Goal: Task Accomplishment & Management: Use online tool/utility

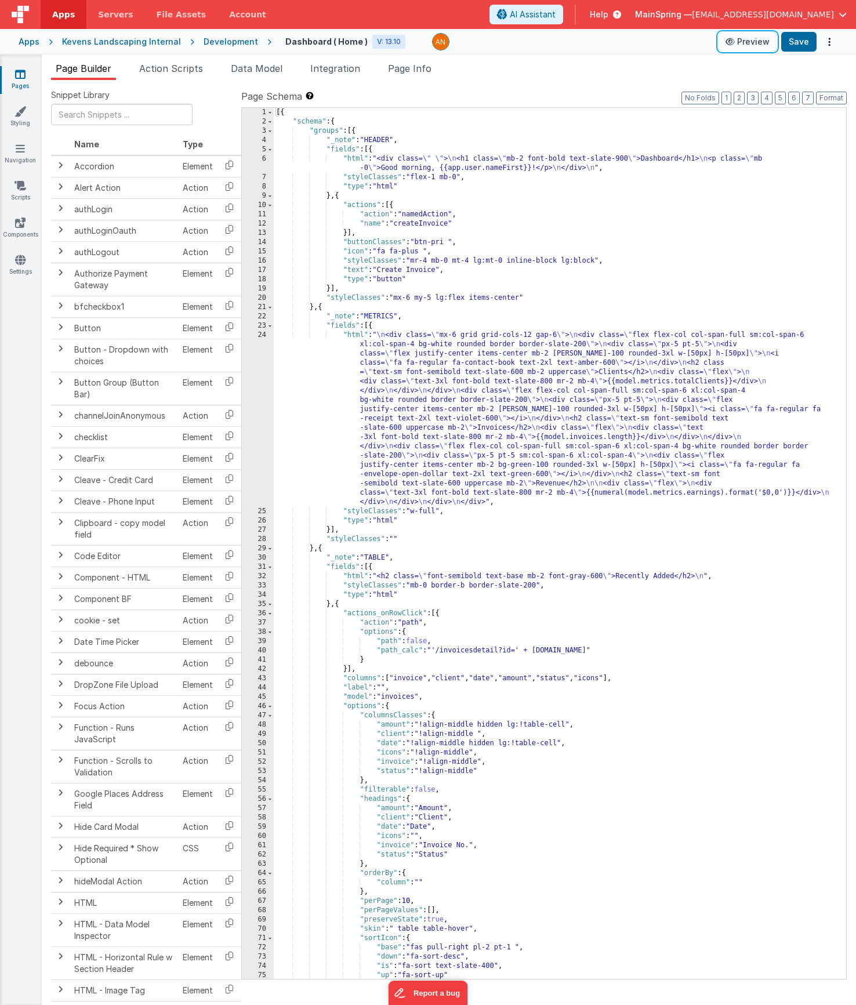
click at [752, 43] on button "Preview" at bounding box center [748, 41] width 58 height 19
click at [443, 244] on div "[{ "schema" : { "groups" : [{ "_note" : "HEADER" , "fields" : [{ "html" : "<div…" at bounding box center [556, 553] width 564 height 890
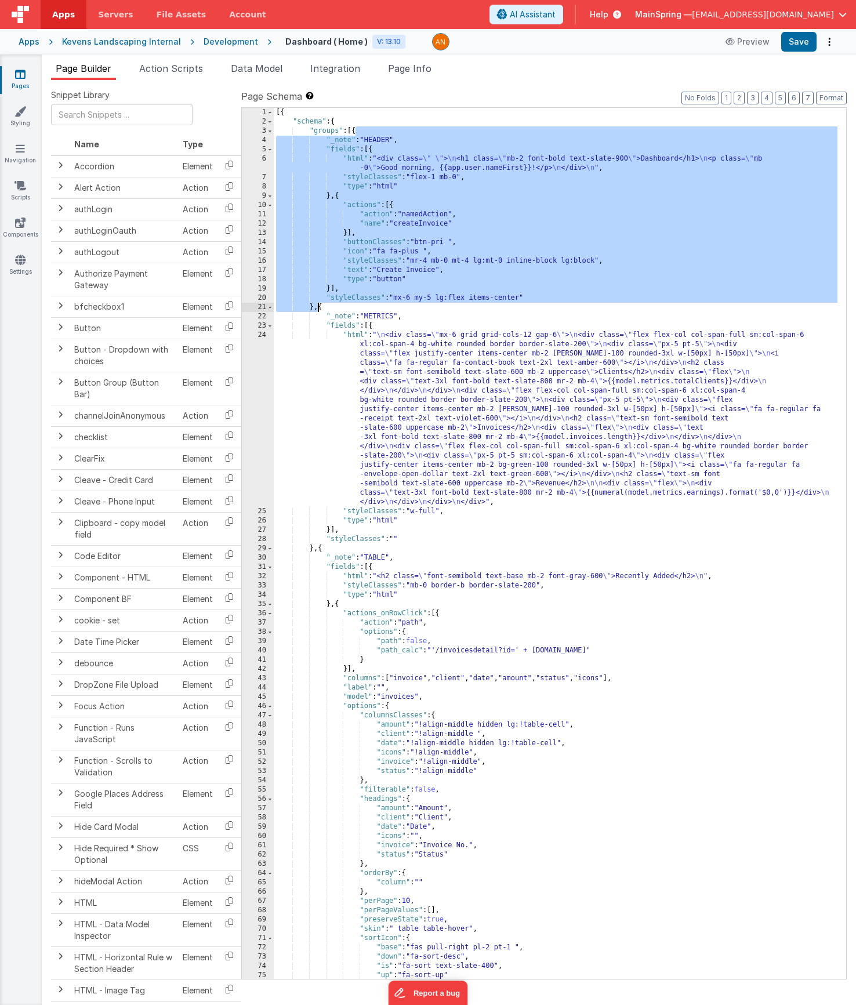
drag, startPoint x: 354, startPoint y: 133, endPoint x: 317, endPoint y: 307, distance: 178.5
click at [317, 306] on div "[{ "schema" : { "groups" : [{ "_note" : "HEADER" , "fields" : [{ "html" : "<div…" at bounding box center [556, 553] width 564 height 890
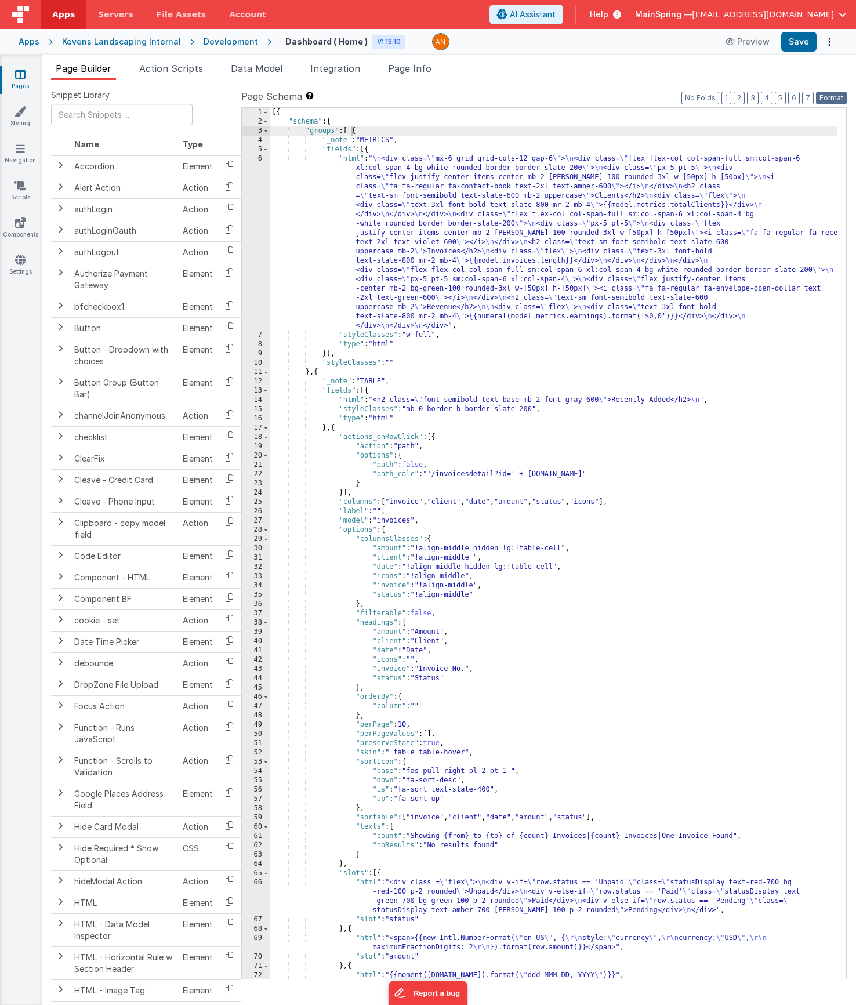
click at [831, 93] on button "Format" at bounding box center [831, 98] width 31 height 13
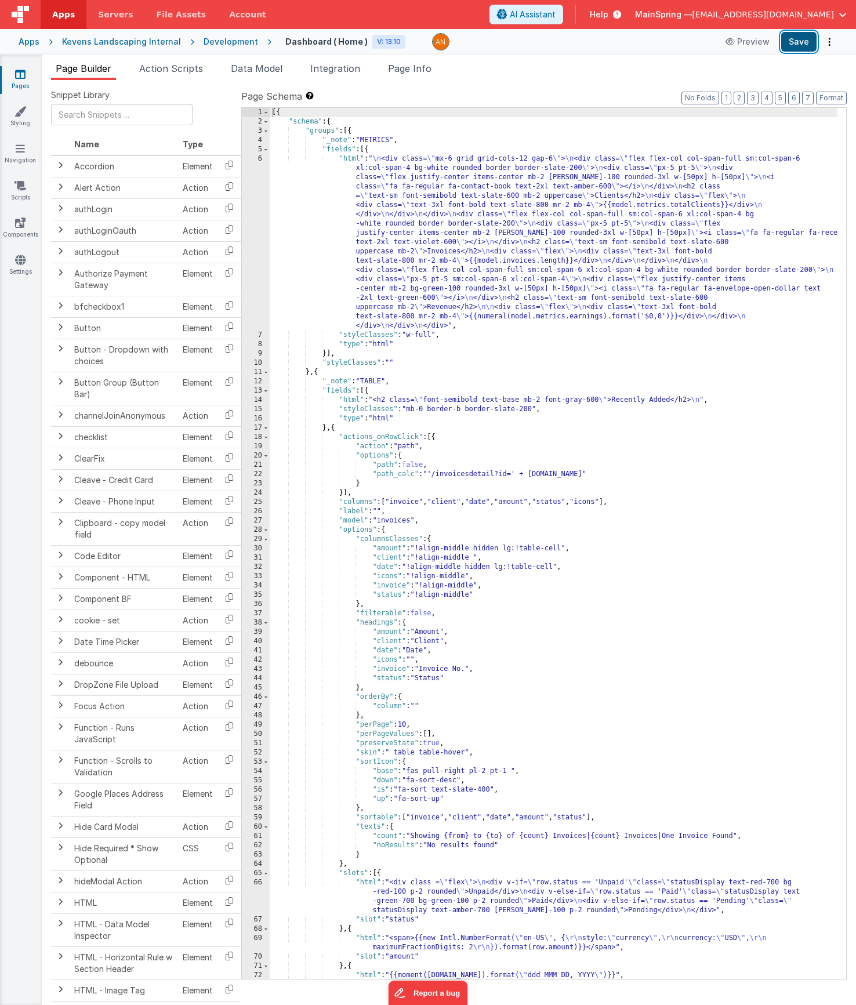
click at [794, 50] on button "Save" at bounding box center [798, 42] width 35 height 20
click at [451, 263] on div "[{ "schema" : { "groups" : [{ "_note" : "METRICS" , "fields" : [{ "html" : " \n…" at bounding box center [554, 553] width 568 height 890
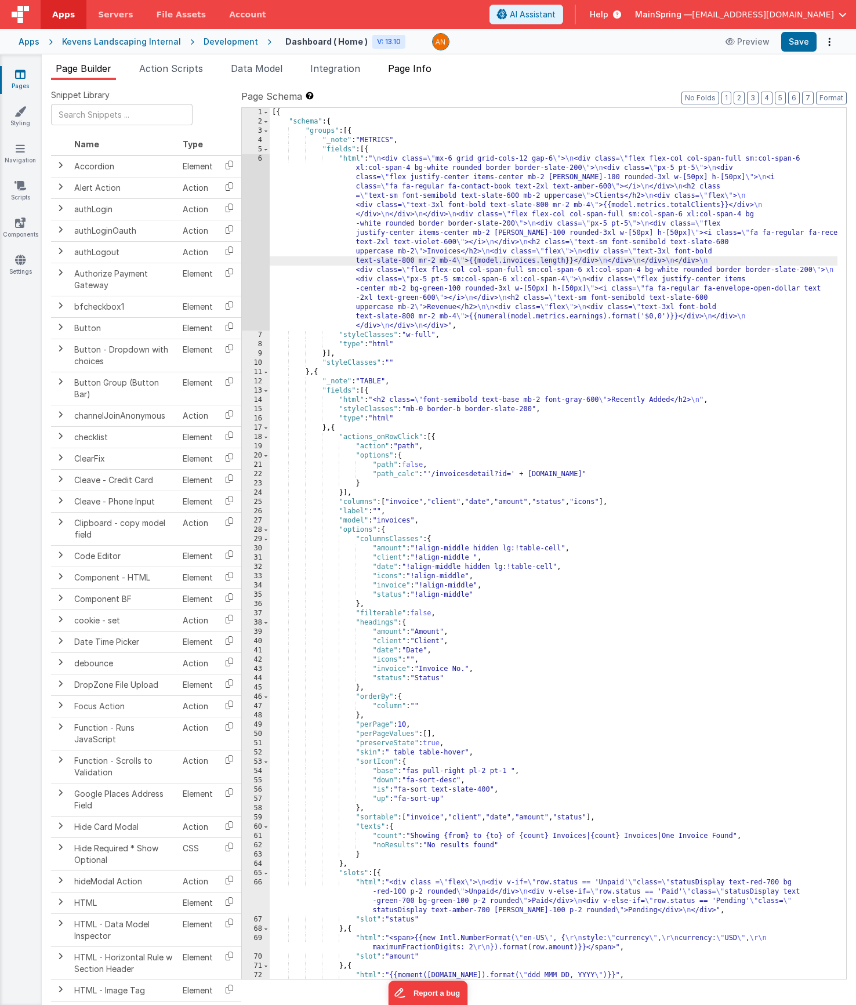
click at [426, 67] on span "Page Info" at bounding box center [410, 69] width 44 height 12
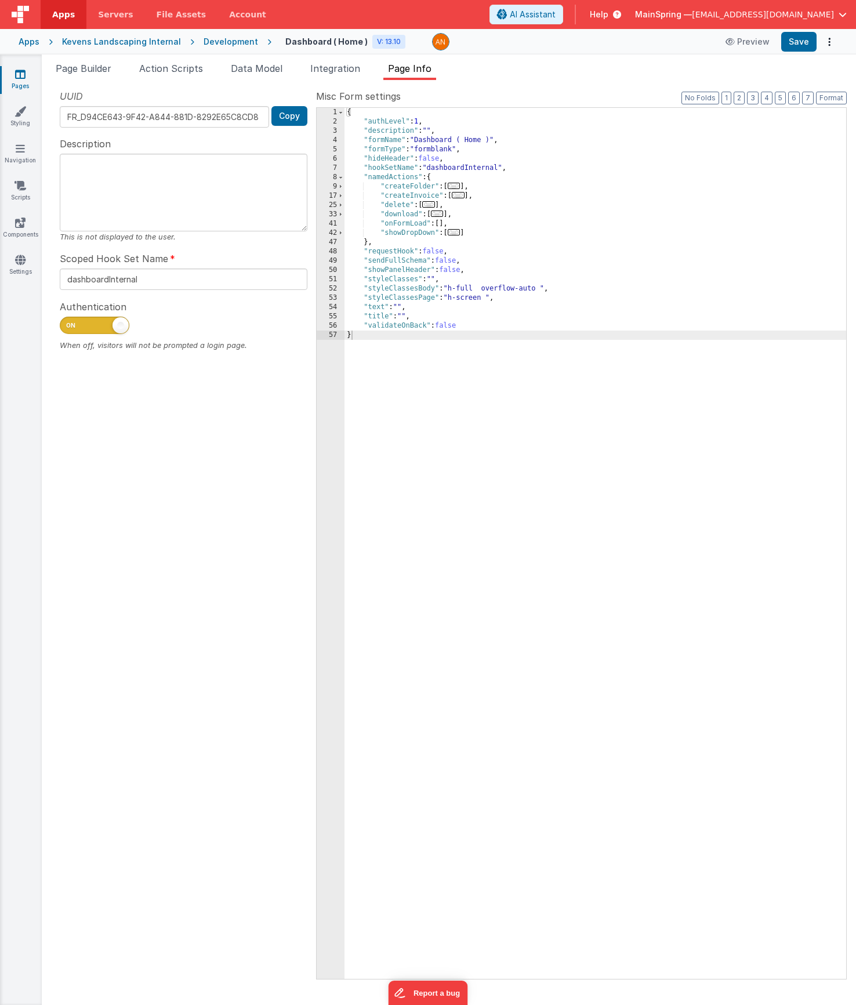
click at [420, 70] on span "Page Info" at bounding box center [410, 69] width 44 height 12
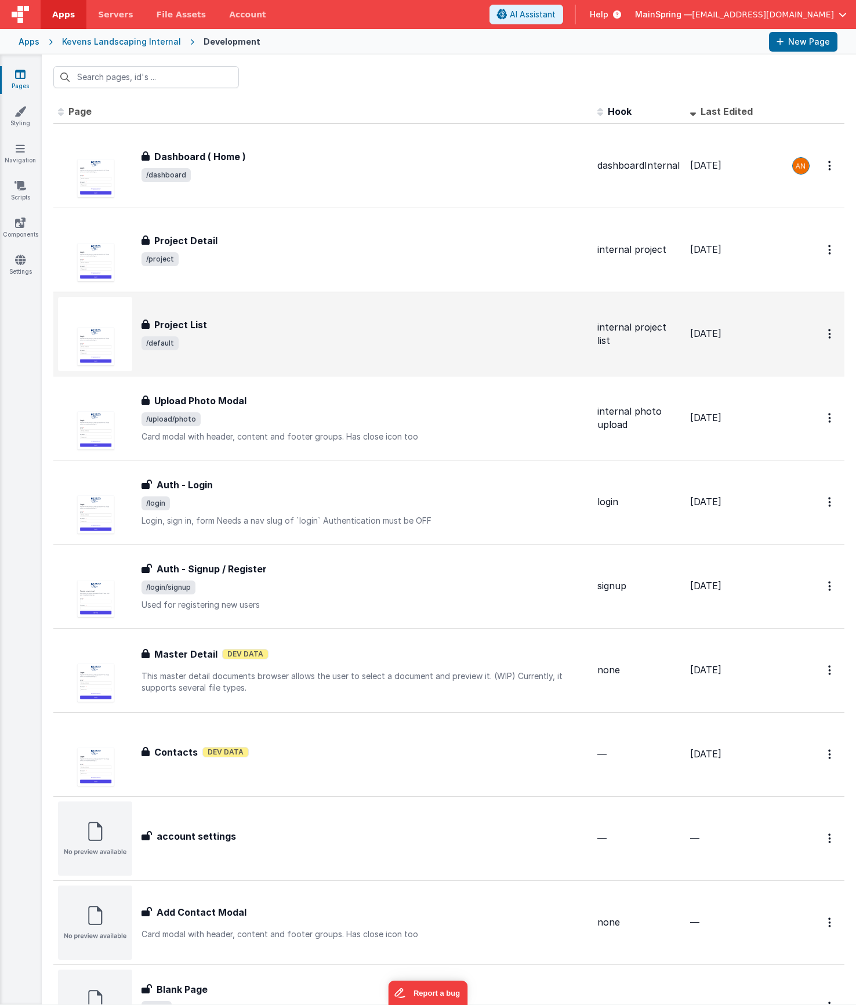
drag, startPoint x: 368, startPoint y: 363, endPoint x: 376, endPoint y: 366, distance: 8.3
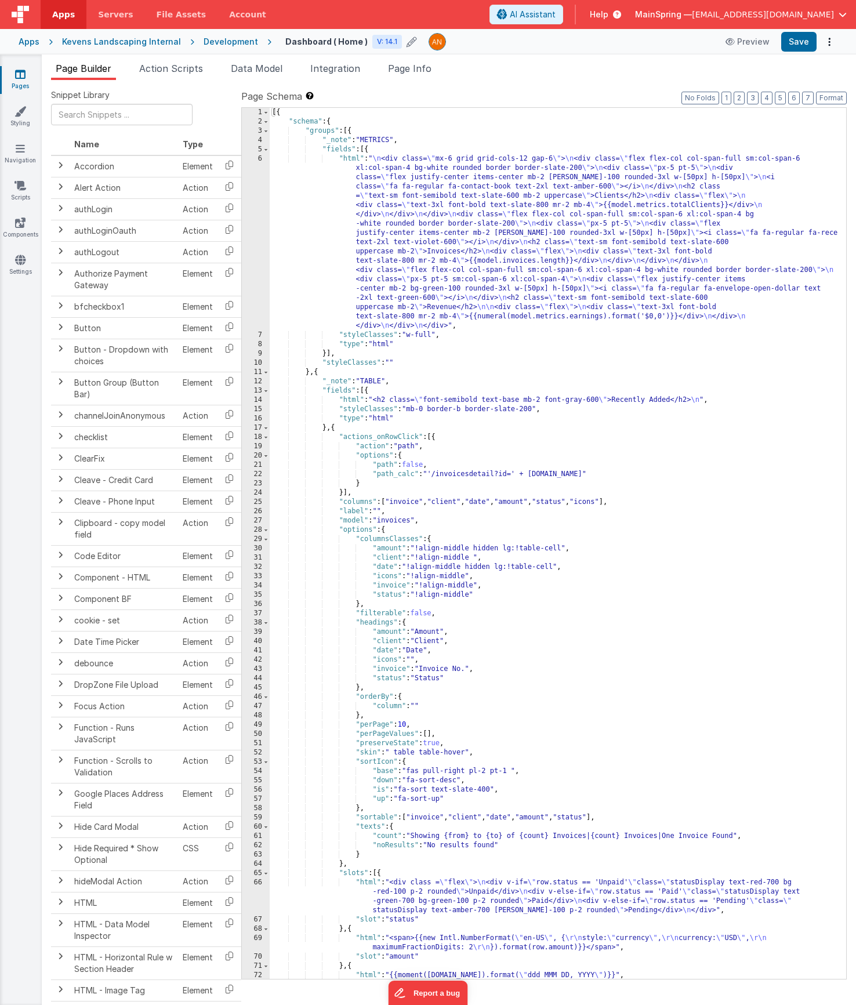
click at [407, 44] on icon at bounding box center [412, 42] width 10 height 16
click at [451, 44] on icon at bounding box center [455, 42] width 8 height 16
click at [832, 39] on button "Options" at bounding box center [829, 42] width 16 height 16
click at [809, 89] on link "Rollback" at bounding box center [787, 88] width 102 height 22
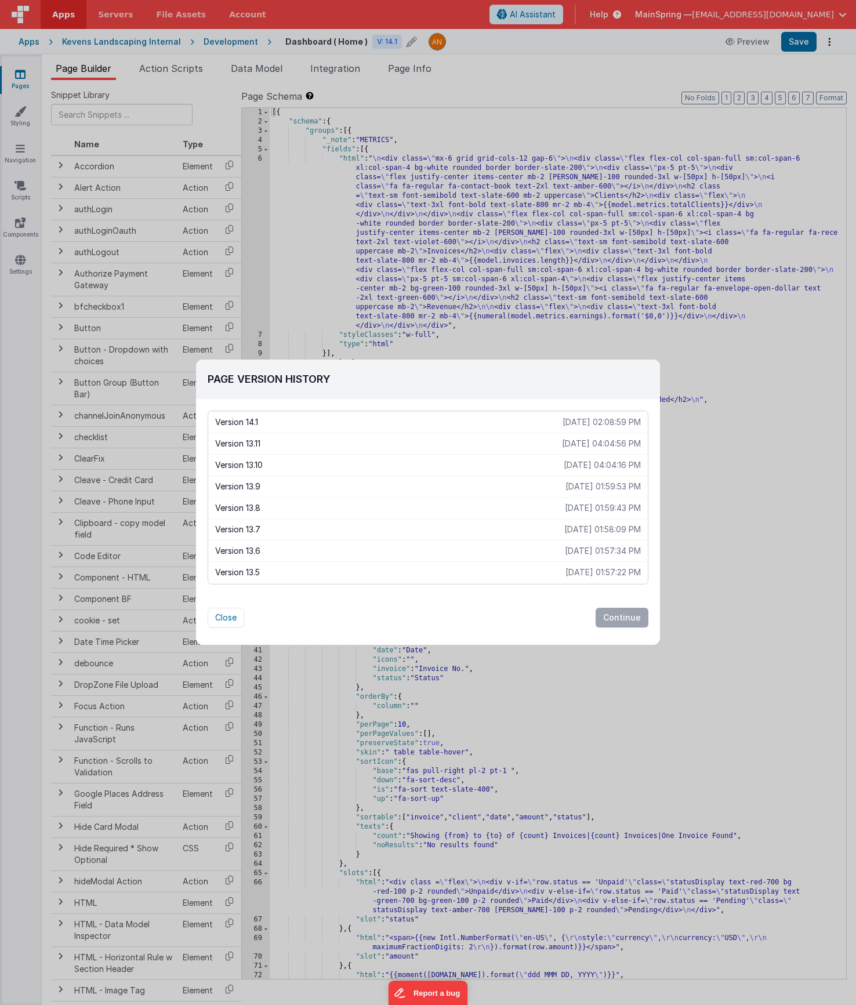
click at [413, 443] on p "Version 13.11" at bounding box center [388, 444] width 347 height 12
click at [629, 622] on button "Continue" at bounding box center [622, 618] width 53 height 20
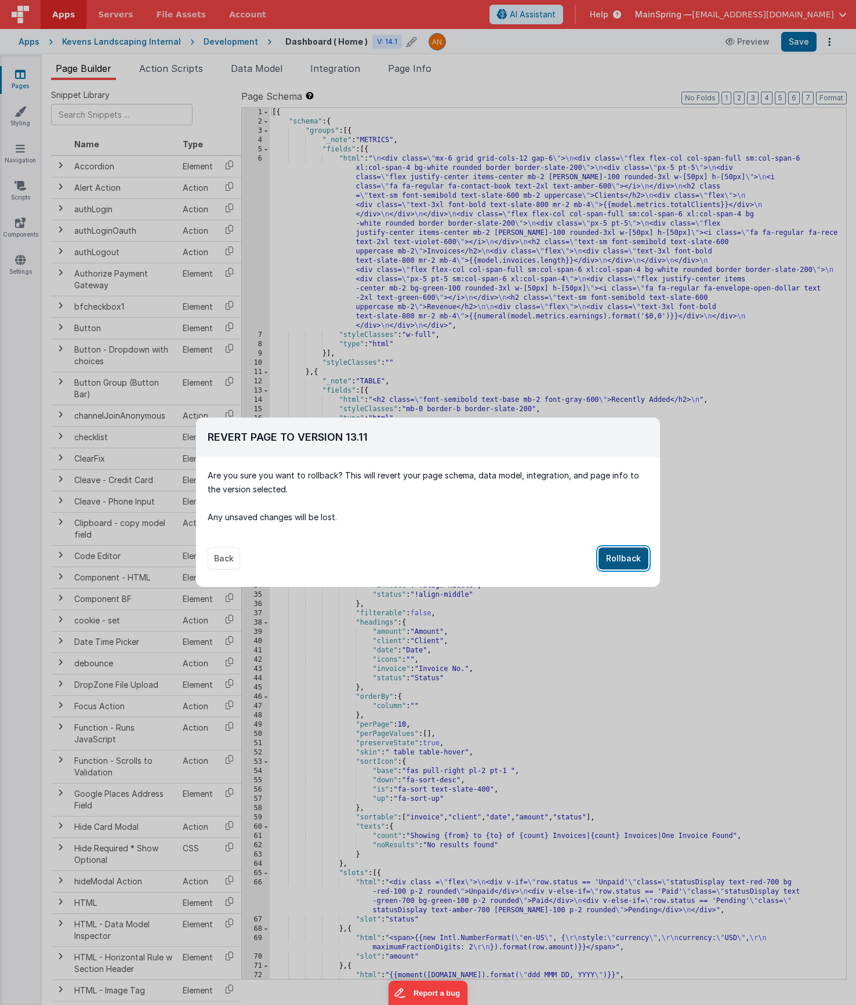
click at [621, 560] on button "Rollback" at bounding box center [624, 559] width 50 height 22
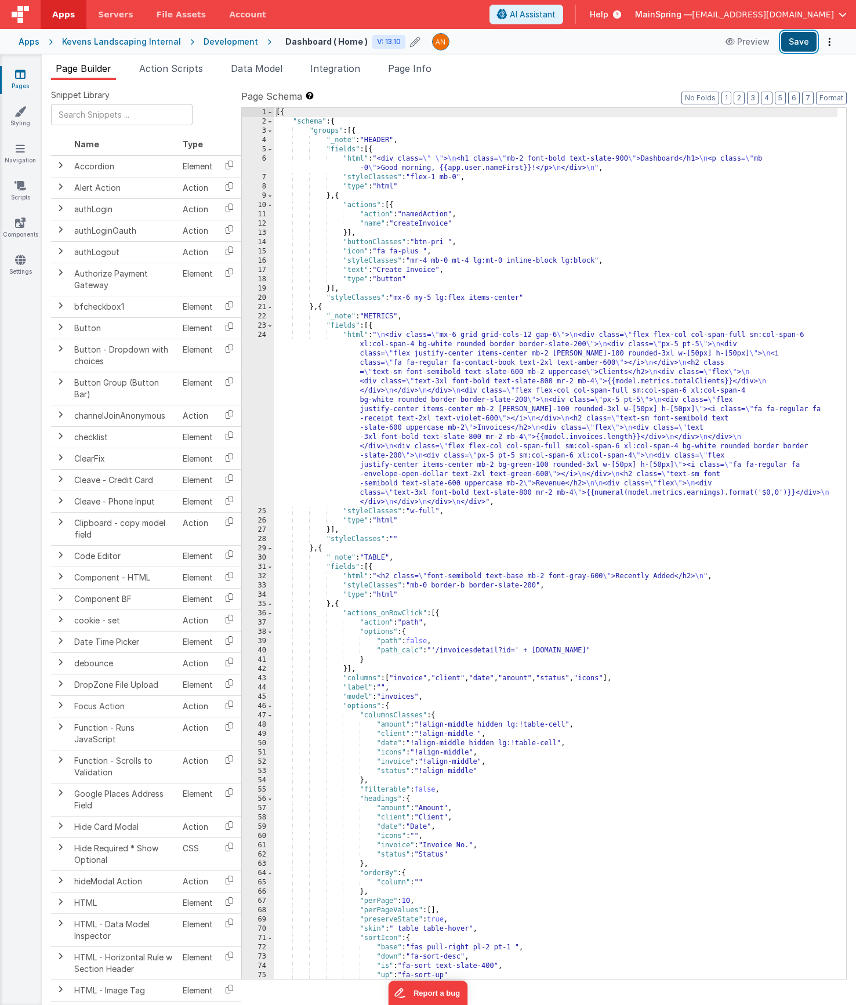
click at [794, 50] on button "Save" at bounding box center [798, 42] width 35 height 20
click at [499, 375] on div "[{ "schema" : { "groups" : [{ "_note" : "HEADER" , "fields" : [{ "html" : "<div…" at bounding box center [556, 553] width 564 height 890
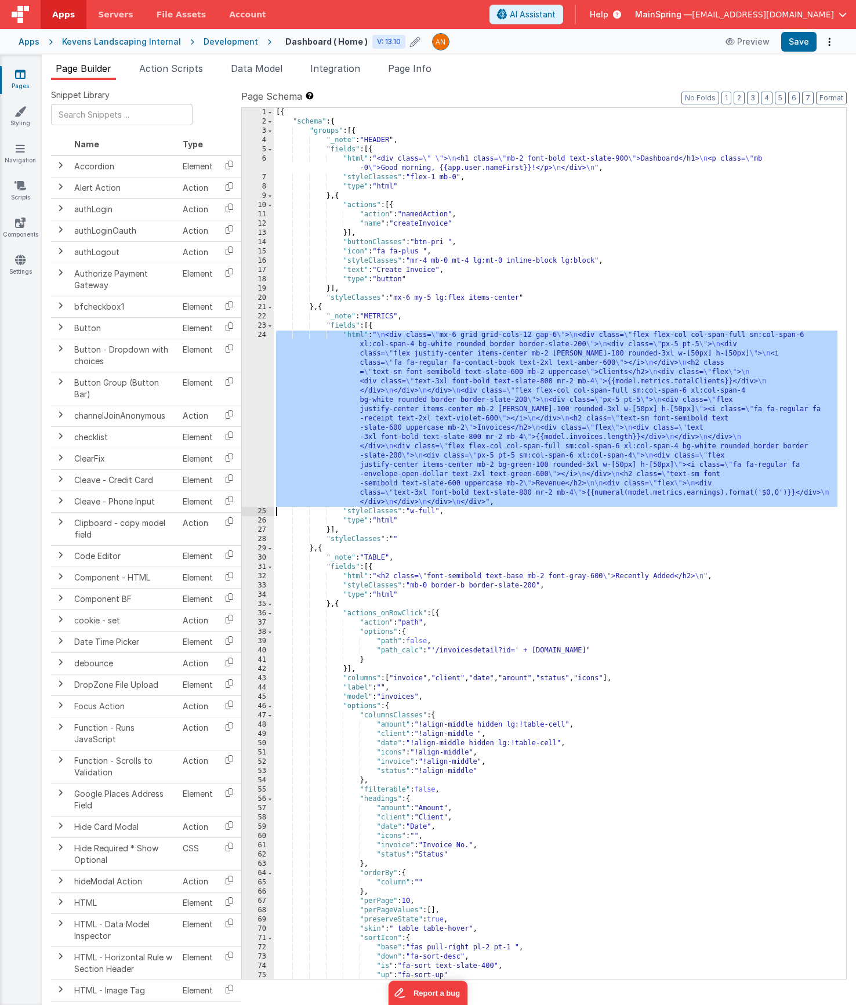
click at [257, 383] on div "24" at bounding box center [258, 419] width 32 height 176
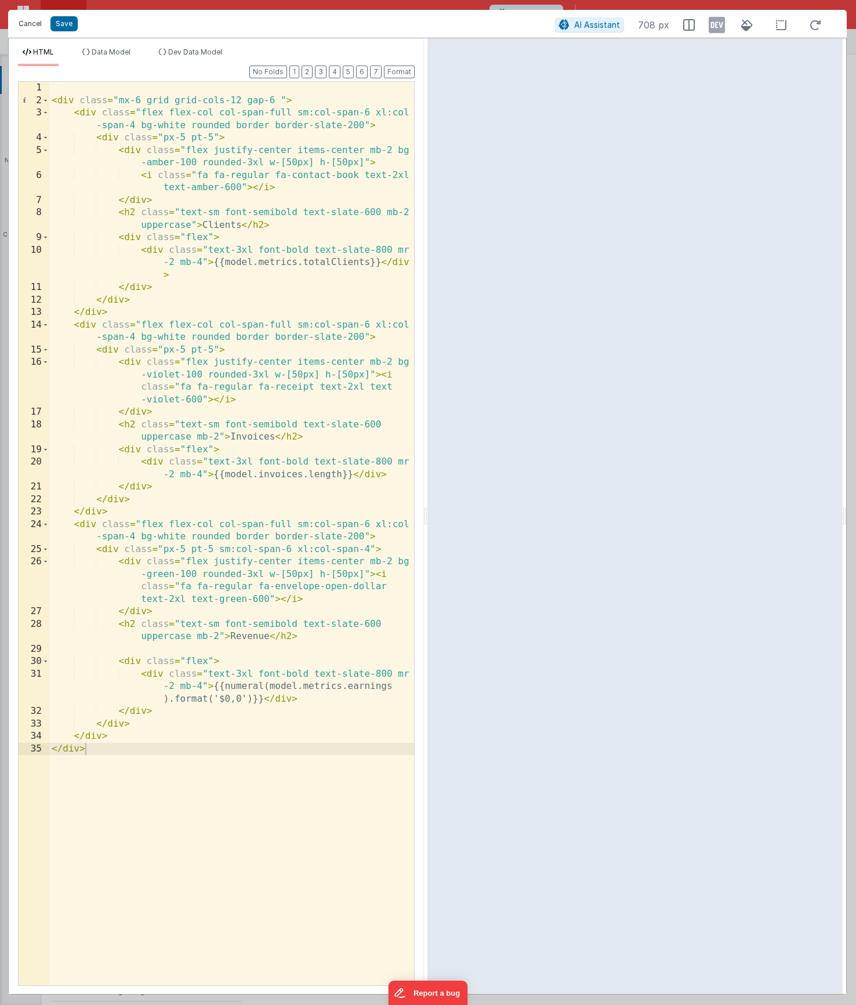
click at [37, 24] on button "Cancel" at bounding box center [30, 24] width 35 height 16
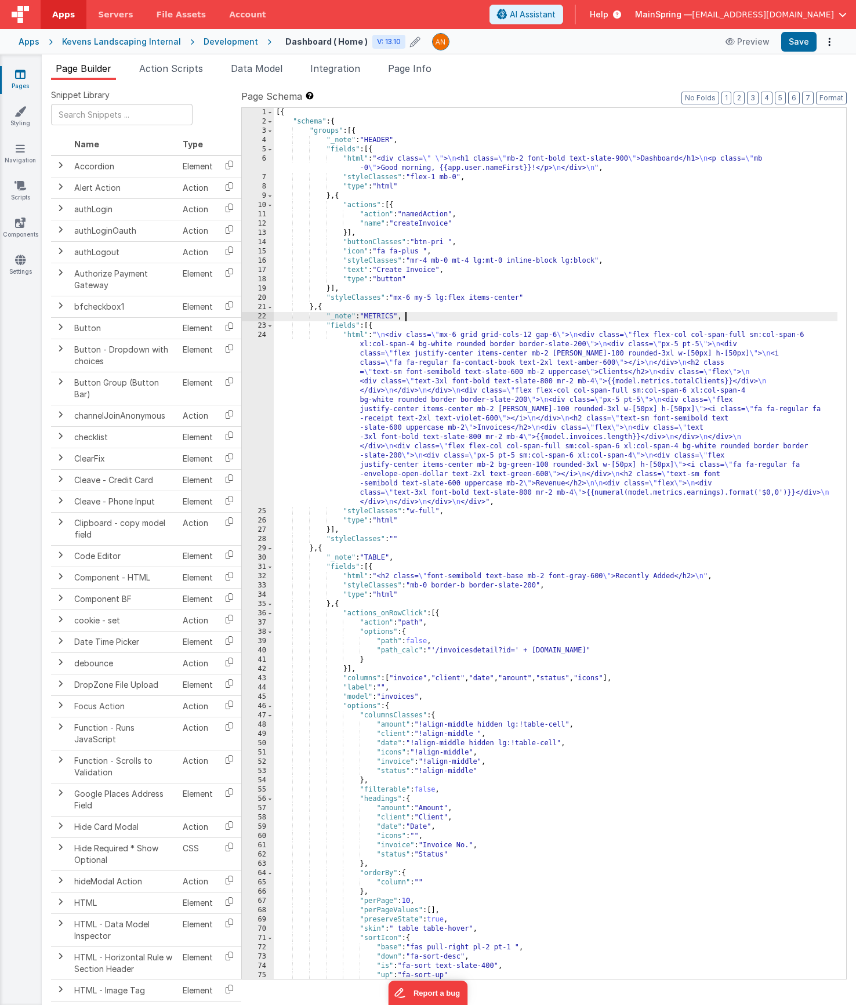
click at [549, 318] on div "[{ "schema" : { "groups" : [{ "_note" : "HEADER" , "fields" : [{ "html" : "<div…" at bounding box center [556, 553] width 564 height 890
click at [829, 42] on icon "Options" at bounding box center [829, 42] width 16 height 1
click at [810, 85] on link "Rollback" at bounding box center [787, 88] width 102 height 22
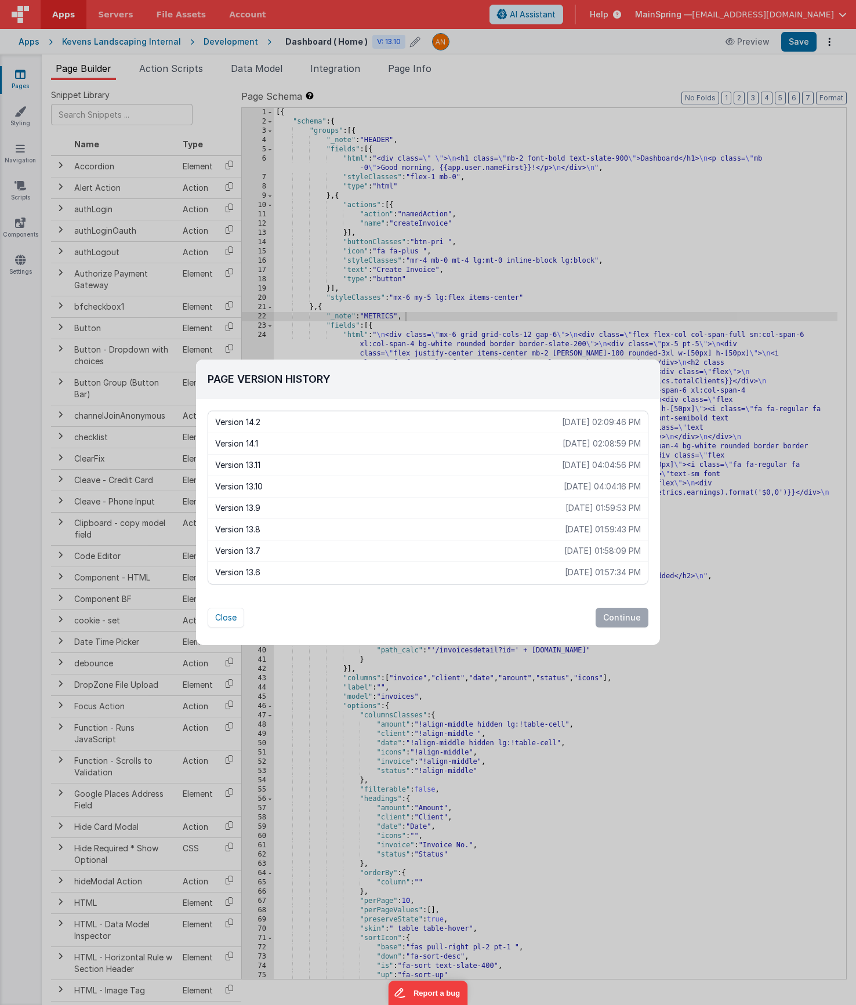
drag, startPoint x: 364, startPoint y: 459, endPoint x: 282, endPoint y: 462, distance: 82.4
click at [282, 462] on p "Version 13.11" at bounding box center [388, 465] width 347 height 12
click at [623, 616] on button "Continue" at bounding box center [622, 618] width 53 height 20
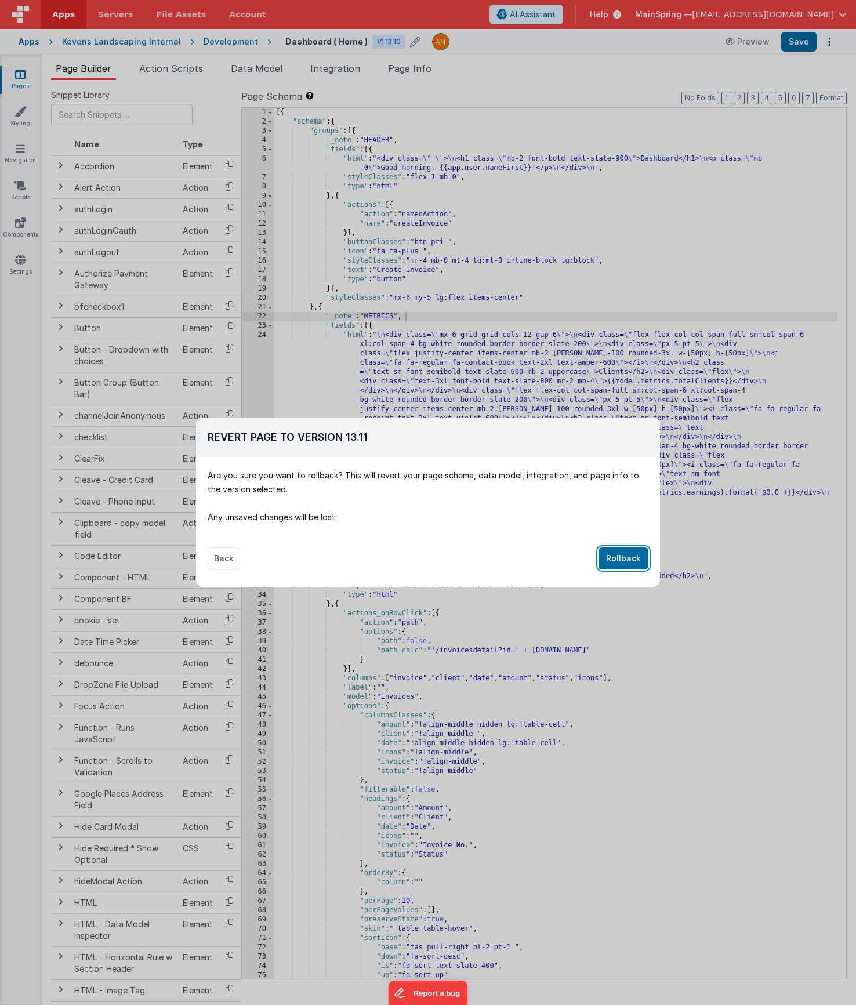
click at [624, 549] on button "Rollback" at bounding box center [624, 559] width 50 height 22
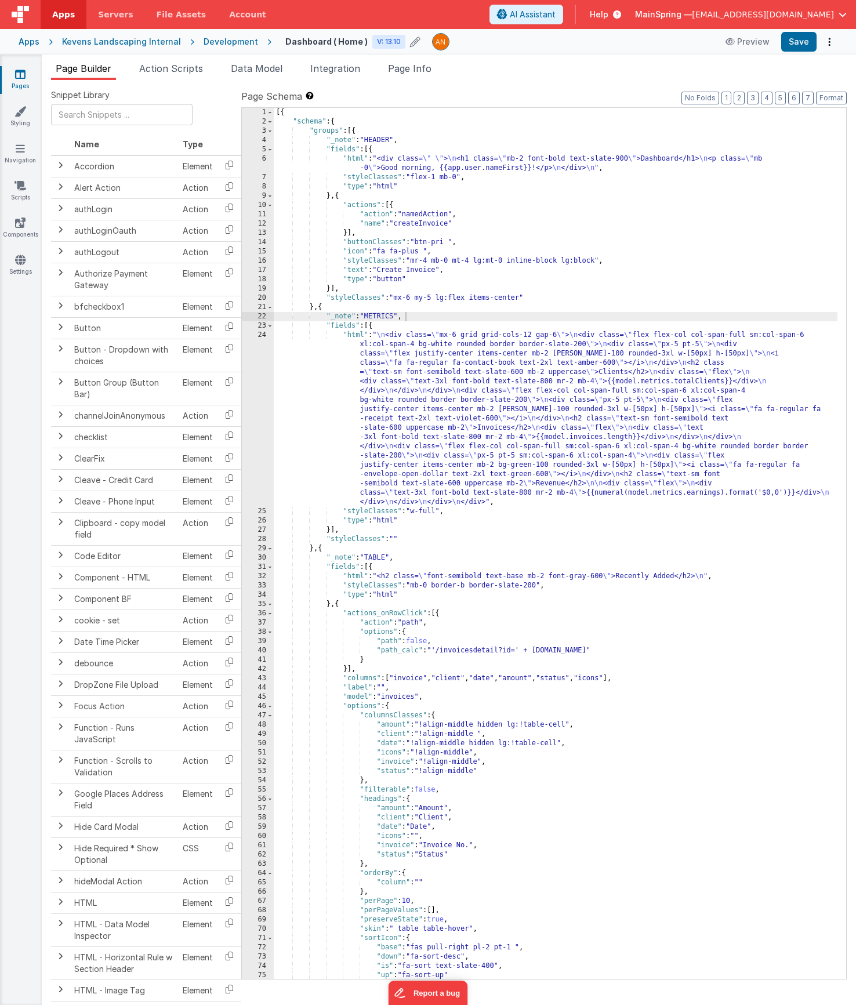
click at [494, 200] on div "[{ "schema" : { "groups" : [{ "_note" : "HEADER" , "fields" : [{ "html" : "<div…" at bounding box center [556, 553] width 564 height 890
click at [410, 45] on icon at bounding box center [415, 42] width 10 height 16
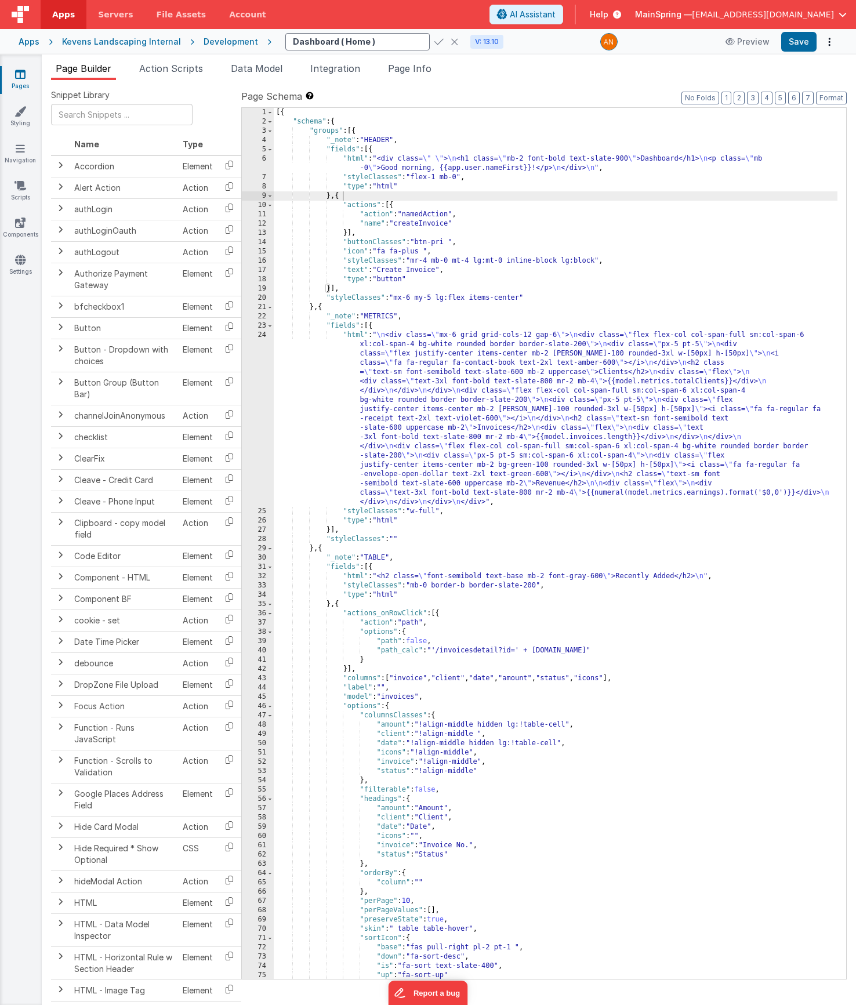
click at [451, 42] on icon at bounding box center [455, 42] width 8 height 16
click at [394, 67] on span "Page Info" at bounding box center [410, 69] width 44 height 12
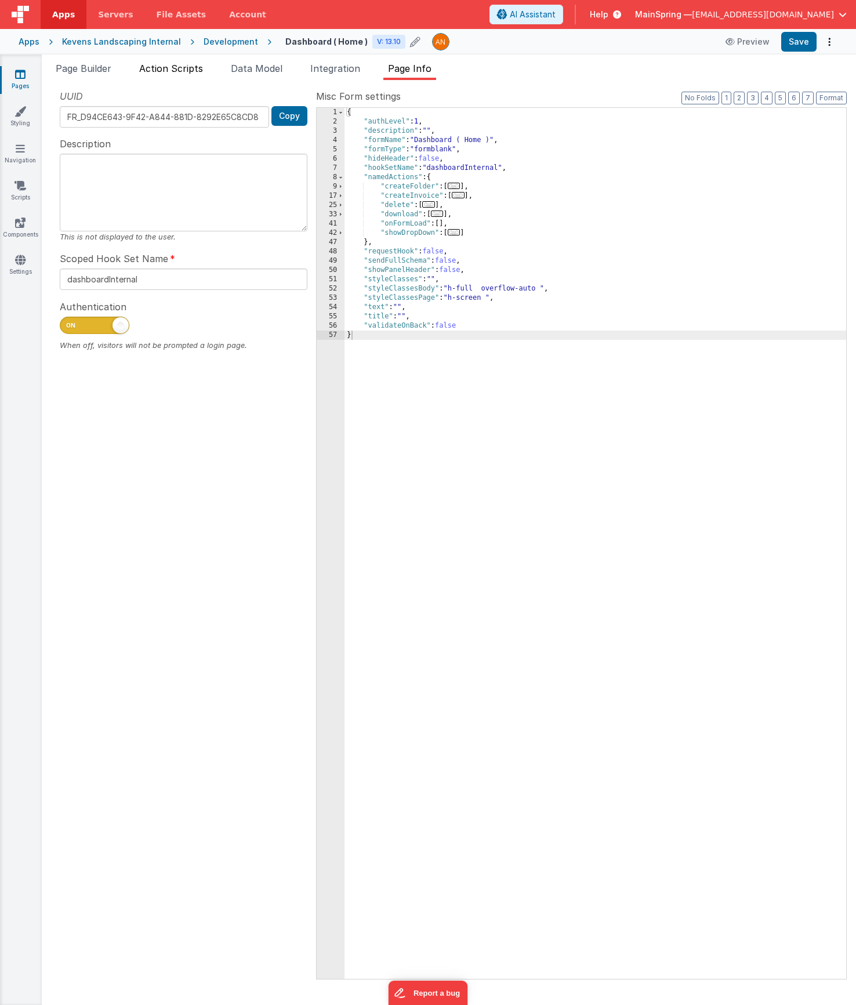
click at [194, 68] on span "Action Scripts" at bounding box center [171, 69] width 64 height 12
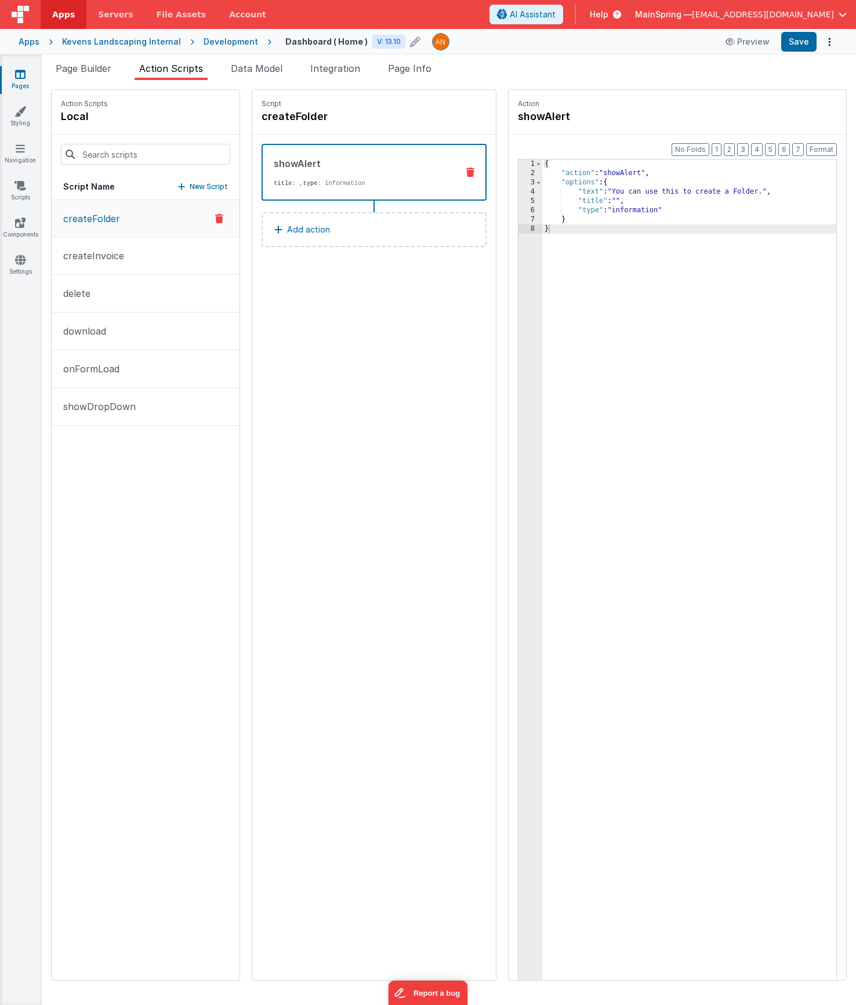
click at [155, 68] on span "Action Scripts" at bounding box center [171, 69] width 64 height 12
click at [111, 70] on span "Page Builder" at bounding box center [84, 69] width 56 height 12
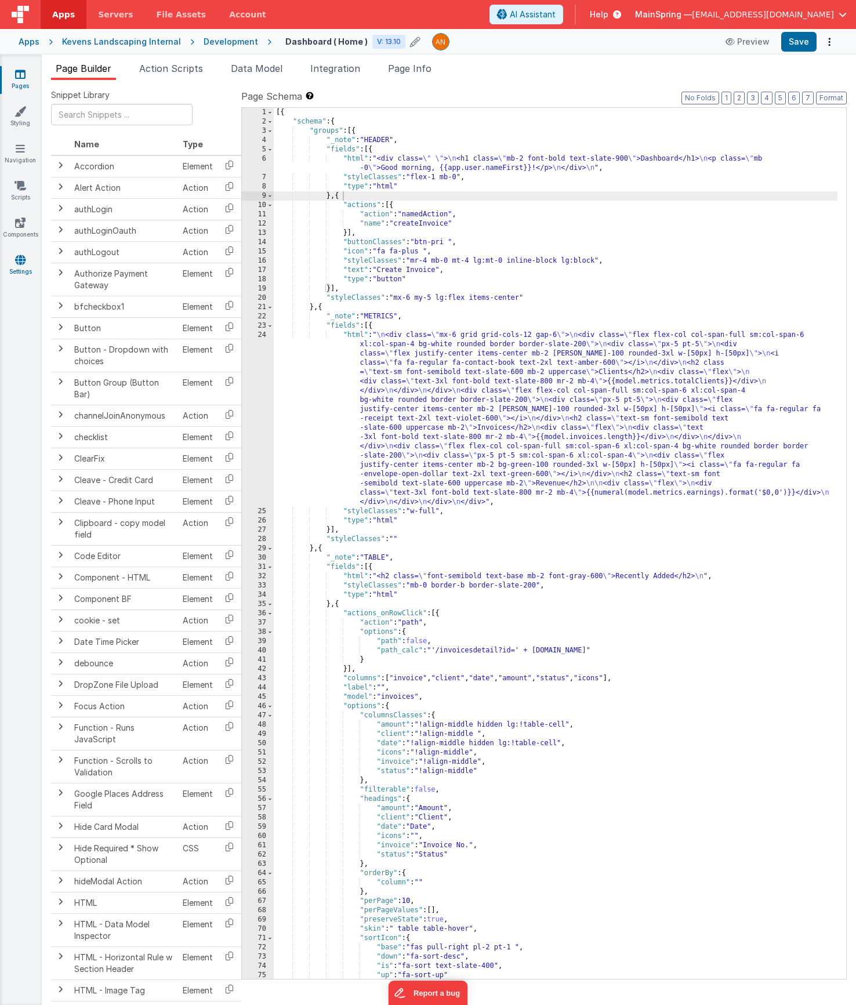
click at [23, 266] on link "Settings" at bounding box center [20, 265] width 42 height 23
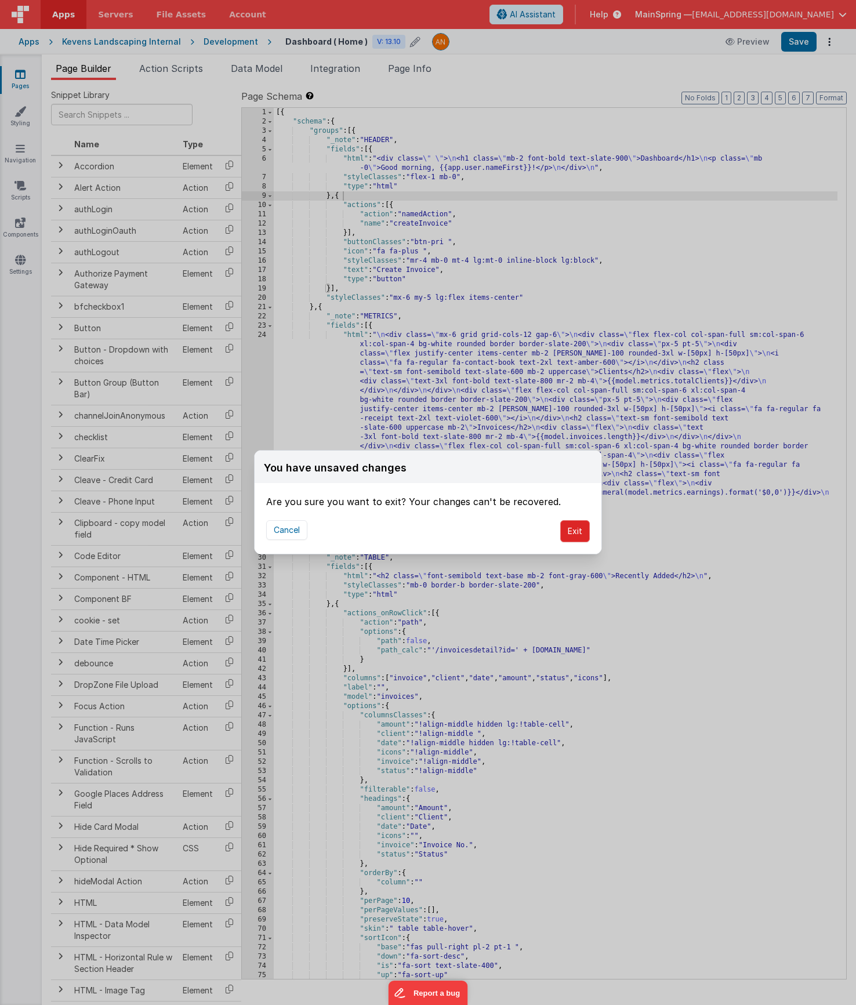
click at [571, 533] on button "Exit" at bounding box center [575, 531] width 30 height 22
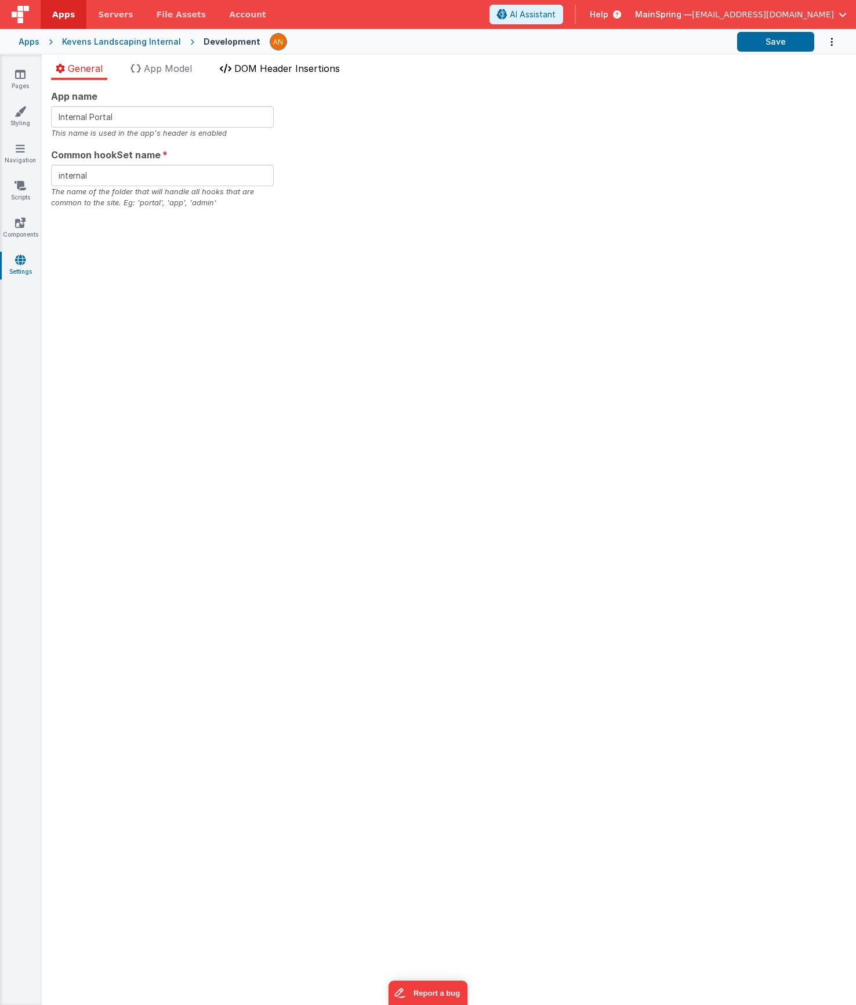
click at [252, 74] on li "DOM Header Insertions" at bounding box center [279, 70] width 129 height 19
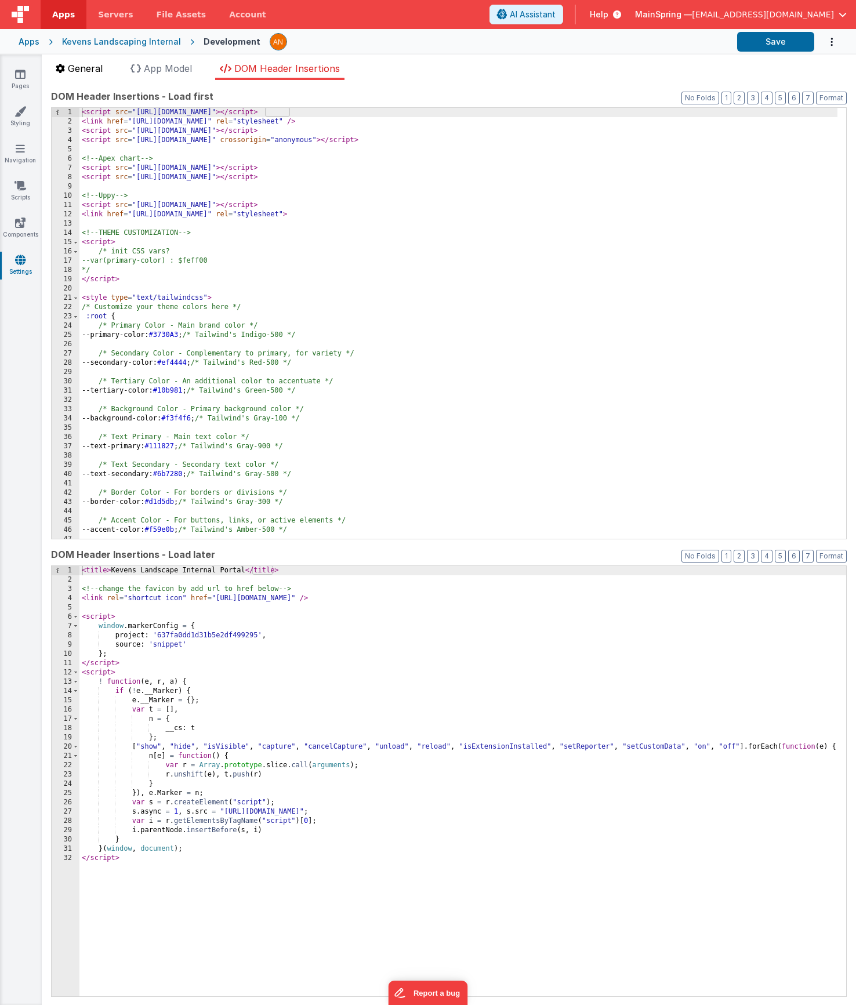
click at [84, 72] on span "General" at bounding box center [85, 69] width 35 height 12
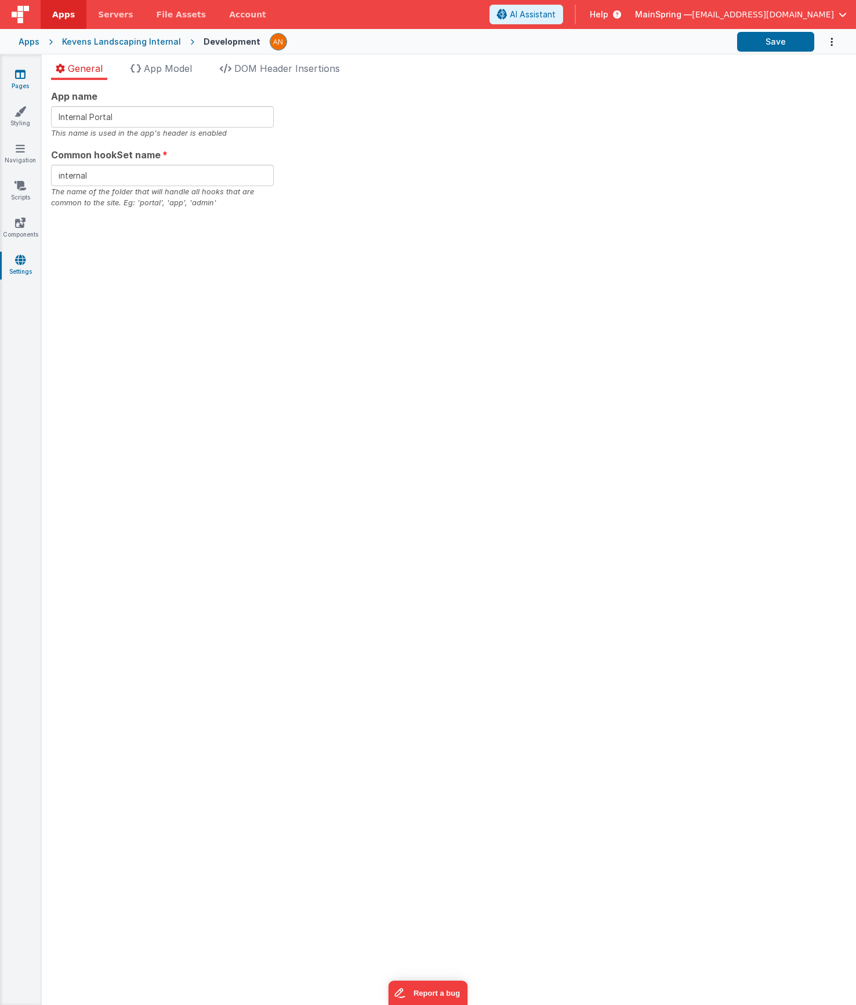
click at [20, 77] on icon at bounding box center [20, 74] width 10 height 12
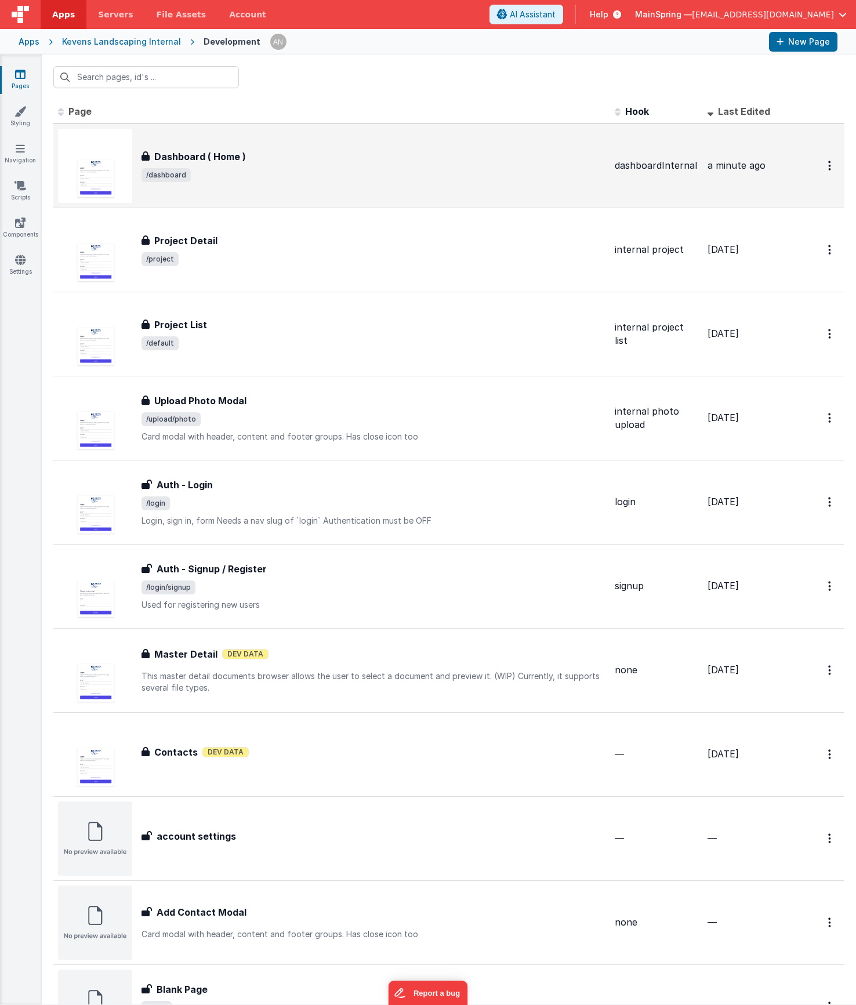
click at [325, 168] on span "/dashboard" at bounding box center [374, 175] width 464 height 14
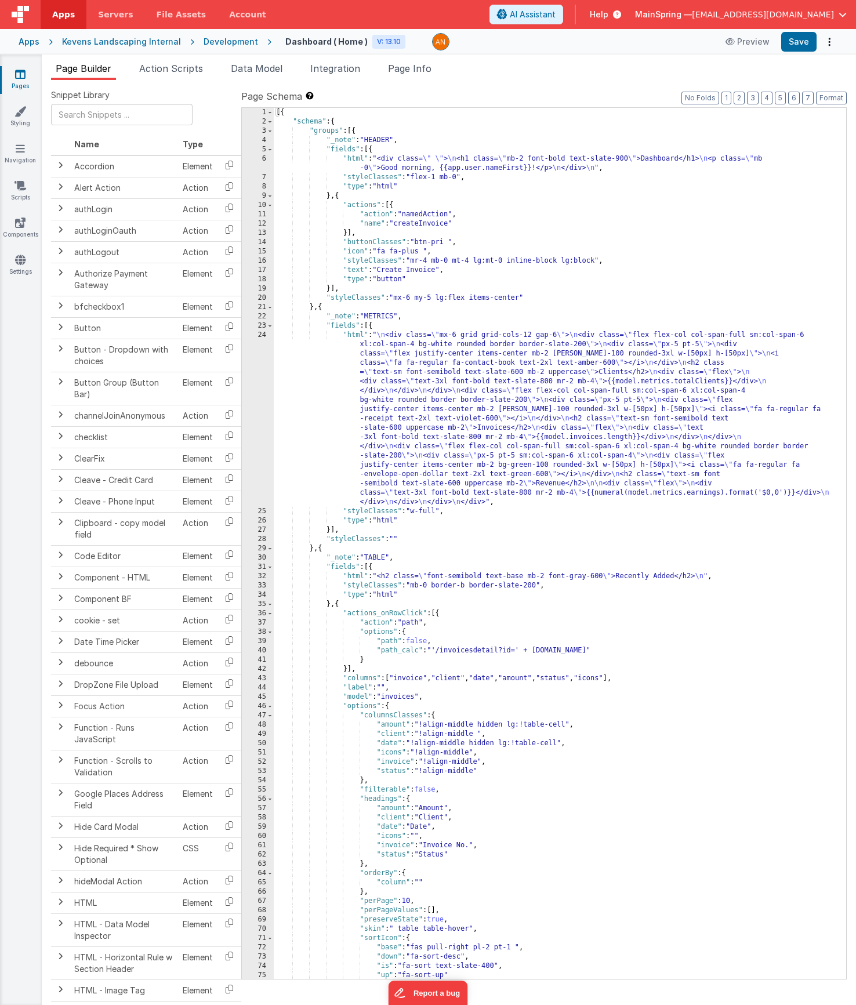
click at [621, 11] on icon at bounding box center [614, 15] width 13 height 12
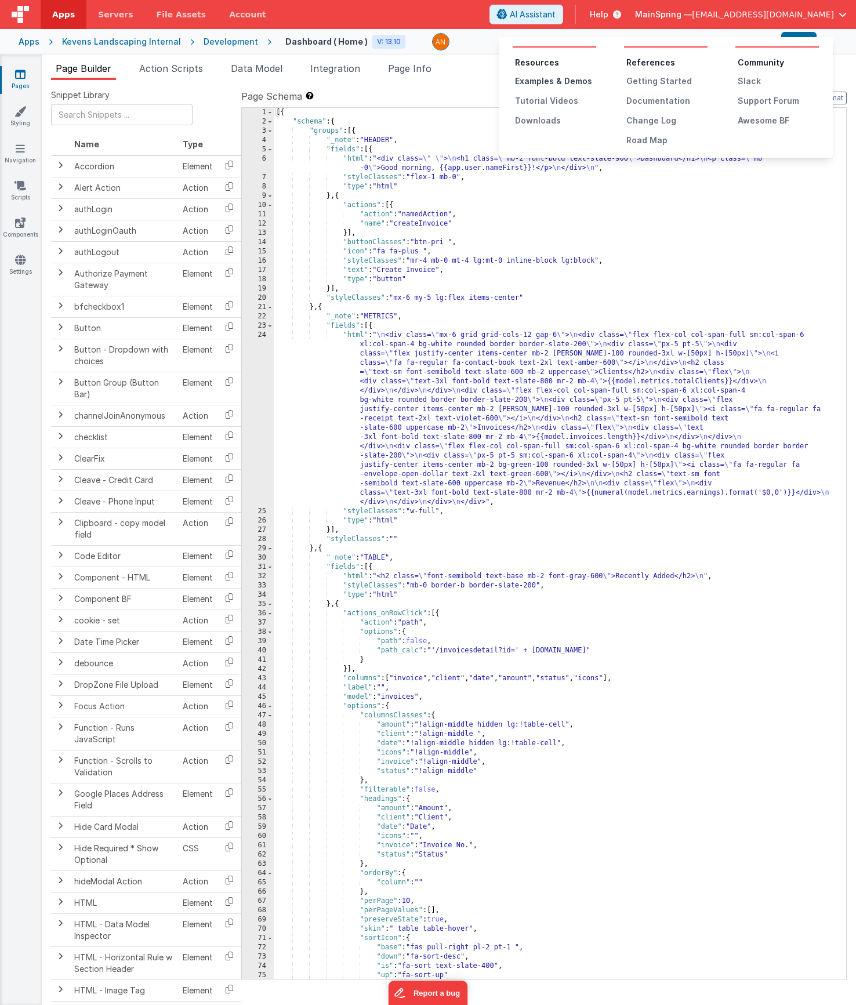
click at [573, 81] on div "Examples & Demos" at bounding box center [555, 81] width 81 height 12
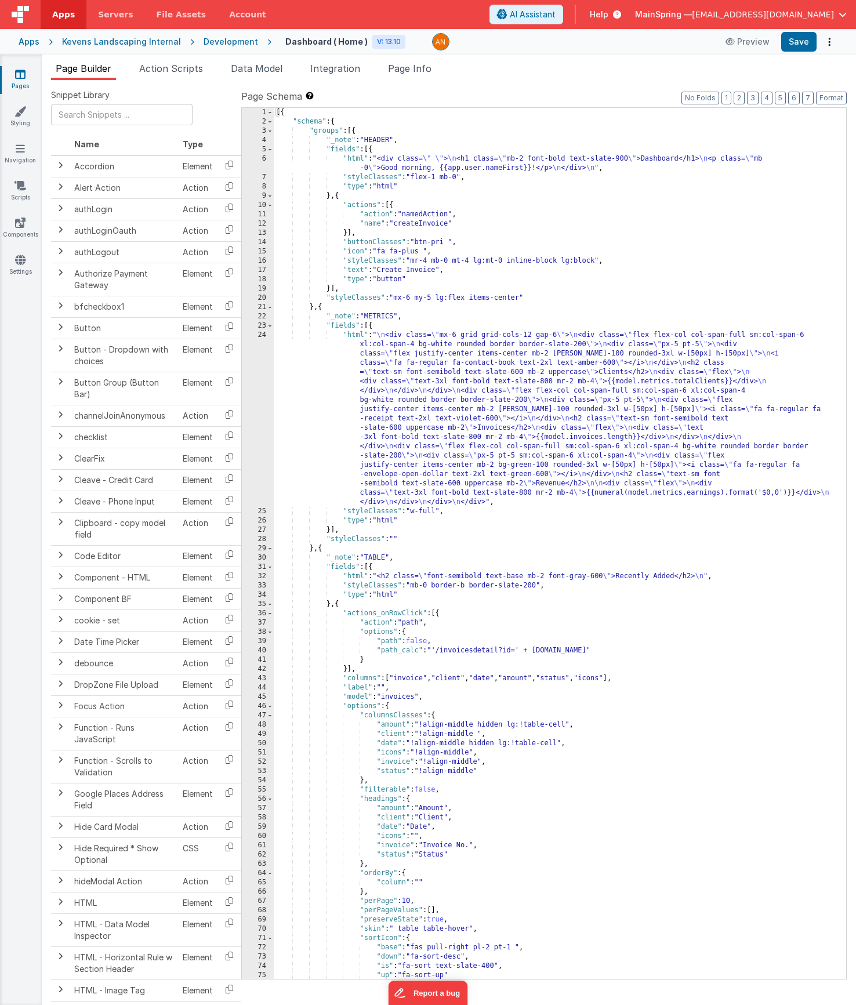
click at [635, 17] on div "Help" at bounding box center [605, 15] width 59 height 20
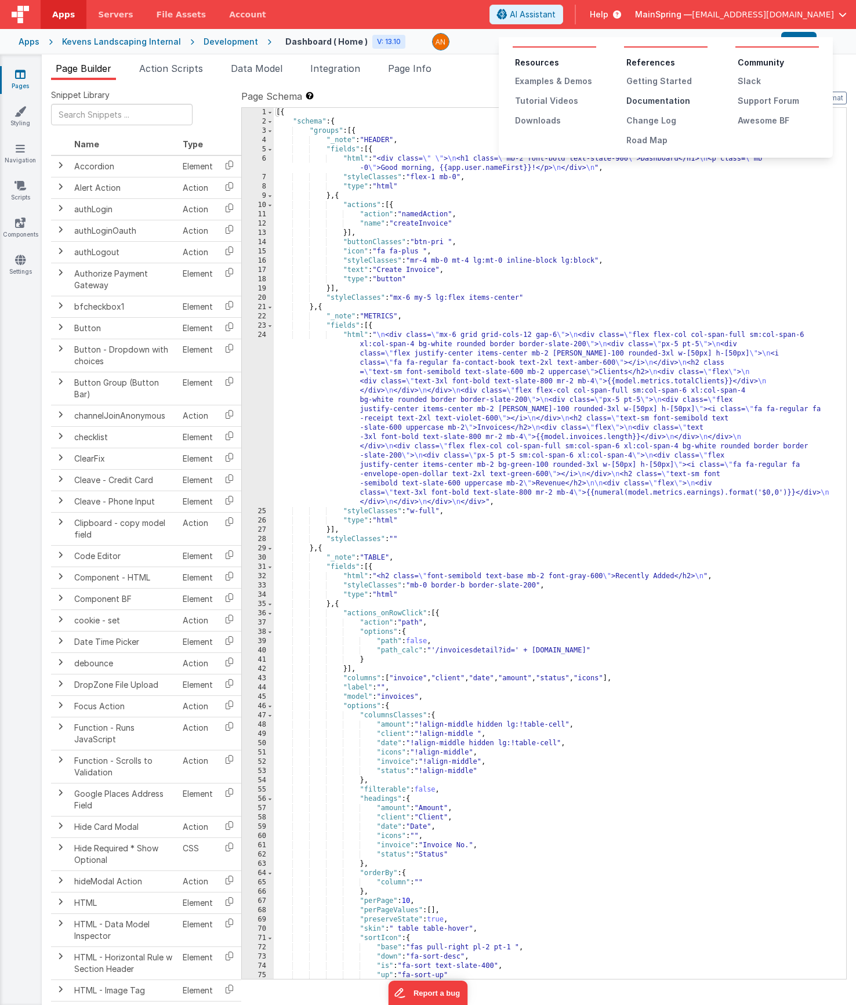
click at [652, 104] on div "Documentation" at bounding box center [666, 101] width 81 height 12
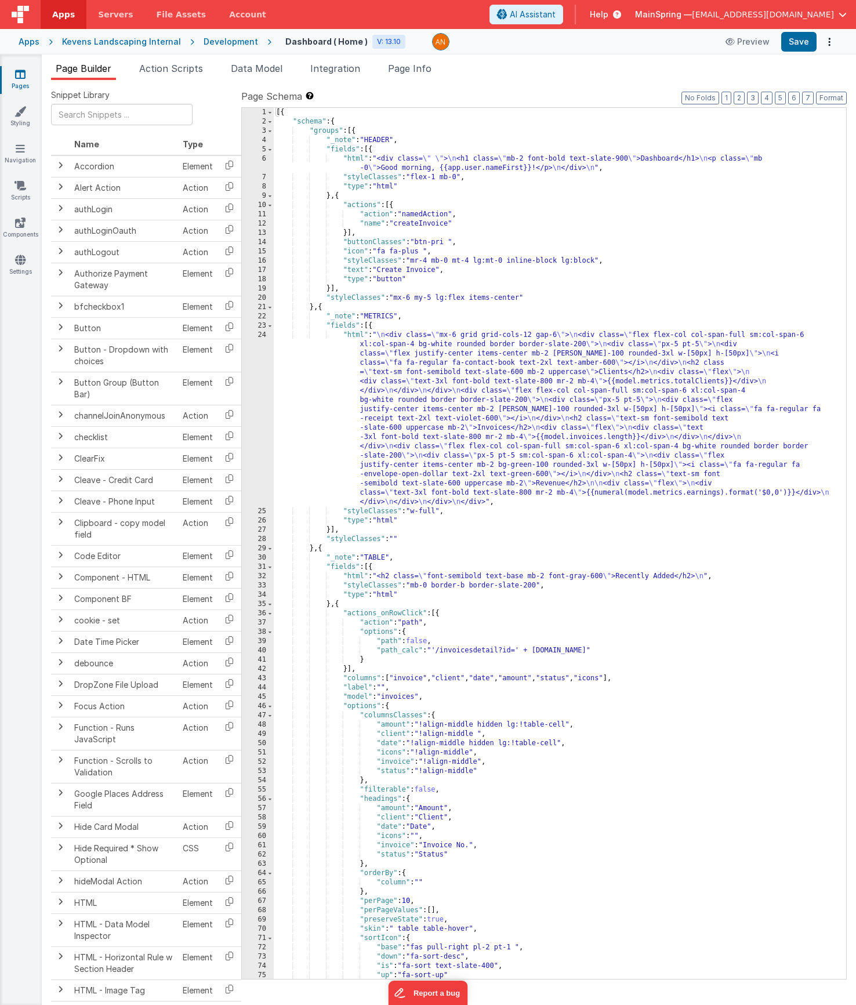
click at [408, 161] on div "[{ "schema" : { "groups" : [{ "_note" : "HEADER" , "fields" : [{ "html" : "<div…" at bounding box center [556, 553] width 564 height 890
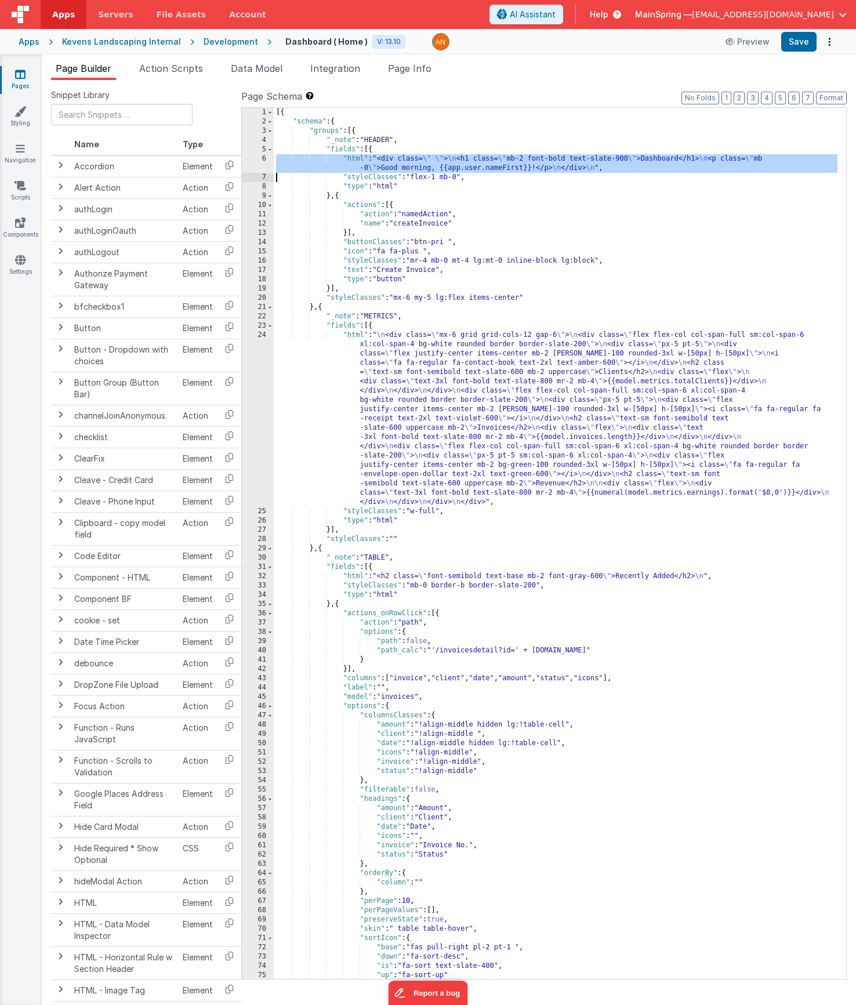
click at [244, 164] on div "6" at bounding box center [258, 163] width 32 height 19
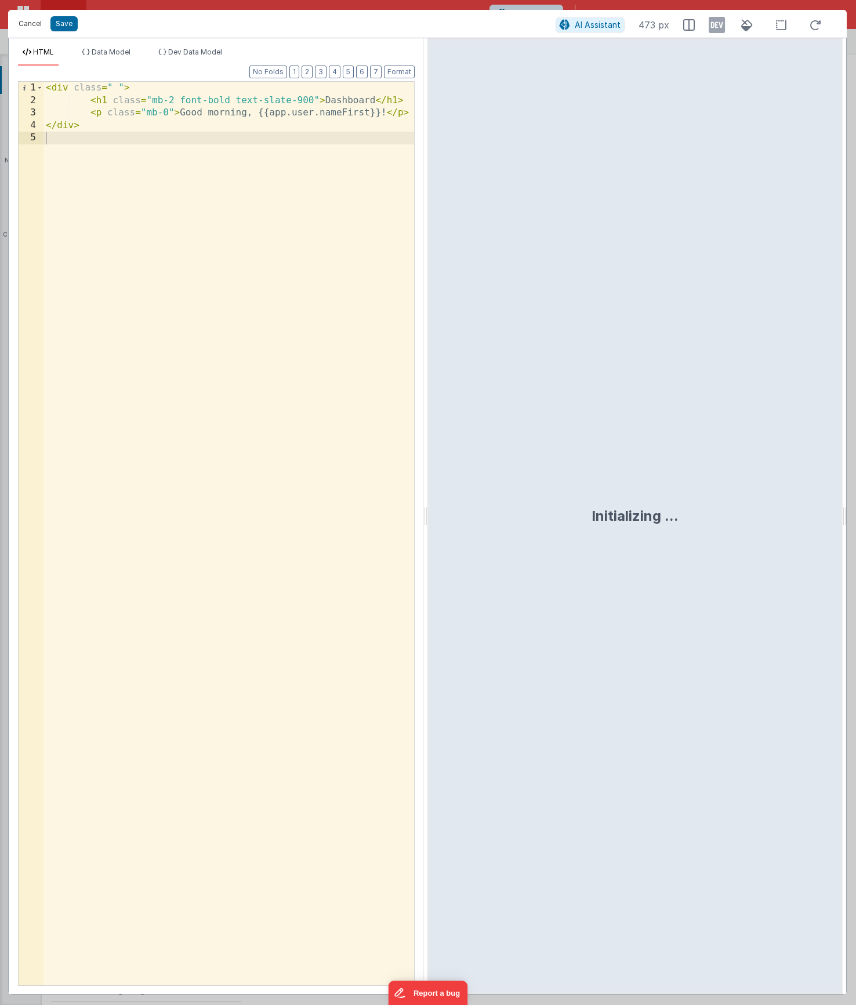
click at [35, 26] on button "Cancel" at bounding box center [30, 24] width 35 height 16
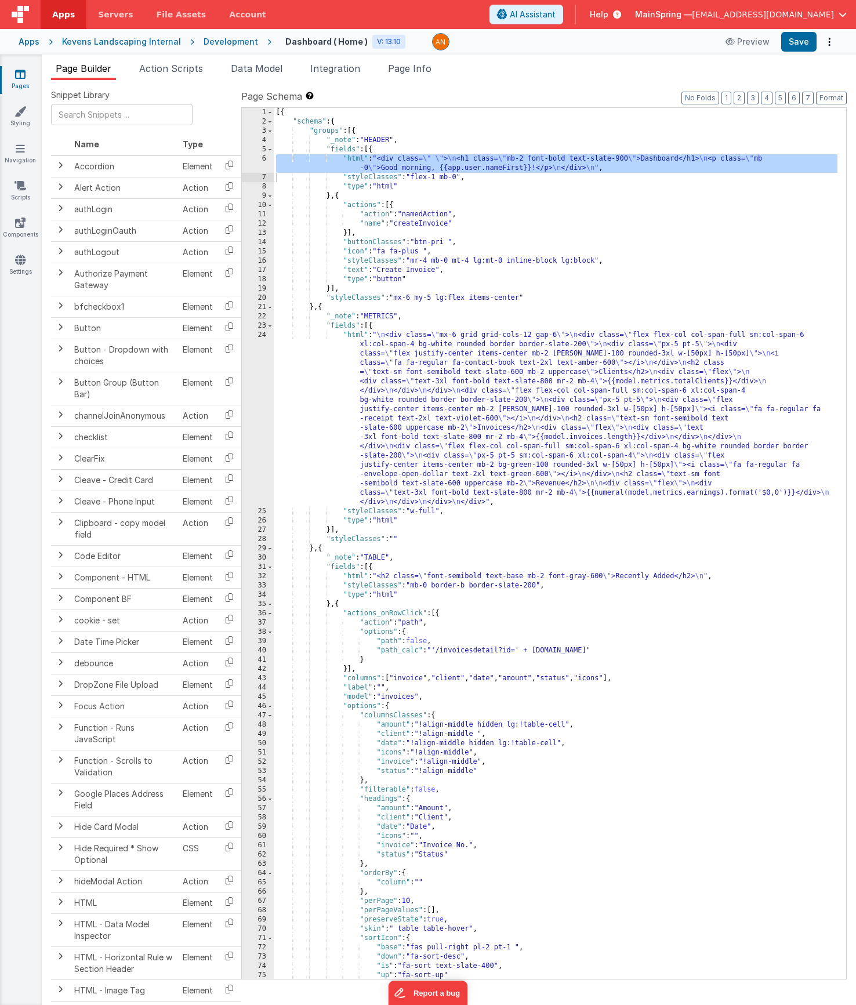
click at [484, 408] on div "[{ "schema" : { "groups" : [{ "_note" : "HEADER" , "fields" : [{ "html" : "<div…" at bounding box center [556, 553] width 564 height 890
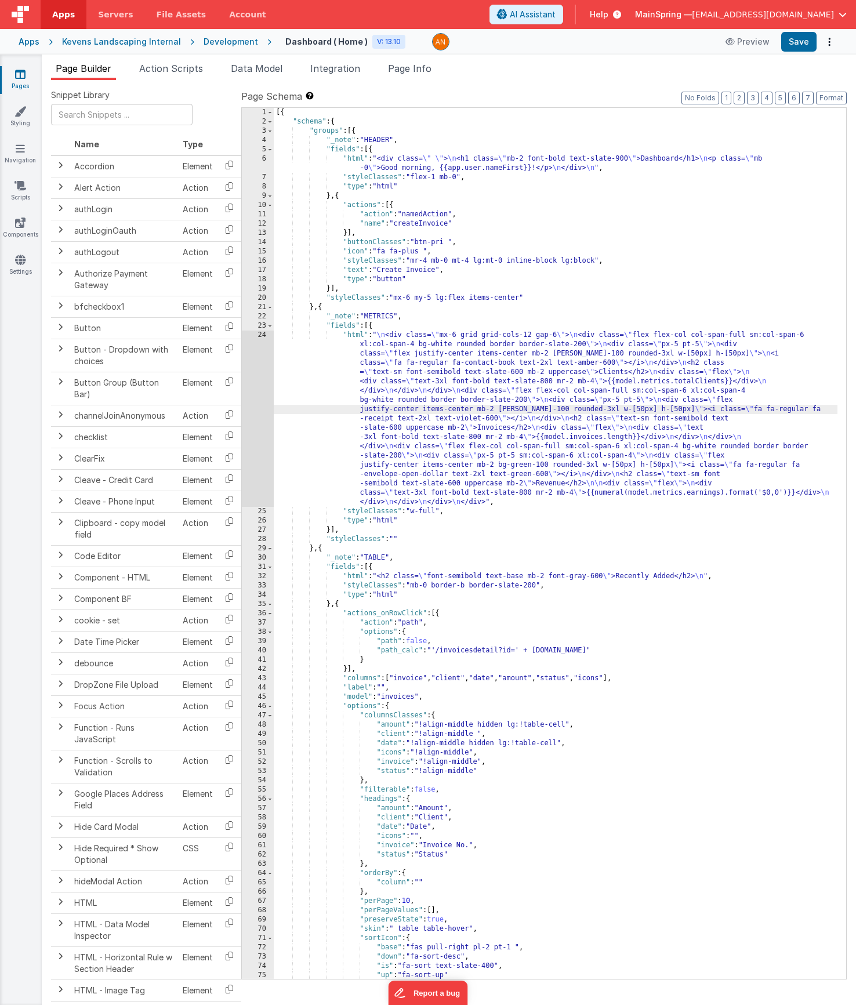
click at [255, 411] on div "24" at bounding box center [258, 419] width 32 height 176
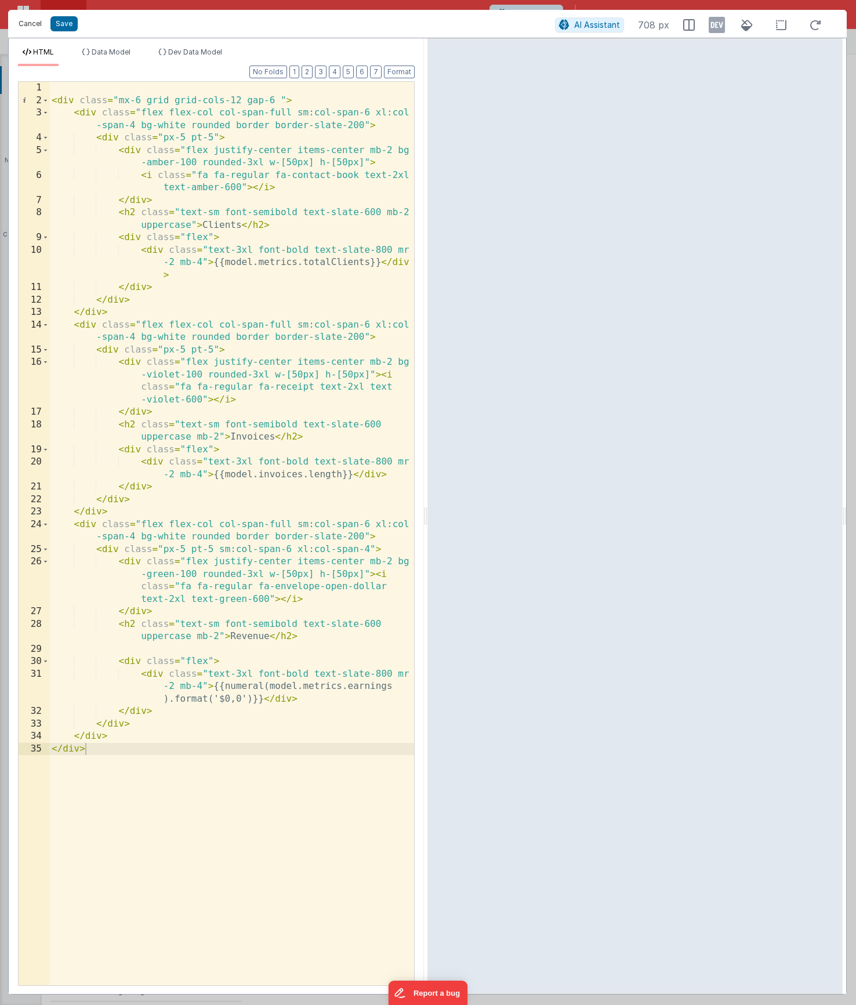
click at [27, 23] on button "Cancel" at bounding box center [30, 24] width 35 height 16
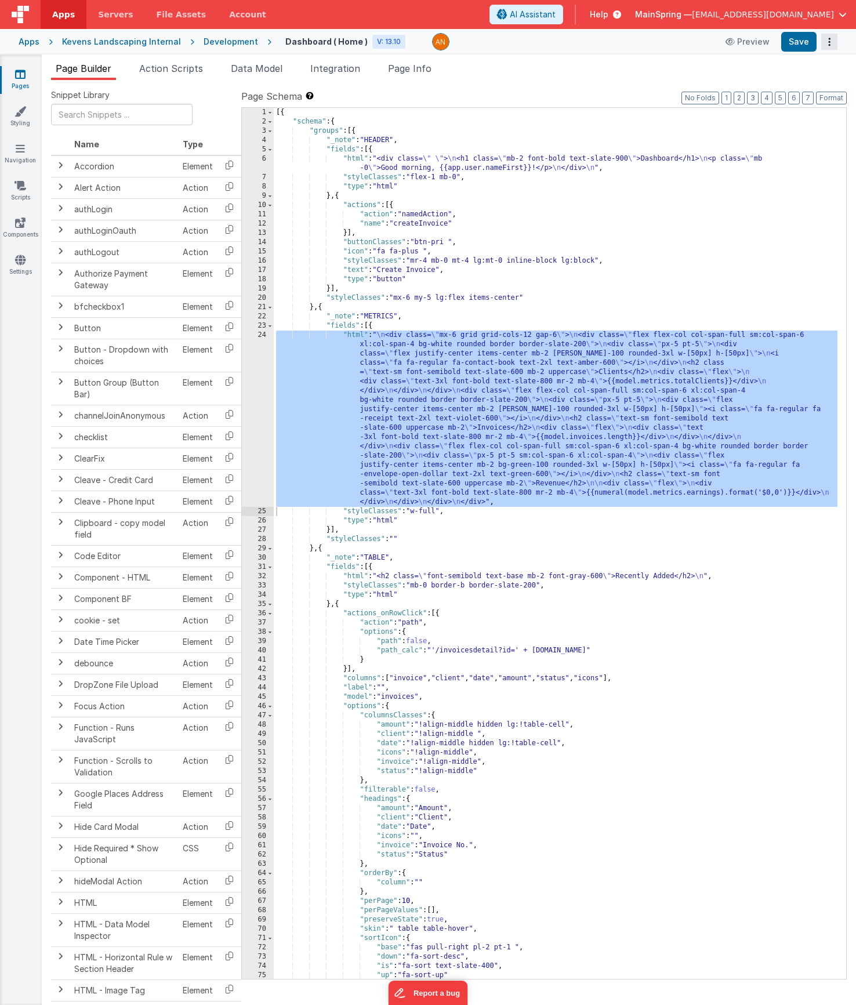
click at [831, 41] on button "Options" at bounding box center [829, 42] width 16 height 16
click at [816, 84] on link "Rollback" at bounding box center [787, 88] width 102 height 22
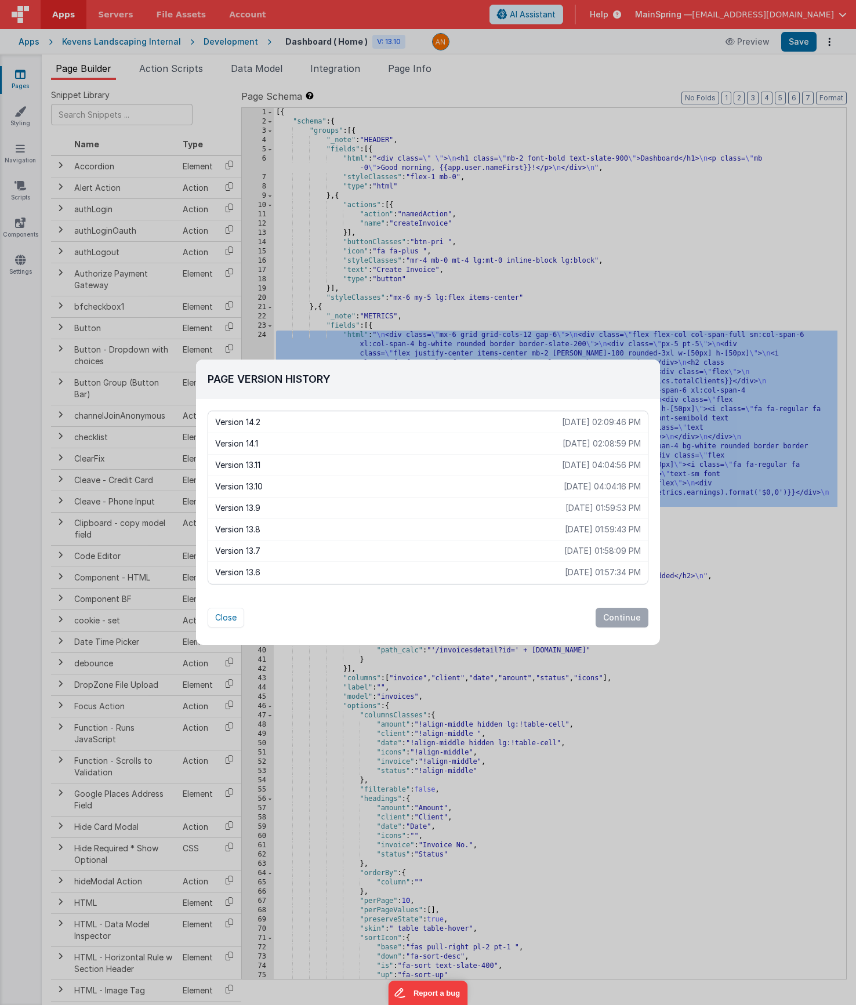
click at [342, 446] on p "Version 14.1" at bounding box center [388, 444] width 347 height 12
click at [626, 615] on button "Continue" at bounding box center [622, 618] width 53 height 20
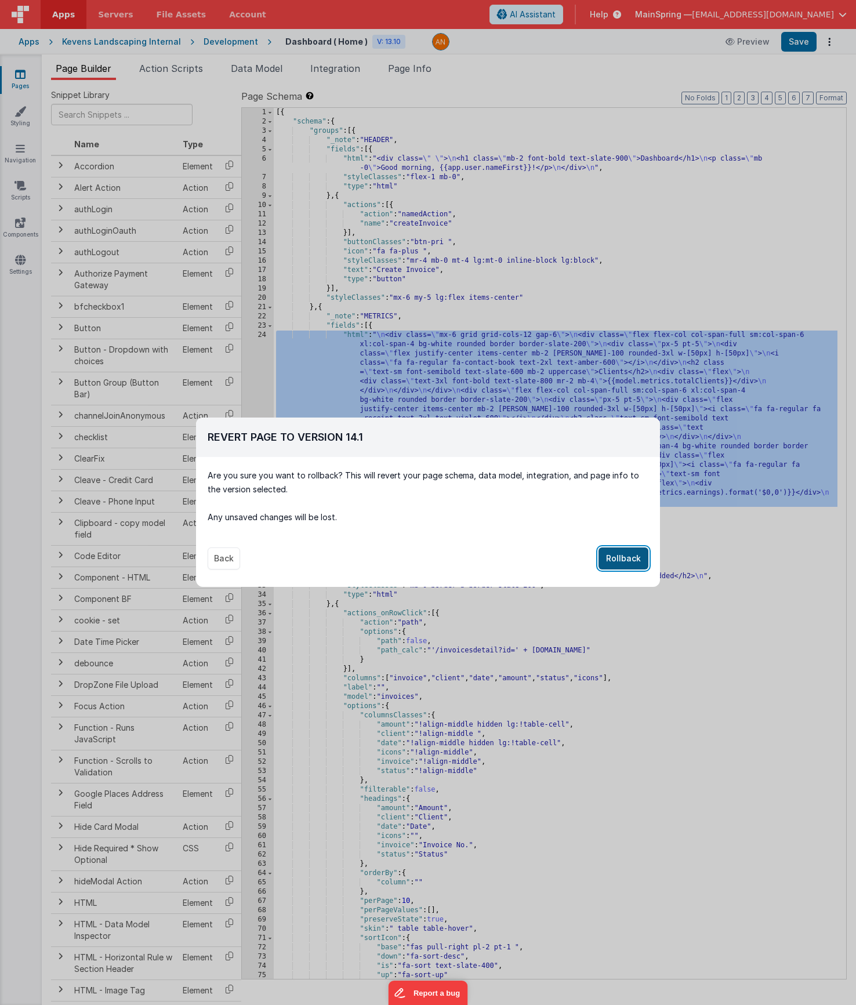
click at [624, 559] on button "Rollback" at bounding box center [624, 559] width 50 height 22
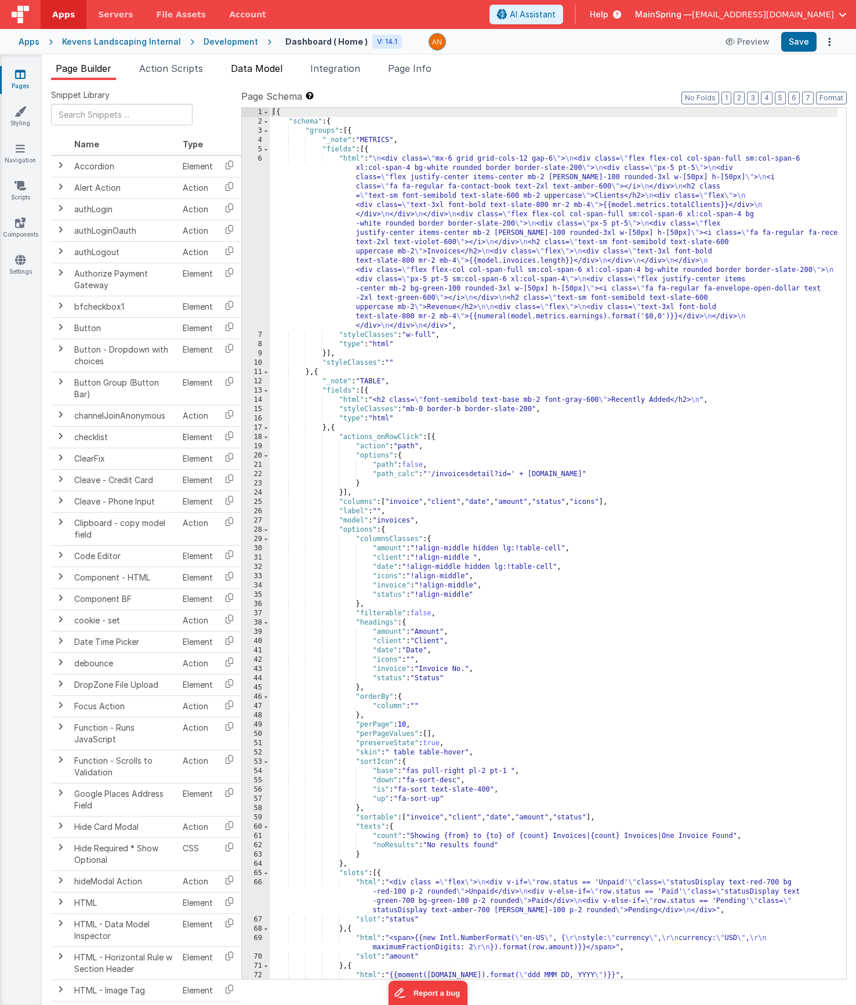
click at [250, 64] on span "Data Model" at bounding box center [257, 69] width 52 height 12
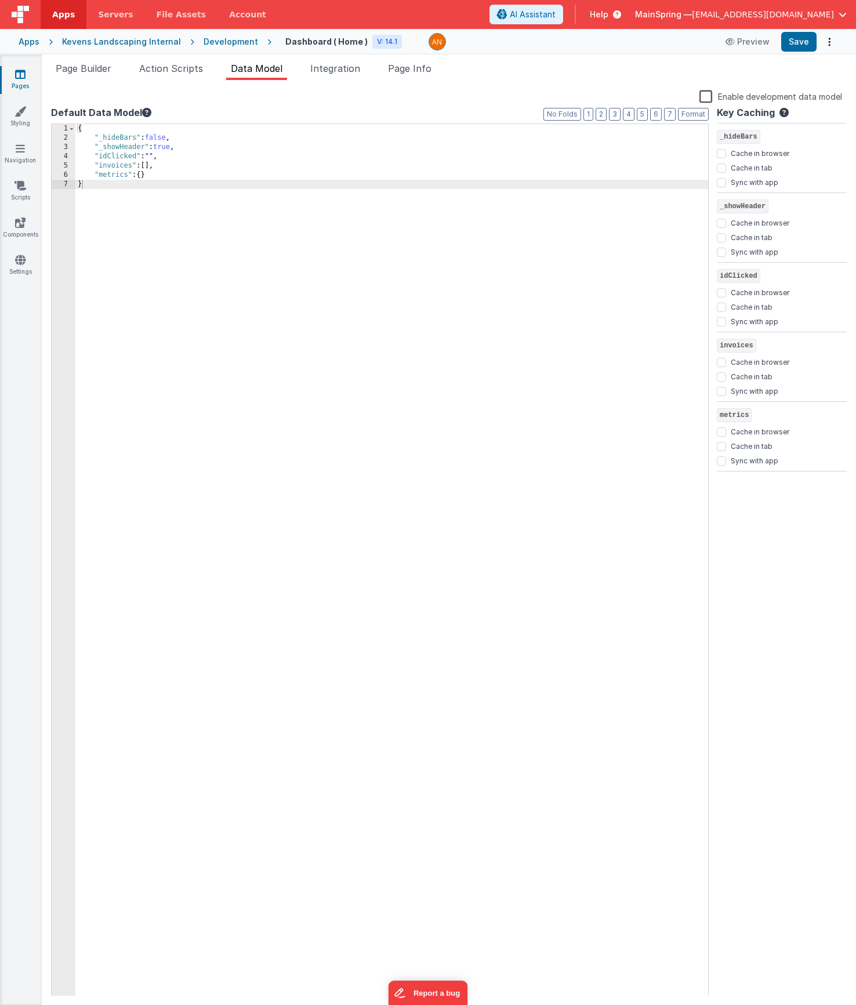
click at [706, 99] on label "Enable development data model" at bounding box center [771, 95] width 143 height 13
click at [0, 0] on input "Enable development data model" at bounding box center [0, 0] width 0 height 0
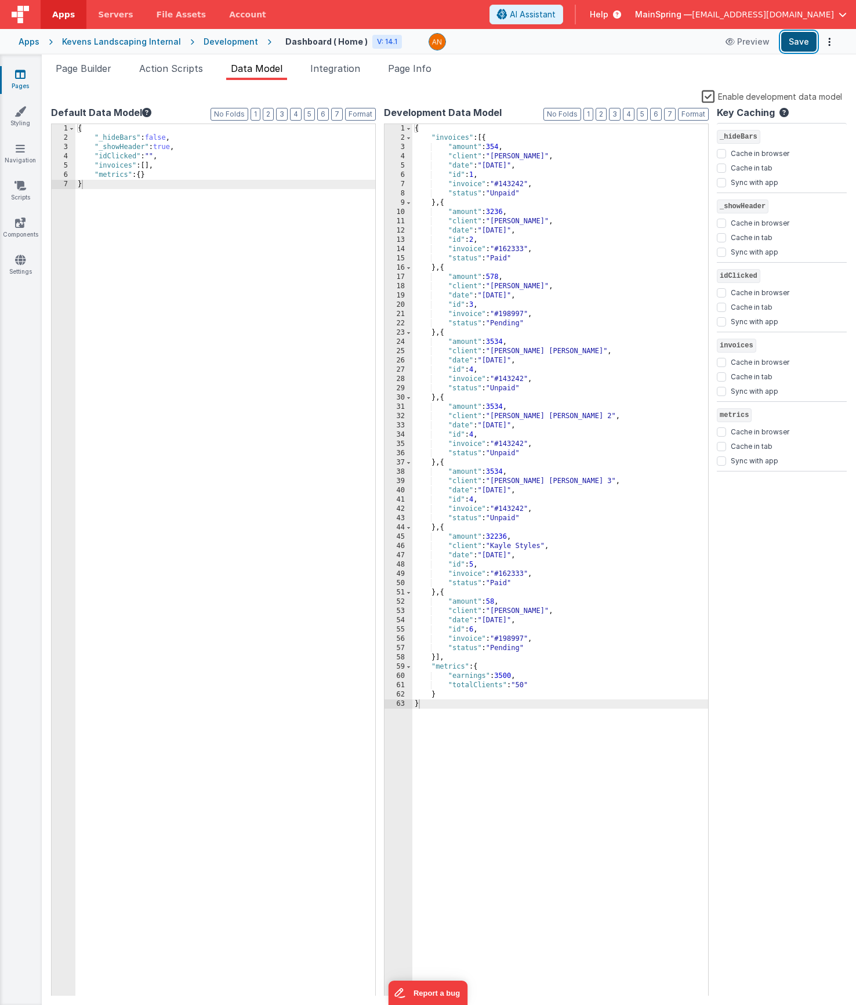
click at [795, 44] on button "Save" at bounding box center [798, 42] width 35 height 20
click at [556, 16] on span "AI Assistant" at bounding box center [533, 15] width 46 height 12
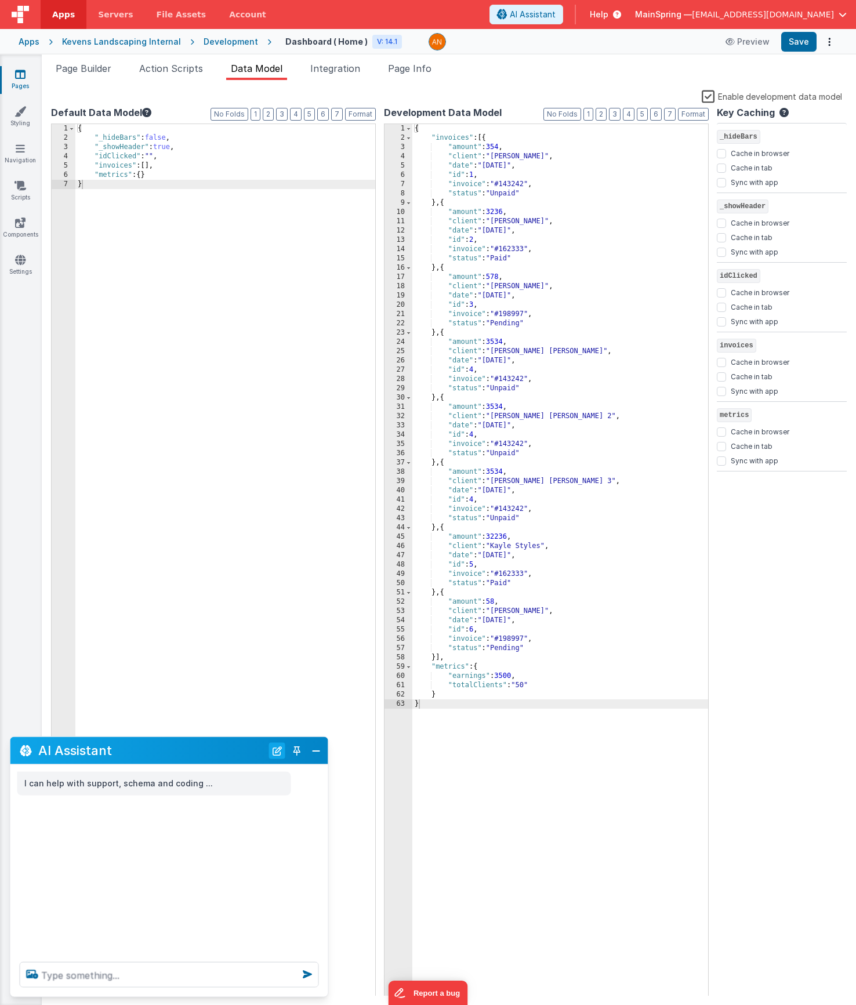
click at [278, 757] on button "New Chat" at bounding box center [277, 750] width 16 height 16
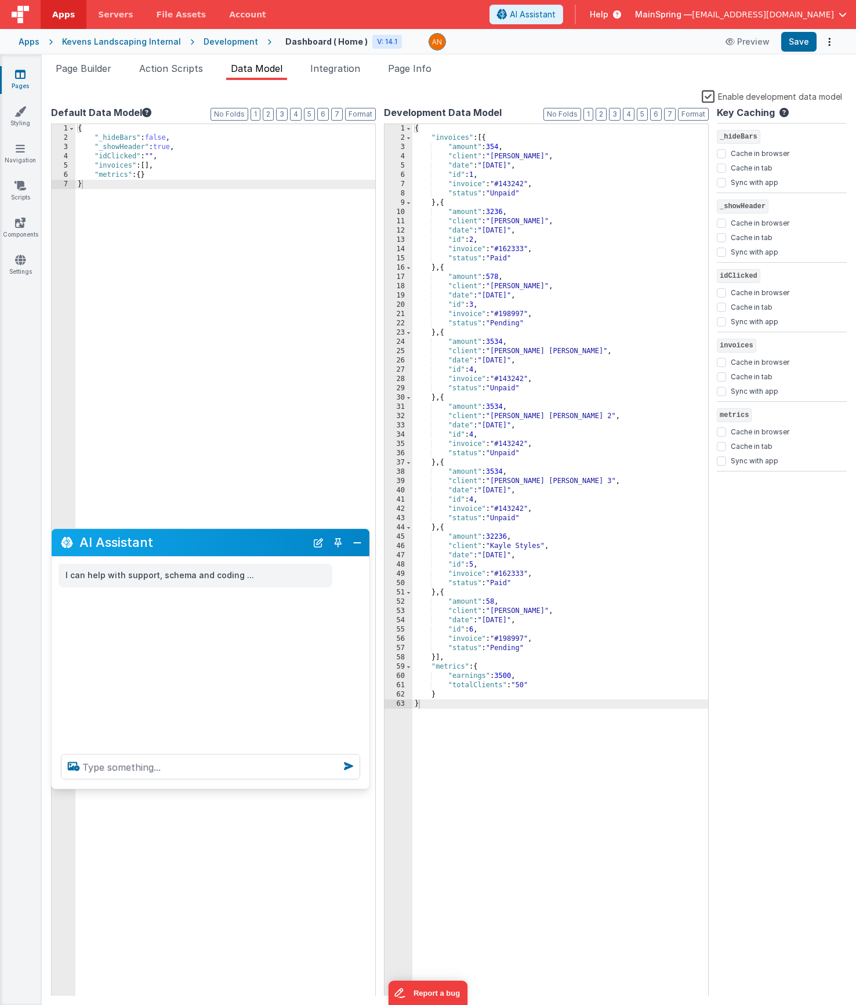
drag, startPoint x: 185, startPoint y: 751, endPoint x: 232, endPoint y: 534, distance: 222.5
click at [229, 536] on h2 "AI Assistant" at bounding box center [192, 543] width 227 height 14
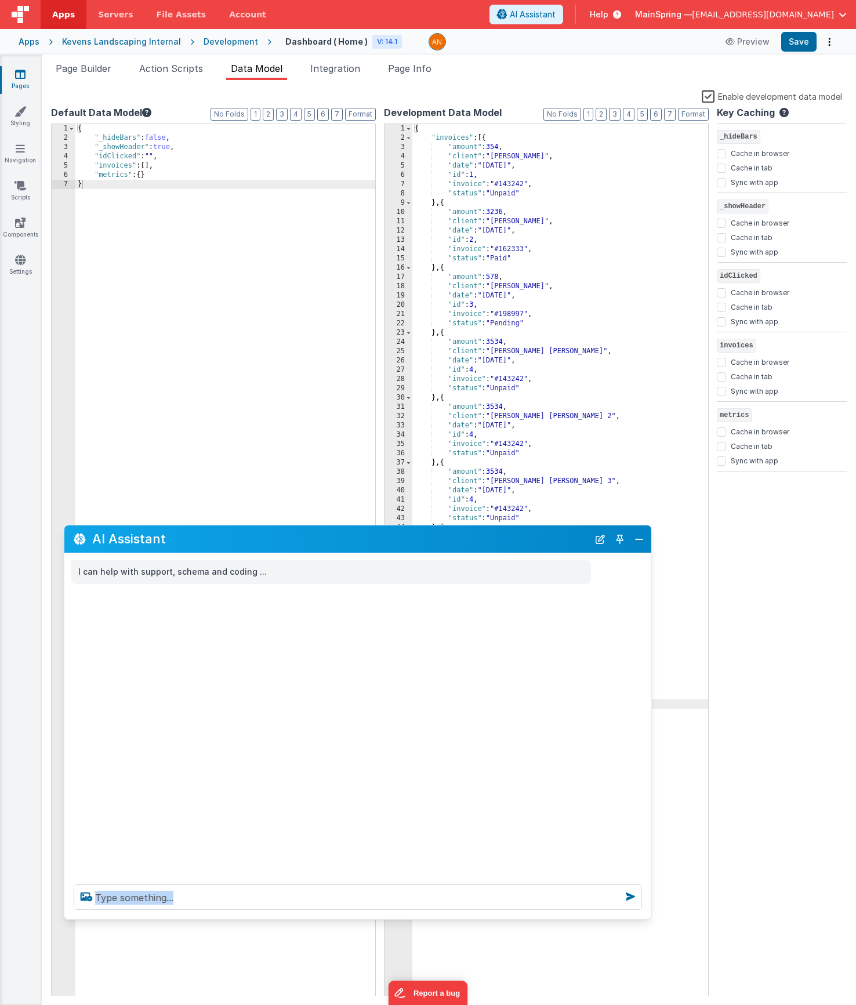
drag, startPoint x: 379, startPoint y: 782, endPoint x: 648, endPoint y: 917, distance: 300.9
click at [648, 917] on div at bounding box center [357, 897] width 587 height 44
click at [545, 600] on div "I can help with support, schema and coding ..." at bounding box center [357, 714] width 587 height 322
click at [623, 534] on button "Toggle Pin" at bounding box center [620, 539] width 16 height 16
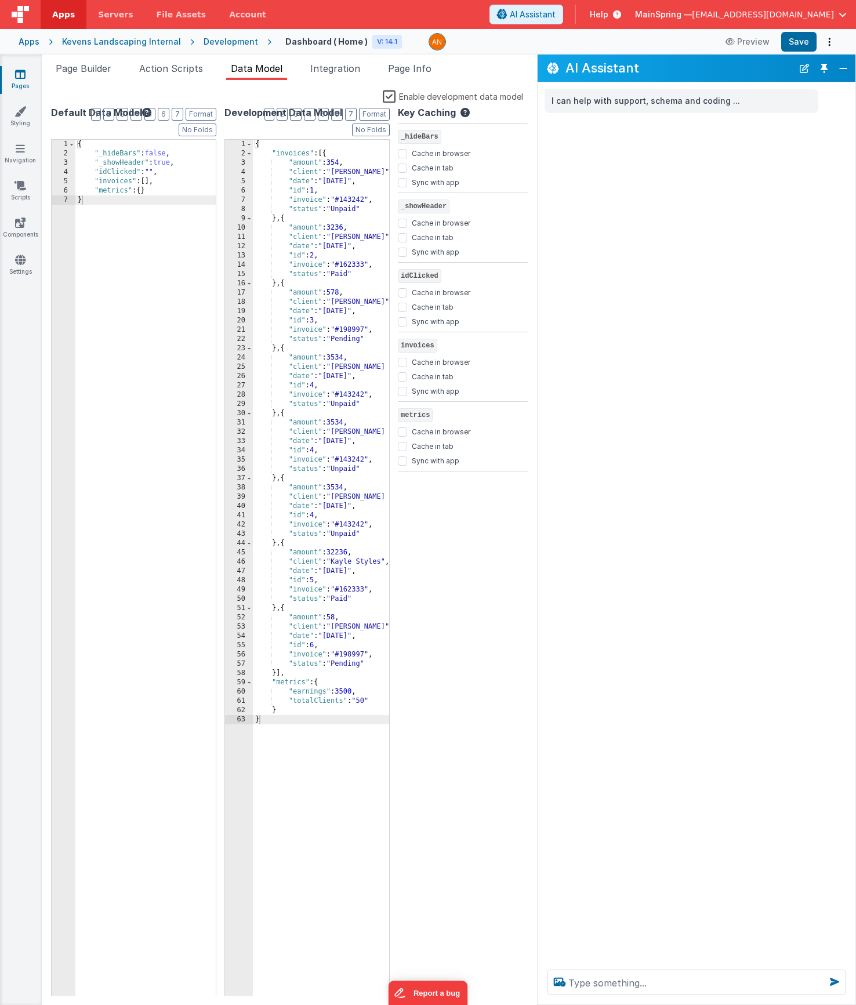
click at [824, 70] on button "Toggle Pin" at bounding box center [824, 68] width 16 height 16
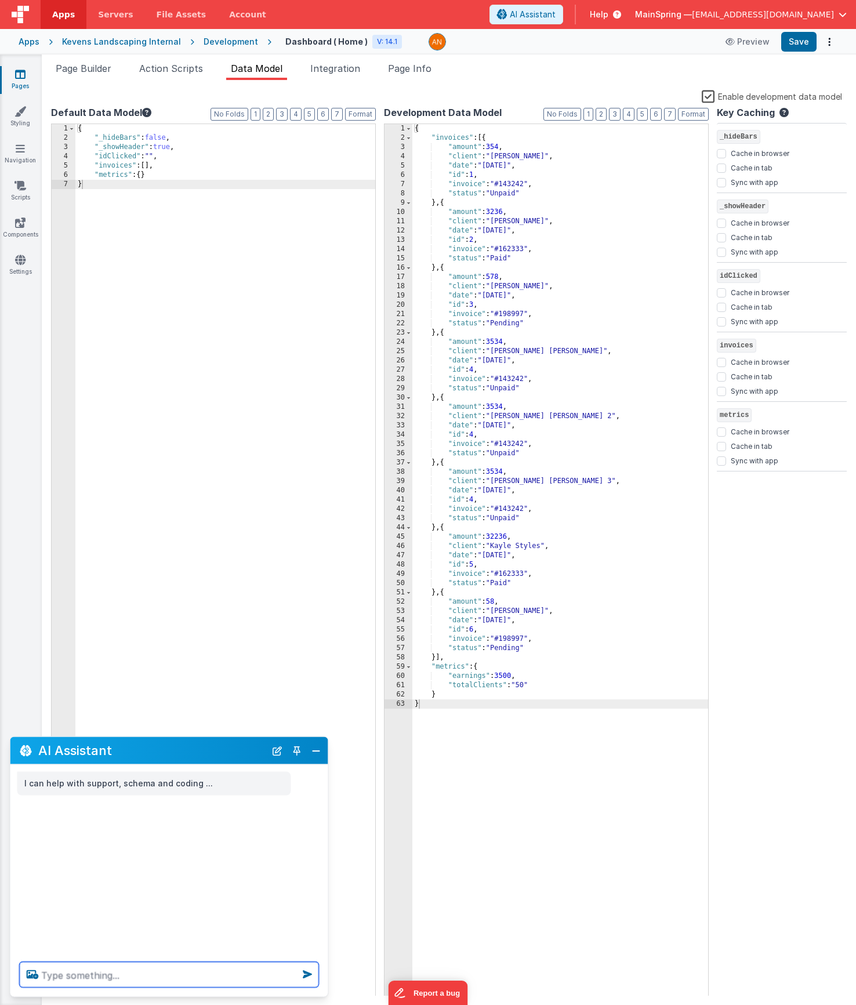
click at [86, 970] on textarea at bounding box center [169, 975] width 299 height 26
click at [147, 983] on textarea "dashboard scaffold" at bounding box center [169, 975] width 299 height 26
type textarea "dashboard scaffold"
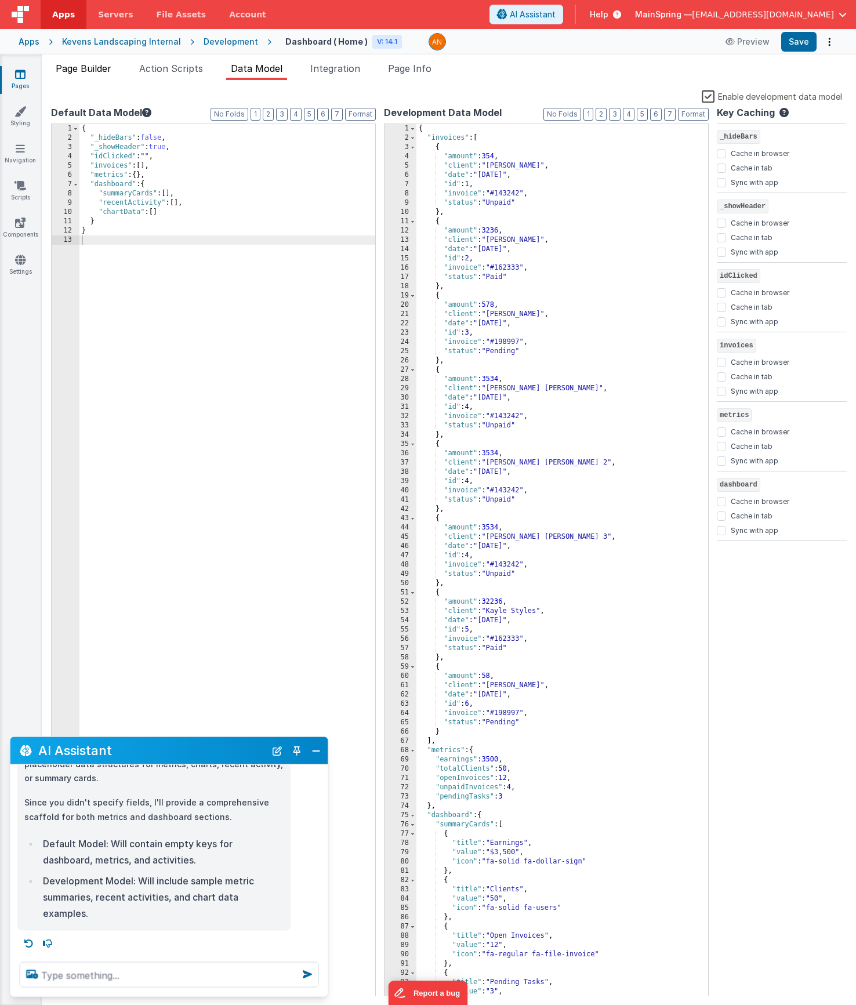
click at [96, 67] on span "Page Builder" at bounding box center [84, 69] width 56 height 12
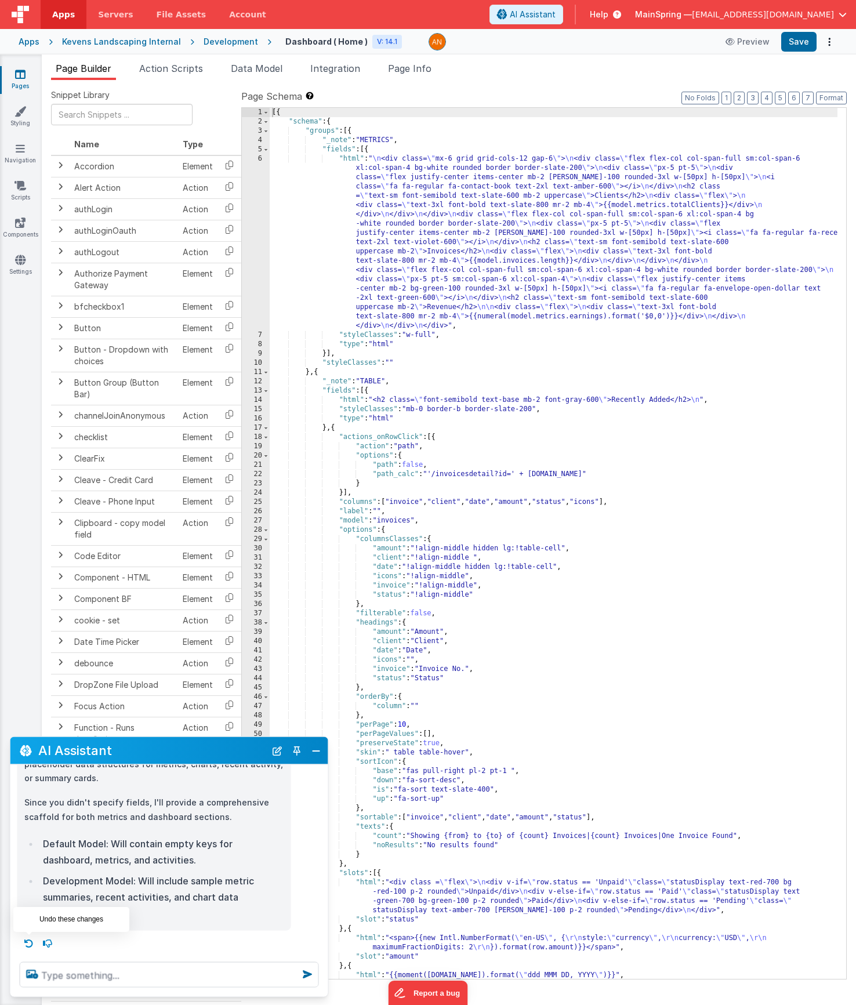
click at [31, 948] on icon at bounding box center [29, 943] width 19 height 19
type textarea "dashboard scaffold"
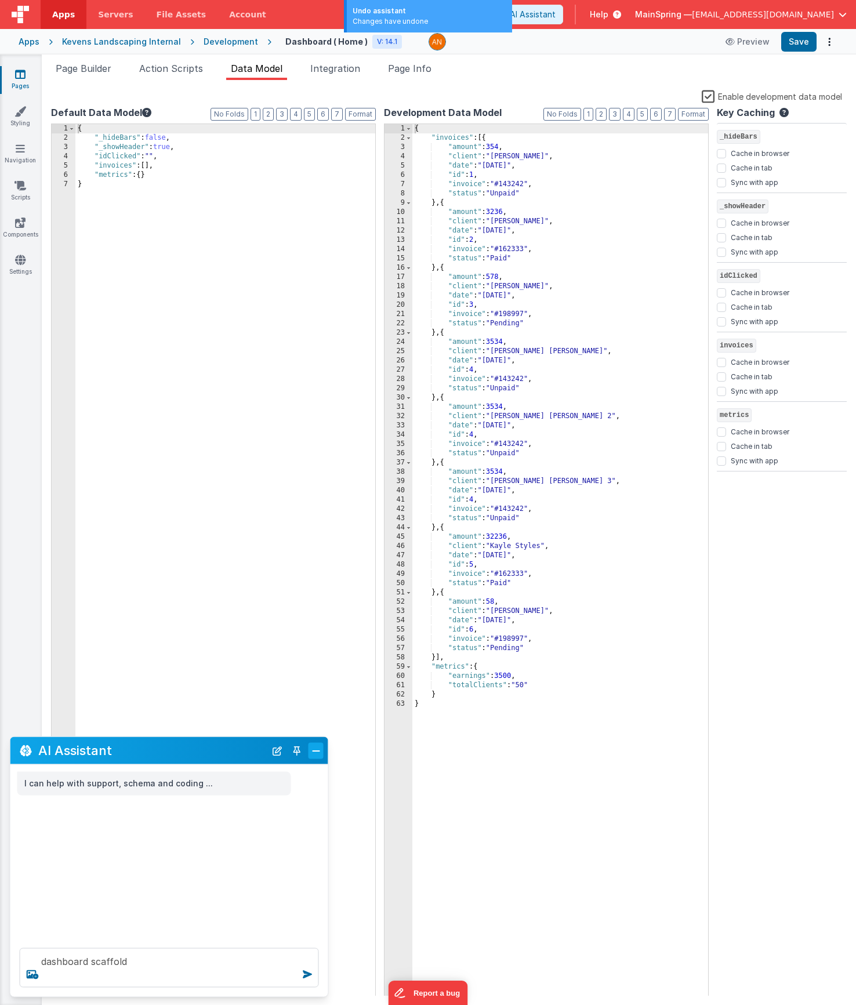
click at [318, 758] on button "Close" at bounding box center [316, 750] width 15 height 16
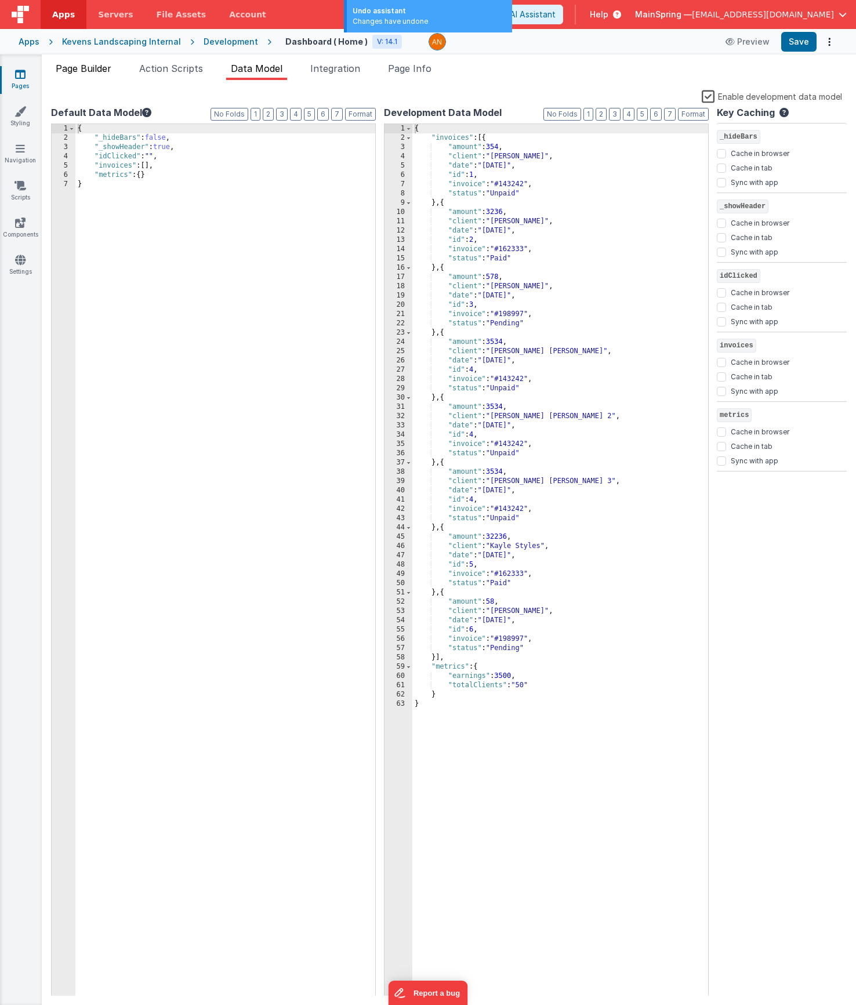
drag, startPoint x: 93, startPoint y: 73, endPoint x: 99, endPoint y: 74, distance: 5.9
click at [93, 73] on span "Page Builder" at bounding box center [84, 69] width 56 height 12
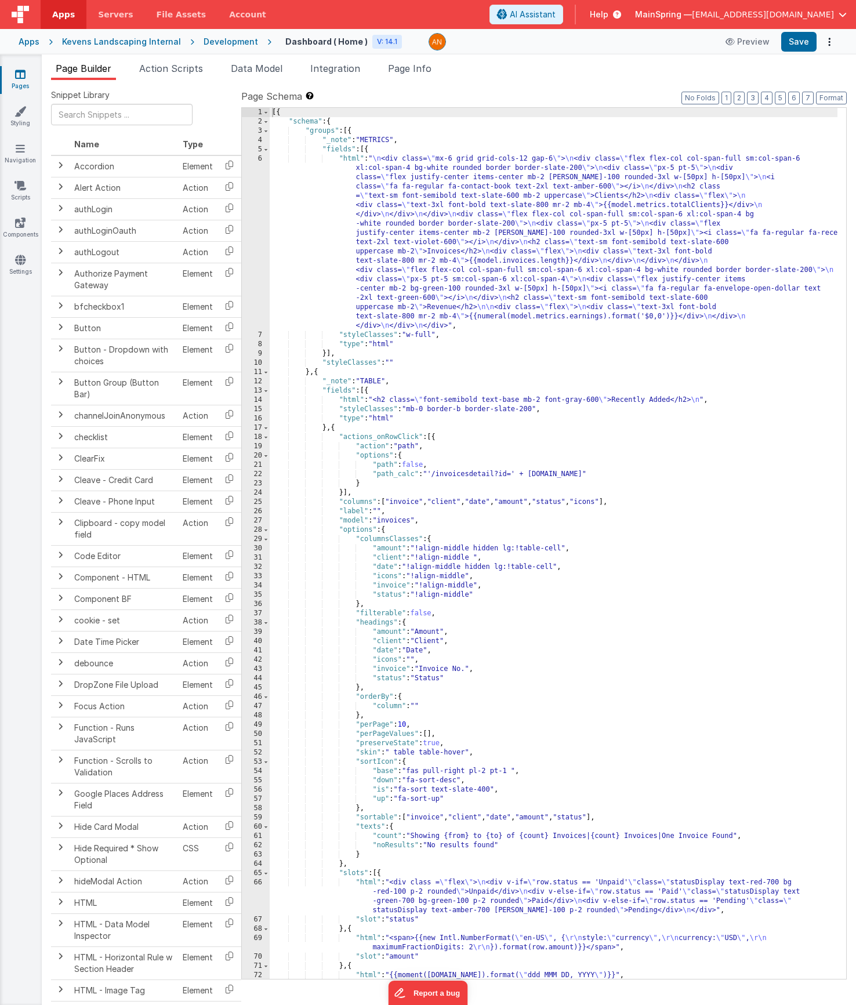
click at [416, 335] on div "[{ "schema" : { "groups" : [{ "_note" : "METRICS" , "fields" : [{ "html" : " \n…" at bounding box center [554, 553] width 568 height 890
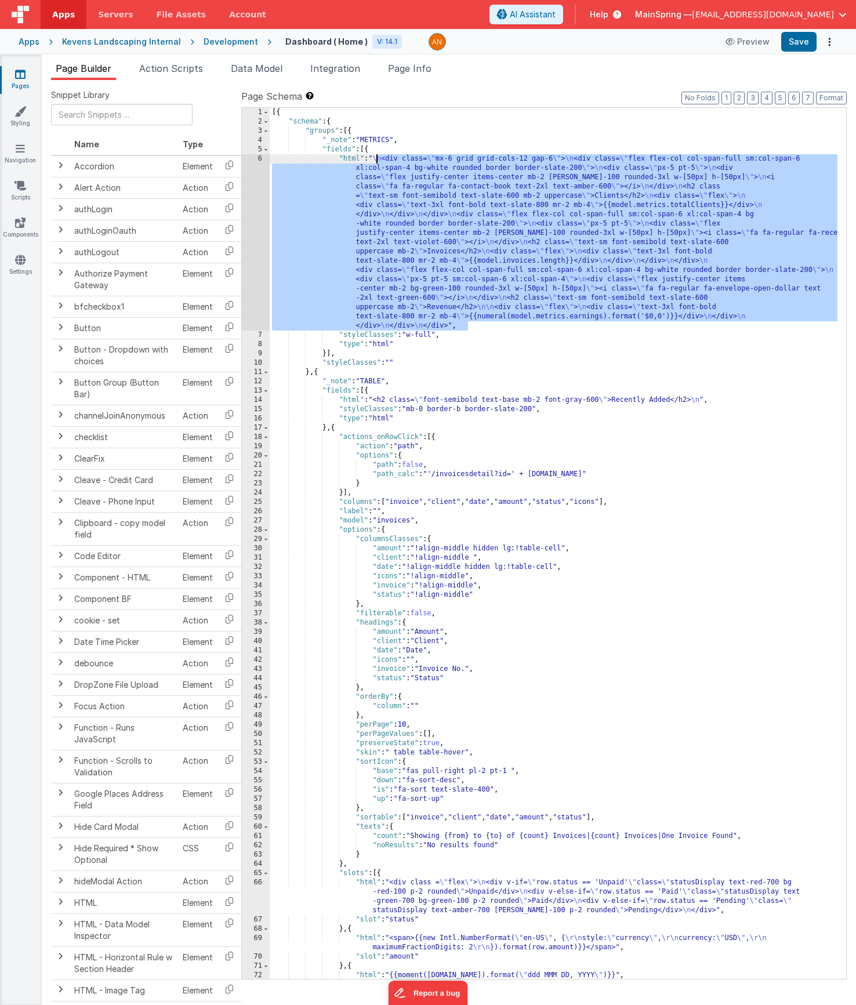
drag, startPoint x: 466, startPoint y: 326, endPoint x: 376, endPoint y: 160, distance: 188.7
click at [376, 160] on div "[{ "schema" : { "groups" : [{ "_note" : "METRICS" , "fields" : [{ "html" : " \n…" at bounding box center [554, 553] width 568 height 890
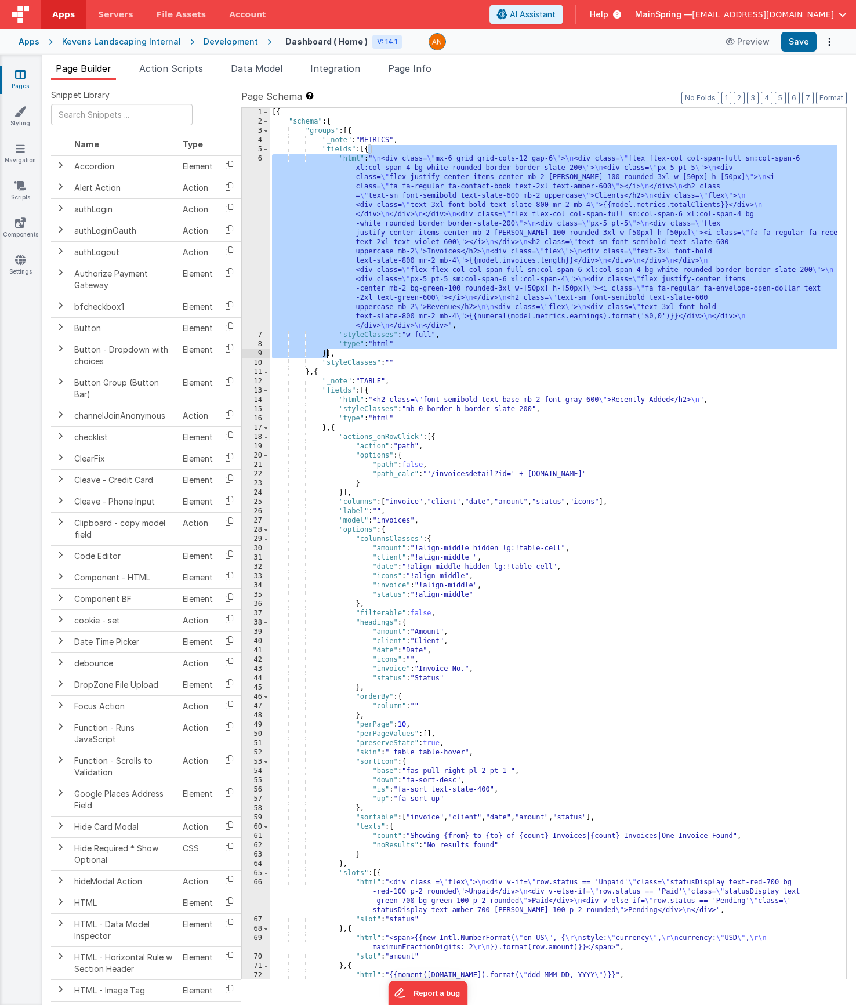
drag, startPoint x: 368, startPoint y: 150, endPoint x: 325, endPoint y: 352, distance: 205.8
click at [325, 352] on div "[{ "schema" : { "groups" : [{ "_note" : "METRICS" , "fields" : [{ "html" : " \n…" at bounding box center [554, 553] width 568 height 890
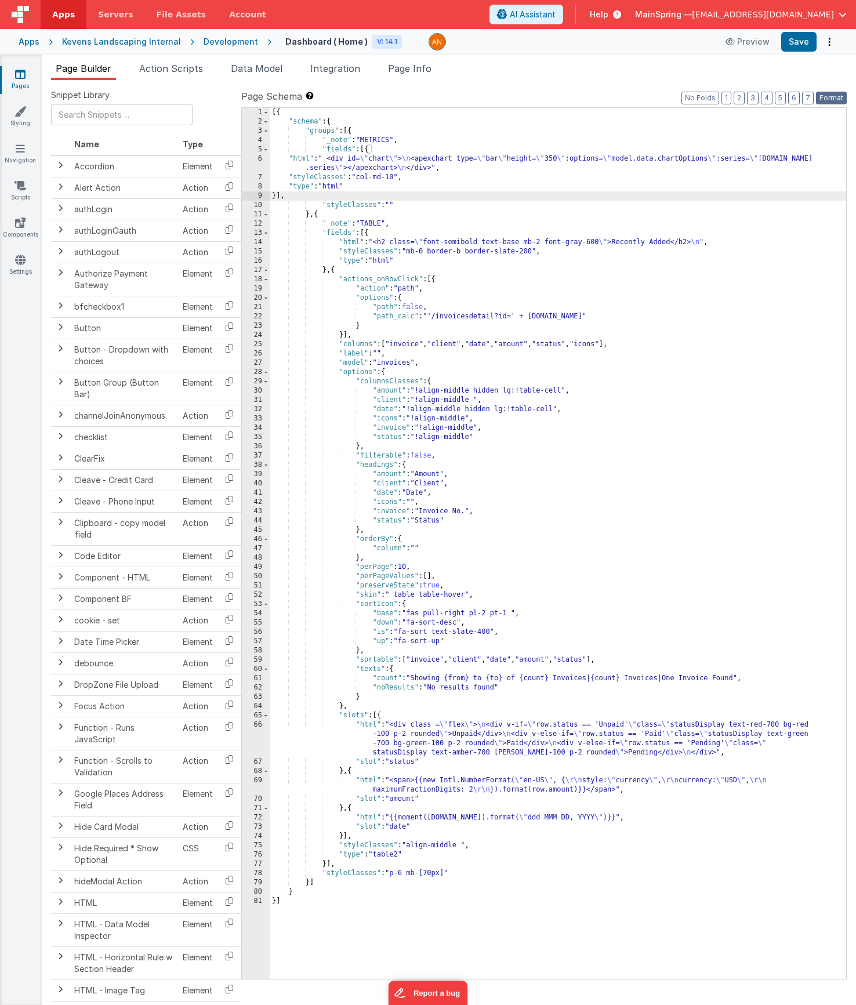
click at [829, 99] on button "Format" at bounding box center [831, 98] width 31 height 13
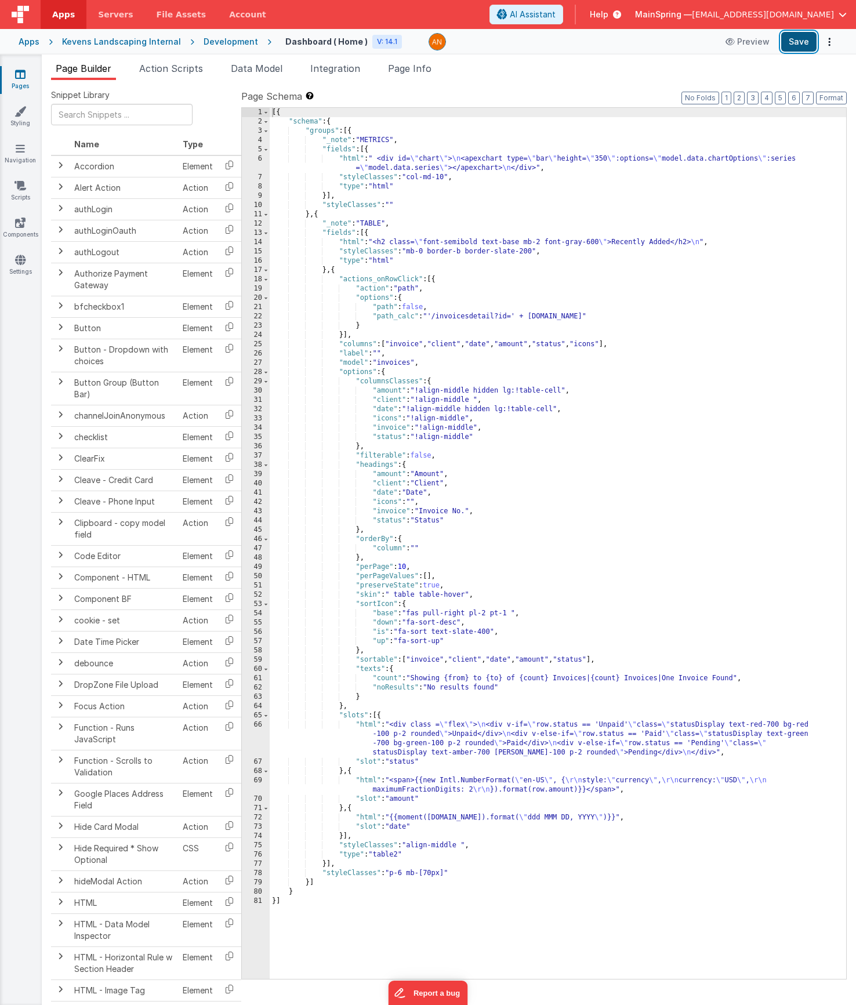
click at [799, 43] on button "Save" at bounding box center [798, 42] width 35 height 20
click at [248, 76] on li "Data Model" at bounding box center [256, 70] width 61 height 19
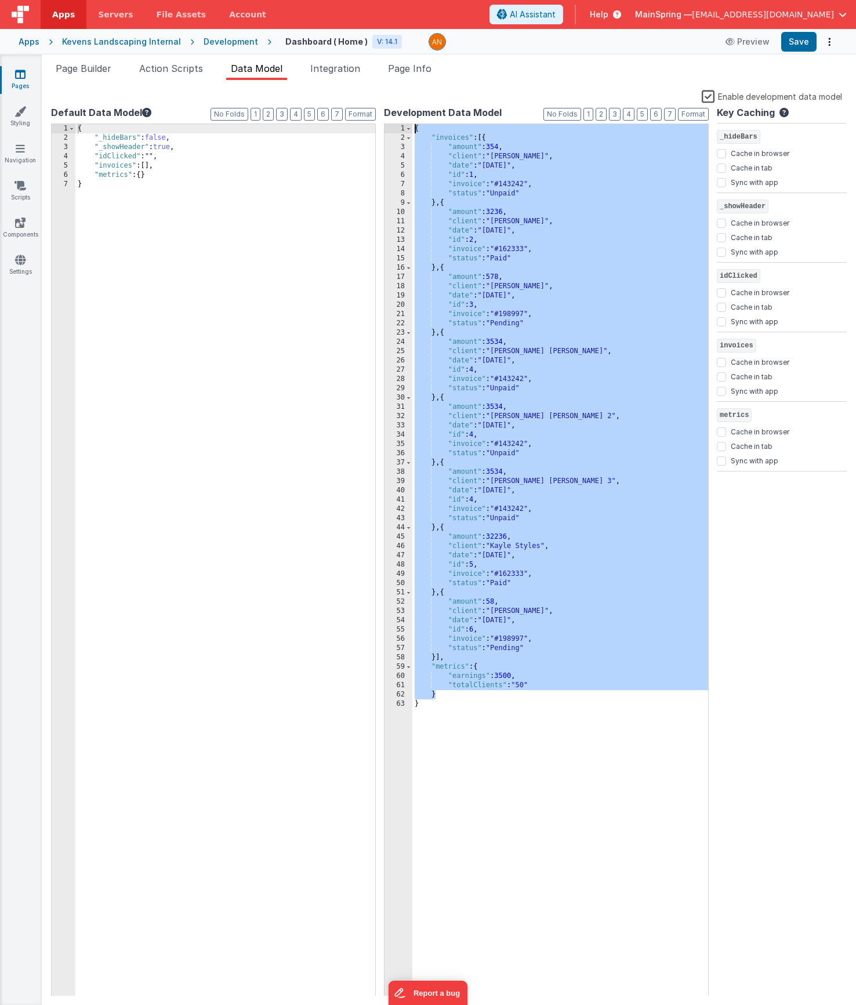
drag, startPoint x: 433, startPoint y: 567, endPoint x: 404, endPoint y: 122, distance: 445.8
click at [404, 122] on div "Format 7 6 5 4 3 2 1 No Folds 1 2 3 4 5 6 7 8 9 10 11 12 13 14 15 16 17 18 19 2…" at bounding box center [546, 559] width 325 height 874
drag, startPoint x: 454, startPoint y: 722, endPoint x: 384, endPoint y: 109, distance: 617.1
click at [384, 109] on div "Development Data Model Format 7 6 5 4 3 2 1 No Folds 1 2 3 4 5 6 7 8 9 10 11 12…" at bounding box center [546, 551] width 325 height 890
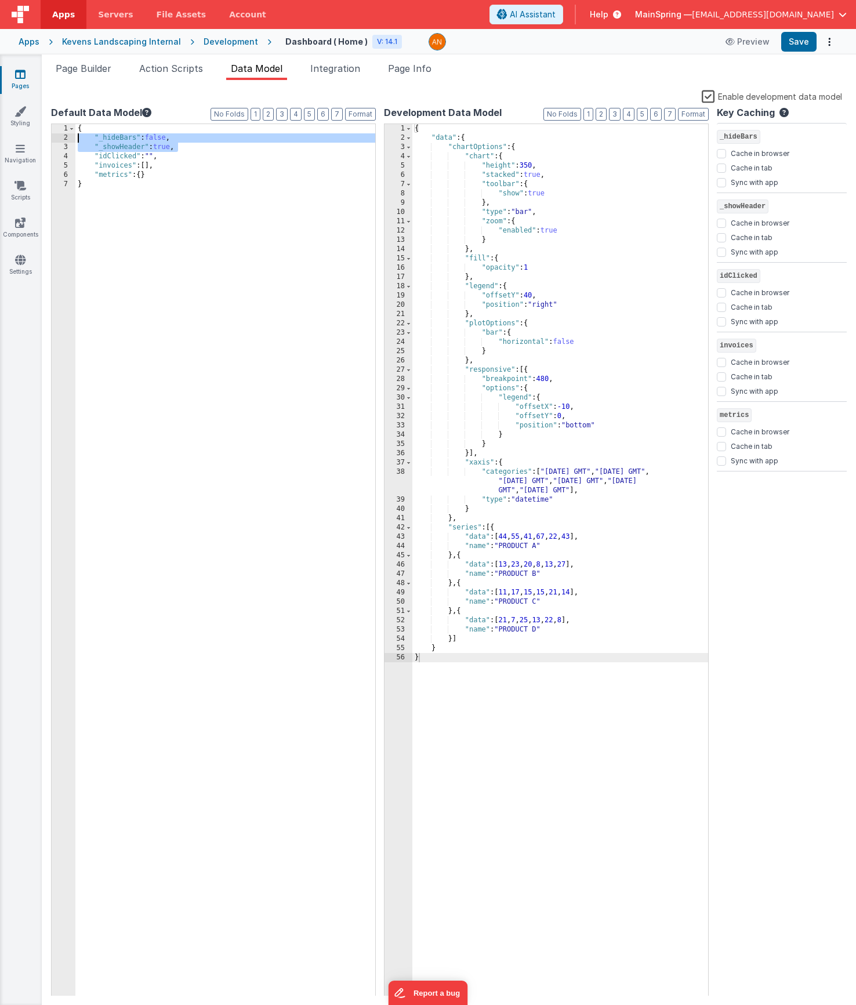
drag, startPoint x: 191, startPoint y: 146, endPoint x: 39, endPoint y: 133, distance: 152.5
click at [39, 133] on section "Pages Styling Navigation Scripts Components Settings Page Builder Action Script…" at bounding box center [428, 530] width 856 height 951
click at [468, 128] on div "{ "data" : { "chartOptions" : { "chart" : { "height" : 350 , "stacked" : true ,…" at bounding box center [560, 569] width 296 height 891
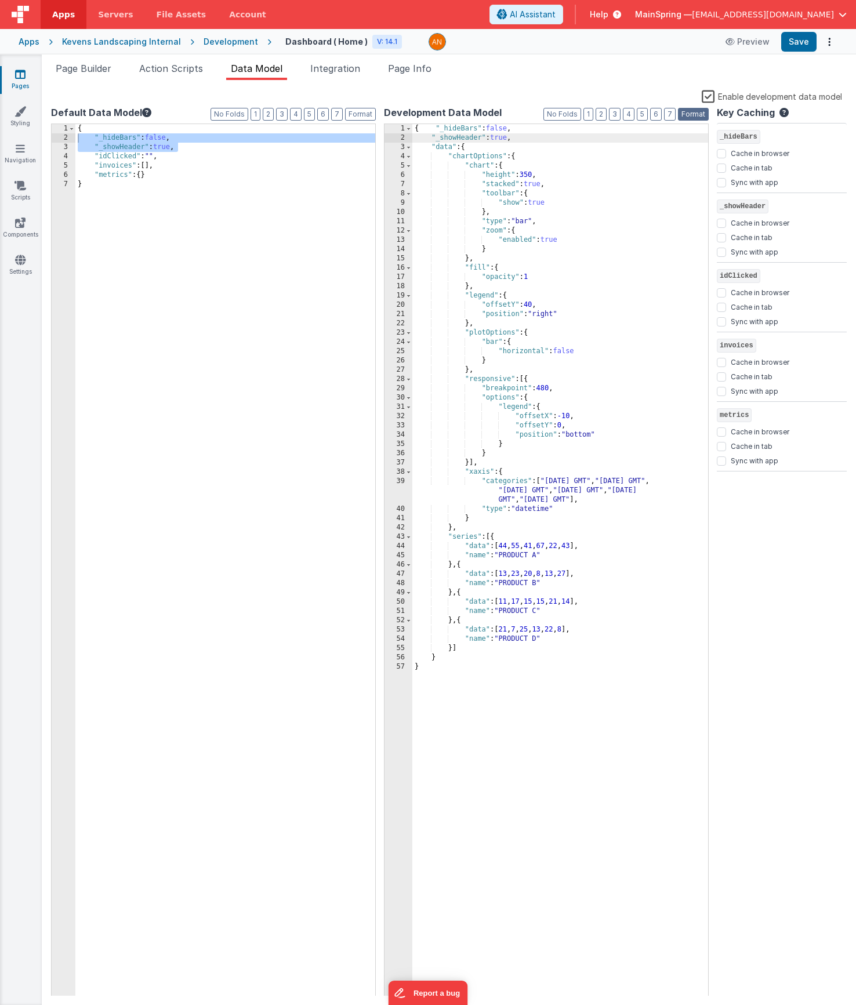
click at [695, 113] on button "Format" at bounding box center [693, 114] width 31 height 13
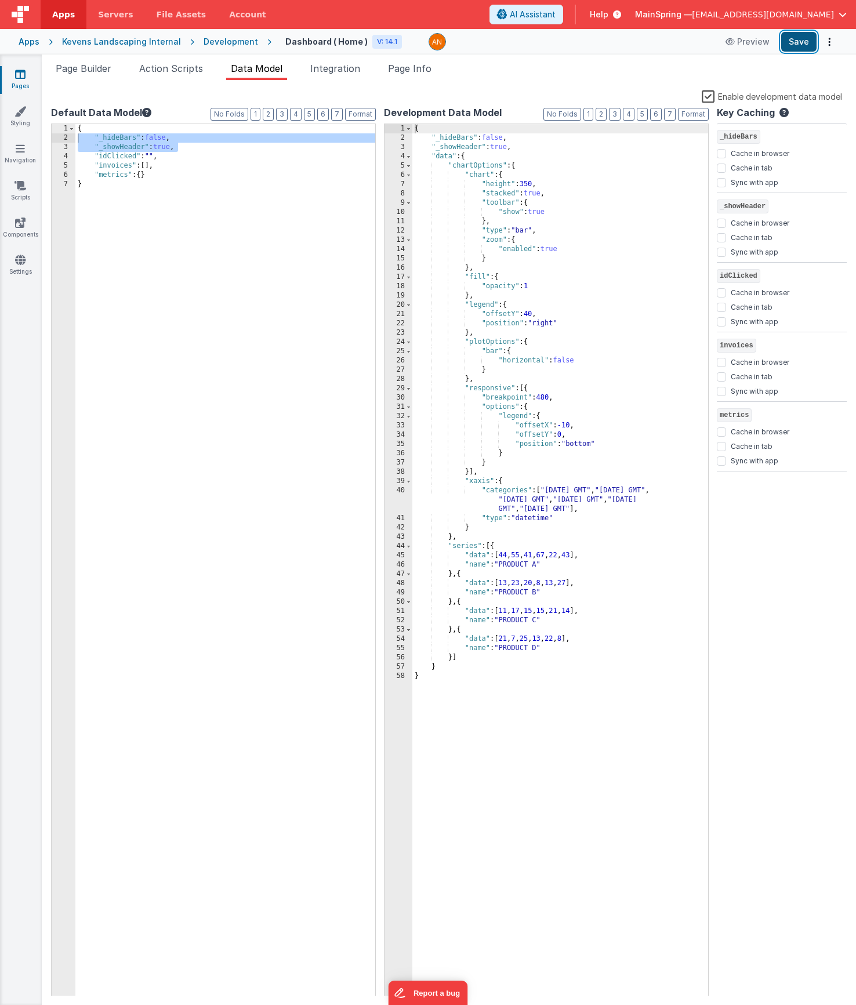
click at [796, 38] on button "Save" at bounding box center [798, 42] width 35 height 20
click at [93, 74] on li "Page Builder" at bounding box center [83, 70] width 65 height 19
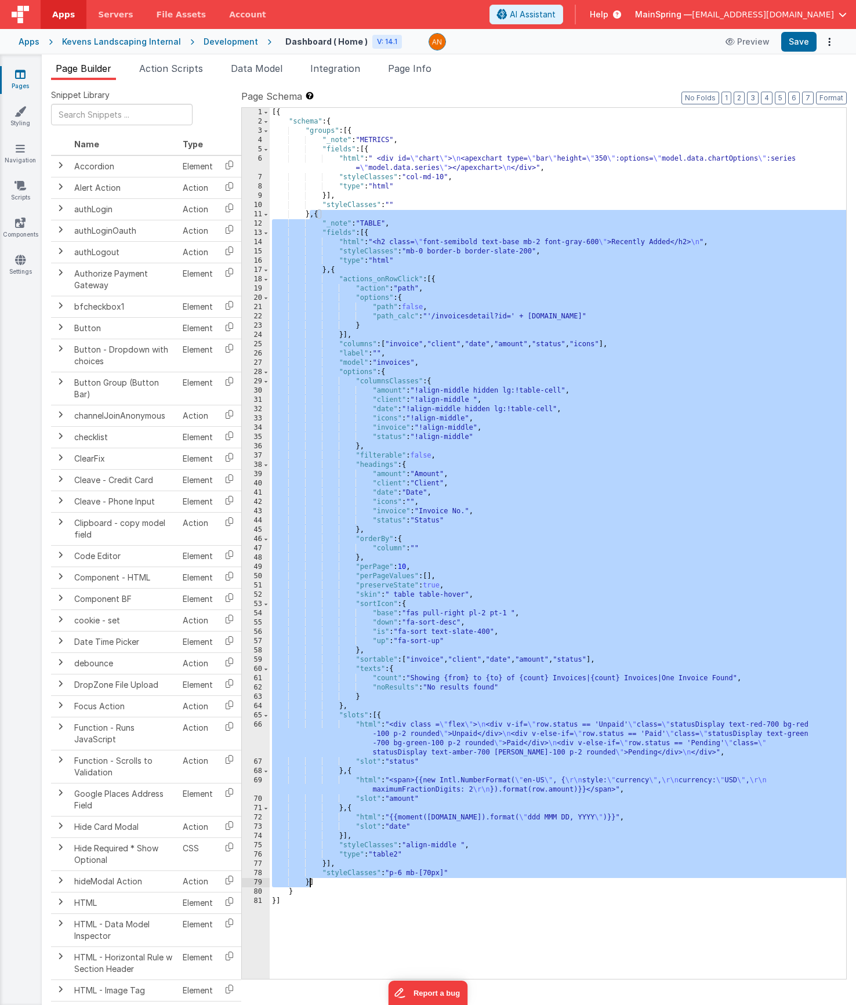
drag, startPoint x: 311, startPoint y: 216, endPoint x: 311, endPoint y: 881, distance: 664.2
click at [311, 881] on div "[{ "schema" : { "groups" : [{ "_note" : "METRICS" , "fields" : [{ "html" : " <d…" at bounding box center [558, 553] width 577 height 890
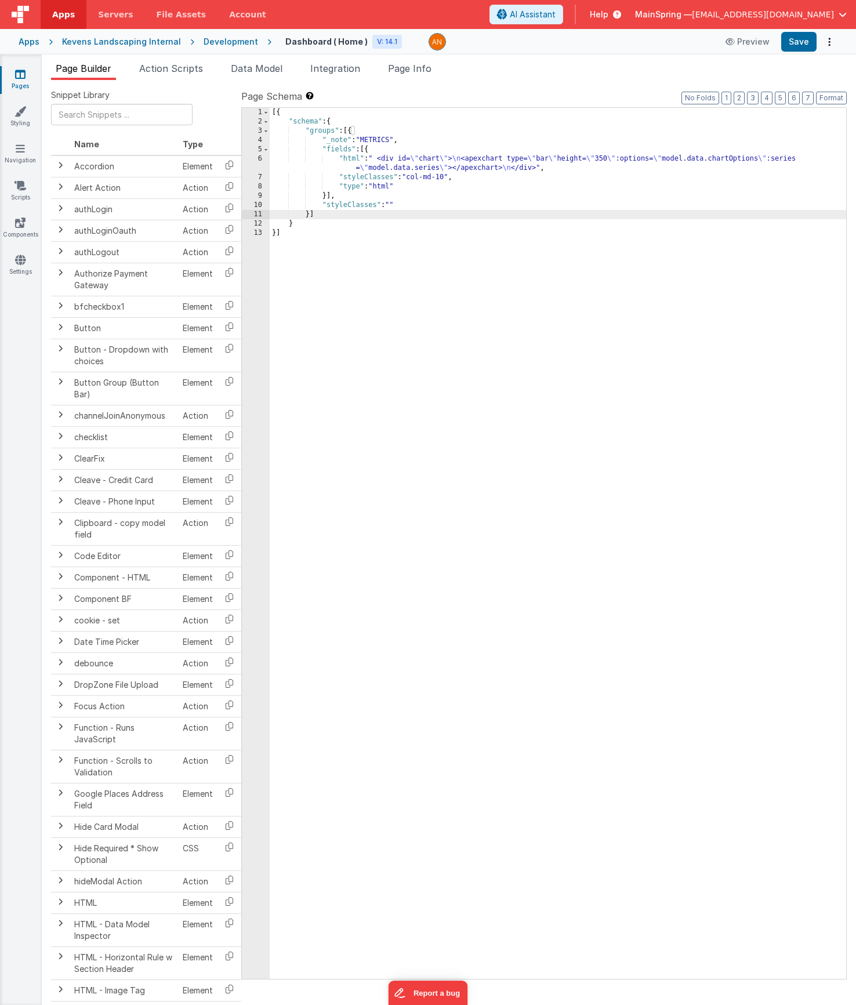
click at [463, 294] on div "[{ "schema" : { "groups" : [{ "_note" : "METRICS" , "fields" : [{ "html" : " <d…" at bounding box center [558, 553] width 577 height 890
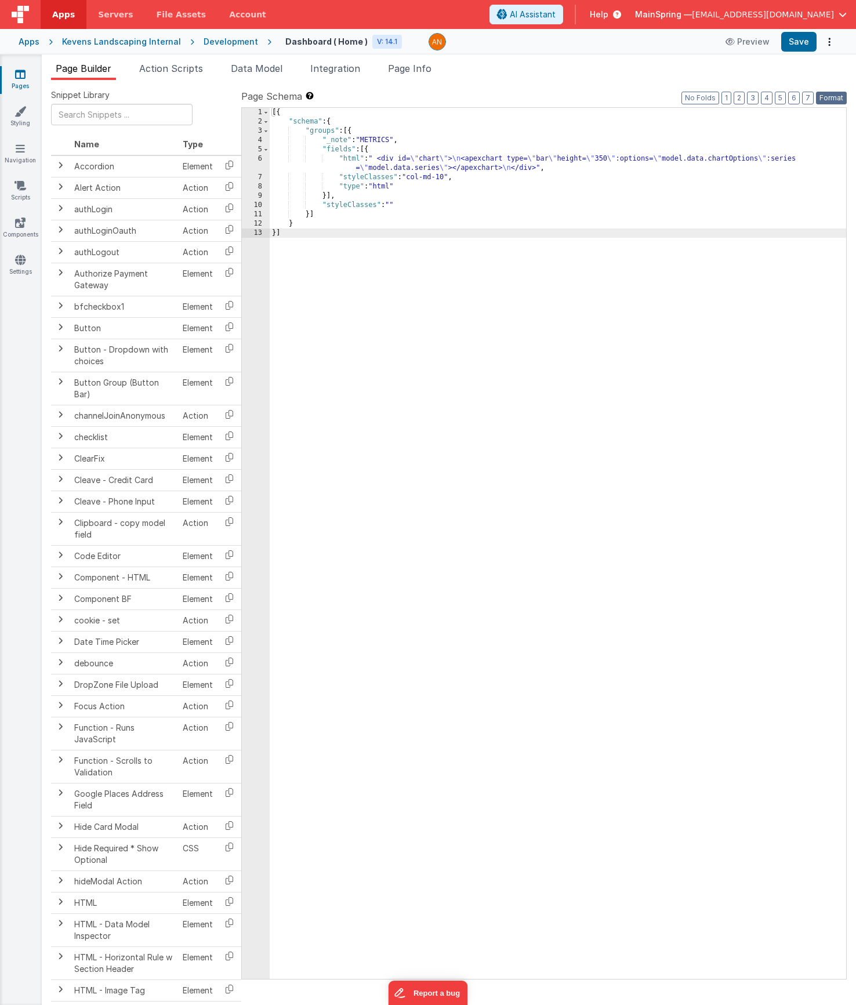
click at [837, 102] on button "Format" at bounding box center [831, 98] width 31 height 13
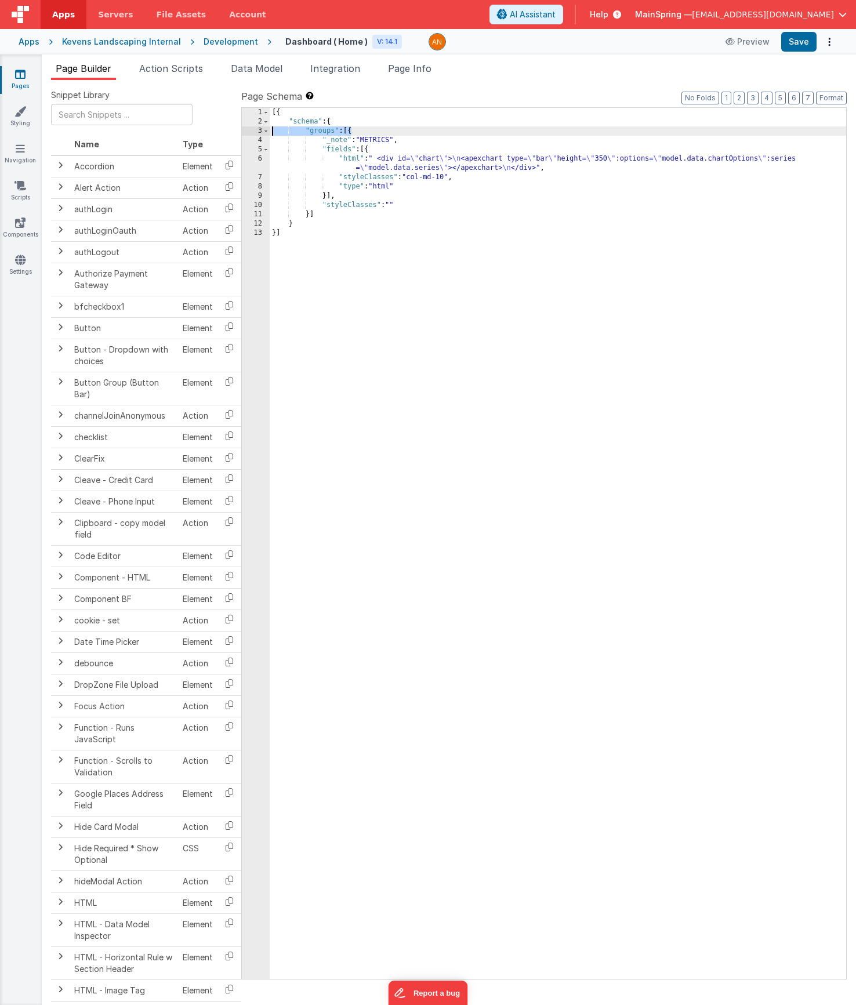
drag, startPoint x: 350, startPoint y: 132, endPoint x: 227, endPoint y: 129, distance: 123.0
click at [227, 129] on div "Snippet Library Name Type Accordion Element Alert Action Action authLogin Actio…" at bounding box center [449, 551] width 796 height 925
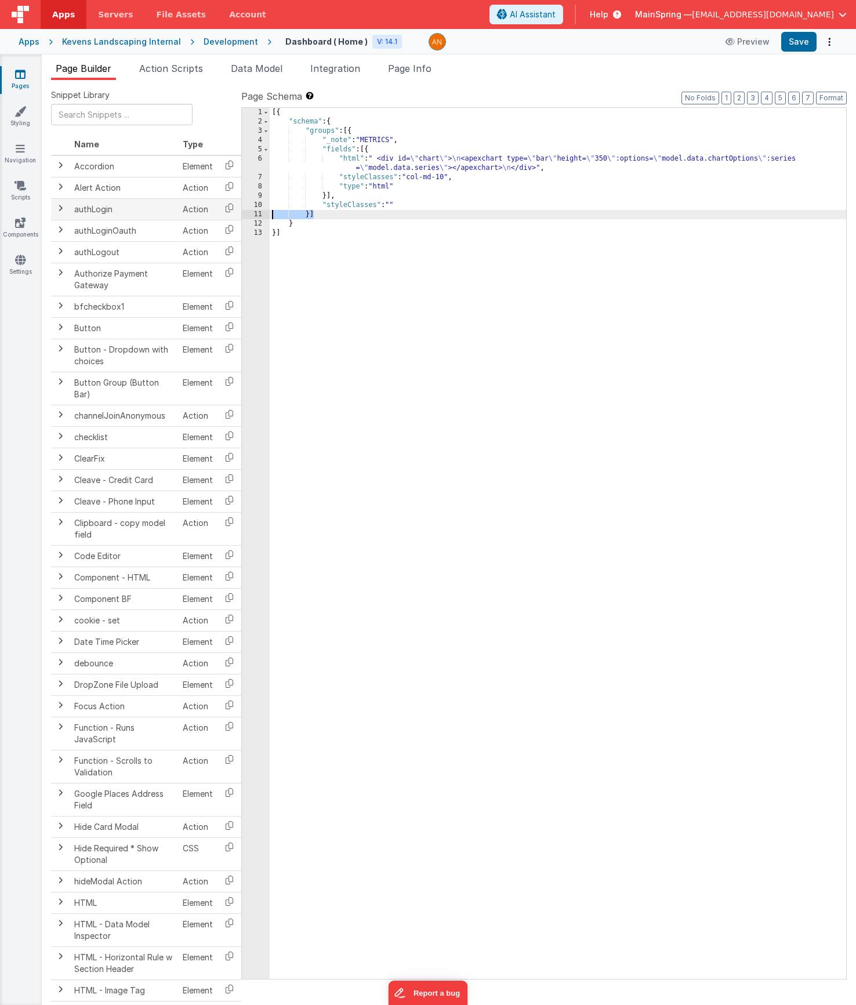
drag, startPoint x: 325, startPoint y: 217, endPoint x: 212, endPoint y: 211, distance: 113.3
click at [212, 211] on div "Snippet Library Name Type Accordion Element Alert Action Action authLogin Actio…" at bounding box center [449, 551] width 796 height 925
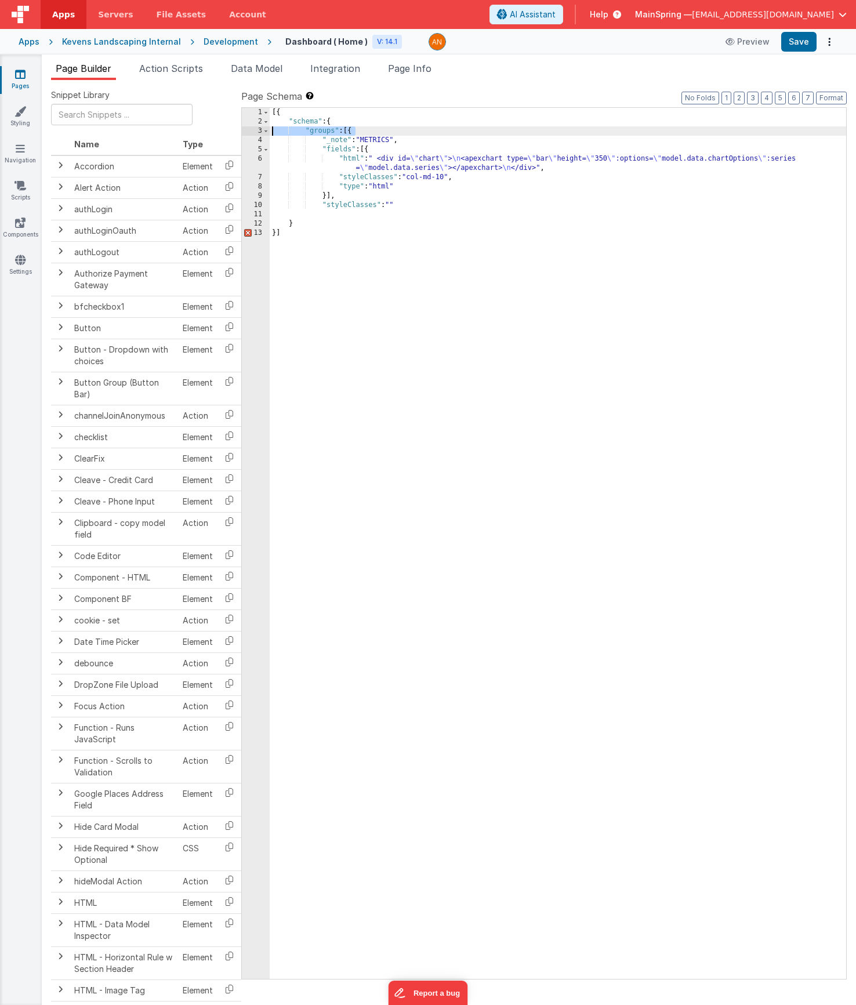
drag, startPoint x: 363, startPoint y: 131, endPoint x: 212, endPoint y: 129, distance: 151.4
click at [187, 128] on div "Snippet Library Name Type Accordion Element Alert Action Action authLogin Actio…" at bounding box center [449, 551] width 796 height 925
click at [829, 97] on button "Format" at bounding box center [831, 98] width 31 height 13
click at [795, 49] on button "Save" at bounding box center [798, 42] width 35 height 20
click at [437, 244] on div "[{ "schema" : { "_note" : "METRICS" , "fields" : [{ "html" : " <div id= \" char…" at bounding box center [558, 553] width 577 height 890
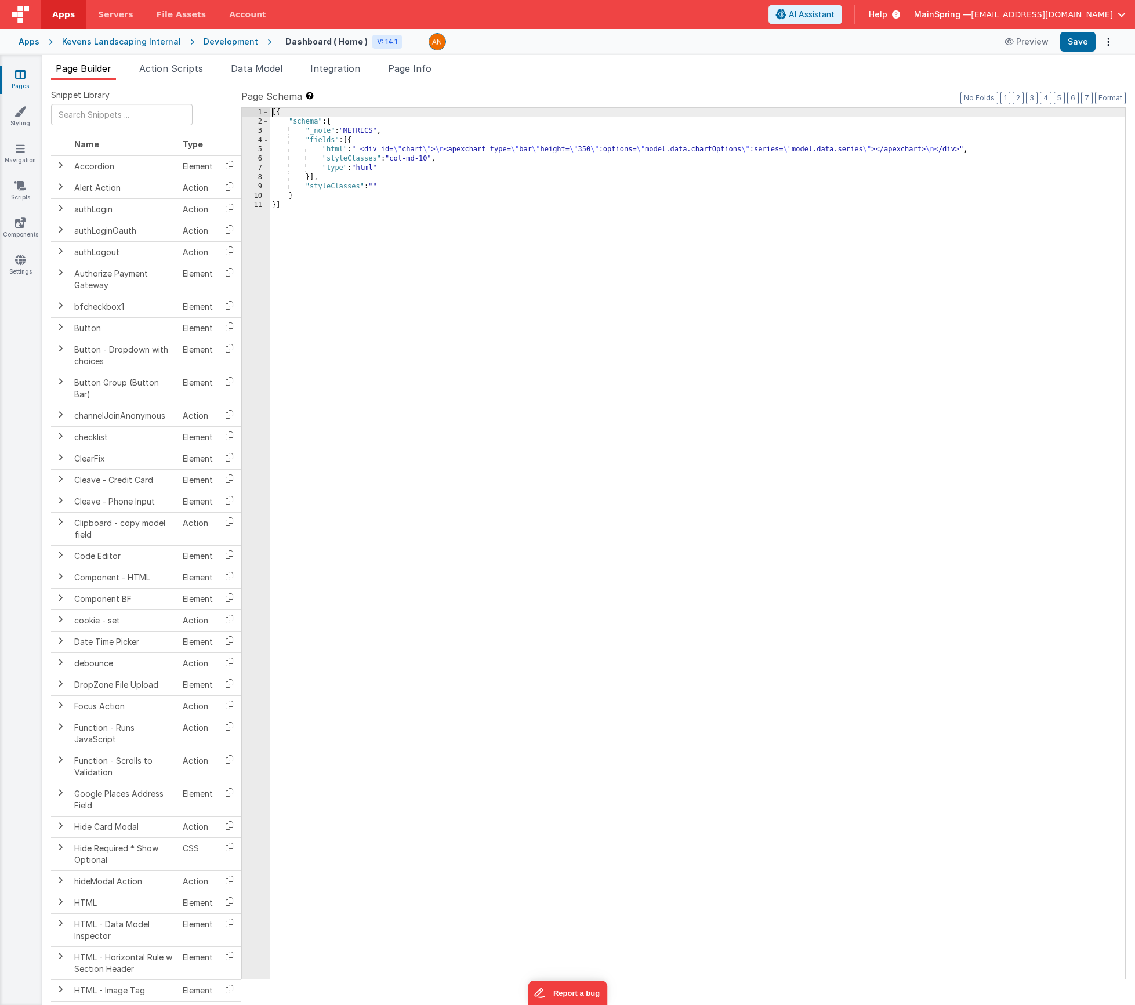
click at [444, 150] on div "[{ "schema" : { "_note" : "METRICS" , "fields" : [{ "html" : " <div id= \" char…" at bounding box center [698, 553] width 856 height 890
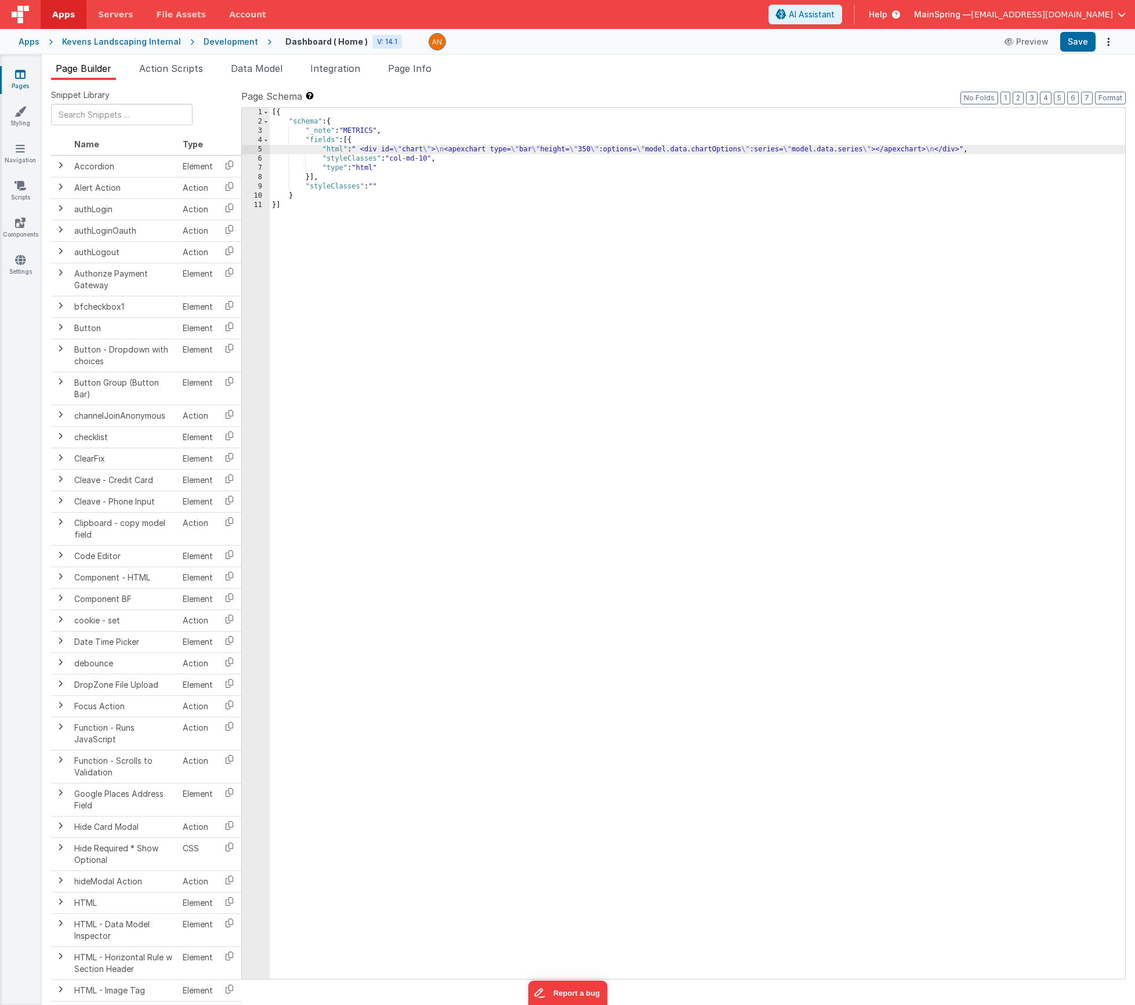
click at [247, 150] on div "5" at bounding box center [256, 149] width 28 height 9
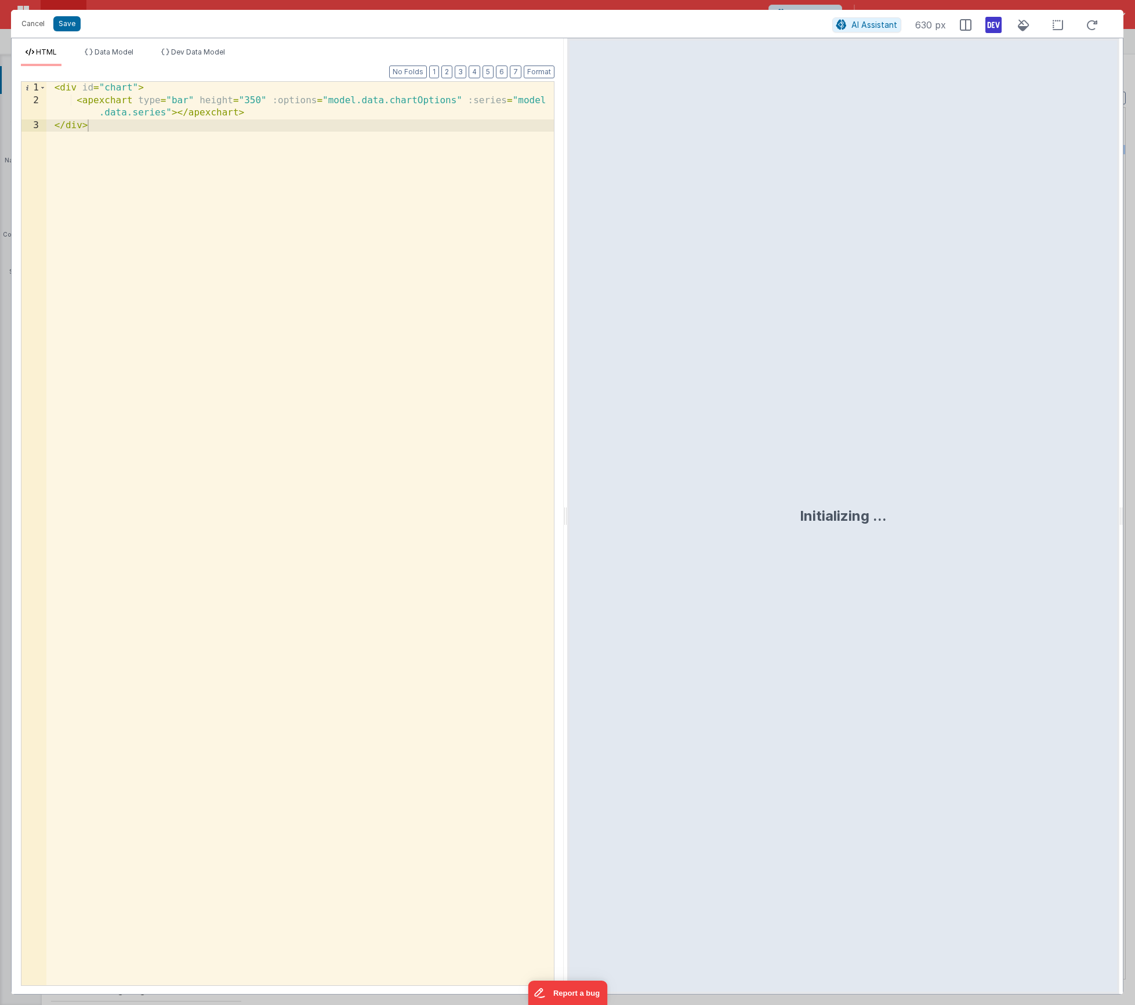
click at [211, 223] on div "< div id = "chart" > < apexchart type = "bar" height = "350" :options = "model.…" at bounding box center [300, 546] width 508 height 929
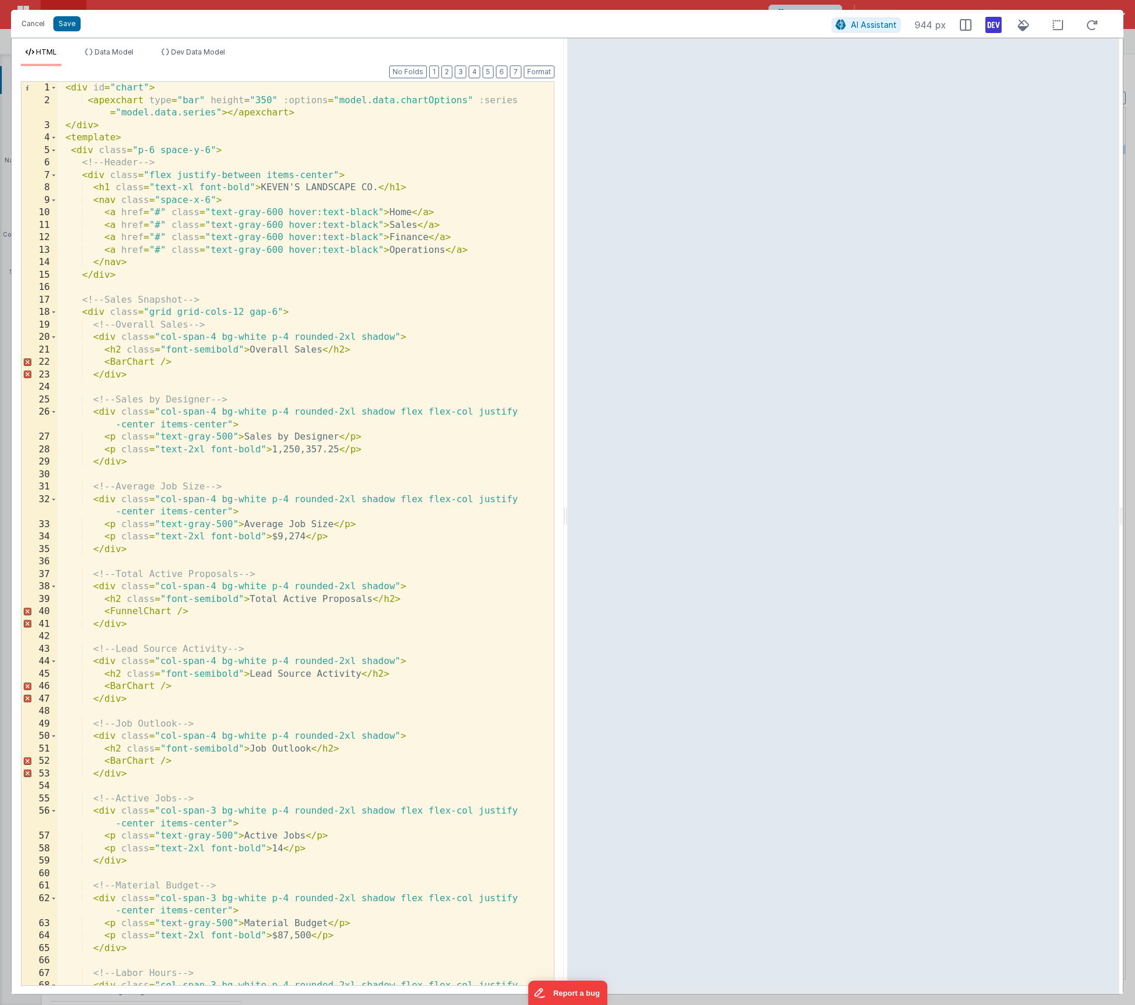
click at [138, 366] on div "< div id = "chart" > < apexchart type = "bar" height = "350" :options = "model.…" at bounding box center [301, 552] width 488 height 941
drag, startPoint x: 300, startPoint y: 114, endPoint x: 5, endPoint y: 102, distance: 295.5
click at [5, 102] on div "Cancel Save AI Assistant 944 px HTML Data Model Dev Data Model Format 7 6 5 4 3…" at bounding box center [567, 502] width 1135 height 1005
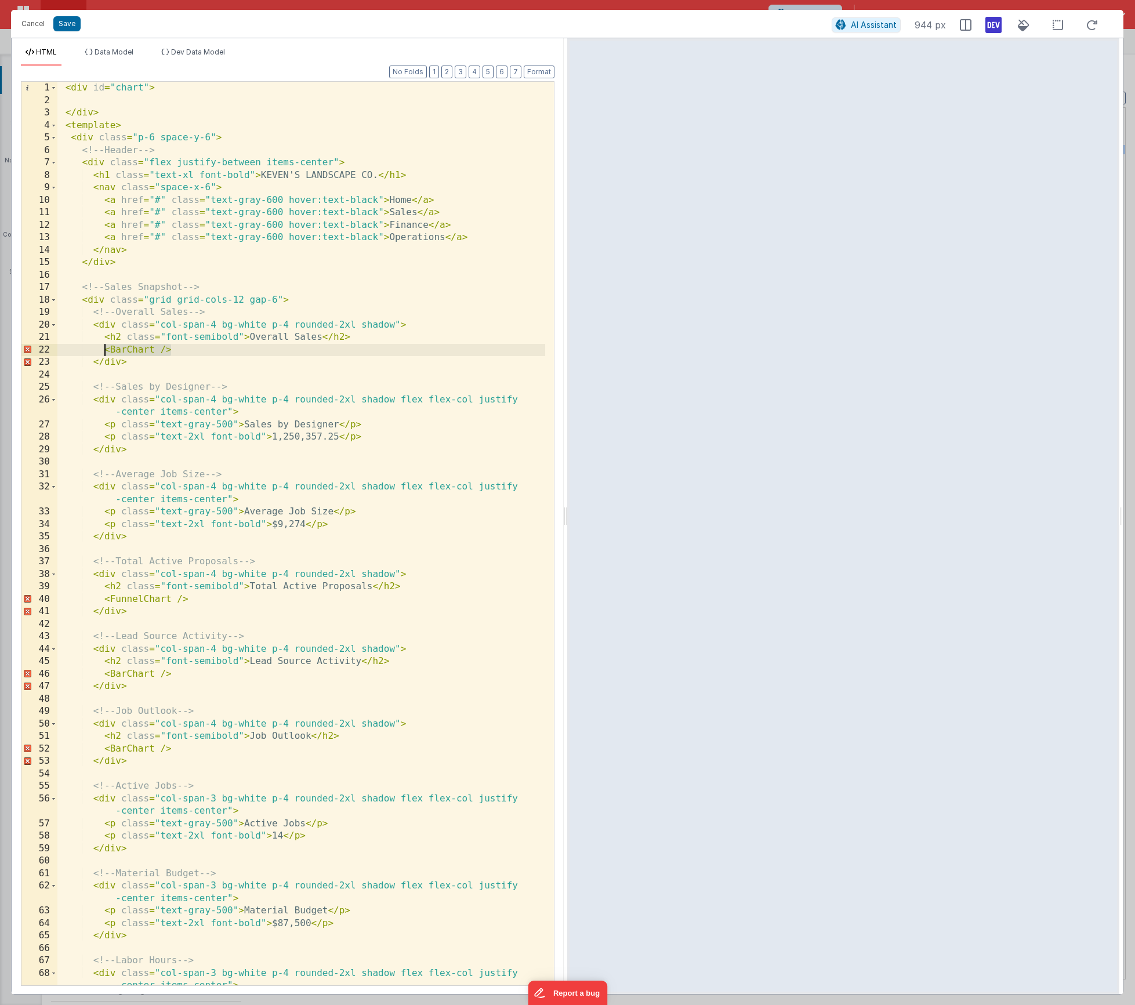
drag, startPoint x: 158, startPoint y: 351, endPoint x: 103, endPoint y: 350, distance: 55.7
click at [103, 350] on div "< div id = "chart" > </ div > < template > < div class = "p-6 space-y-6" > <!--…" at bounding box center [301, 546] width 488 height 929
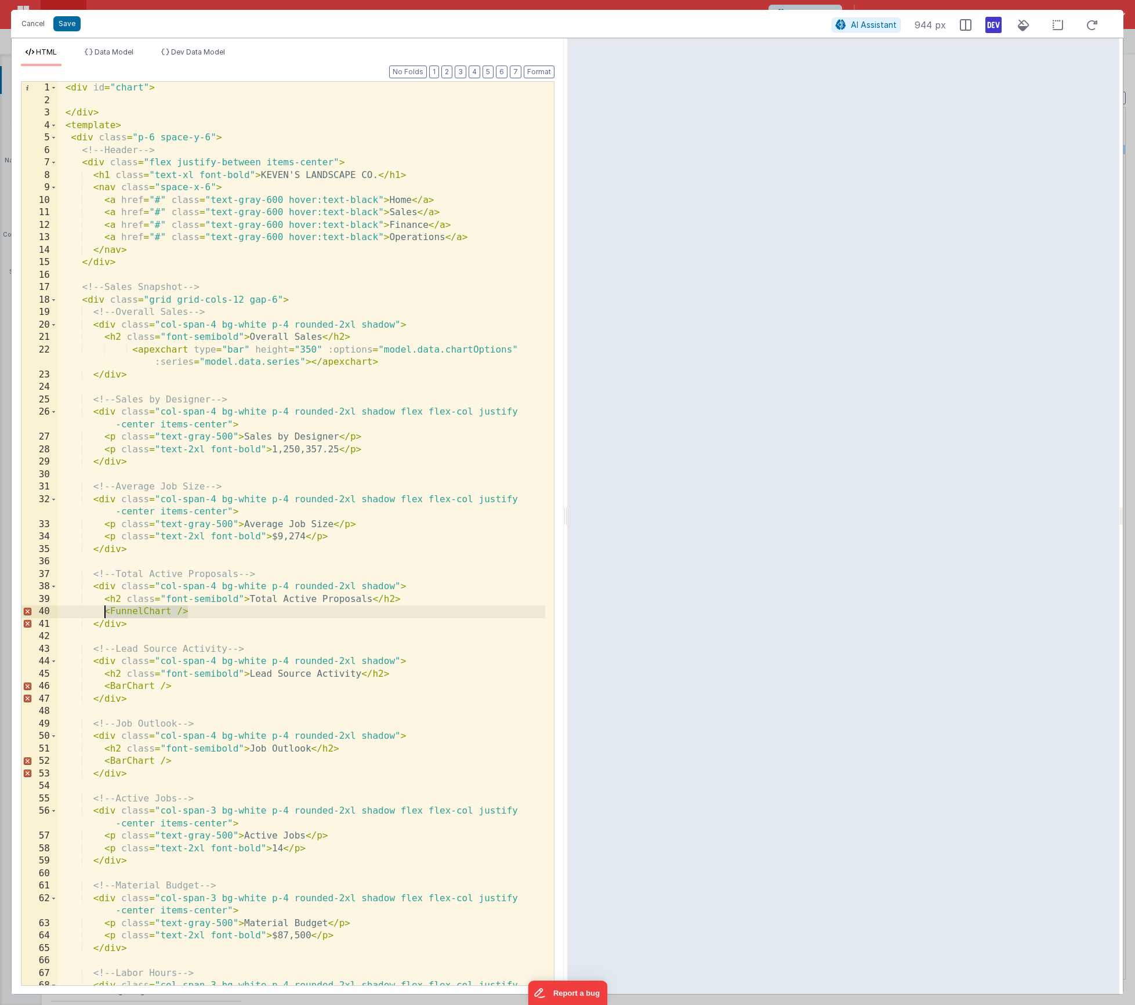
drag, startPoint x: 159, startPoint y: 611, endPoint x: 105, endPoint y: 609, distance: 54.0
click at [105, 609] on div "< div id = "chart" > </ div > < template > < div class = "p-6 space-y-6" > <!--…" at bounding box center [301, 552] width 488 height 941
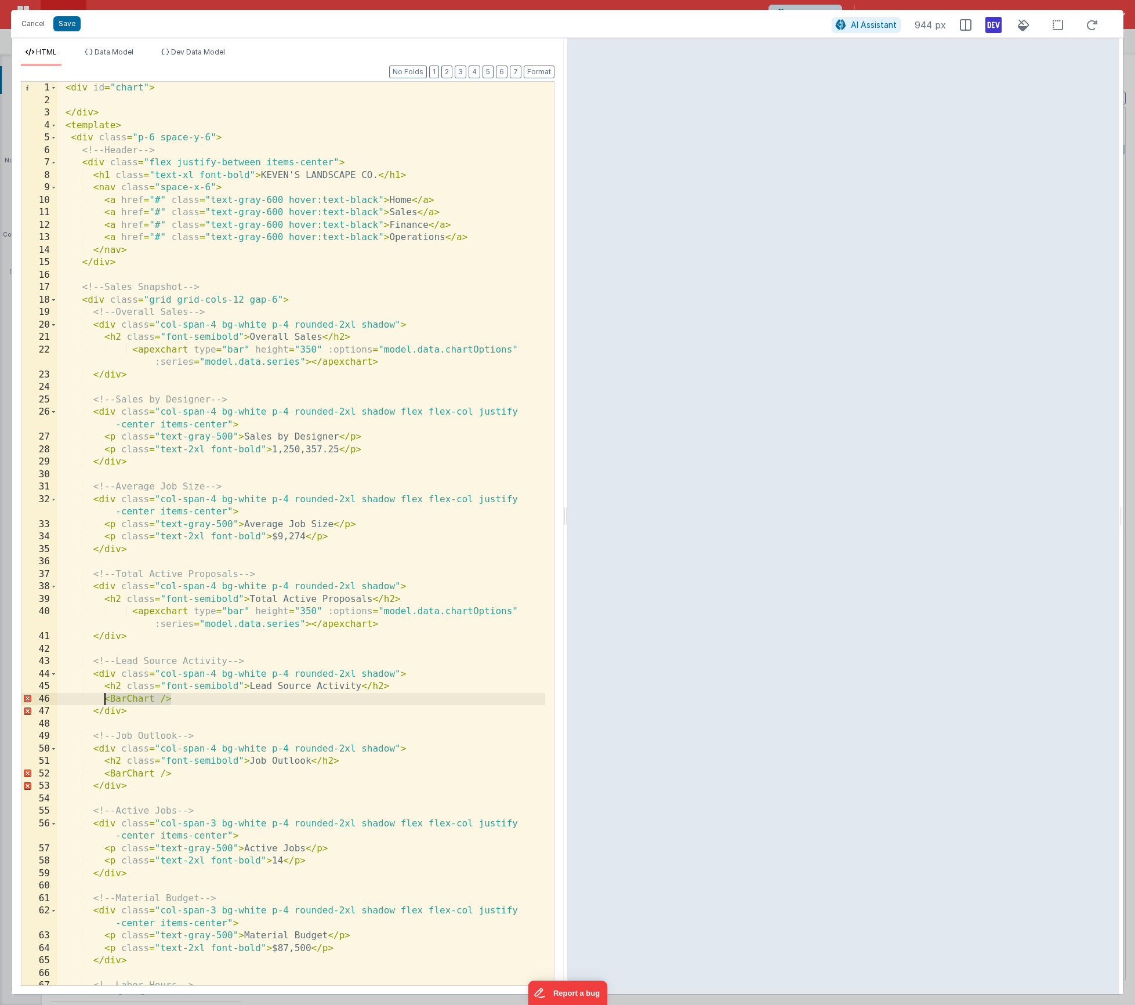
drag, startPoint x: 172, startPoint y: 700, endPoint x: 102, endPoint y: 700, distance: 70.2
click at [101, 700] on div "< div id = "chart" > </ div > < template > < div class = "p-6 space-y-6" > <!--…" at bounding box center [301, 552] width 488 height 941
click at [104, 700] on div "< div id = "chart" > </ div > < template > < div class = "p-6 space-y-6" > <!--…" at bounding box center [301, 552] width 488 height 941
drag, startPoint x: 107, startPoint y: 698, endPoint x: 178, endPoint y: 702, distance: 70.9
click at [175, 699] on div "< div id = "chart" > </ div > < template > < div class = "p-6 space-y-6" > <!--…" at bounding box center [301, 552] width 488 height 941
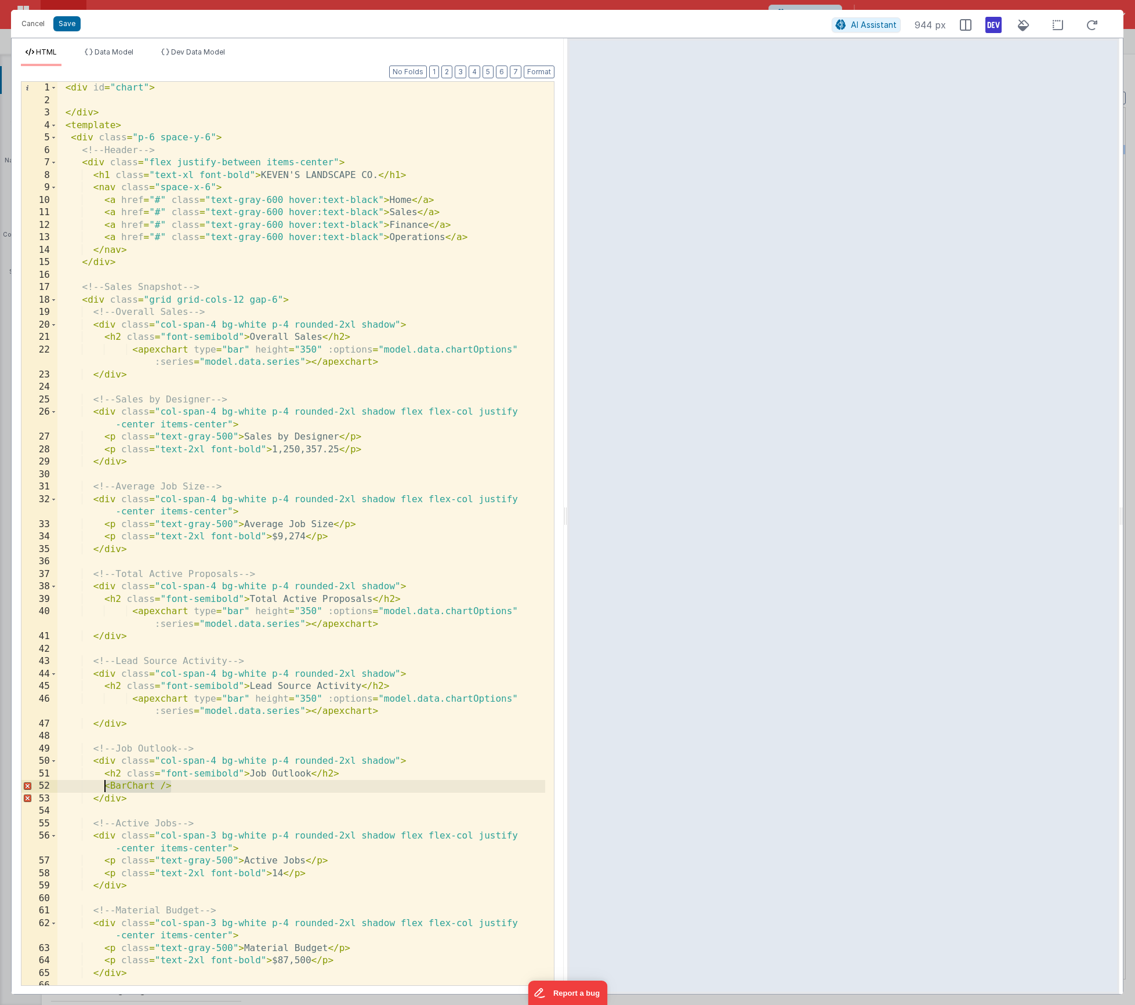
drag, startPoint x: 171, startPoint y: 786, endPoint x: 102, endPoint y: 791, distance: 68.6
click at [102, 791] on div "< div id = "chart" > </ div > < template > < div class = "p-6 space-y-6" > <!--…" at bounding box center [301, 546] width 488 height 929
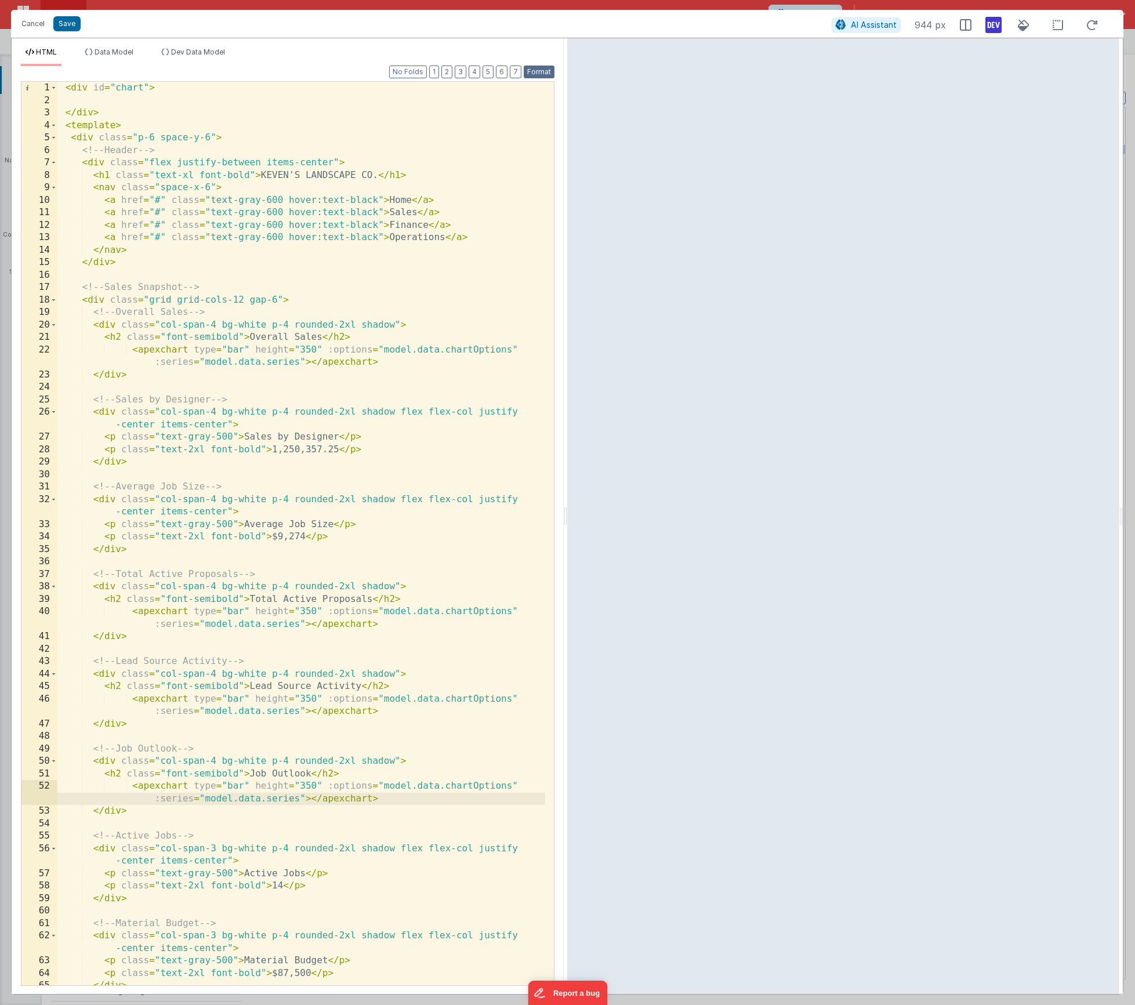
click at [537, 68] on button "Format" at bounding box center [539, 72] width 31 height 13
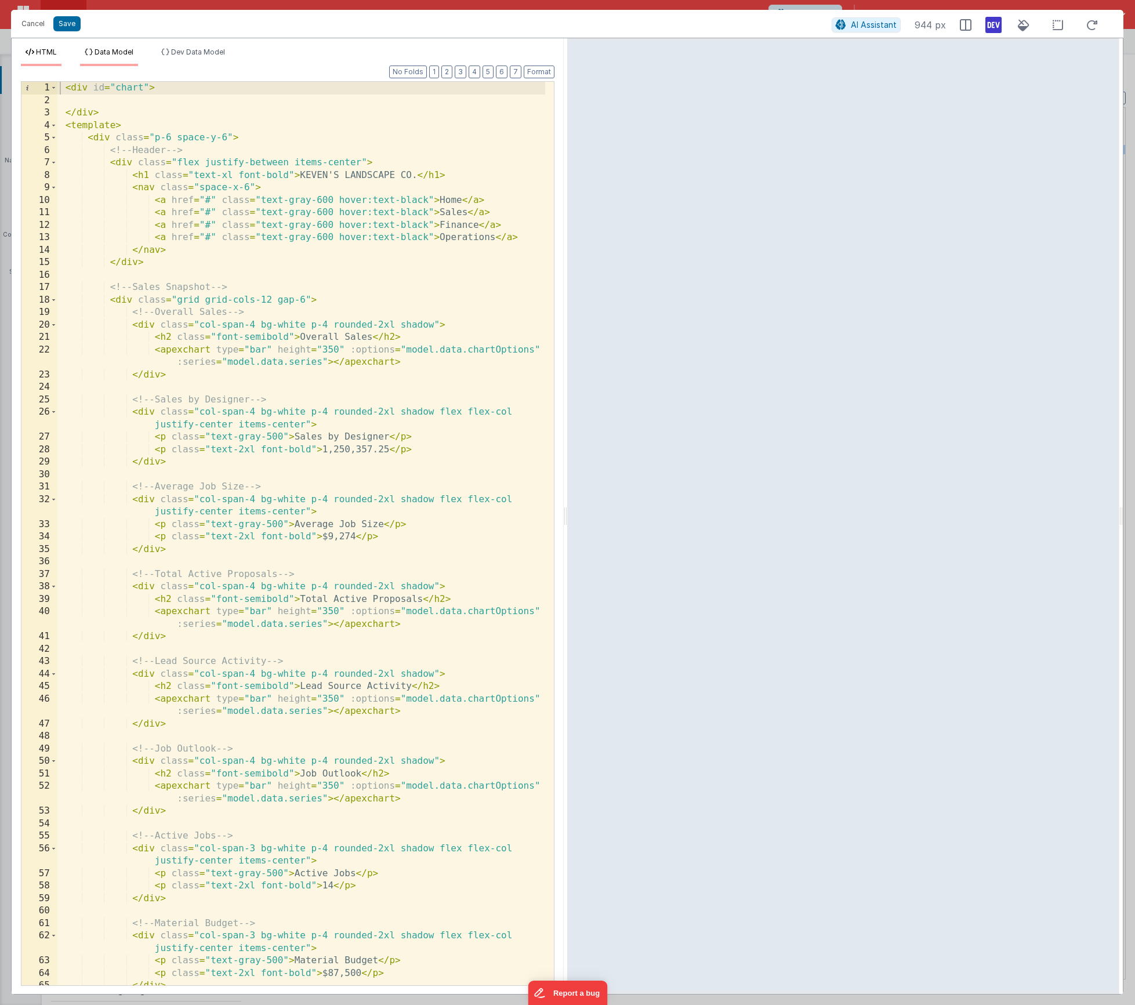
click at [108, 48] on span "Data Model" at bounding box center [114, 52] width 39 height 9
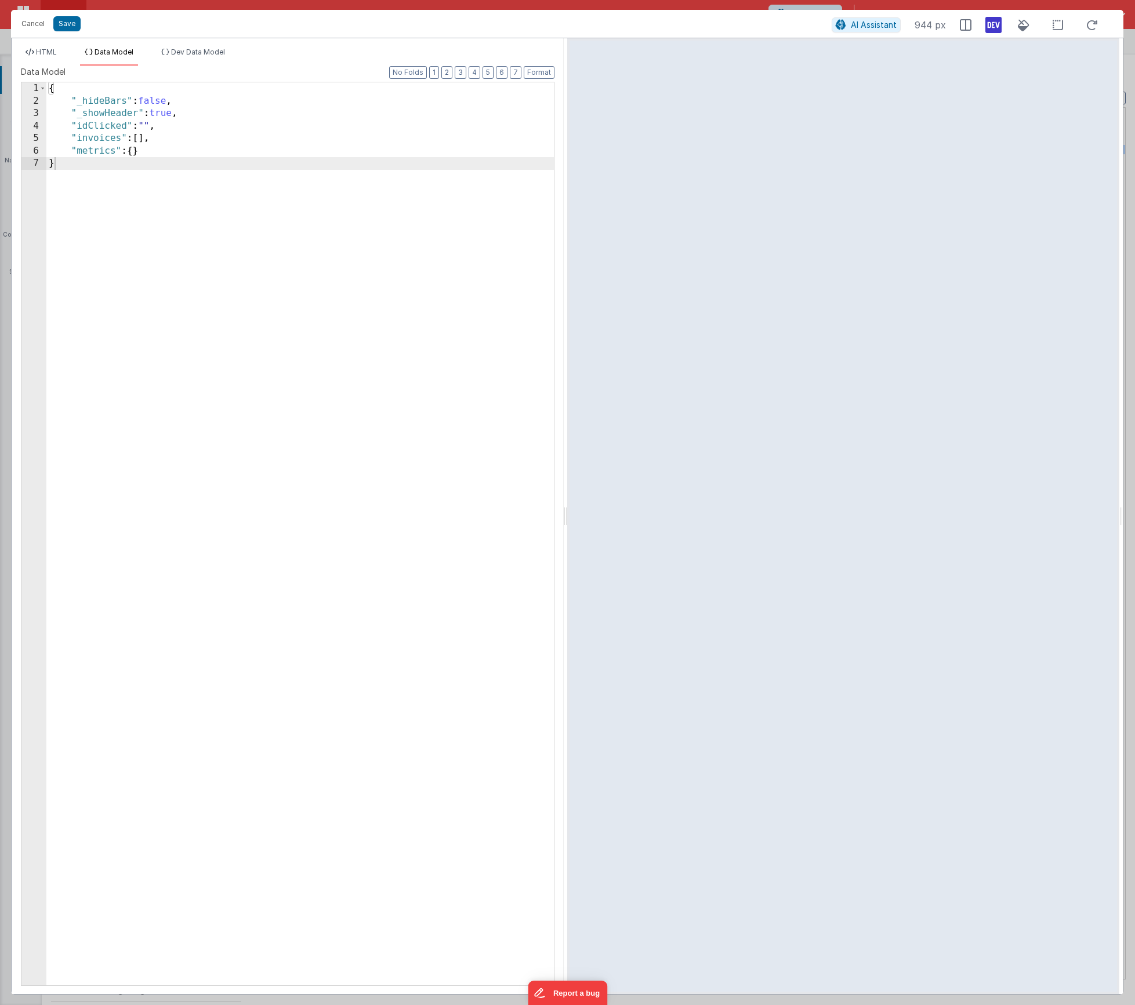
click at [212, 66] on label "Data Model" at bounding box center [288, 72] width 534 height 12
click at [203, 56] on span "Dev Data Model" at bounding box center [198, 52] width 54 height 9
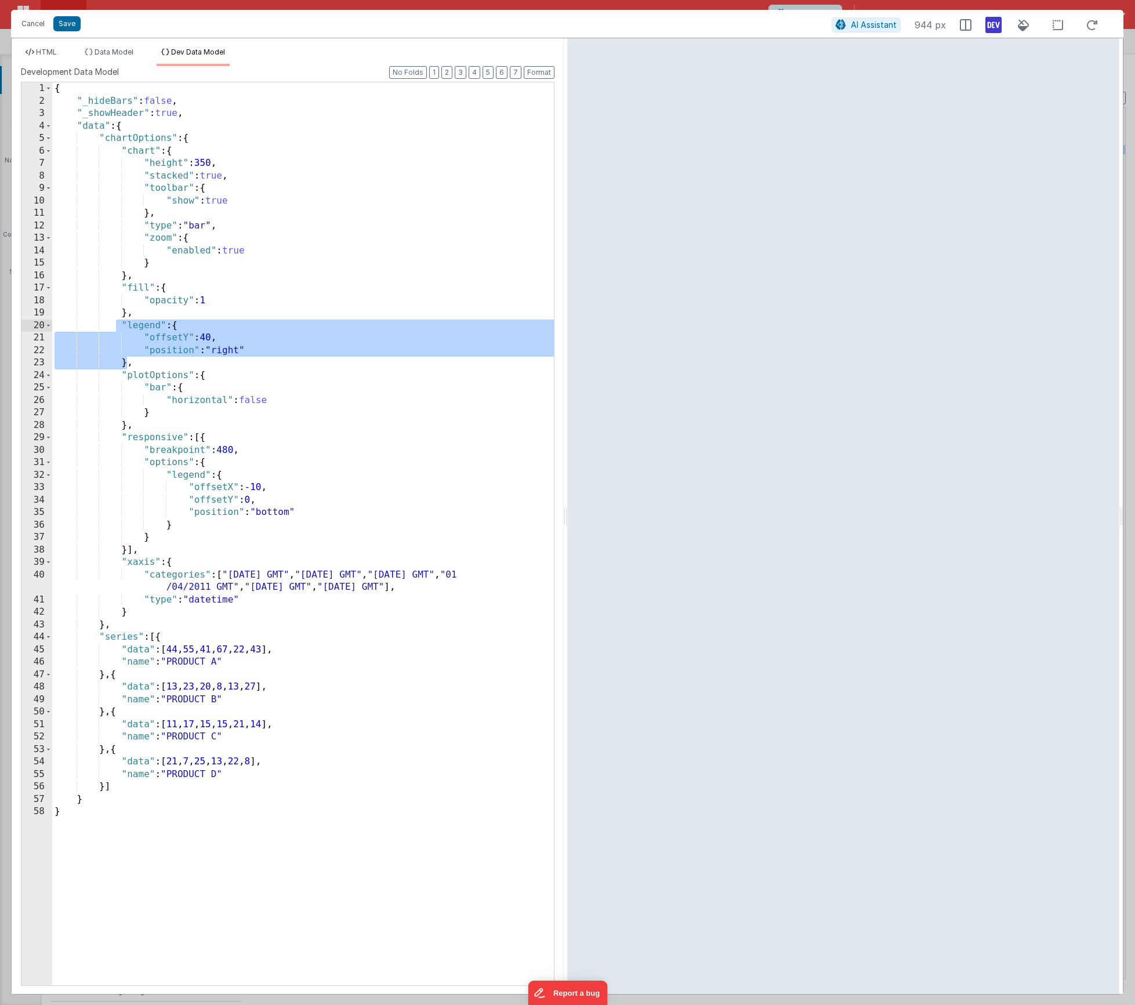
drag, startPoint x: 125, startPoint y: 362, endPoint x: 118, endPoint y: 323, distance: 40.1
click at [118, 323] on div "{ "_hideBars" : false , "_showHeader" : true , "data" : { "chartOptions" : { "c…" at bounding box center [303, 546] width 502 height 928
click at [231, 349] on div "{ "_hideBars" : false , "_showHeader" : true , "data" : { "chartOptions" : { "c…" at bounding box center [303, 546] width 502 height 928
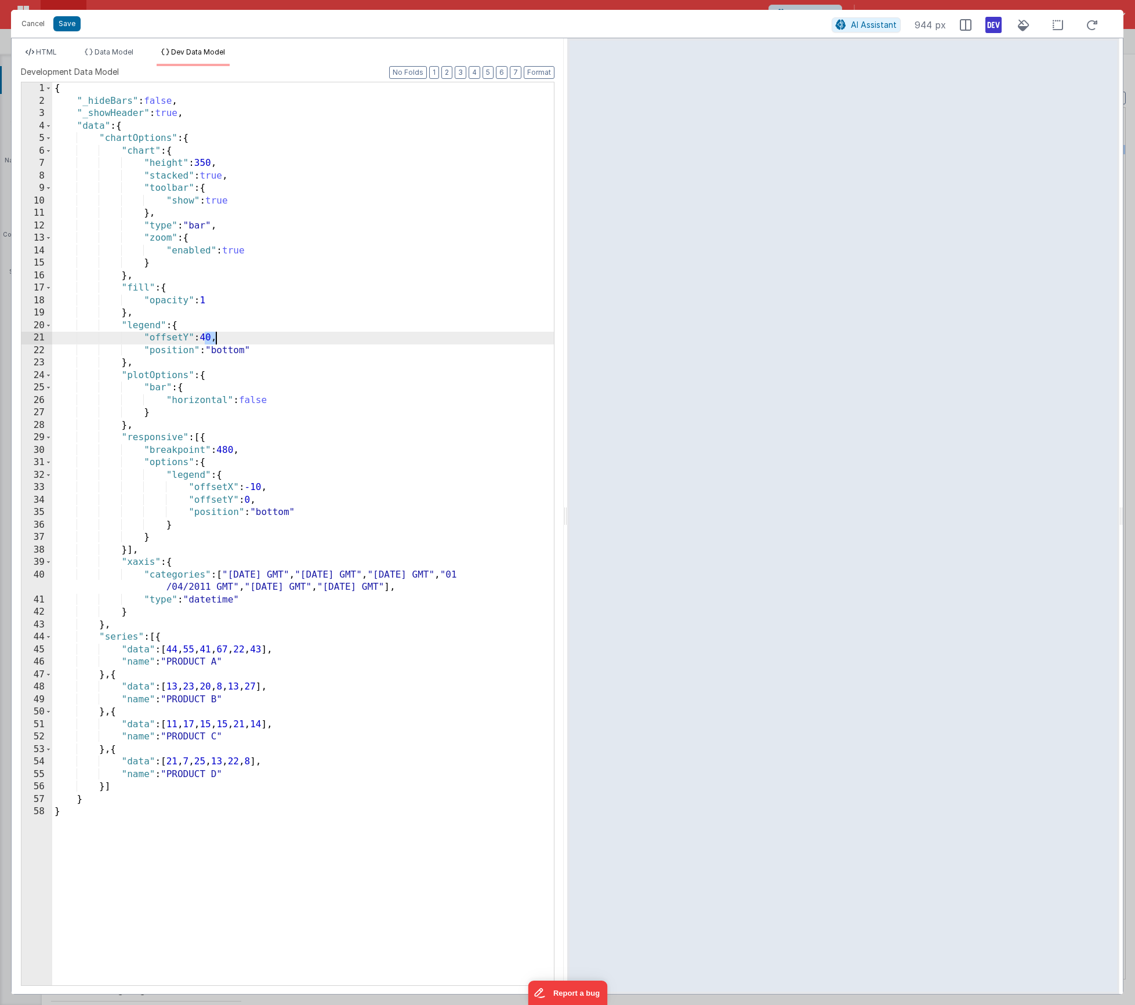
click at [213, 338] on div "{ "_hideBars" : false , "_showHeader" : true , "data" : { "chartOptions" : { "c…" at bounding box center [303, 546] width 502 height 928
click at [47, 53] on span "HTML" at bounding box center [46, 52] width 21 height 9
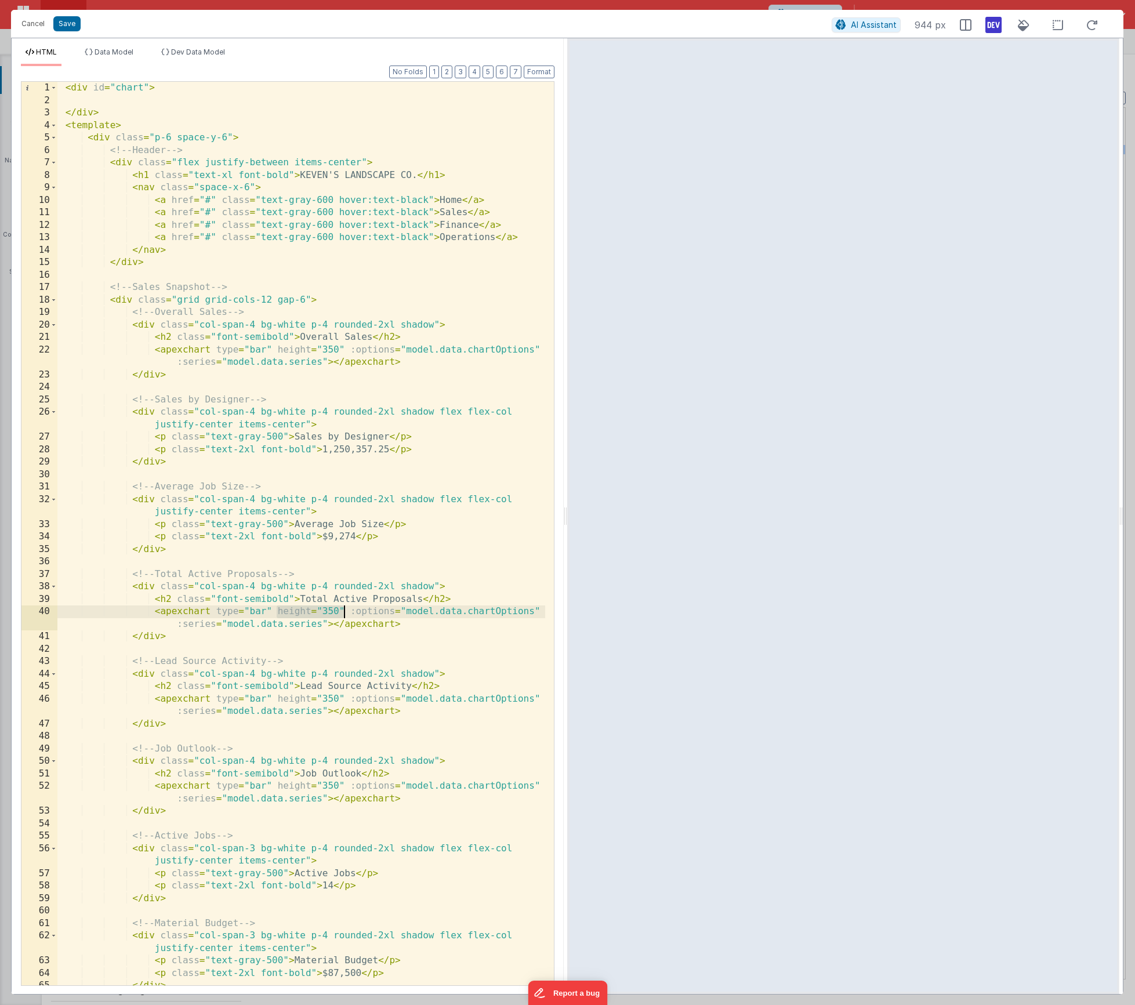
drag, startPoint x: 278, startPoint y: 613, endPoint x: 345, endPoint y: 611, distance: 67.3
click at [345, 611] on div "< div id = "chart" > </ div > < template > < div class = "p-6 space-y-6" > <!--…" at bounding box center [301, 546] width 488 height 929
drag, startPoint x: 348, startPoint y: 610, endPoint x: 276, endPoint y: 608, distance: 71.9
click at [276, 608] on div "< div id = "chart" > </ div > < template > < div class = "p-6 space-y-6" > <!--…" at bounding box center [301, 546] width 488 height 929
drag, startPoint x: 277, startPoint y: 700, endPoint x: 346, endPoint y: 698, distance: 69.6
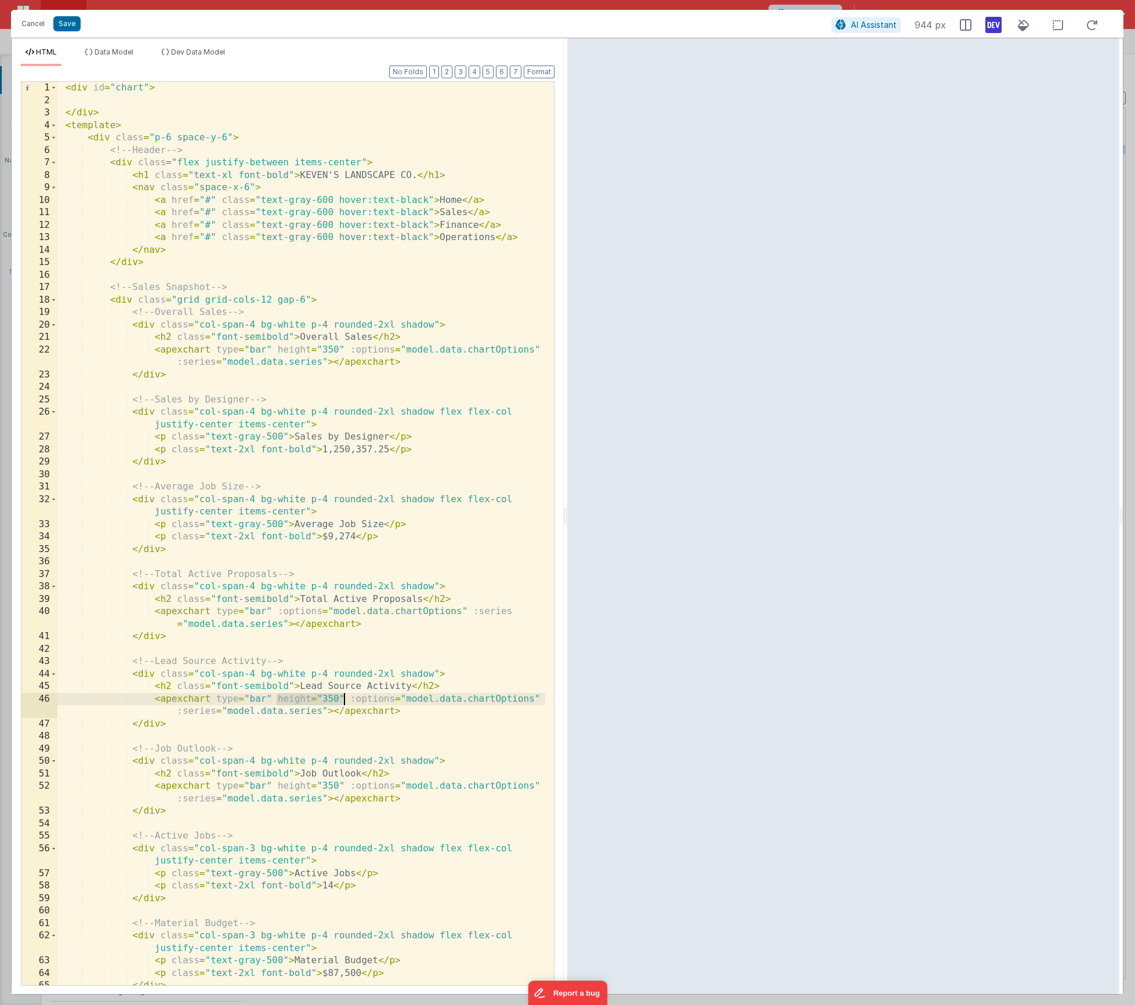
click at [346, 698] on div "< div id = "chart" > </ div > < template > < div class = "p-6 space-y-6" > <!--…" at bounding box center [301, 546] width 488 height 929
drag, startPoint x: 277, startPoint y: 788, endPoint x: 348, endPoint y: 786, distance: 71.4
click at [348, 786] on div "< div id = "chart" > </ div > < template > < div class = "p-6 space-y-6" > <!--…" at bounding box center [301, 546] width 488 height 929
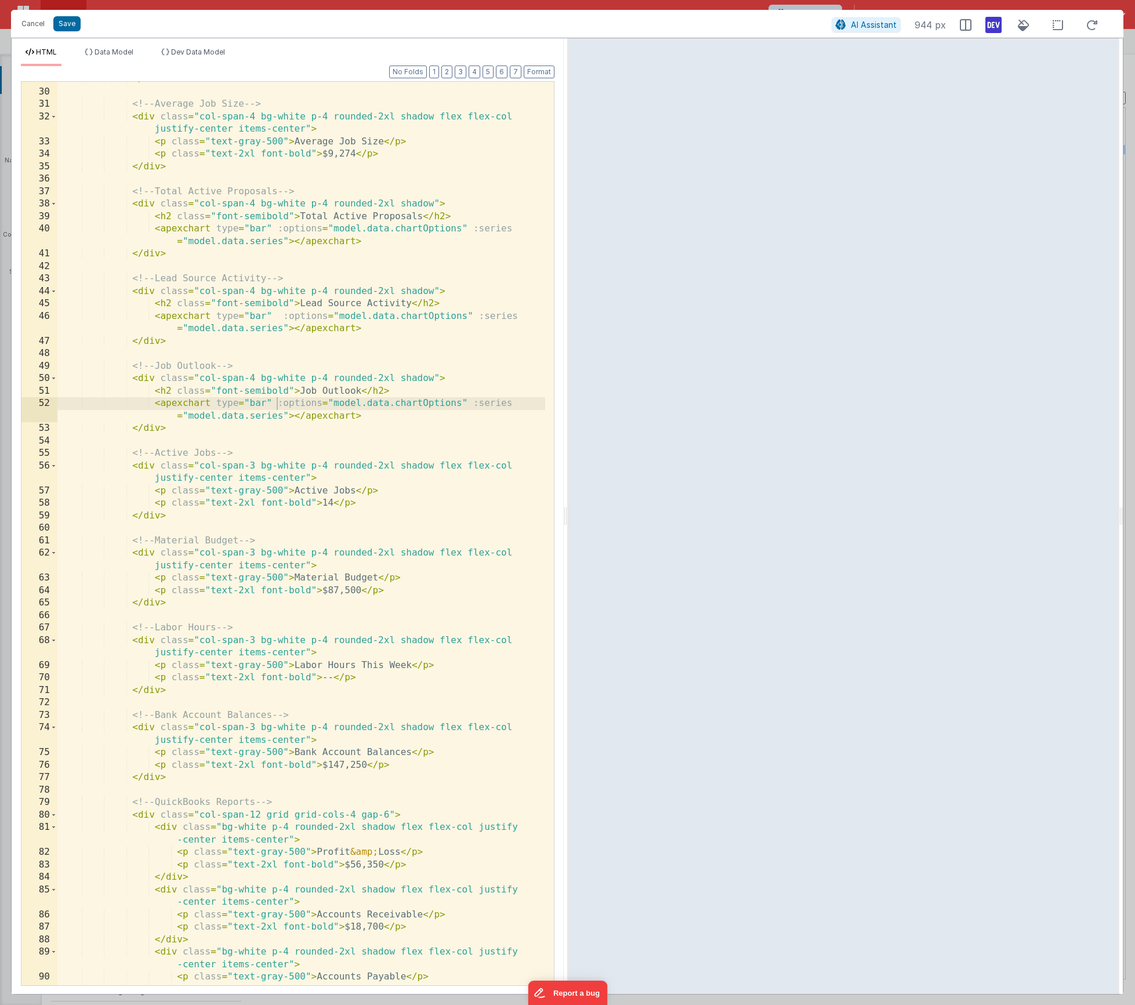
scroll to position [383, 0]
click at [250, 405] on div "</ div > <!-- Average Job Size --> < div class = "col-span-4 bg-white p-4 round…" at bounding box center [301, 537] width 488 height 929
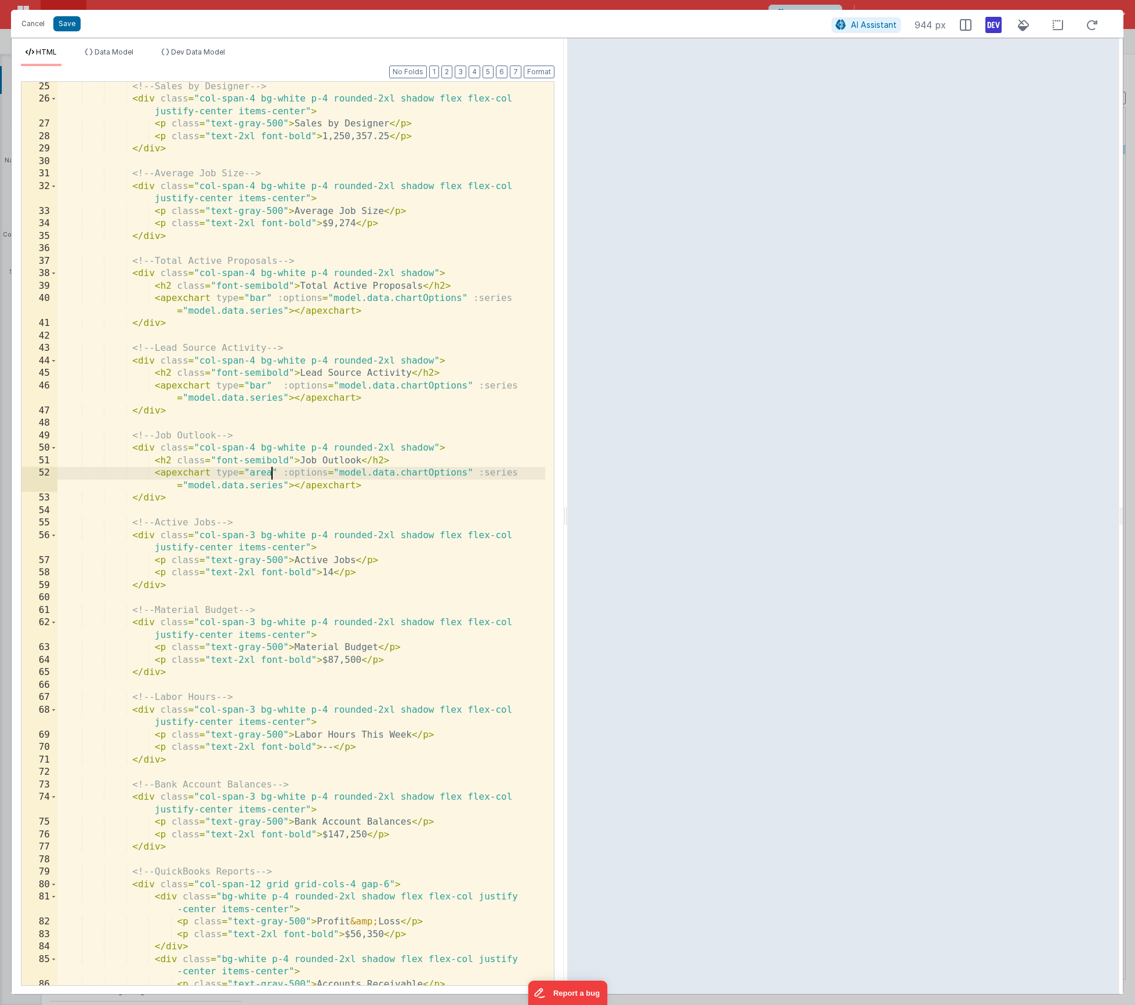
scroll to position [278, 0]
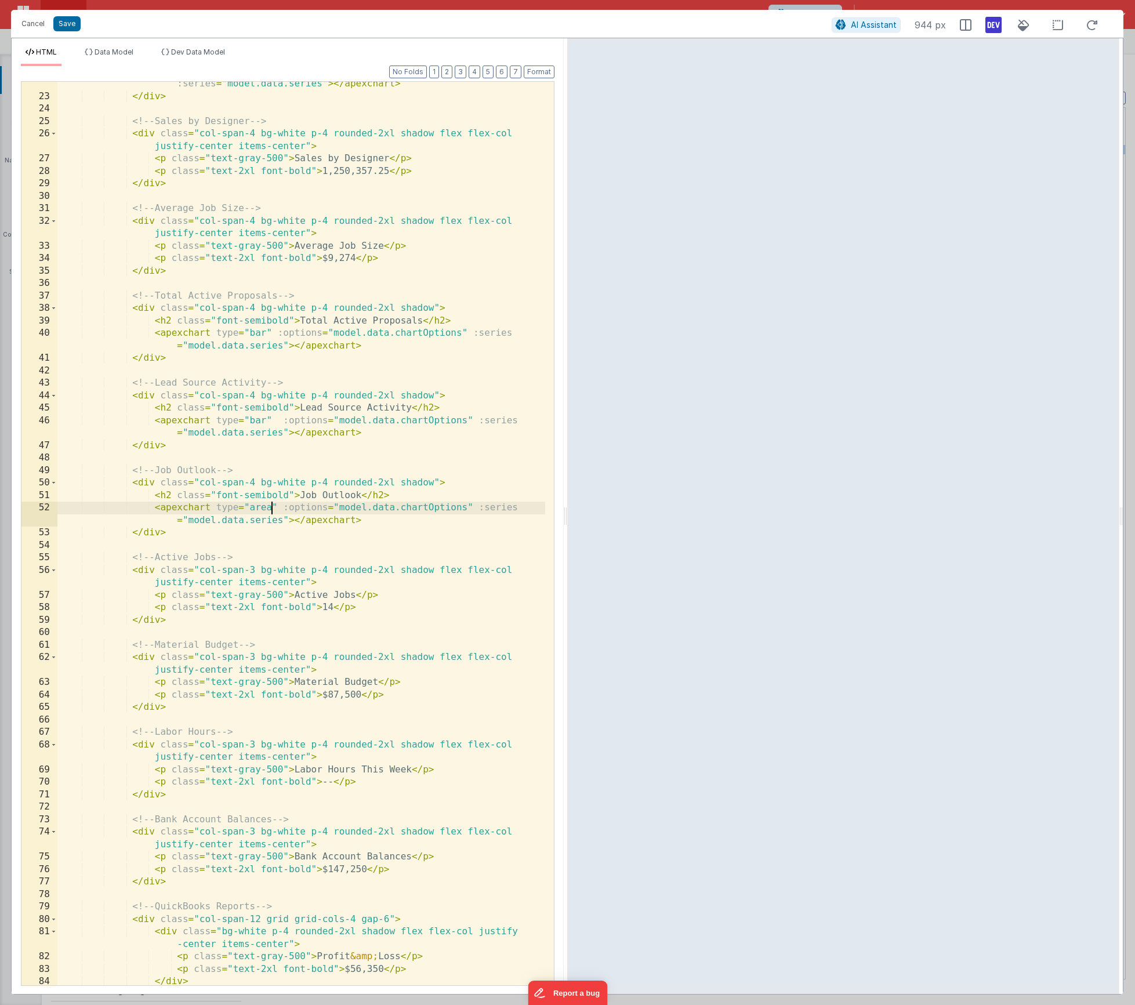
click at [281, 510] on div "< apexchart type = "bar" height = "350" :options = "model.data.chartOptions" :s…" at bounding box center [301, 543] width 488 height 954
click at [98, 54] on span "Data Model" at bounding box center [114, 52] width 39 height 9
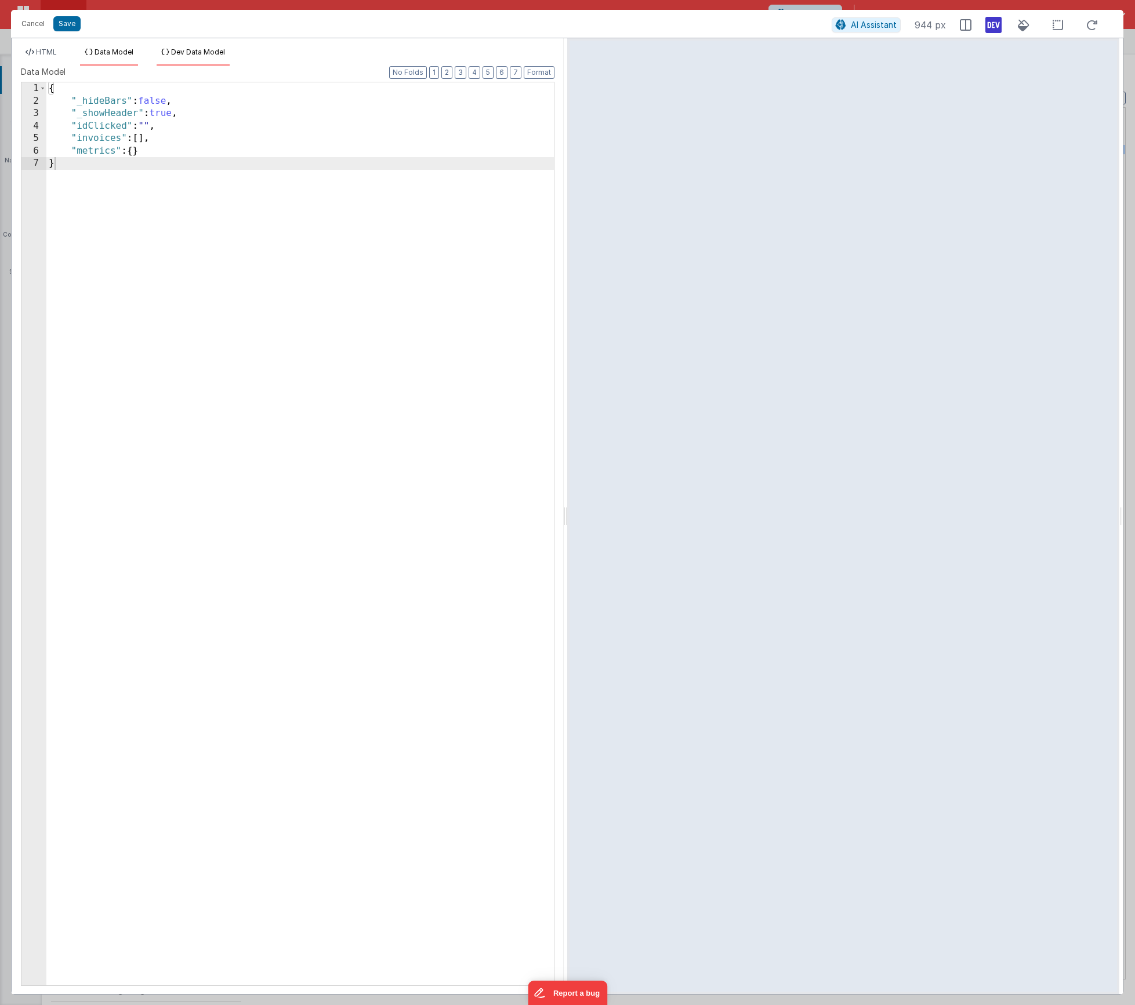
click at [185, 59] on li "Dev Data Model" at bounding box center [193, 57] width 73 height 19
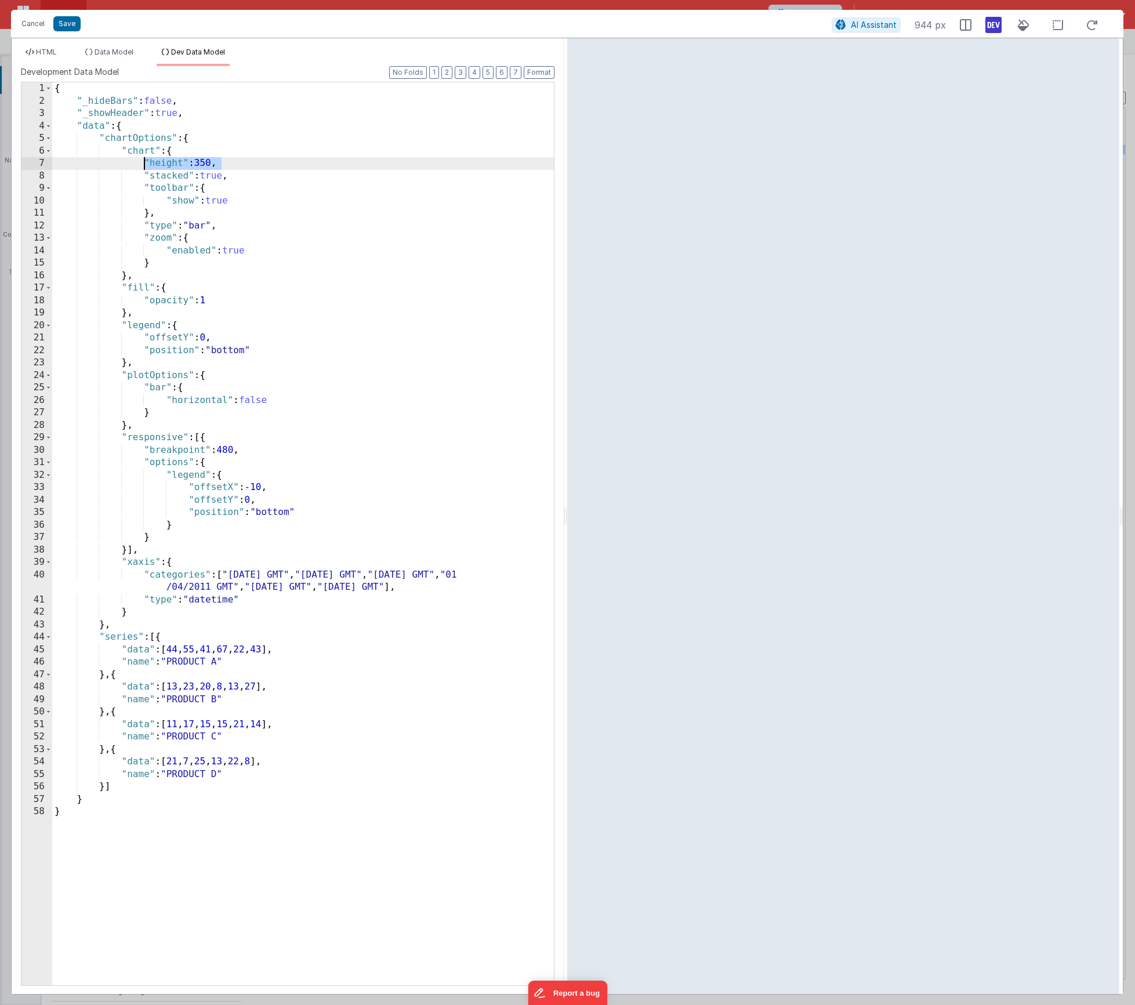
drag, startPoint x: 222, startPoint y: 162, endPoint x: 144, endPoint y: 162, distance: 77.1
click at [144, 162] on div "{ "_hideBars" : false , "_showHeader" : true , "data" : { "chartOptions" : { "c…" at bounding box center [303, 546] width 502 height 928
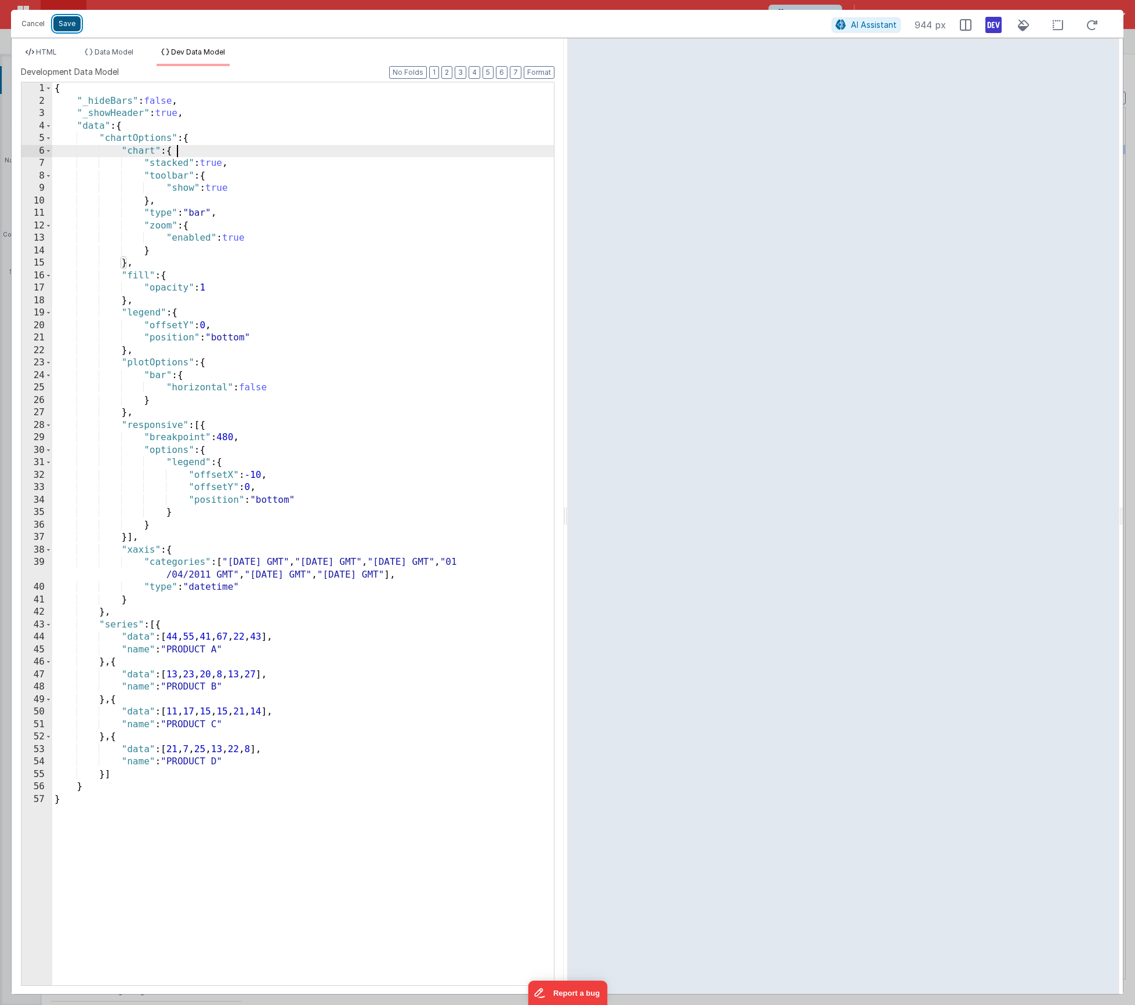
click at [66, 23] on button "Save" at bounding box center [66, 23] width 27 height 15
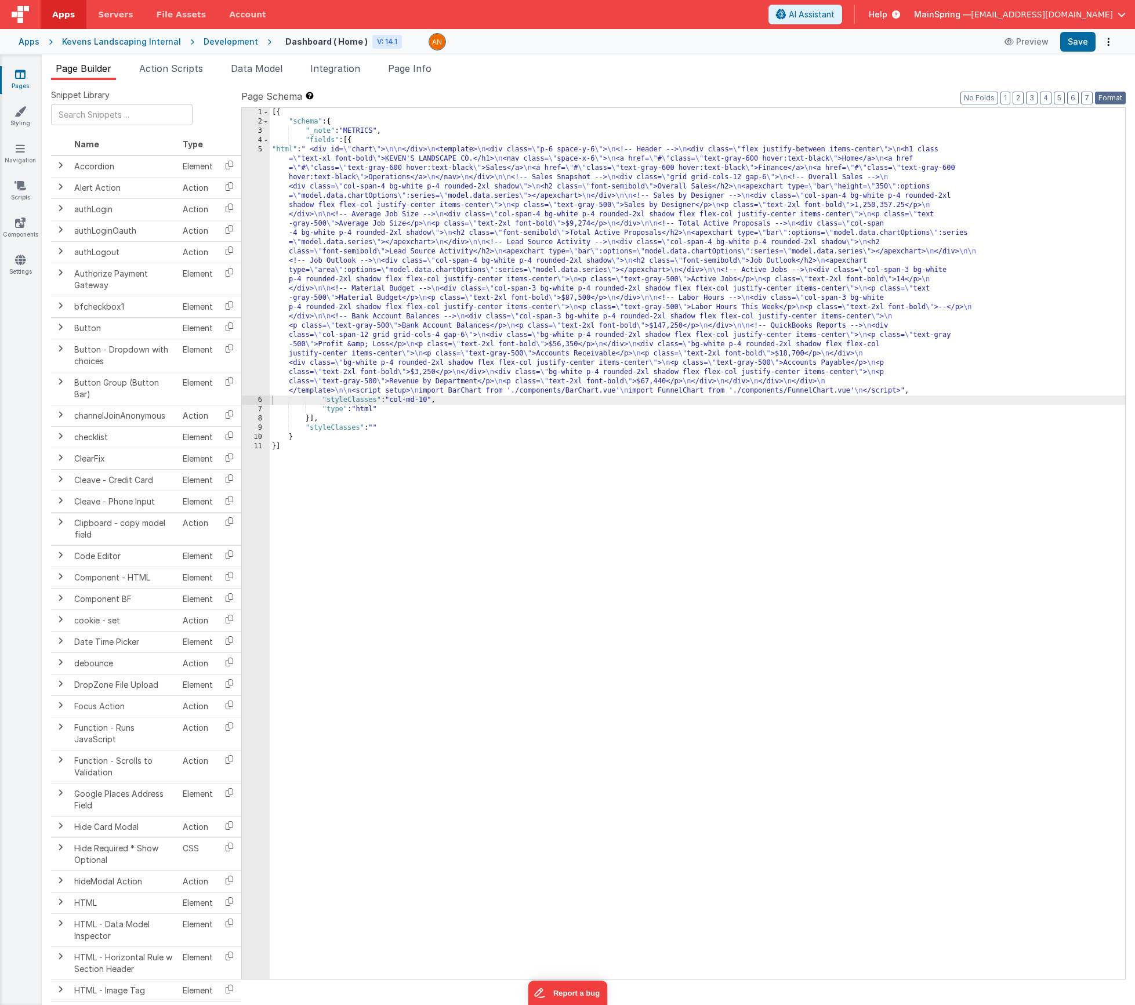
click at [856, 100] on button "Format" at bounding box center [1110, 98] width 31 height 13
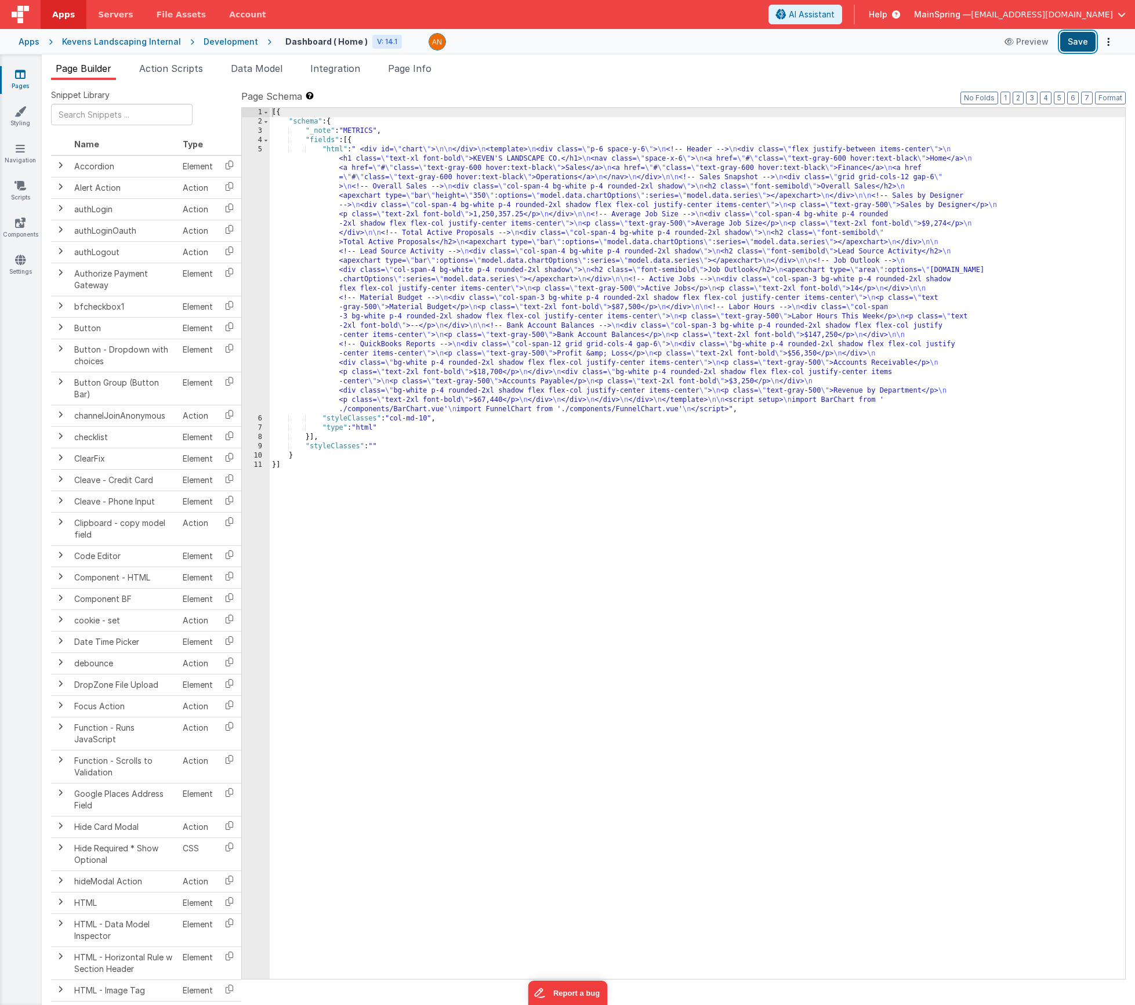
click at [856, 46] on button "Save" at bounding box center [1077, 42] width 35 height 20
click at [166, 73] on span "Action Scripts" at bounding box center [171, 69] width 64 height 12
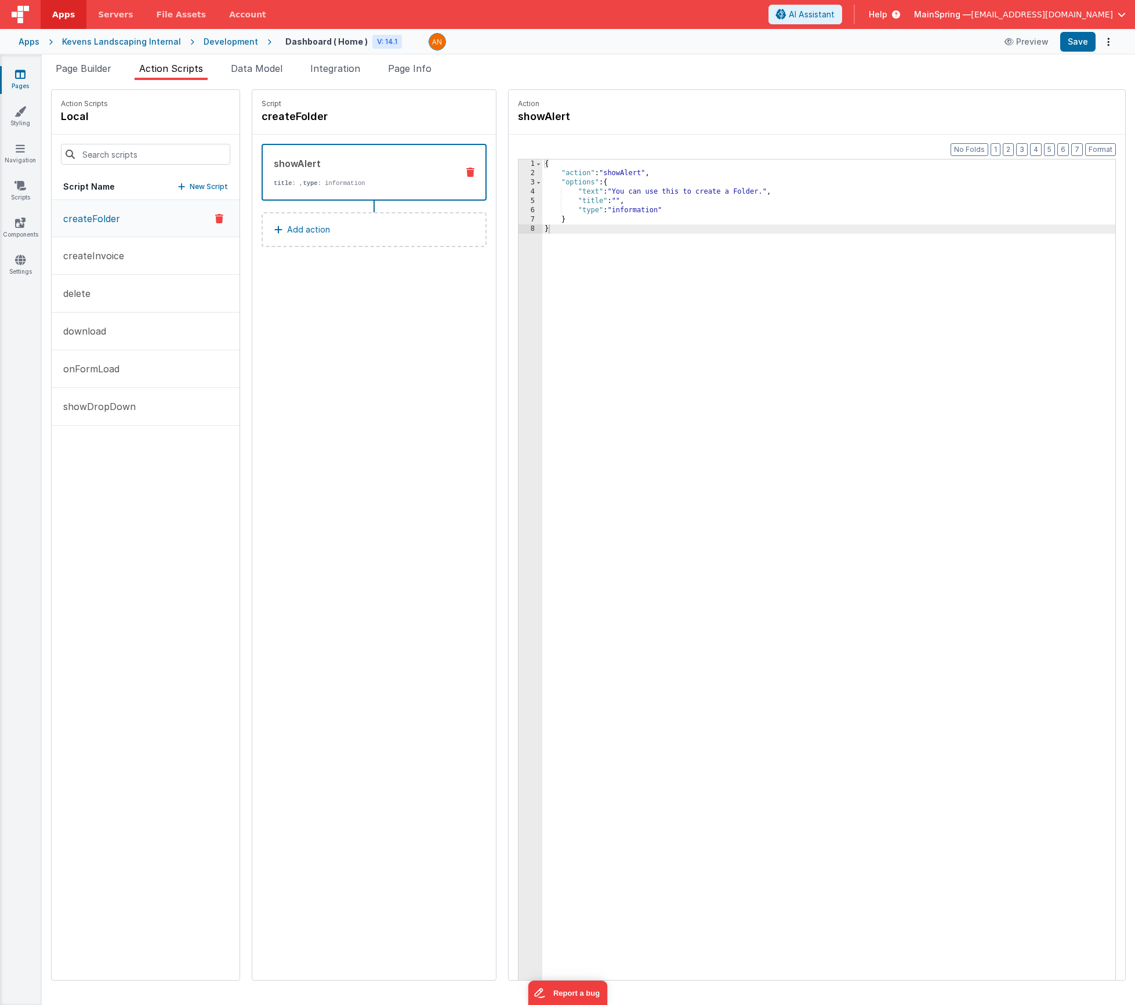
click at [108, 566] on div "createFolder createInvoice delete download onFormLoad showDropDown" at bounding box center [146, 590] width 188 height 780
click at [124, 406] on p "showDropDown" at bounding box center [95, 407] width 79 height 14
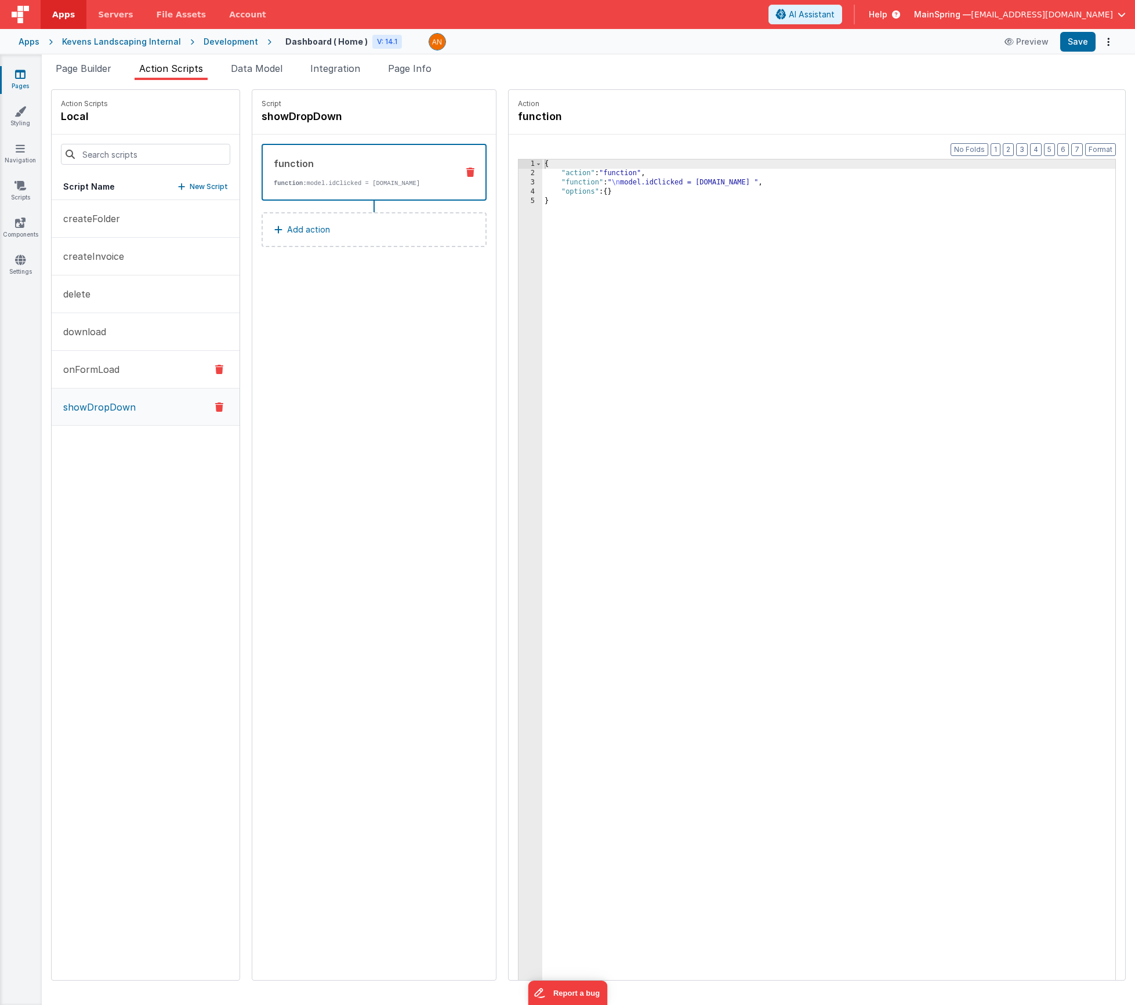
click at [110, 363] on p "onFormLoad" at bounding box center [87, 370] width 63 height 14
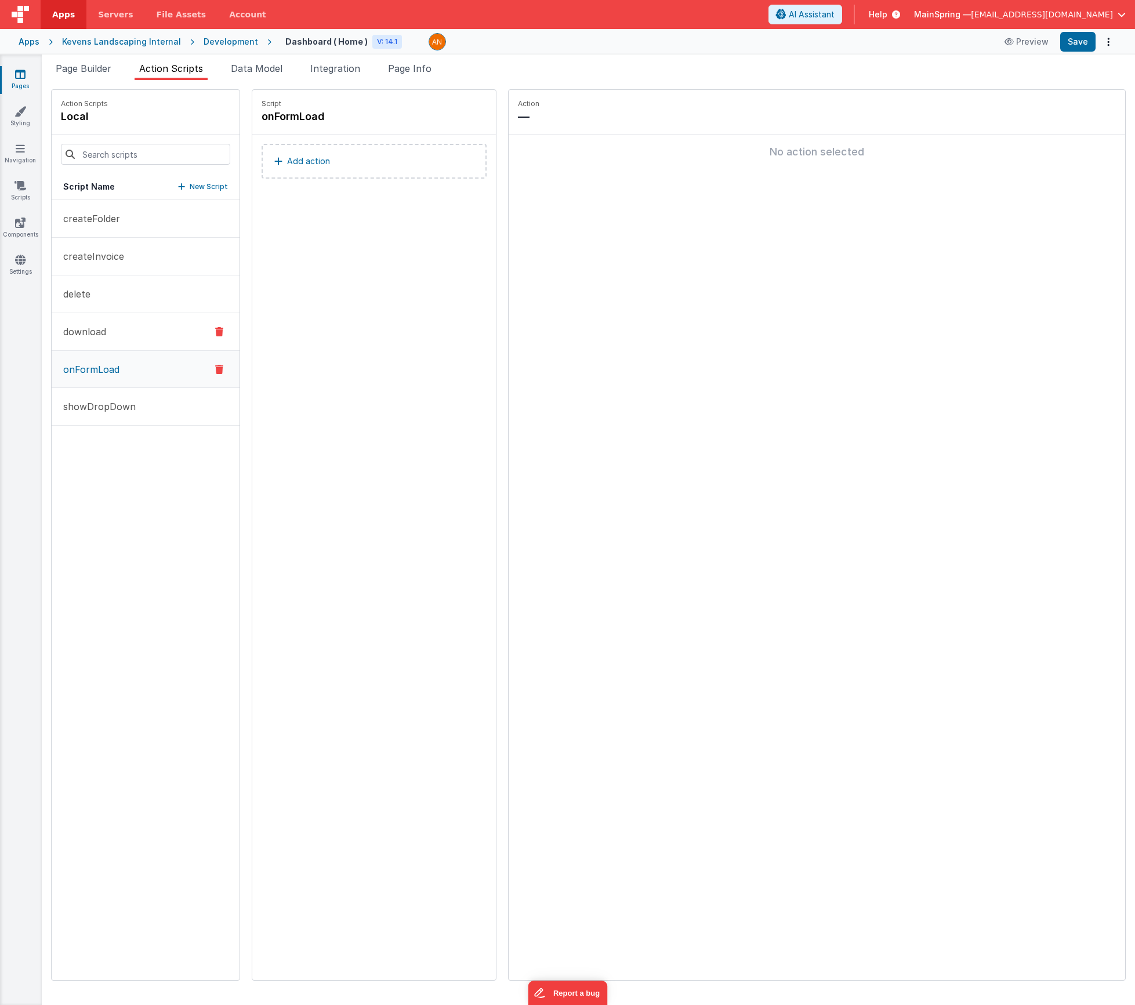
click at [100, 332] on p "download" at bounding box center [81, 332] width 50 height 14
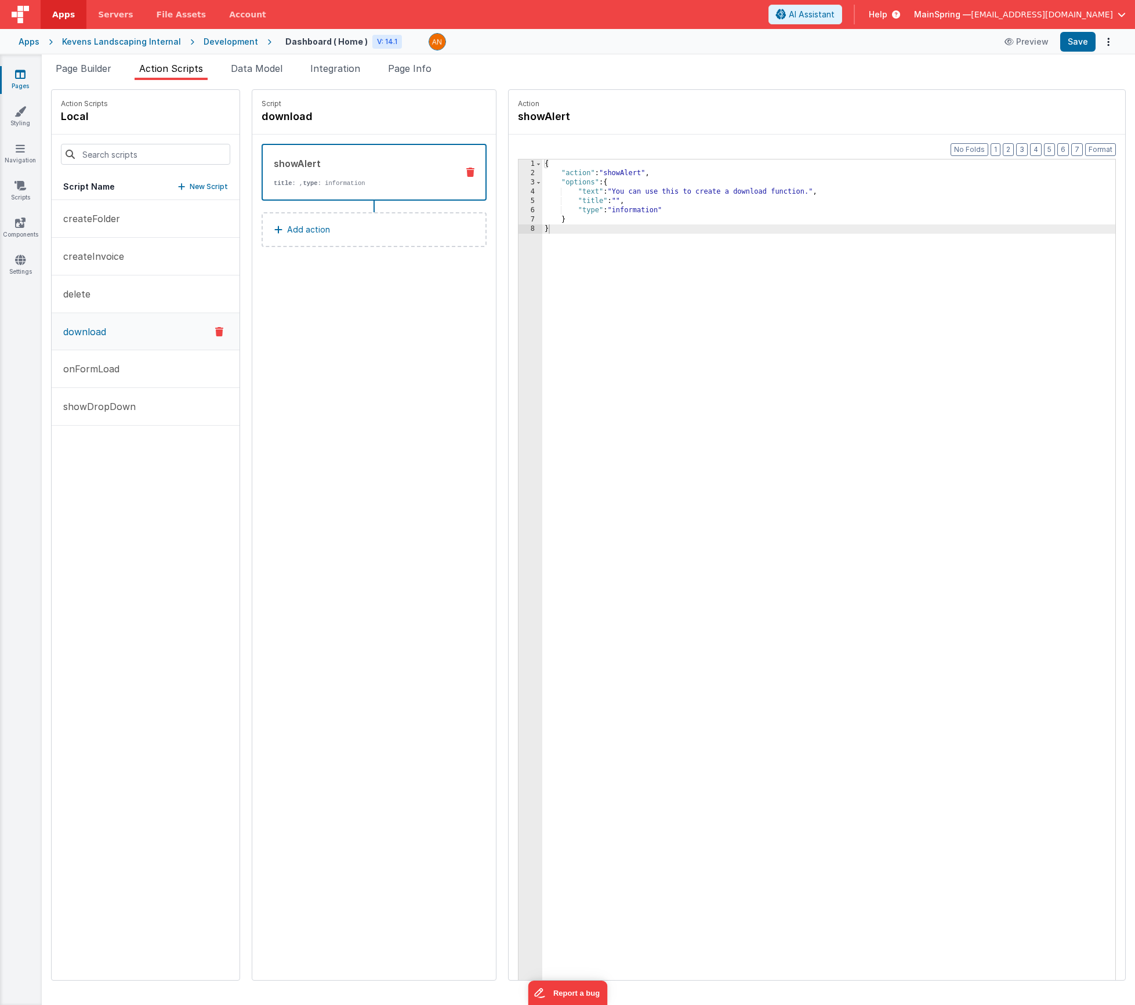
click at [215, 333] on icon at bounding box center [219, 332] width 8 height 14
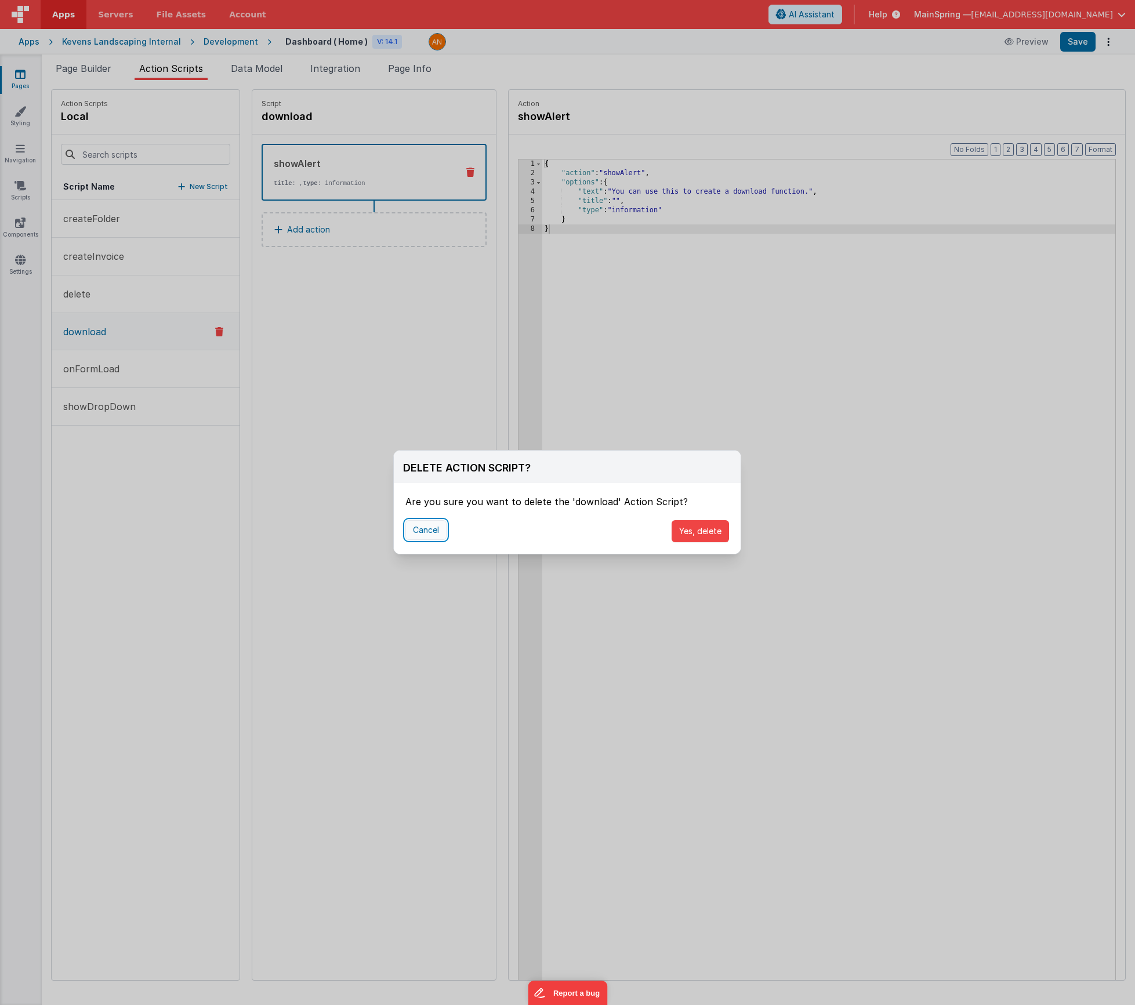
click at [430, 537] on button "Cancel" at bounding box center [425, 530] width 41 height 20
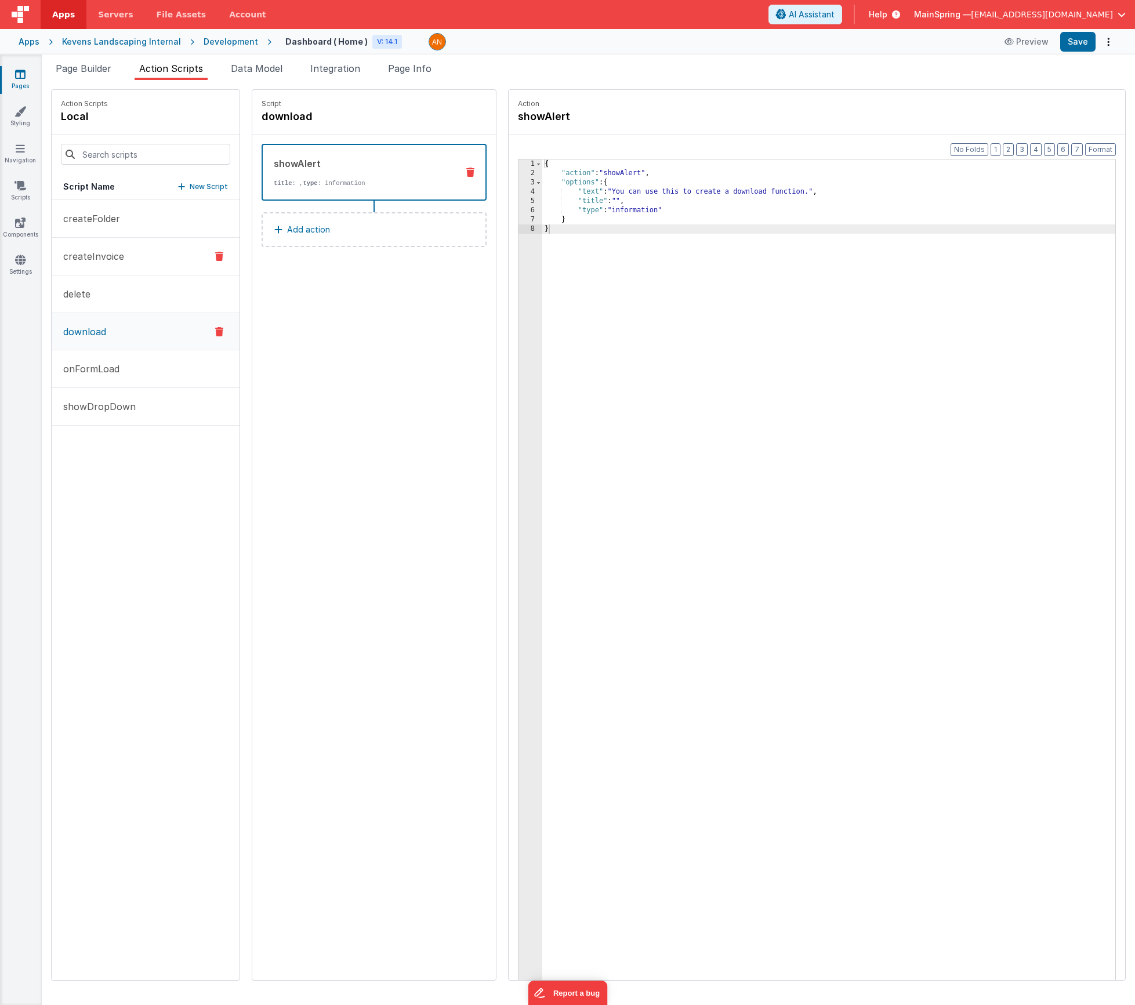
click at [117, 238] on button "createInvoice" at bounding box center [146, 257] width 188 height 38
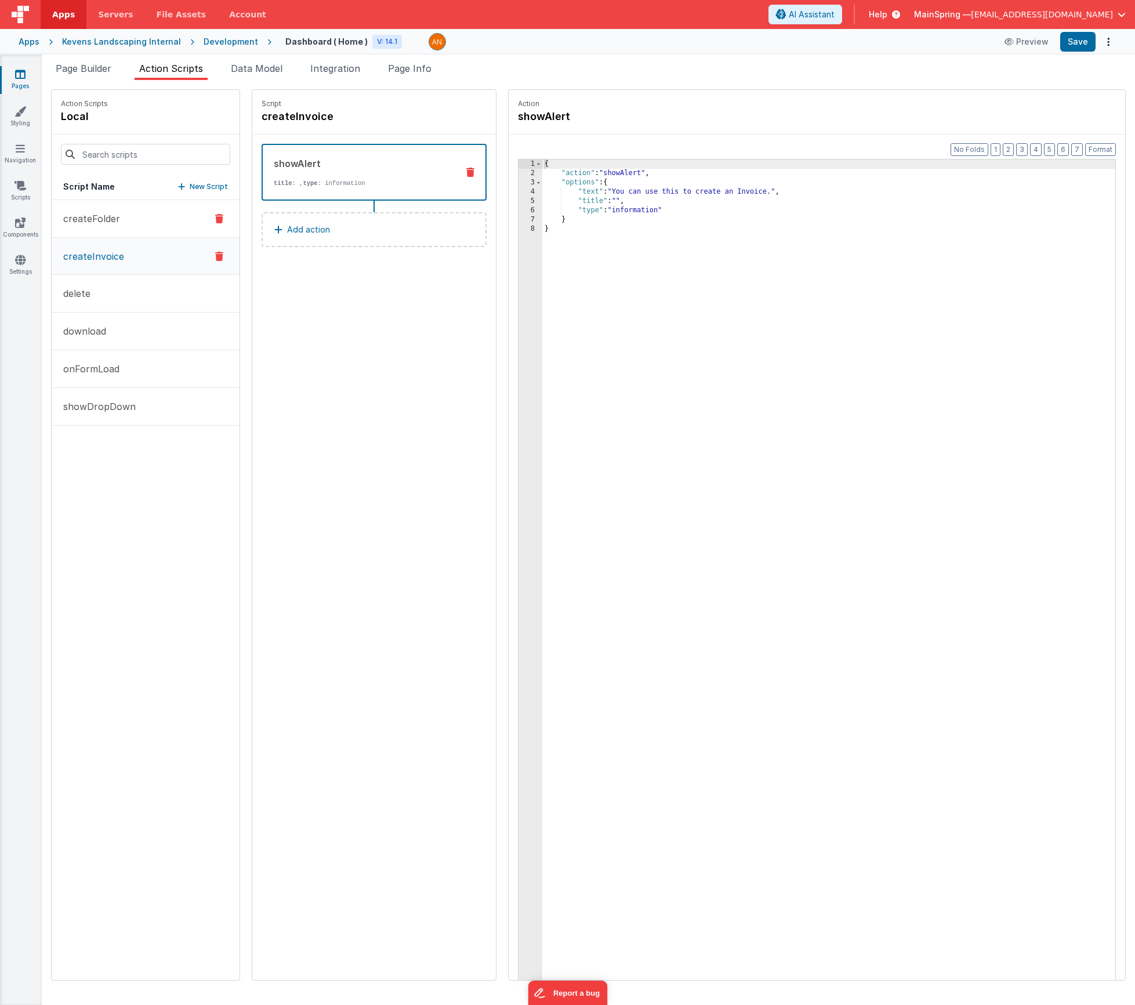
click at [120, 225] on button "createFolder" at bounding box center [146, 219] width 188 height 38
click at [215, 215] on icon at bounding box center [219, 219] width 8 height 14
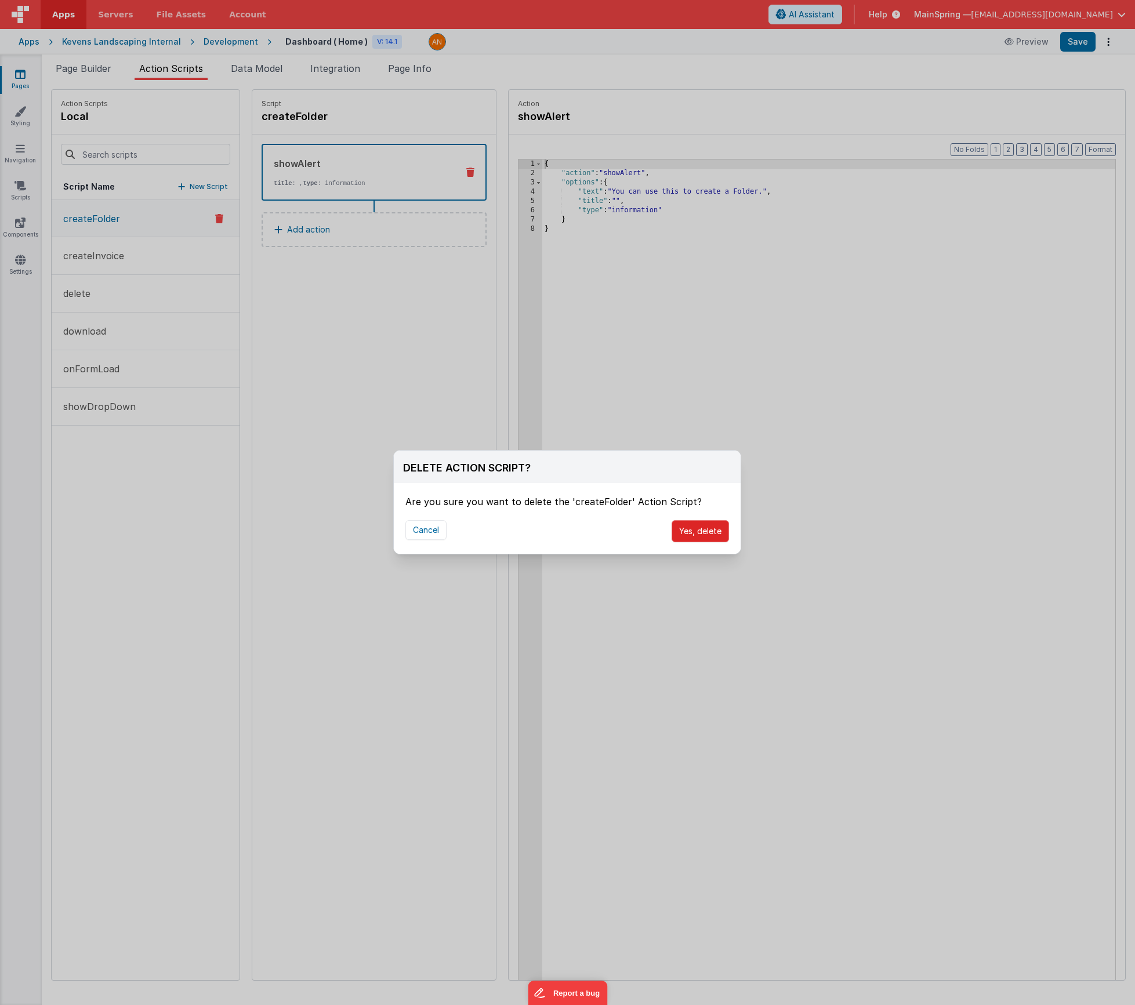
click at [715, 535] on button "Yes, delete" at bounding box center [700, 531] width 57 height 22
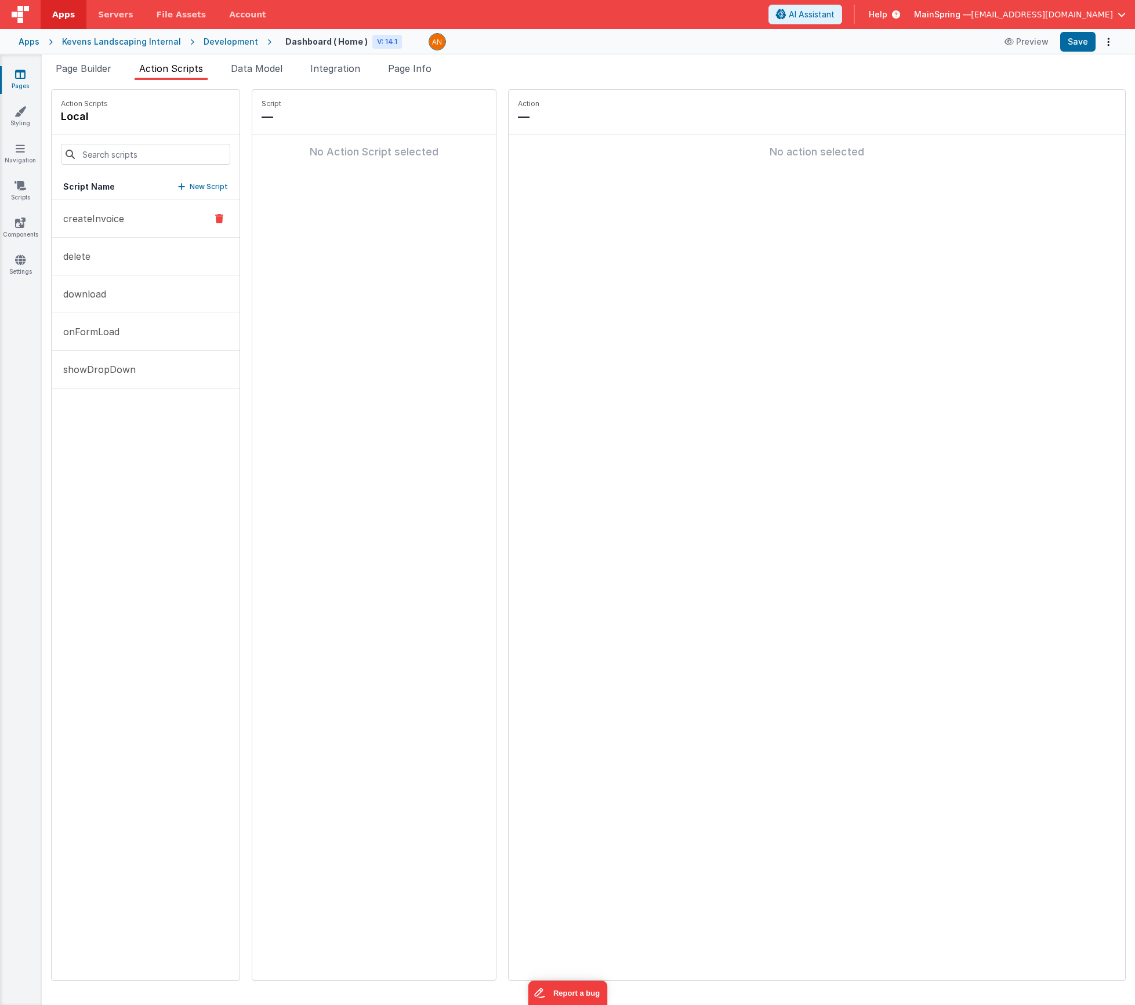
click at [215, 219] on icon at bounding box center [219, 219] width 8 height 14
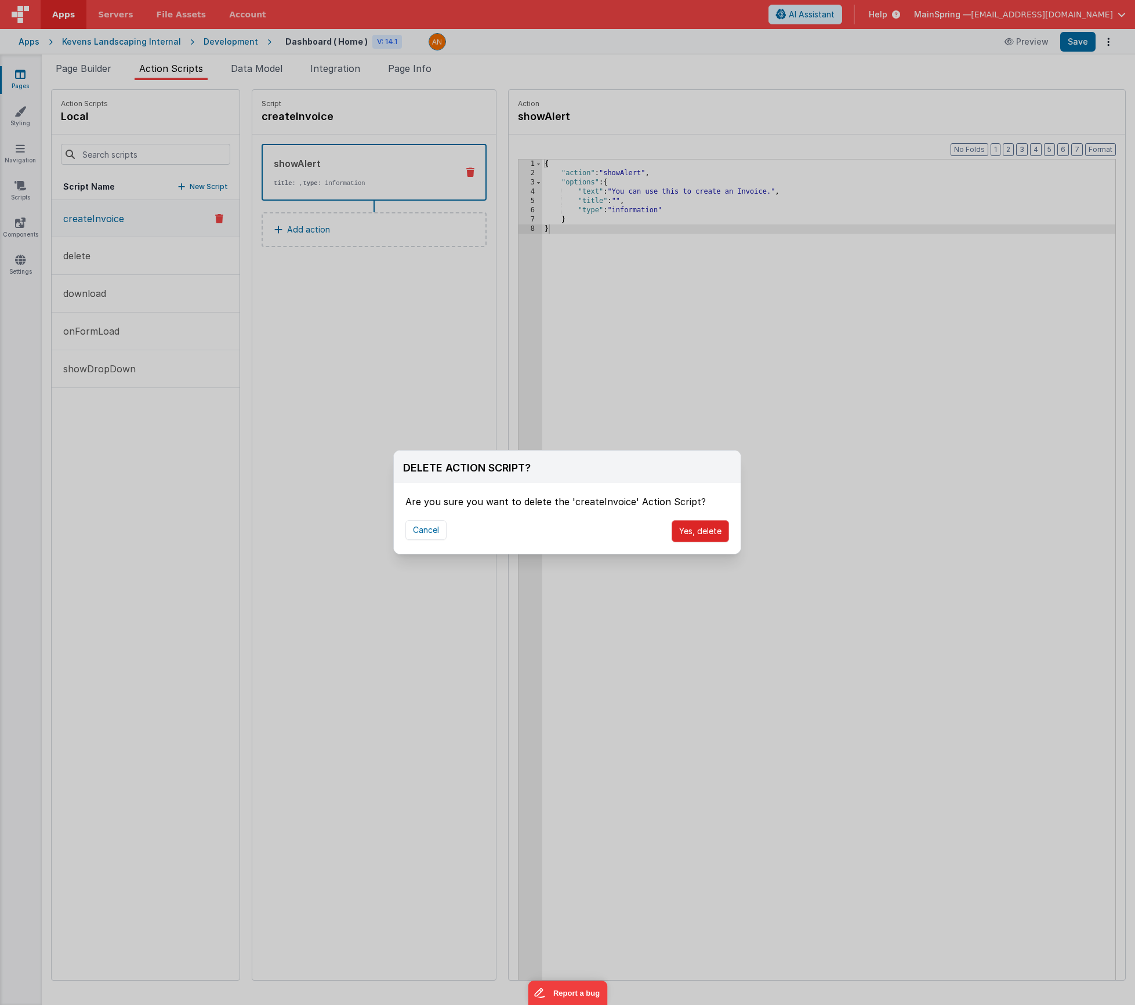
click at [715, 535] on button "Yes, delete" at bounding box center [700, 531] width 57 height 22
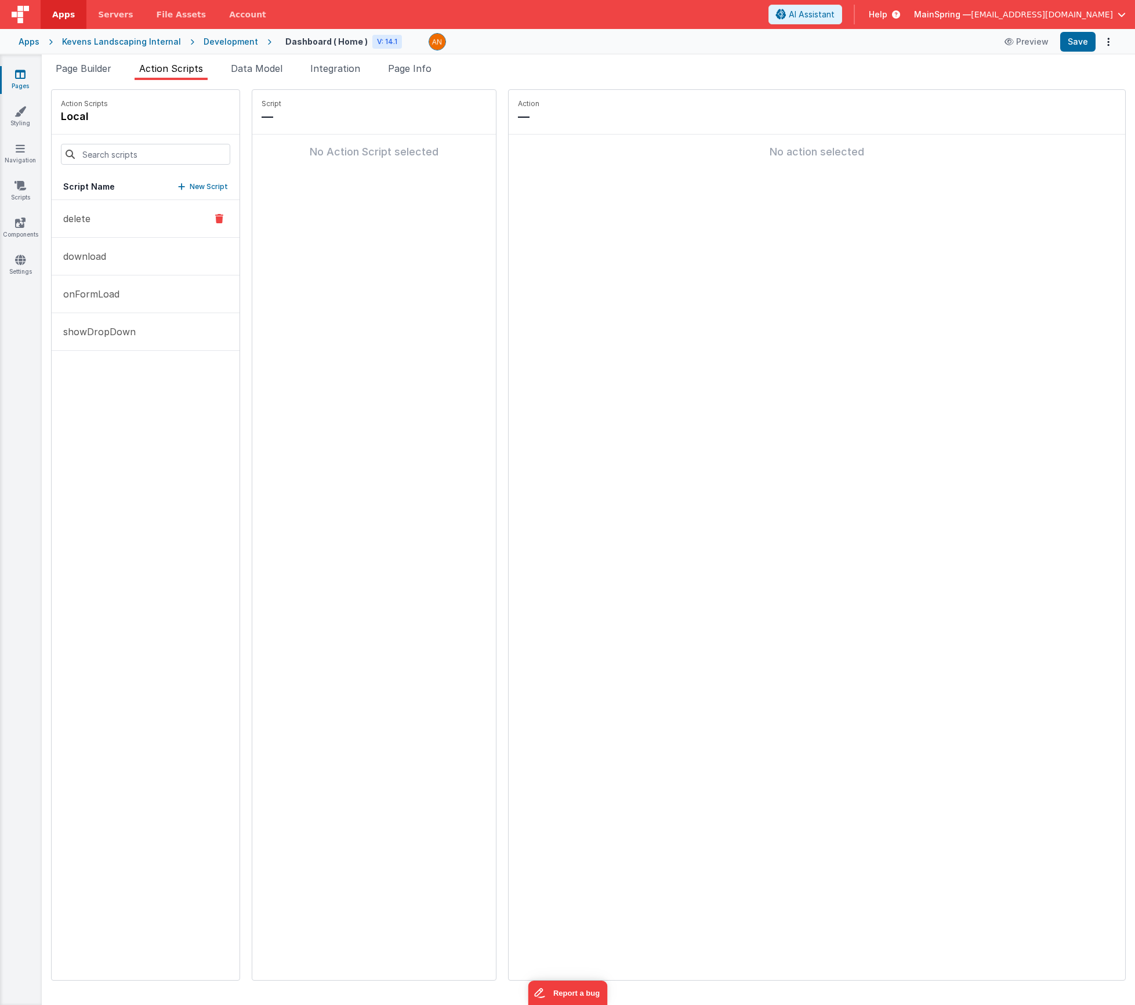
click at [141, 223] on button "delete" at bounding box center [146, 219] width 188 height 38
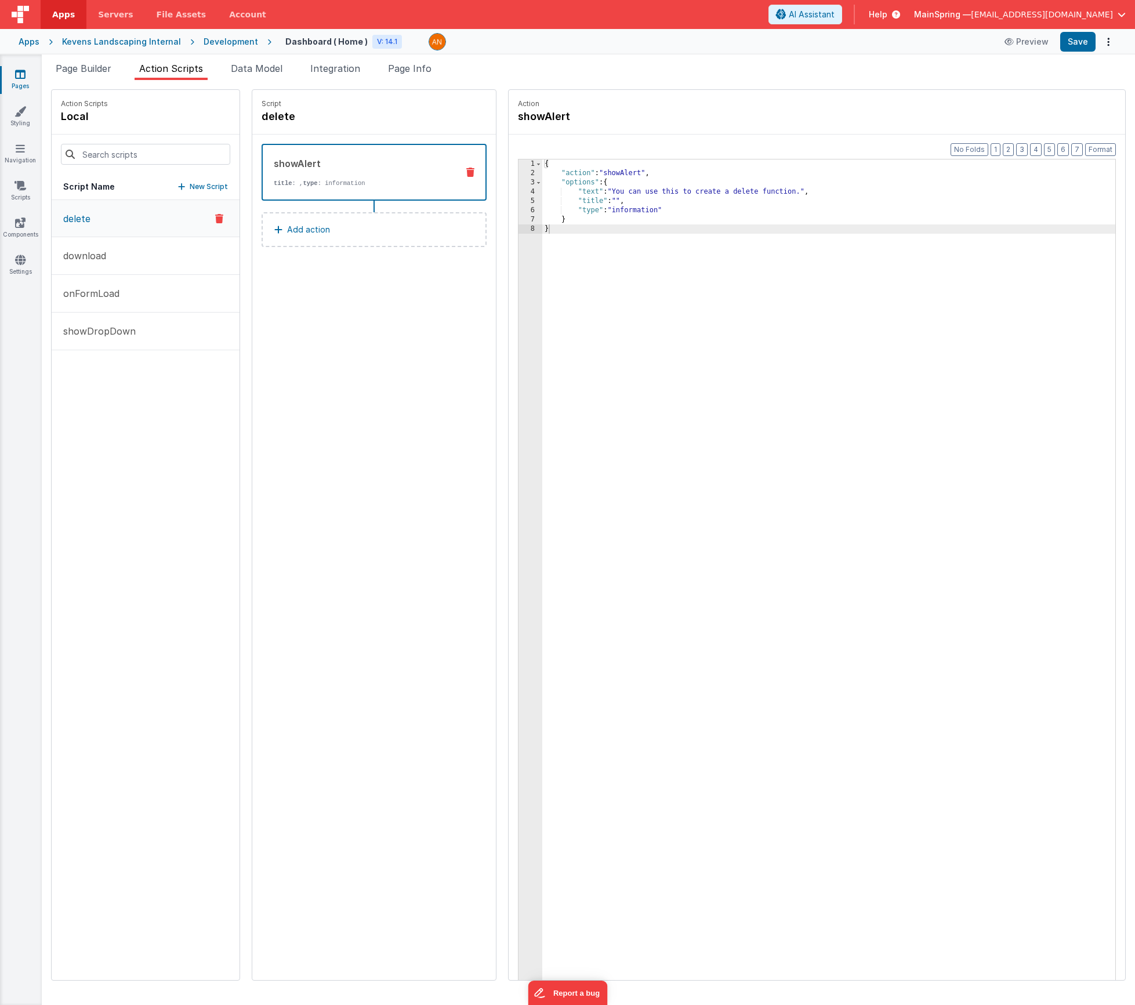
click at [215, 222] on icon at bounding box center [219, 219] width 8 height 14
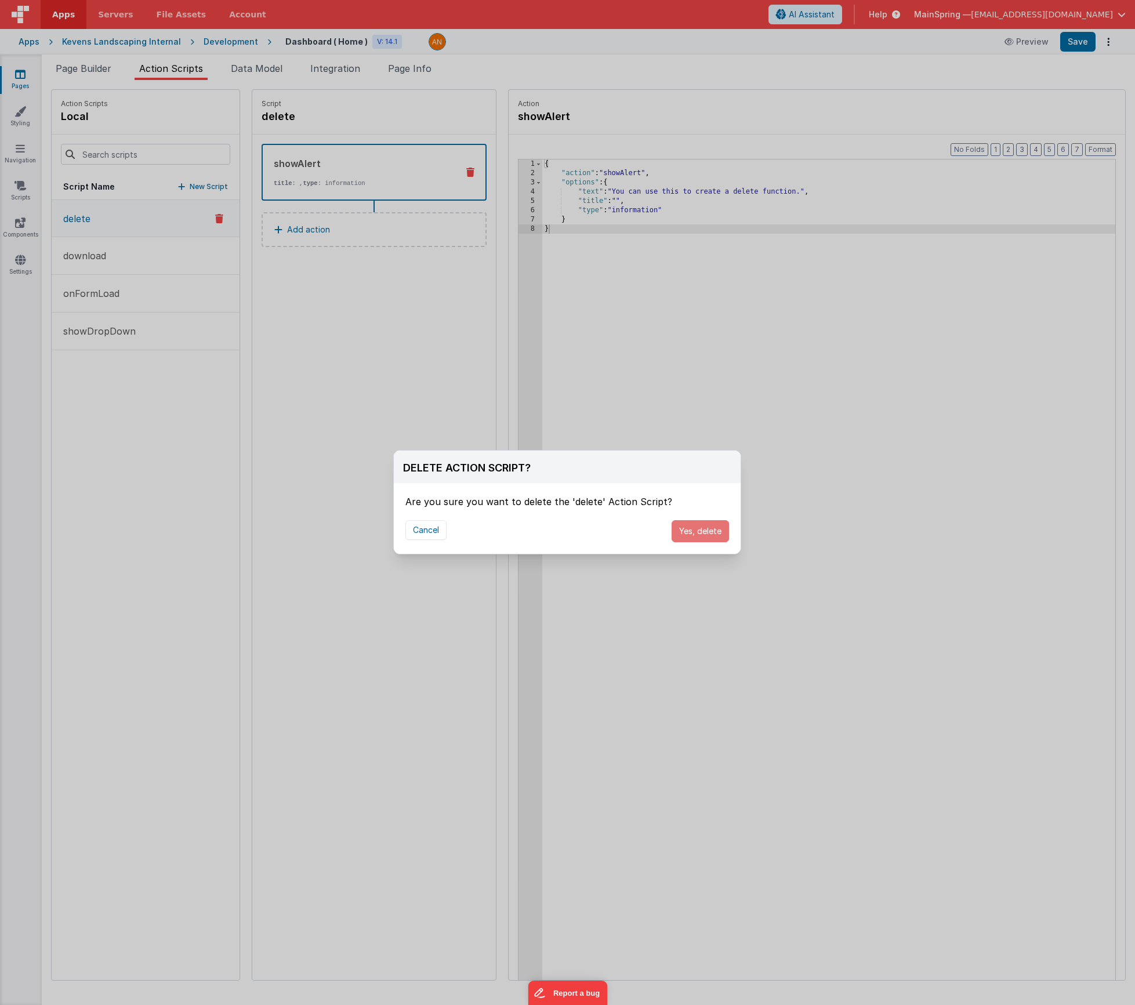
drag, startPoint x: 702, startPoint y: 532, endPoint x: 615, endPoint y: 472, distance: 105.5
click at [701, 532] on button "Yes, delete" at bounding box center [700, 531] width 57 height 22
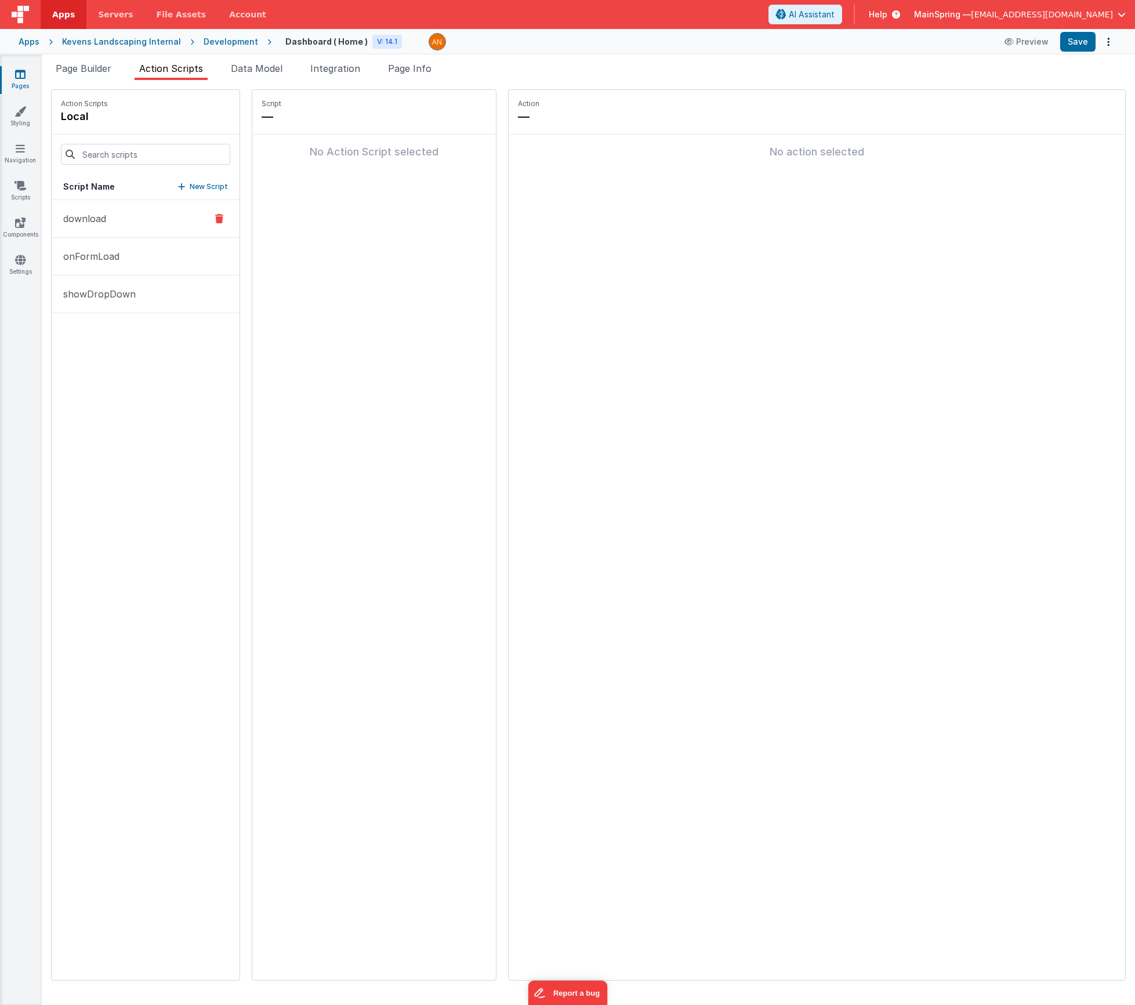
click at [97, 222] on p "download" at bounding box center [81, 219] width 50 height 14
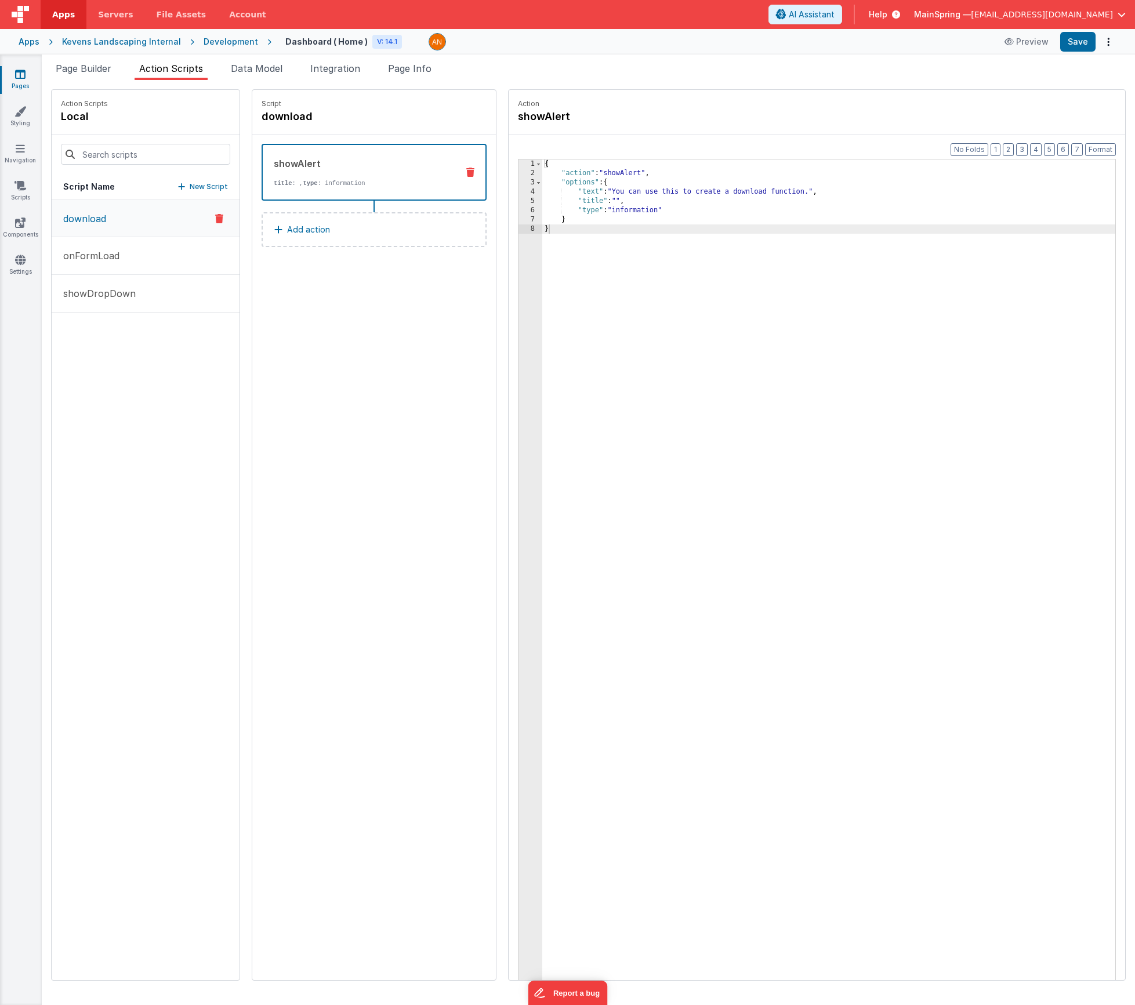
click at [215, 220] on icon at bounding box center [219, 219] width 8 height 14
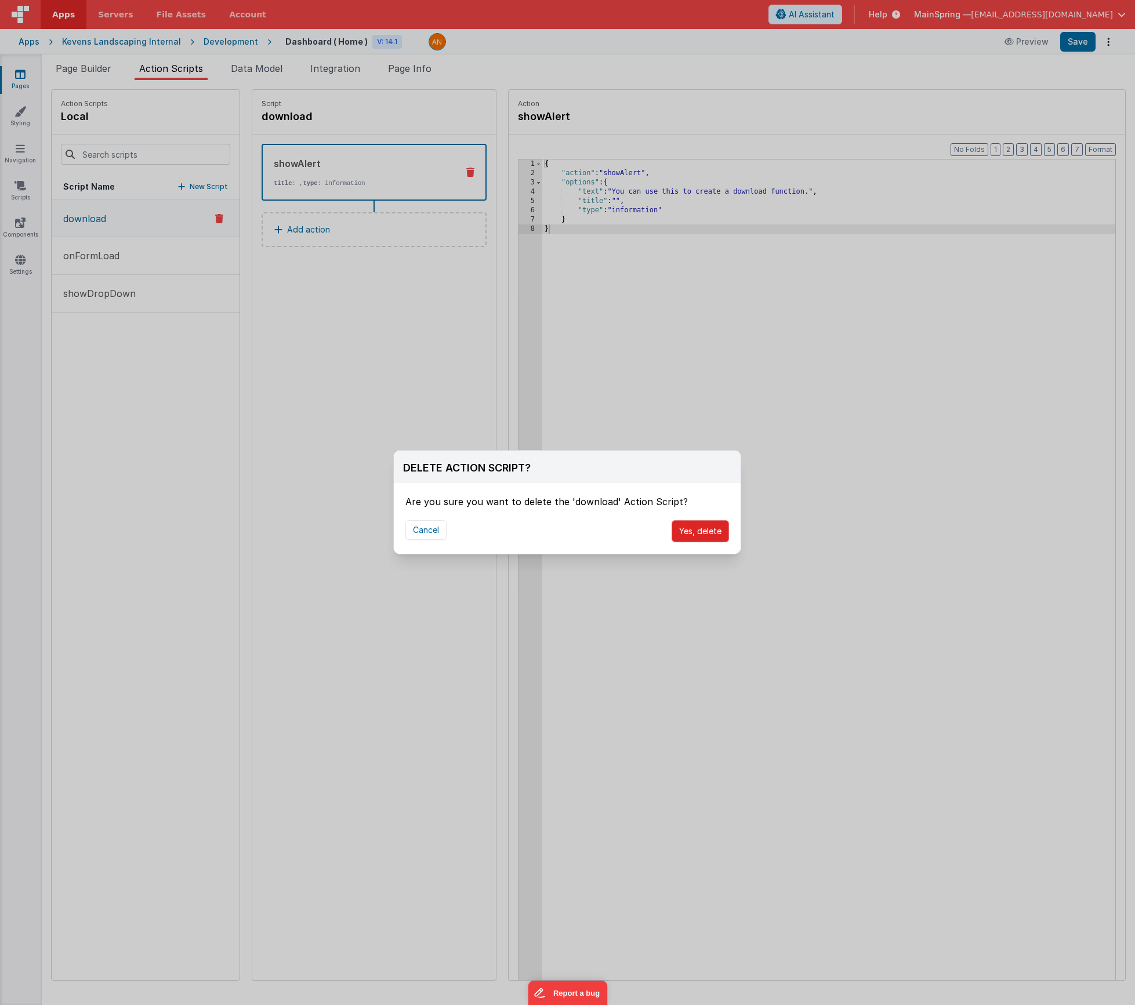
click at [678, 533] on button "Yes, delete" at bounding box center [700, 531] width 57 height 22
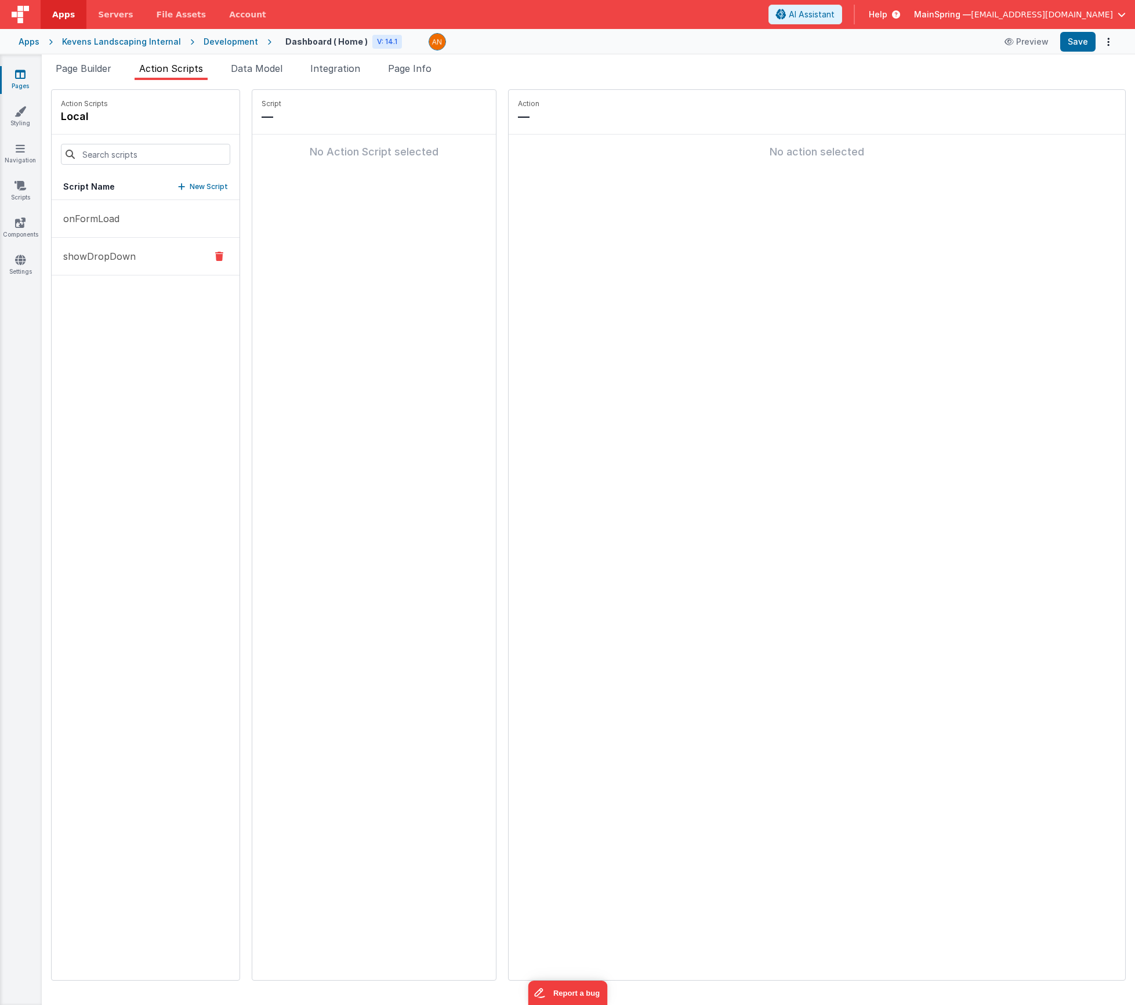
click at [120, 251] on p "showDropDown" at bounding box center [95, 256] width 79 height 14
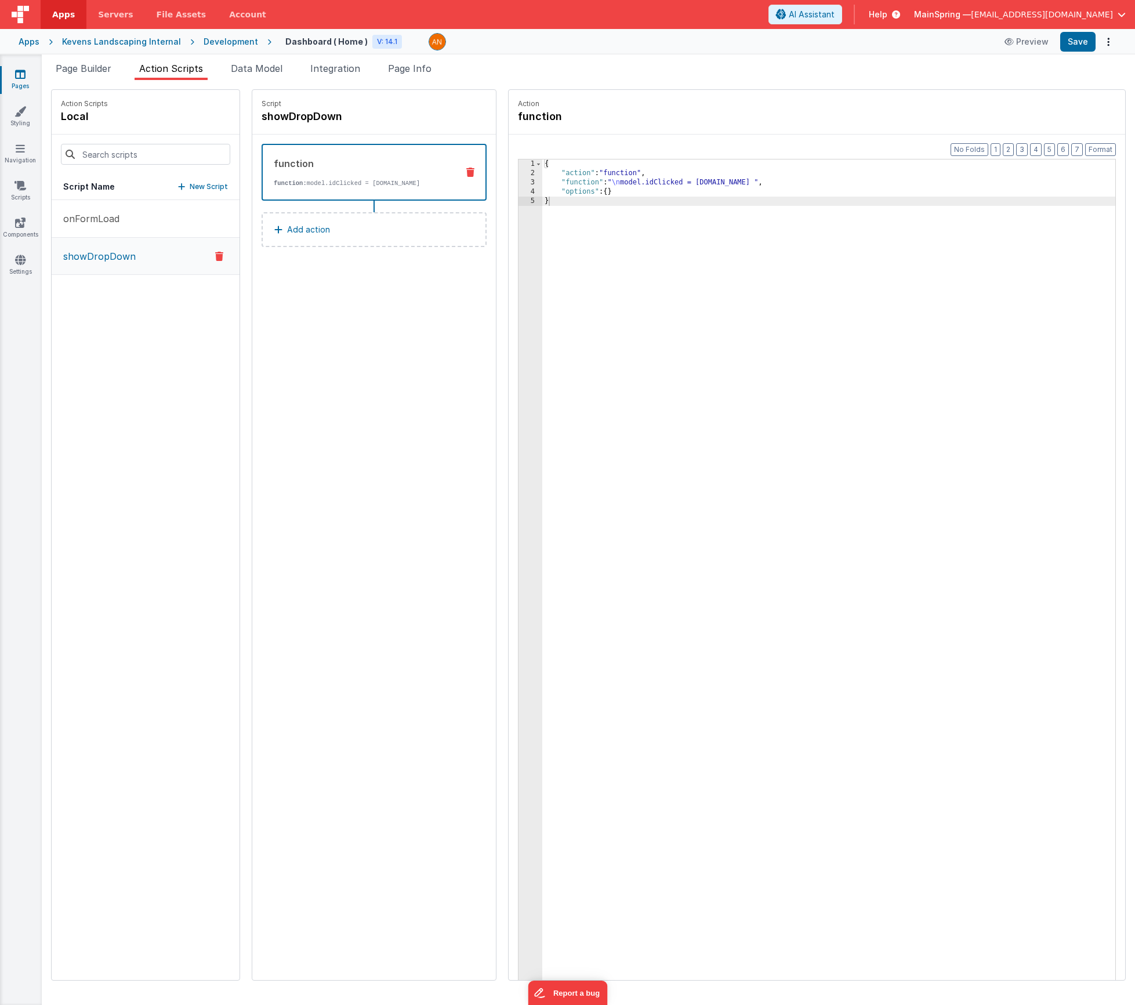
click at [215, 259] on icon at bounding box center [219, 256] width 8 height 14
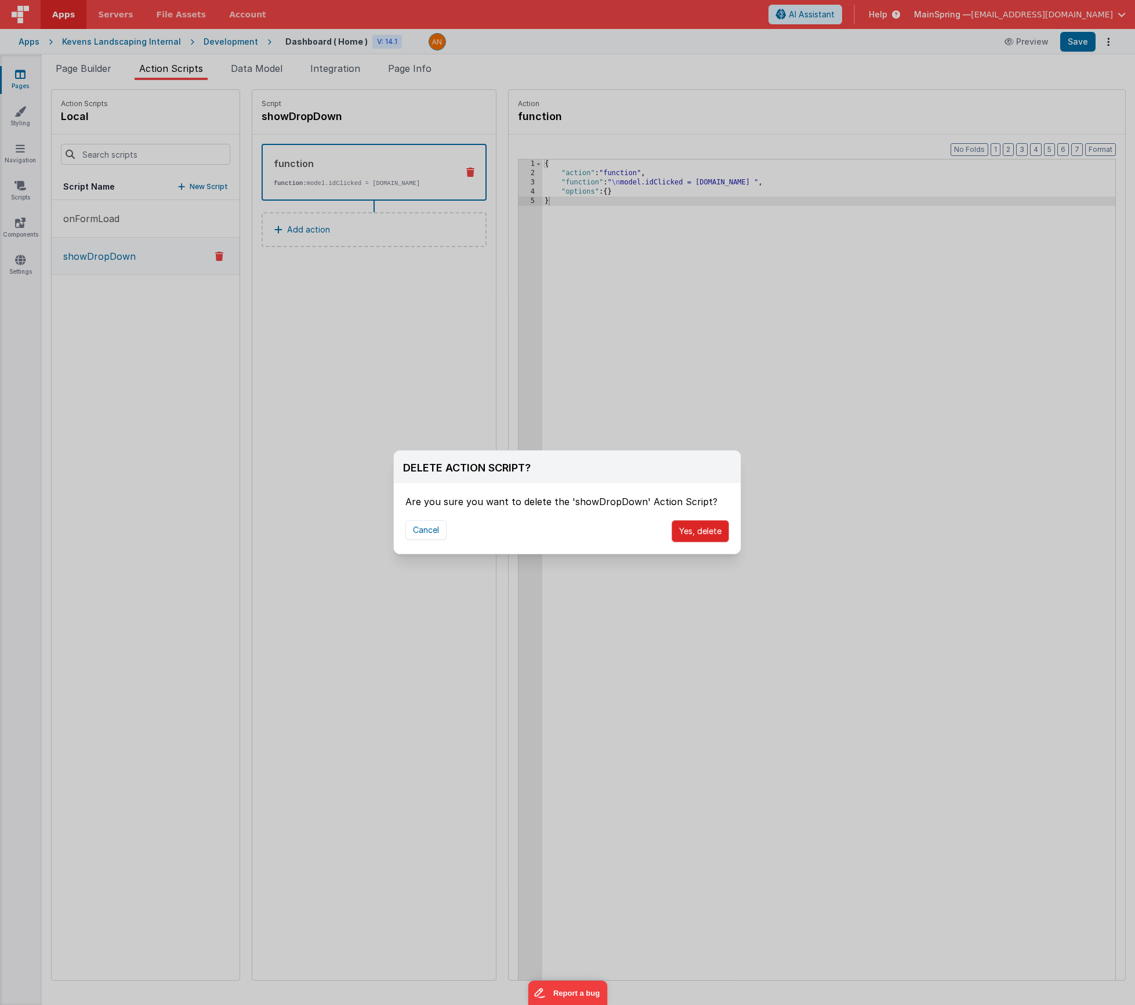
click at [684, 531] on button "Yes, delete" at bounding box center [700, 531] width 57 height 22
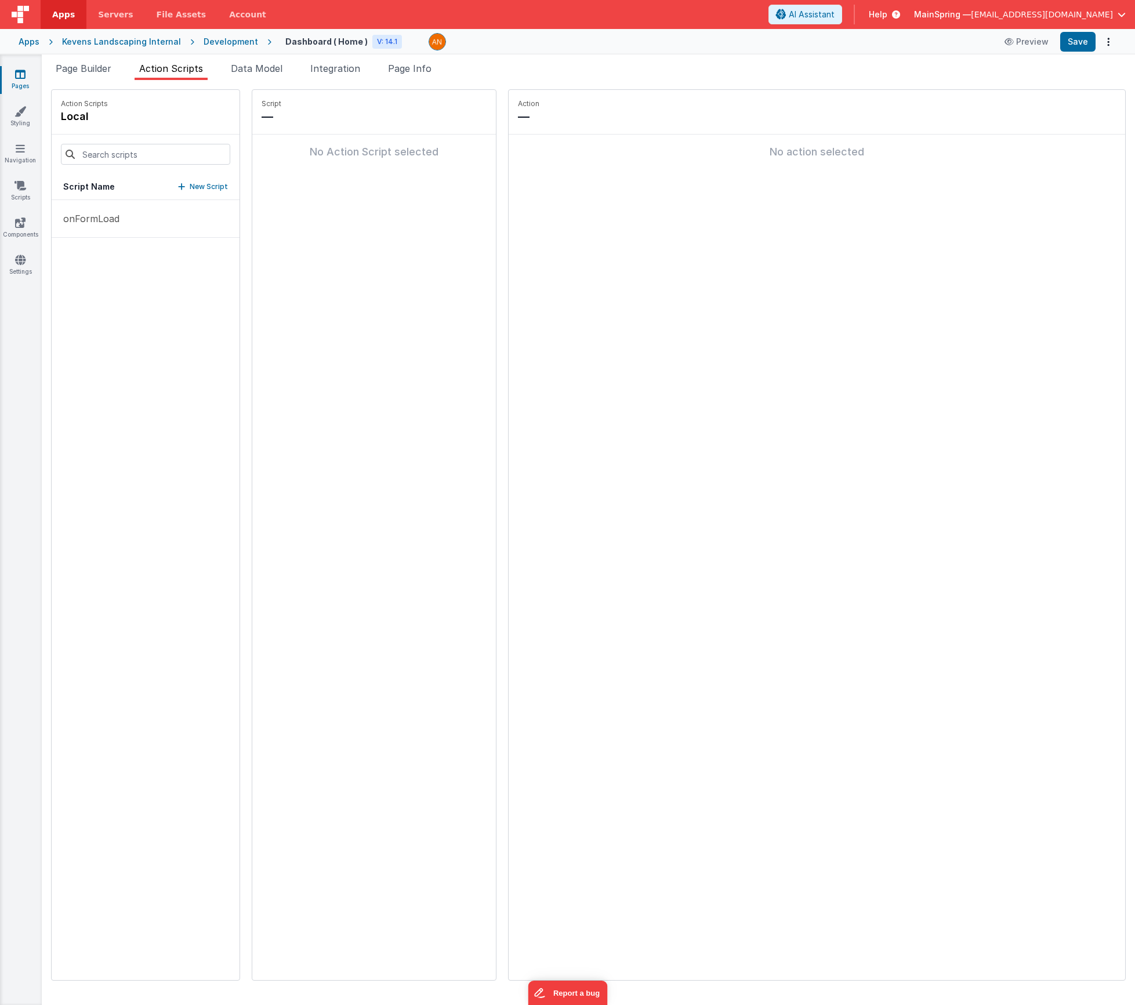
click at [172, 193] on div "Script Name New Script" at bounding box center [146, 187] width 188 height 26
click at [856, 46] on button "Save" at bounding box center [1077, 42] width 35 height 20
click at [856, 49] on button "Preview" at bounding box center [1027, 41] width 58 height 19
click at [148, 263] on div "onFormLoad" at bounding box center [146, 590] width 188 height 780
click at [190, 186] on p "New Script" at bounding box center [209, 187] width 38 height 12
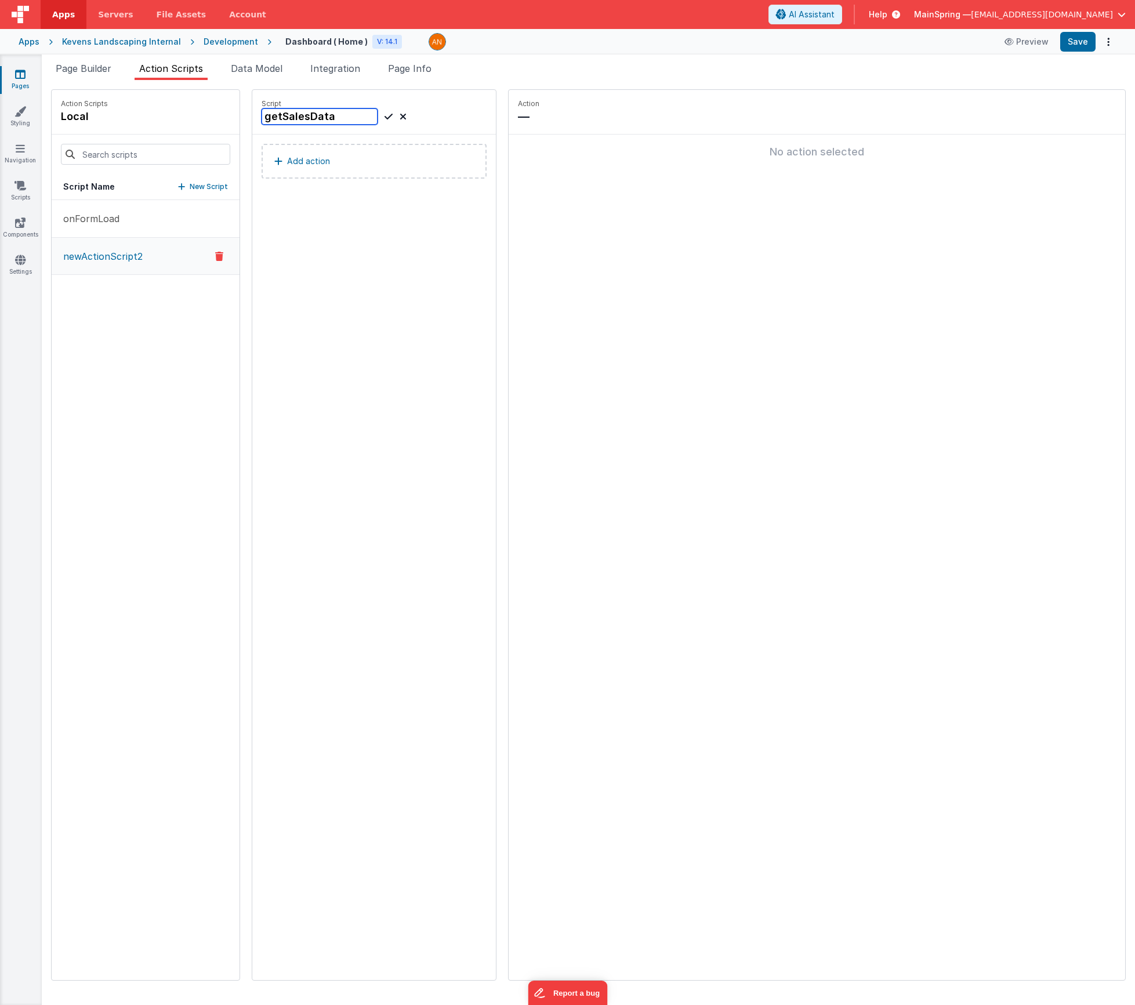
type input "getSalesData"
click at [385, 119] on icon at bounding box center [389, 117] width 8 height 14
click at [303, 155] on button "Add action" at bounding box center [374, 161] width 225 height 35
click at [310, 161] on button "Add action" at bounding box center [374, 161] width 225 height 35
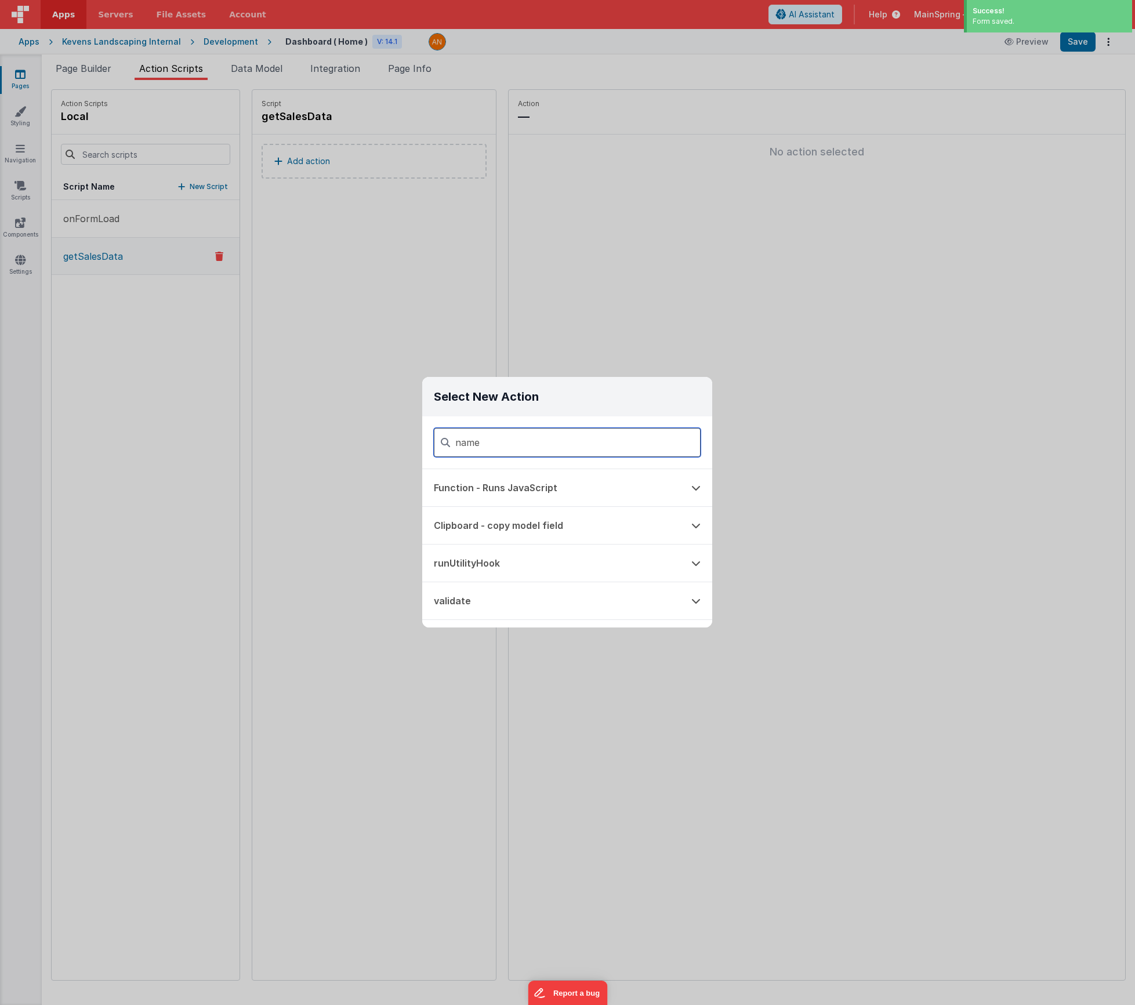
type input "name"
click at [515, 476] on button "Run Named Action Script" at bounding box center [551, 487] width 258 height 37
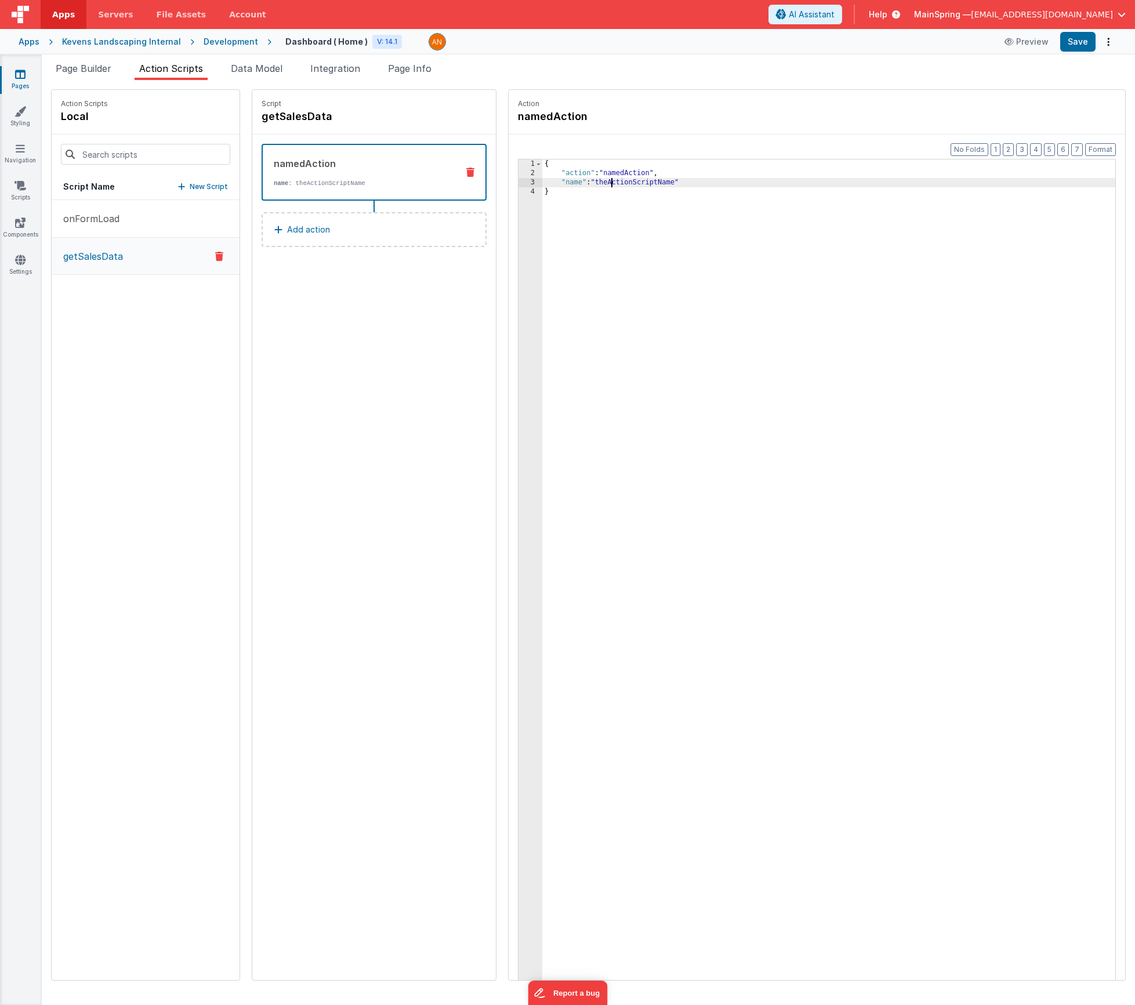
click at [578, 185] on div "{ "action" : "namedAction" , "name" : "theActionScriptName" }" at bounding box center [845, 597] width 607 height 875
click at [466, 172] on icon at bounding box center [470, 172] width 8 height 9
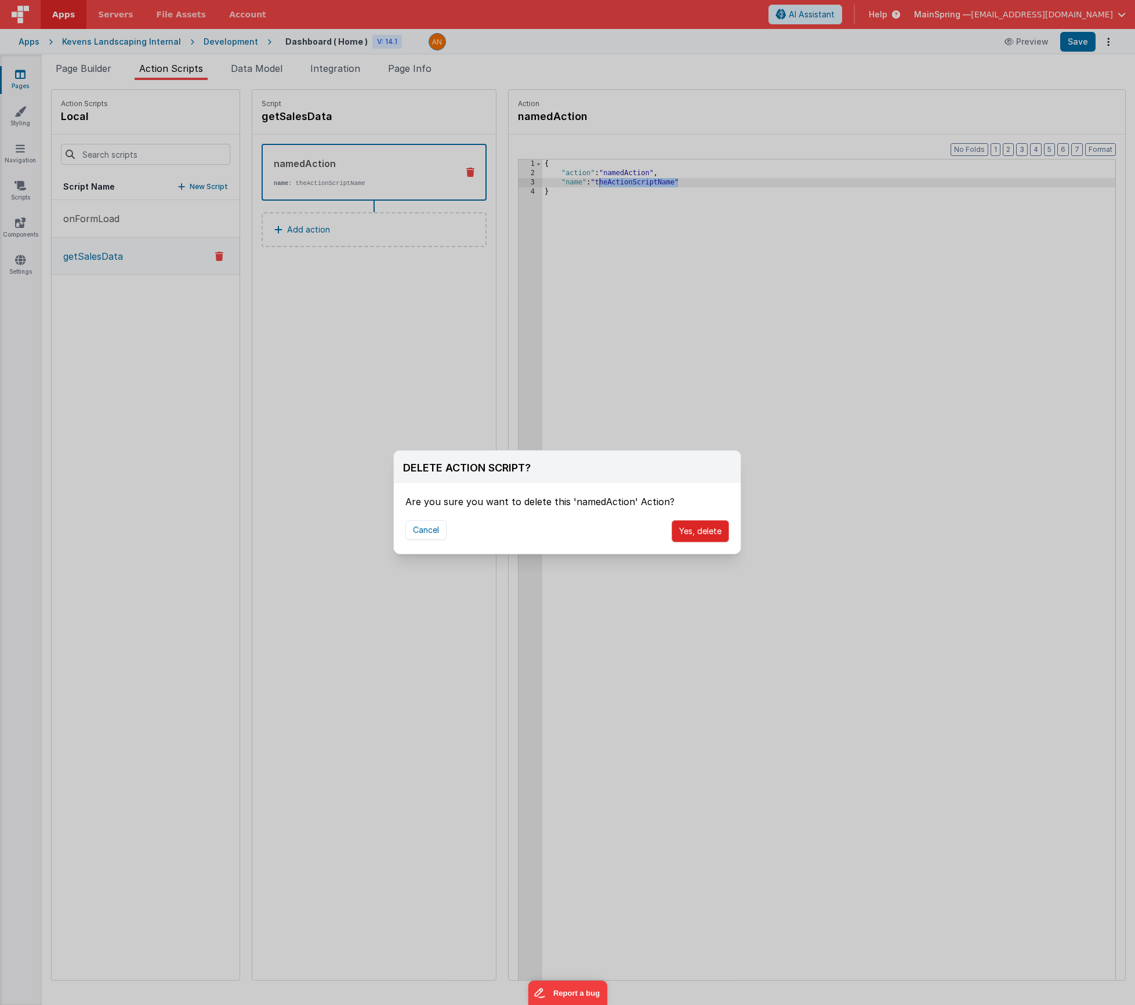
click at [690, 527] on button "Yes, delete" at bounding box center [700, 531] width 57 height 22
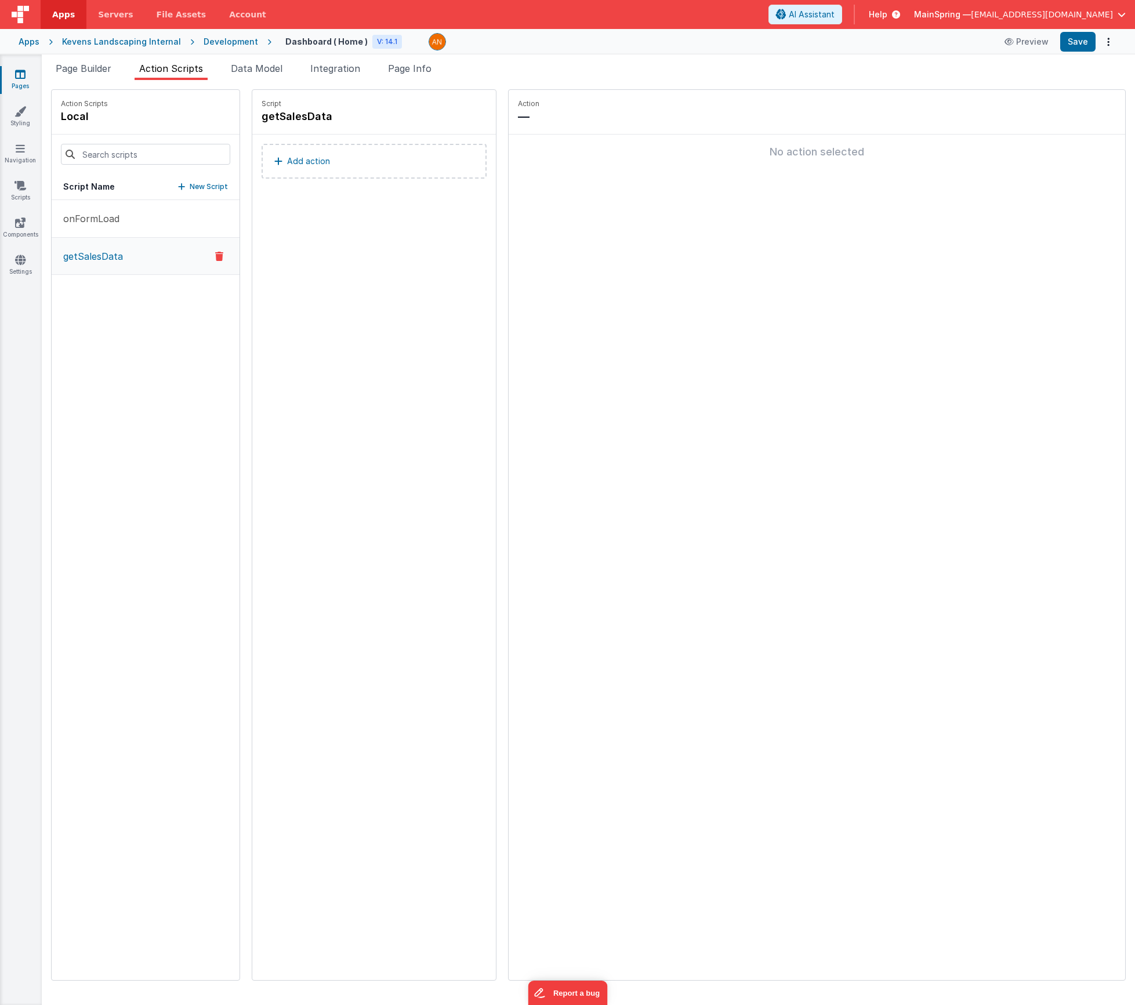
click at [312, 178] on button "Add action" at bounding box center [374, 161] width 225 height 35
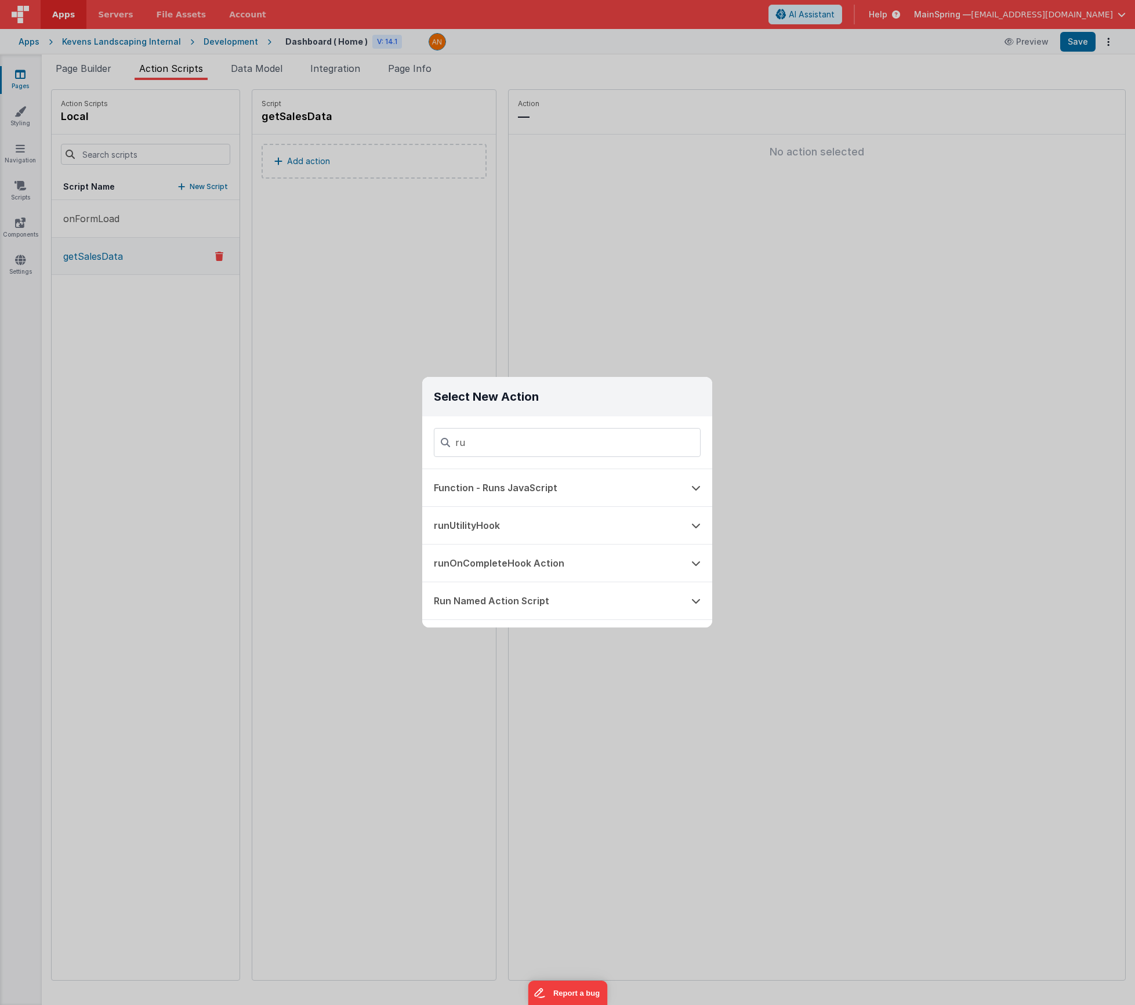
type input "r"
type input "util"
click at [466, 495] on button "runUtilityHook" at bounding box center [551, 487] width 258 height 37
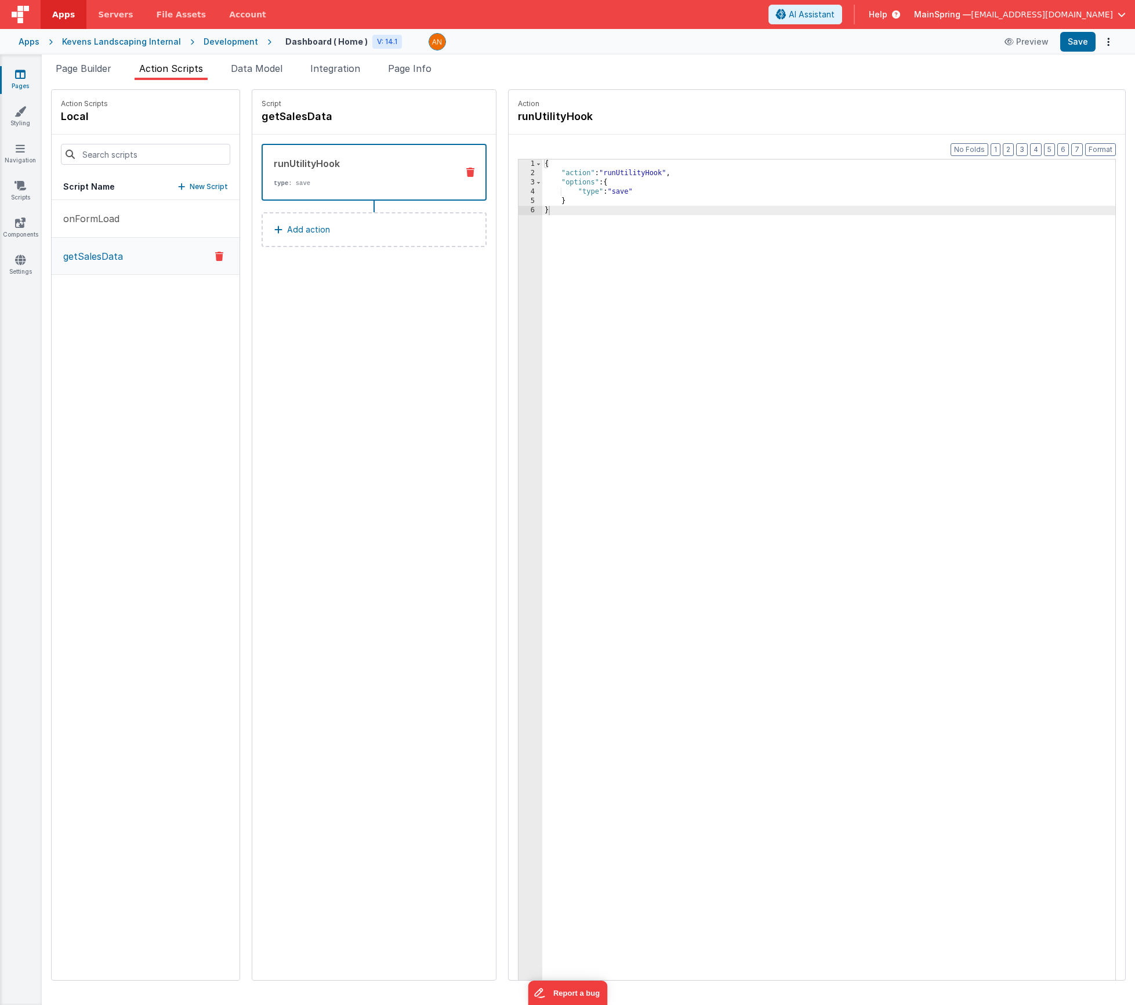
click at [588, 192] on div "{ "action" : "runUtilityHook" , "options" : { "type" : "save" } }" at bounding box center [845, 597] width 607 height 875
drag, startPoint x: 588, startPoint y: 192, endPoint x: 638, endPoint y: 273, distance: 95.6
click at [588, 193] on div "{ "action" : "runUtilityHook" , "options" : { "type" : "save" } }" at bounding box center [845, 597] width 607 height 875
click at [578, 193] on div "{ "action" : "runUtilityHook" , "options" : { "type" : "g" } }" at bounding box center [845, 597] width 607 height 875
click at [589, 194] on div "{ "action" : "runUtilityHook" , "options" : { "type" : "g" } }" at bounding box center [845, 597] width 607 height 875
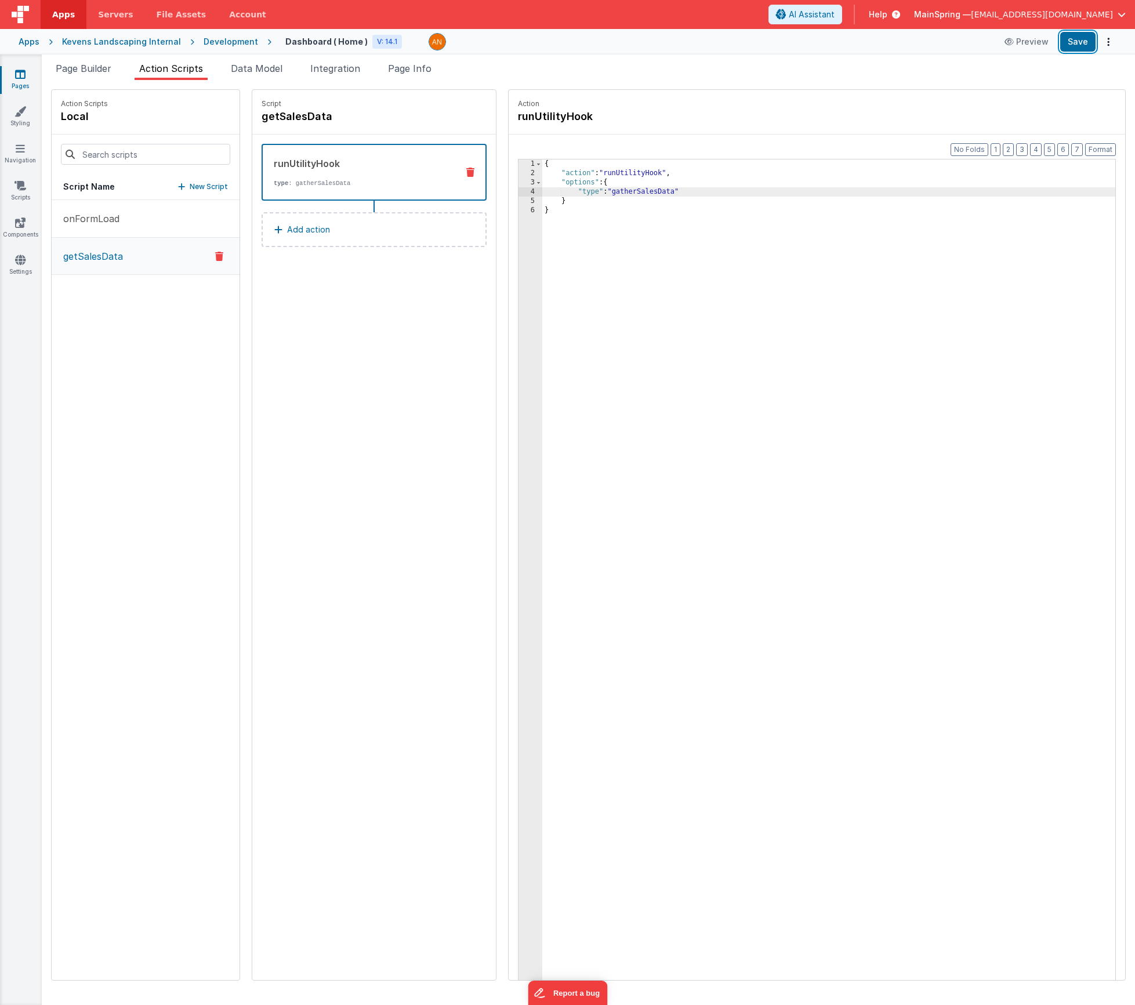
click at [856, 45] on button "Save" at bounding box center [1077, 42] width 35 height 20
click at [107, 74] on span "Page Builder" at bounding box center [84, 69] width 56 height 12
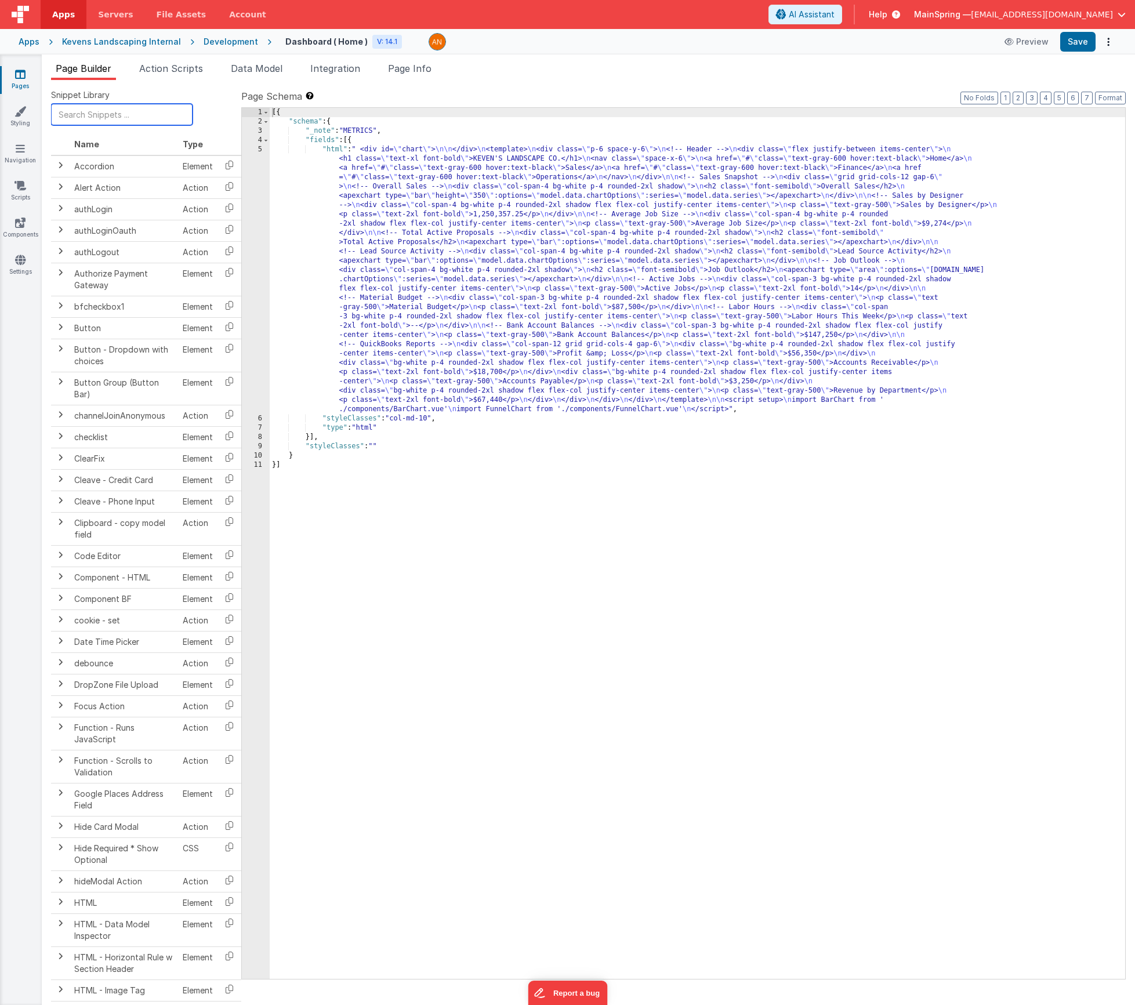
click at [113, 115] on input "text" at bounding box center [122, 114] width 142 height 21
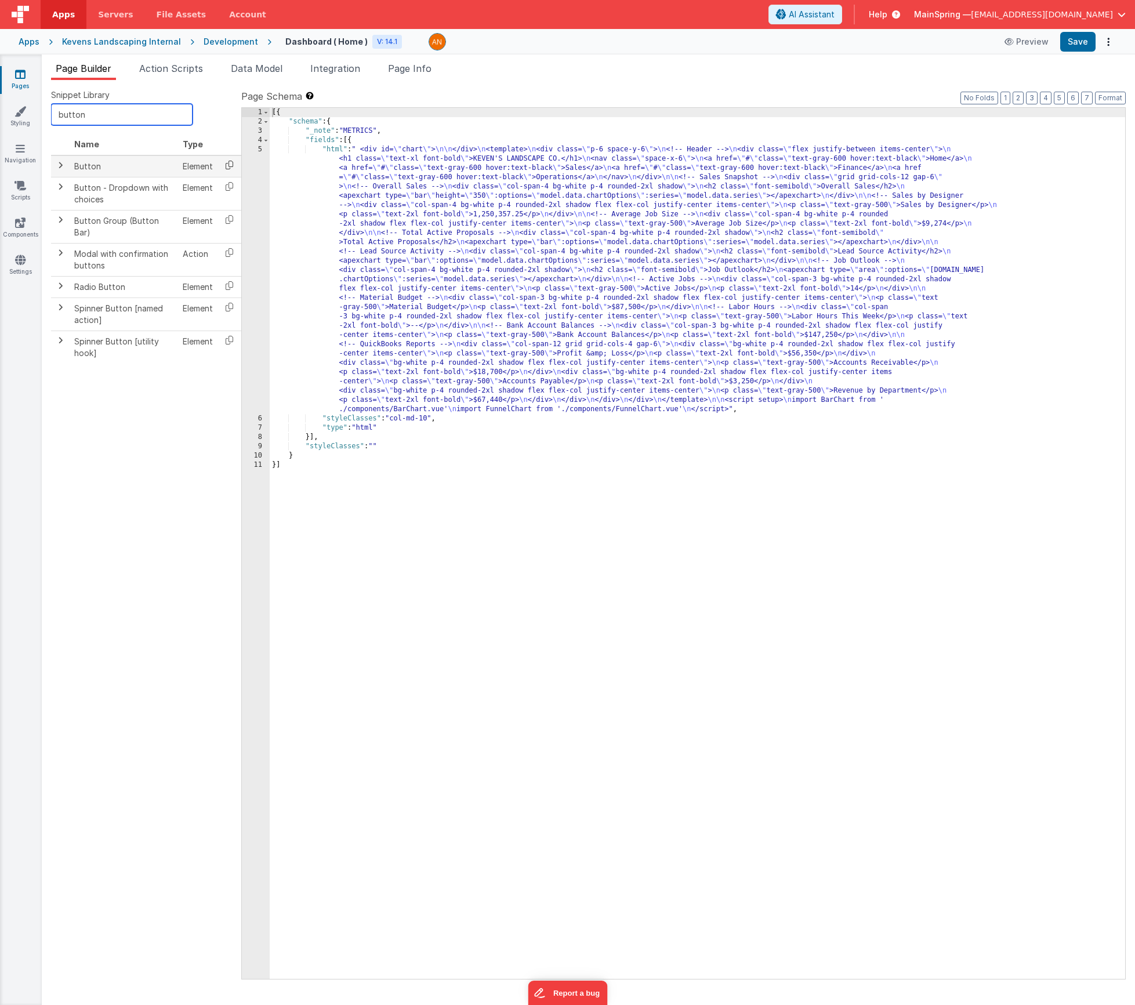
type input "button"
click at [227, 168] on icon at bounding box center [230, 165] width 24 height 18
click at [349, 140] on div "[{ "schema" : { "_note" : "METRICS" , "fields" : [{ "html" : " <div id= \" char…" at bounding box center [698, 553] width 856 height 890
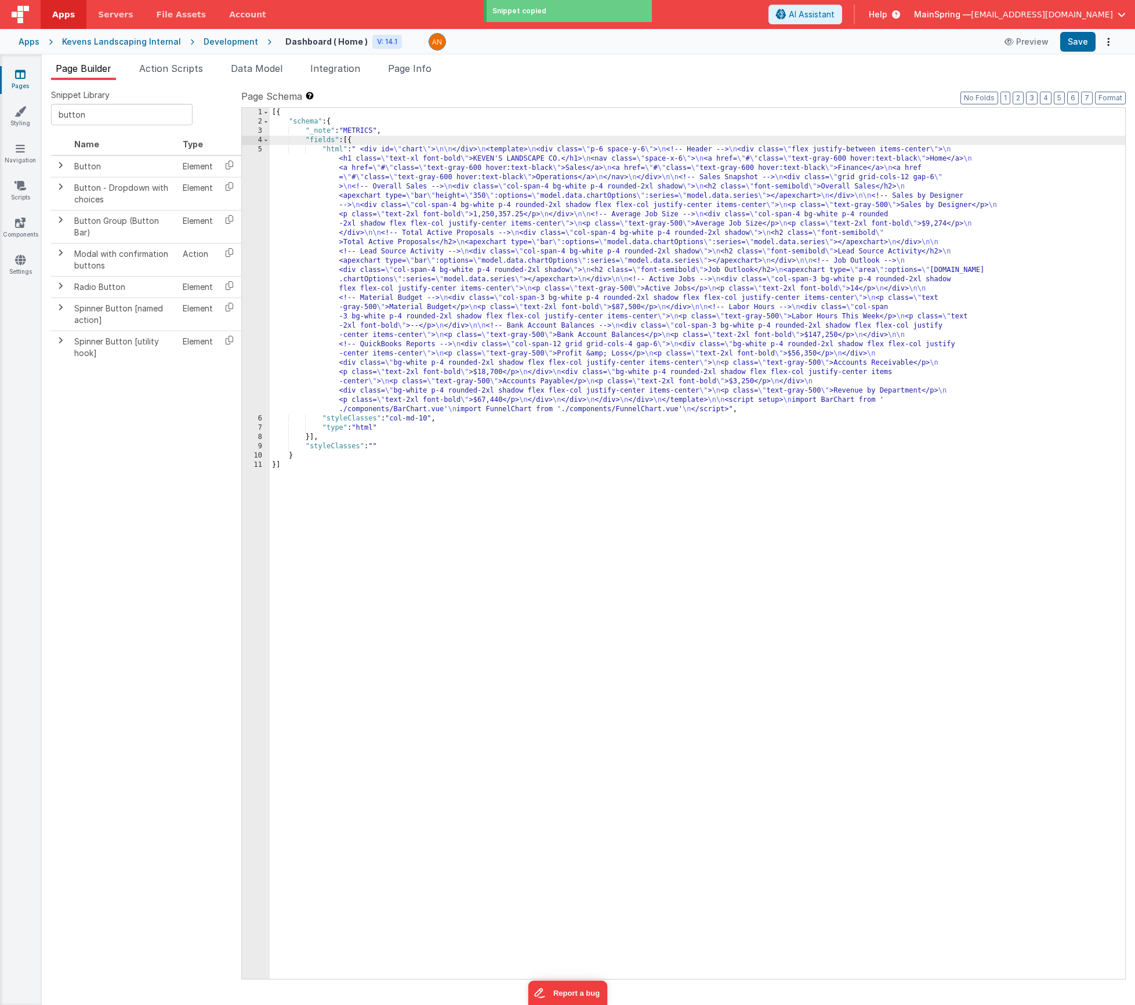
click at [349, 137] on div "[{ "schema" : { "_note" : "METRICS" , "fields" : [{ "html" : " <div id= \" char…" at bounding box center [698, 553] width 856 height 890
click at [353, 143] on div "[{ "schema" : { "_note" : "METRICS" , "fields" : [{ "html" : " <div id= \" char…" at bounding box center [698, 553] width 856 height 890
paste textarea
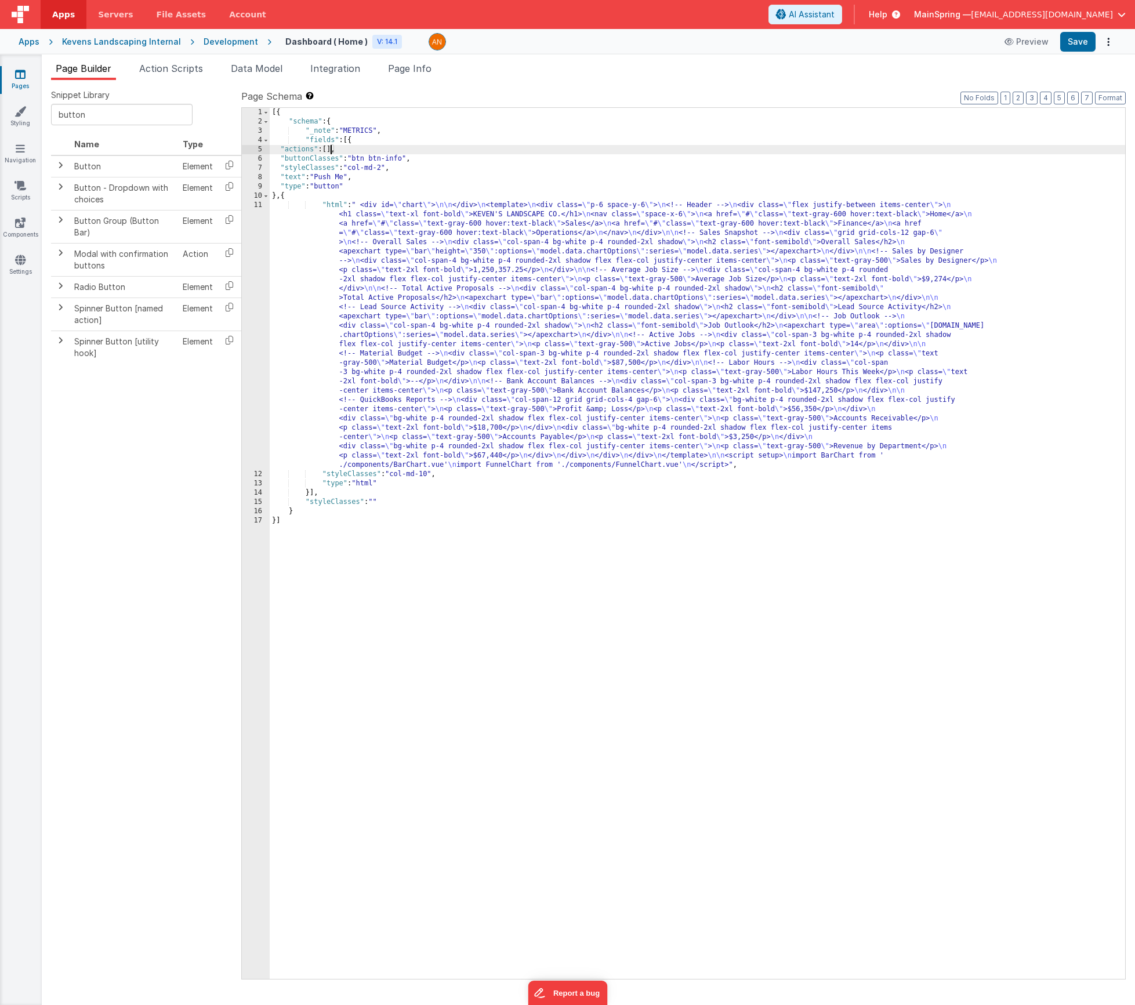
click at [329, 150] on div "[{ "schema" : { "_note" : "METRICS" , "fields" : [{ "actions" : [ ] , "buttonCl…" at bounding box center [698, 553] width 856 height 890
click at [75, 123] on input "button" at bounding box center [122, 114] width 142 height 21
type input "n"
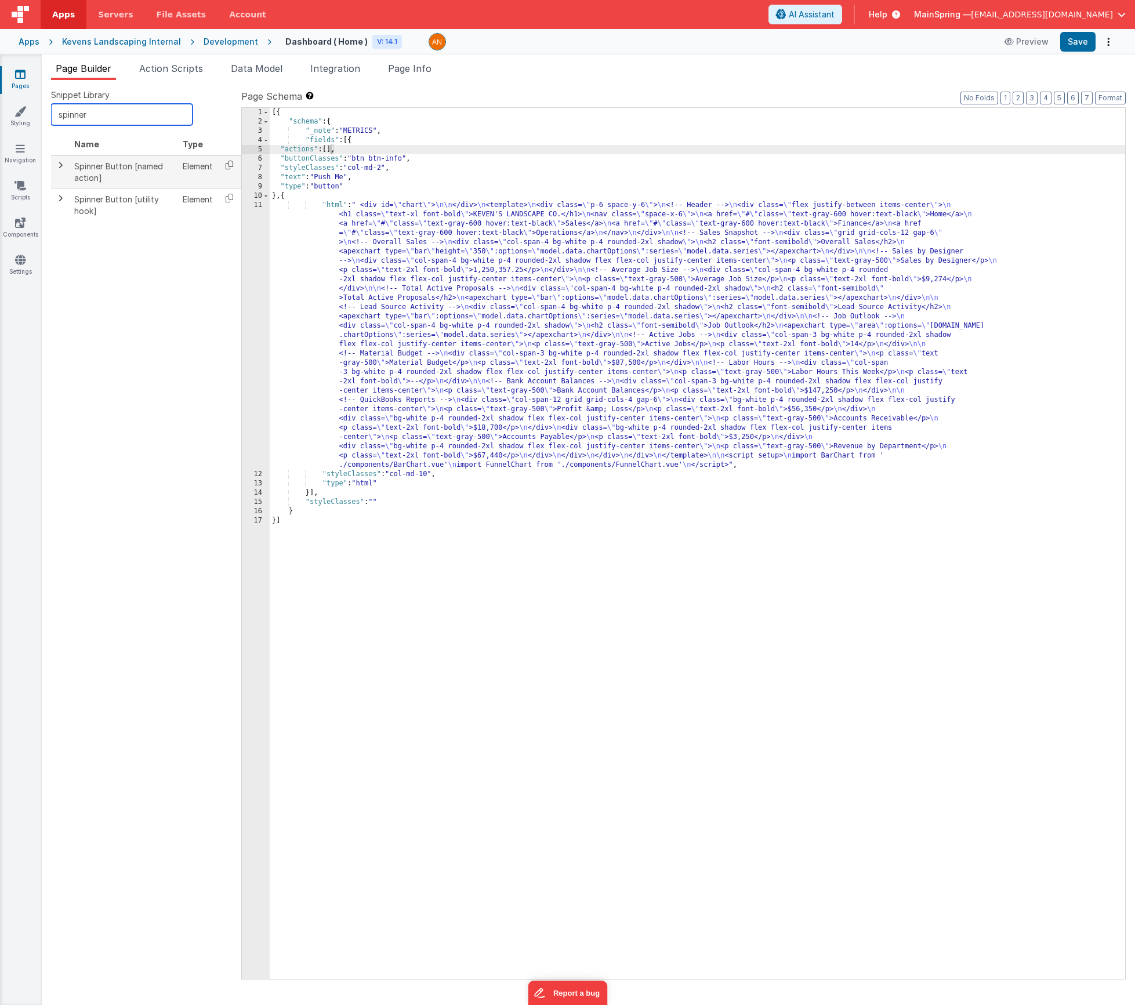
type input "spinner"
click at [224, 166] on icon at bounding box center [230, 165] width 24 height 18
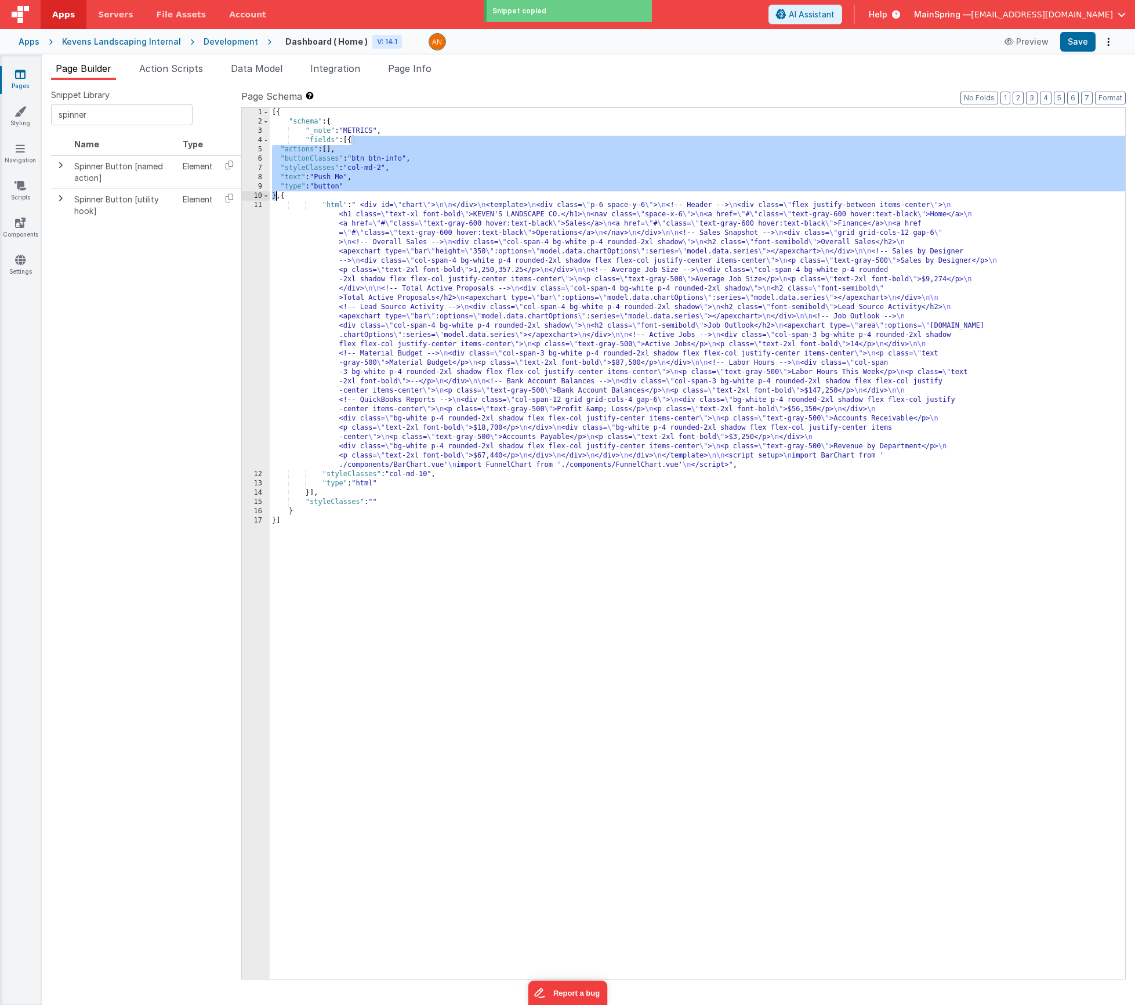
drag, startPoint x: 350, startPoint y: 140, endPoint x: 276, endPoint y: 194, distance: 91.8
click at [276, 194] on div "[{ "schema" : { "_note" : "METRICS" , "fields" : [{ "actions" : [ ] , "buttonCl…" at bounding box center [698, 553] width 856 height 890
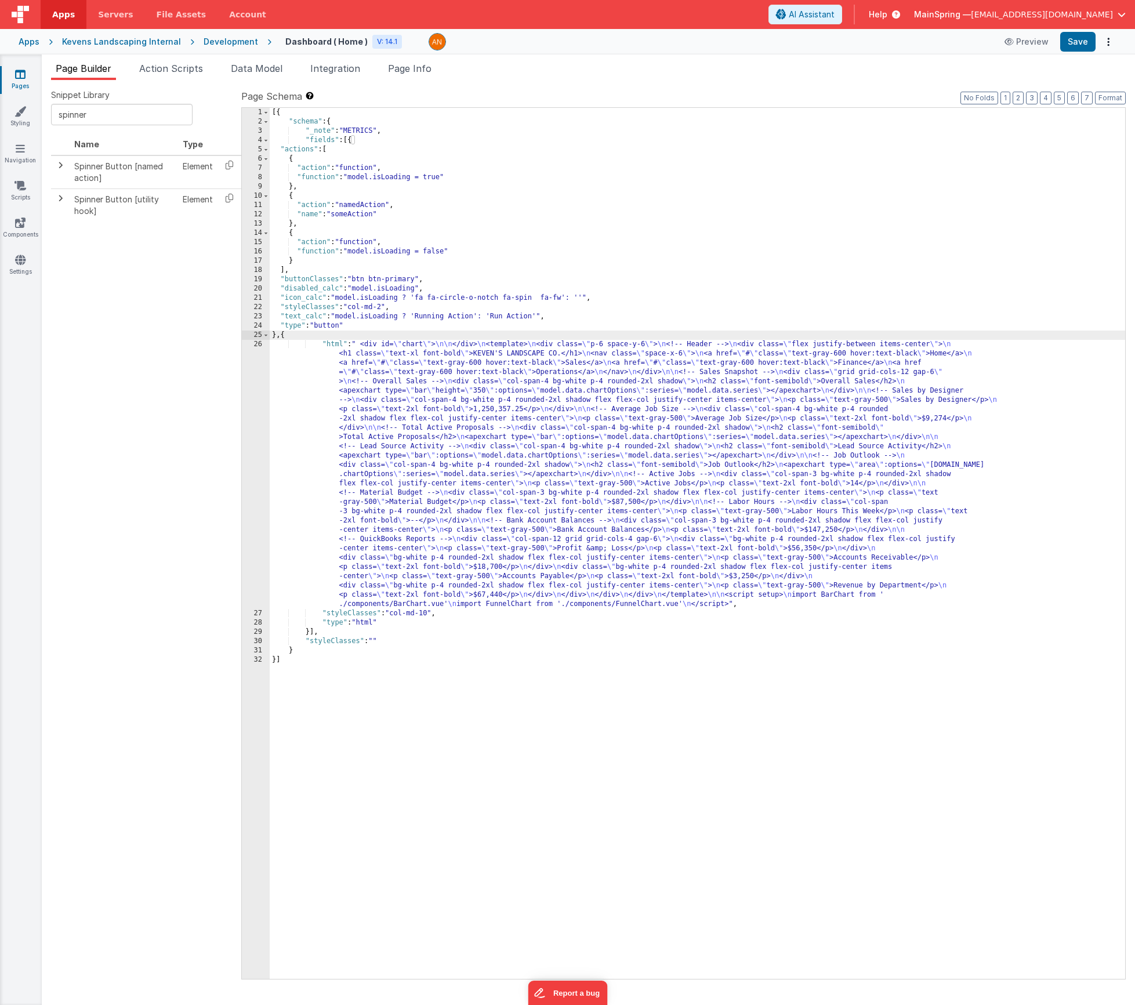
click at [353, 130] on div "[{ "schema" : { "_note" : "METRICS" , "fields" : [{ "actions" : [ { "action" : …" at bounding box center [698, 553] width 856 height 890
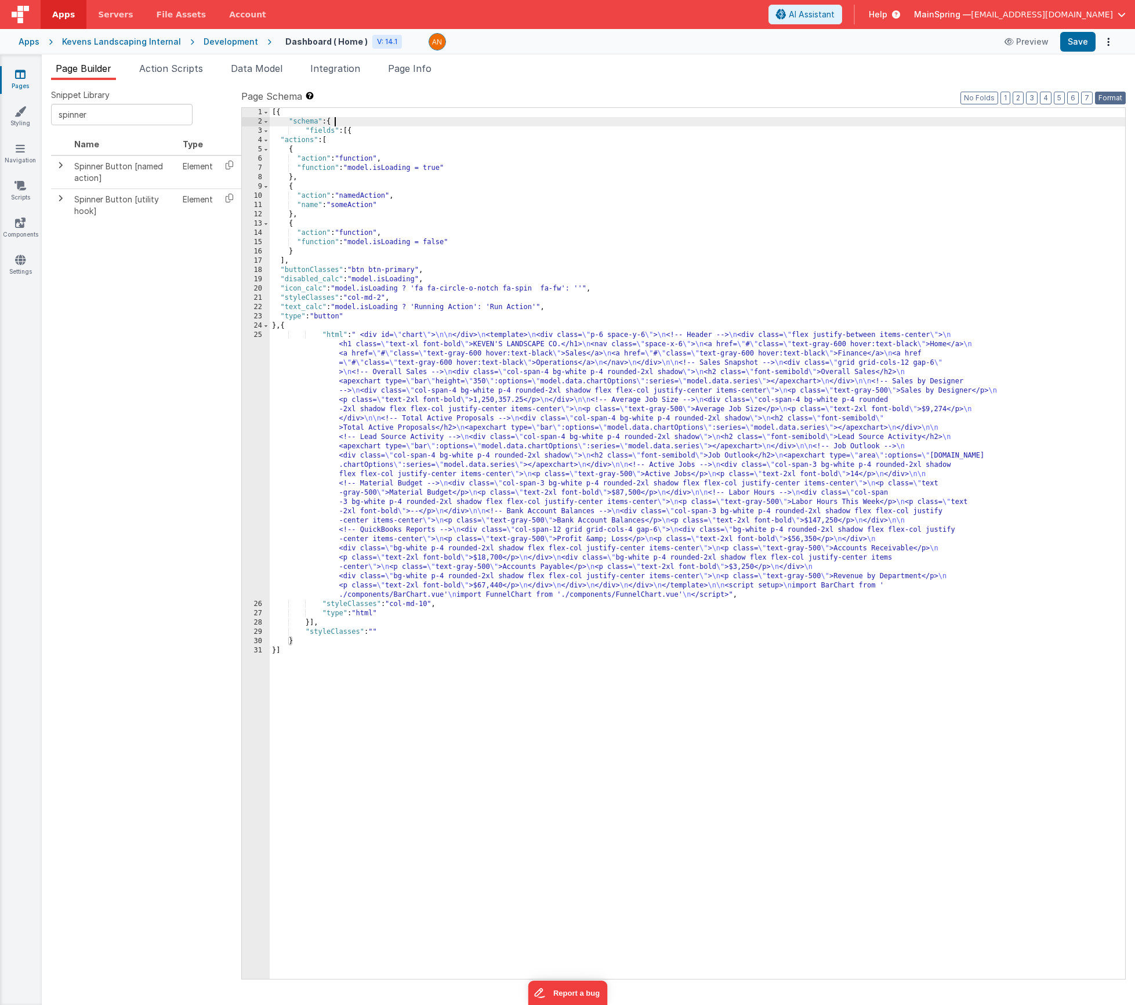
click at [856, 97] on button "Format" at bounding box center [1110, 98] width 31 height 13
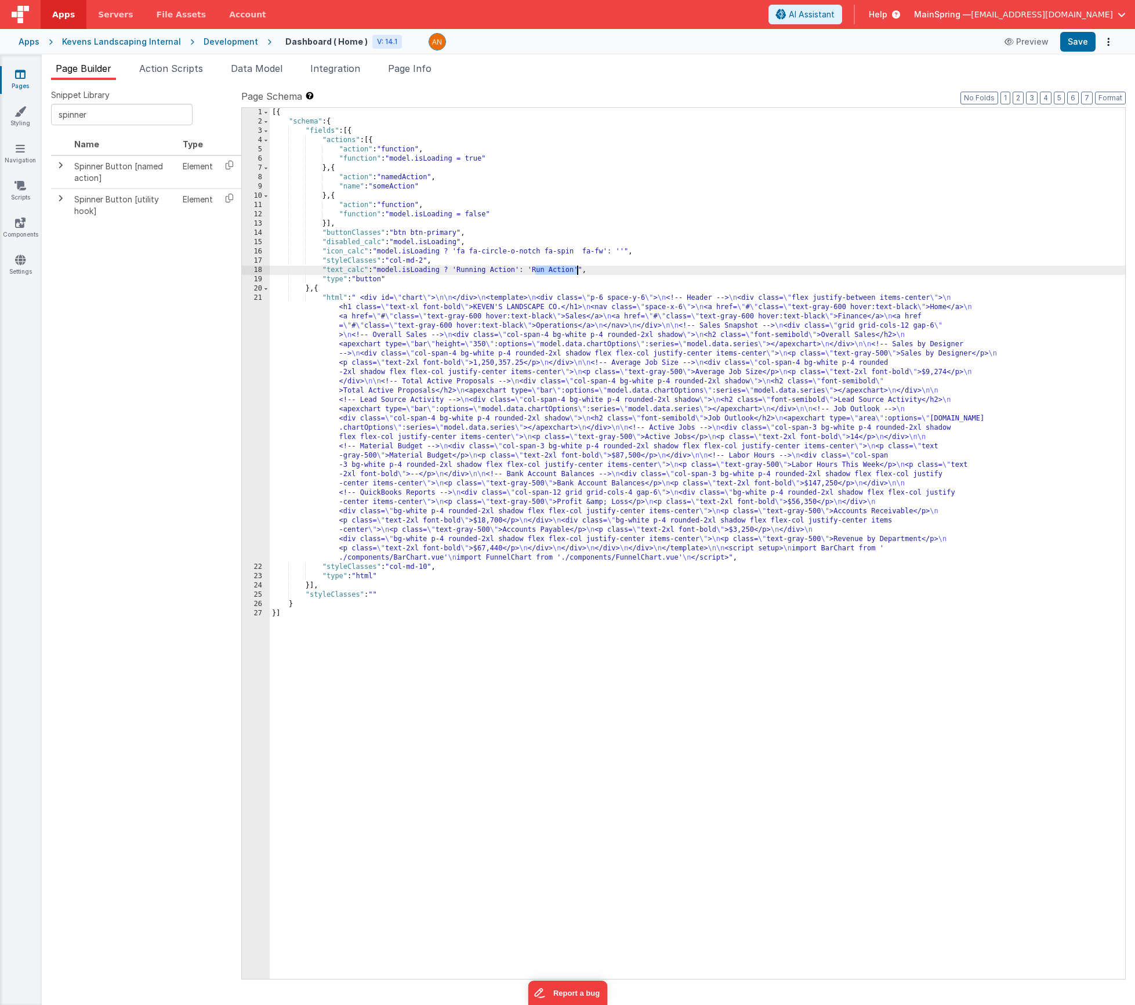
drag, startPoint x: 535, startPoint y: 271, endPoint x: 577, endPoint y: 273, distance: 41.2
click at [577, 273] on div "[{ "schema" : { "fields" : [{ "actions" : [{ "action" : "function" , "function"…" at bounding box center [698, 553] width 856 height 890
click at [502, 270] on div "[{ "schema" : { "fields" : [{ "actions" : [{ "action" : "function" , "function"…" at bounding box center [698, 553] width 856 height 890
click at [392, 189] on div "[{ "schema" : { "fields" : [{ "actions" : [{ "action" : "function" , "function"…" at bounding box center [698, 553] width 856 height 890
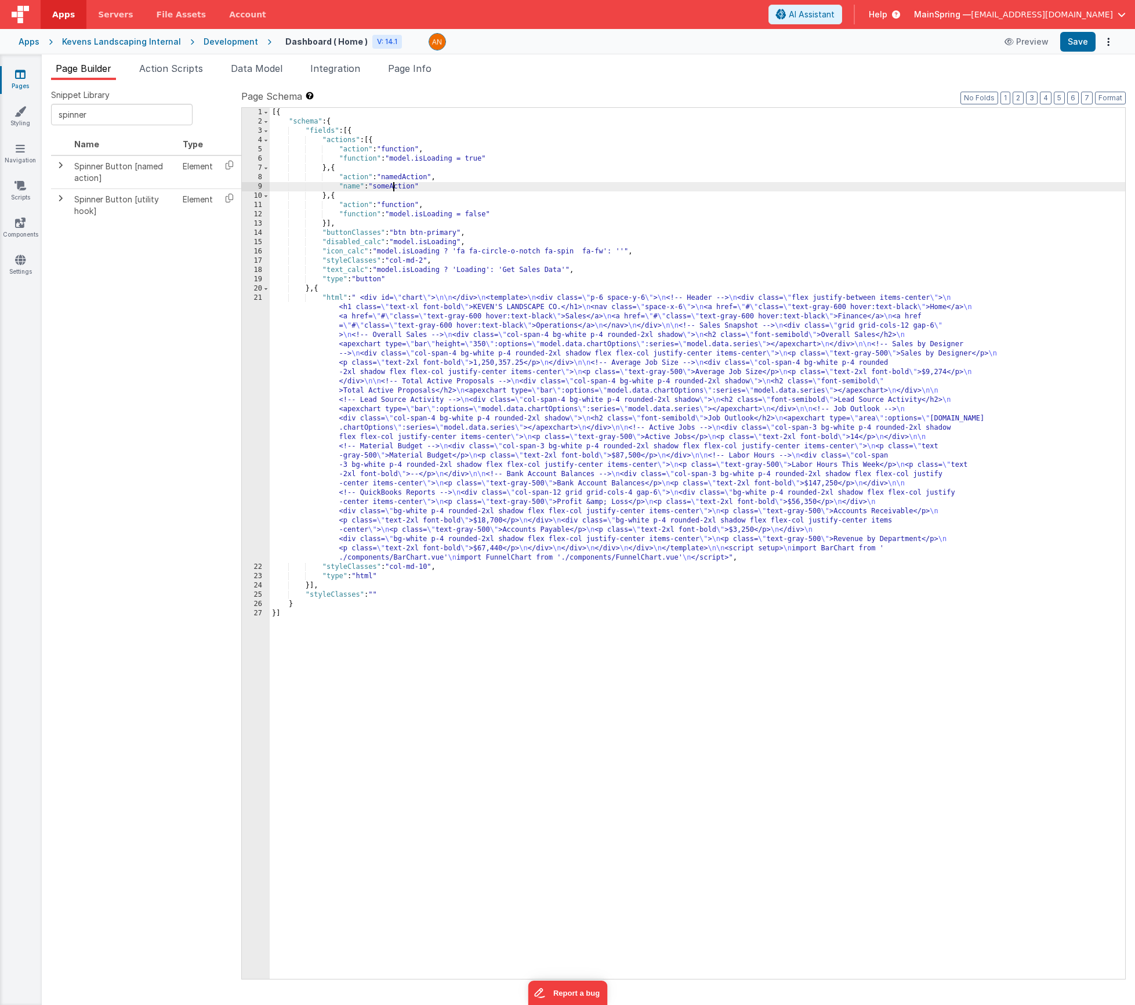
click at [392, 189] on div "[{ "schema" : { "fields" : [{ "actions" : [{ "action" : "function" , "function"…" at bounding box center [698, 553] width 856 height 890
click at [856, 40] on button "Save" at bounding box center [1077, 42] width 35 height 20
click at [176, 70] on span "Action Scripts" at bounding box center [171, 69] width 64 height 12
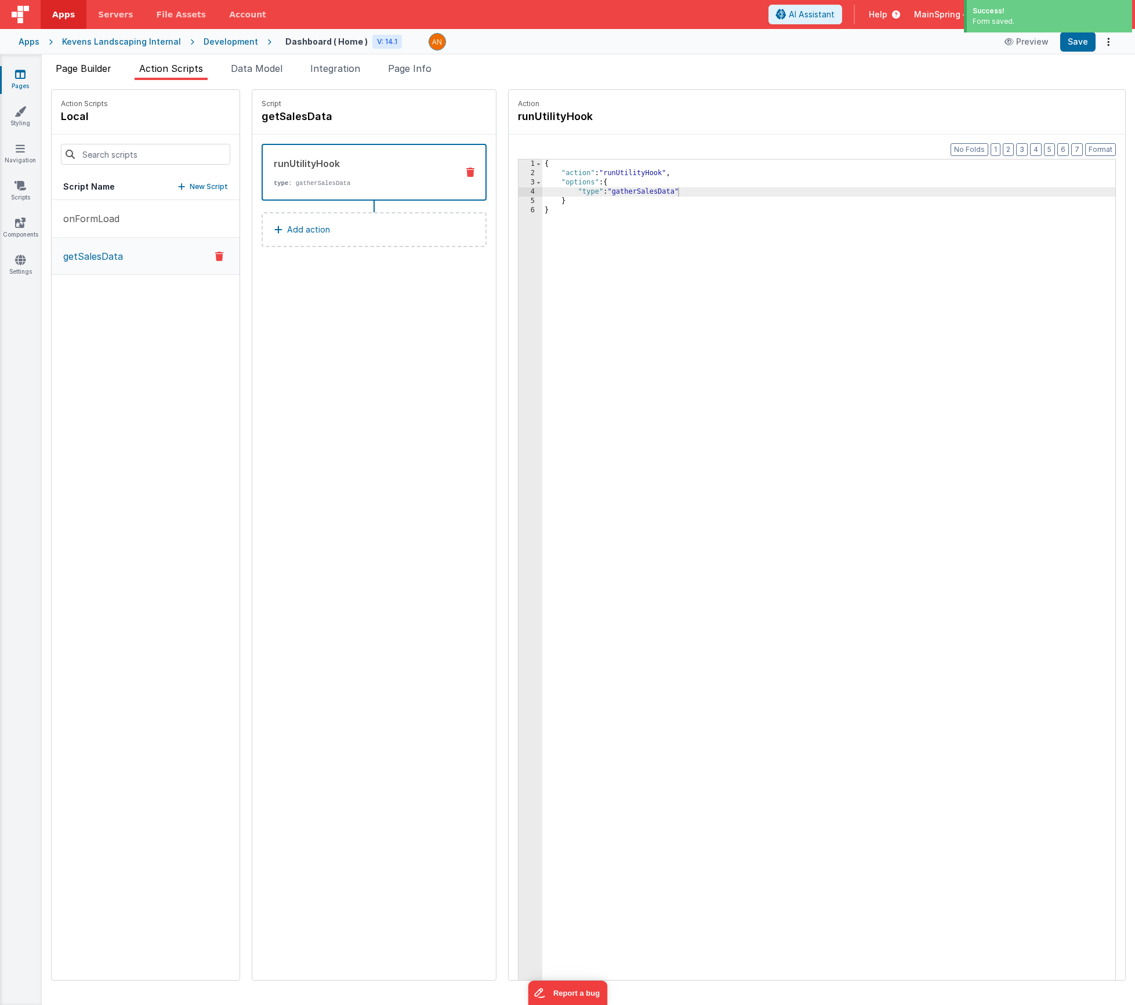
click at [101, 69] on span "Page Builder" at bounding box center [84, 69] width 56 height 12
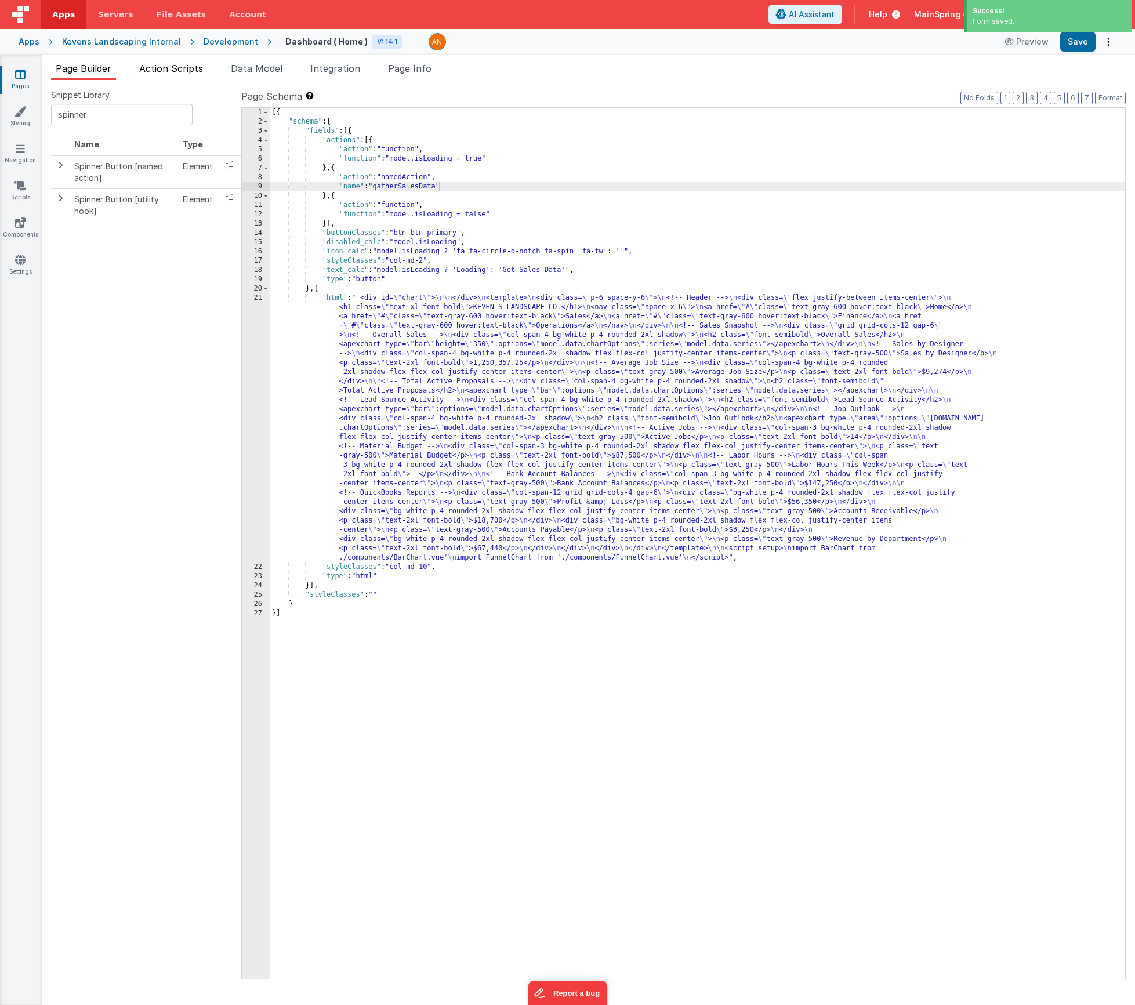
click at [176, 70] on span "Action Scripts" at bounding box center [171, 69] width 64 height 12
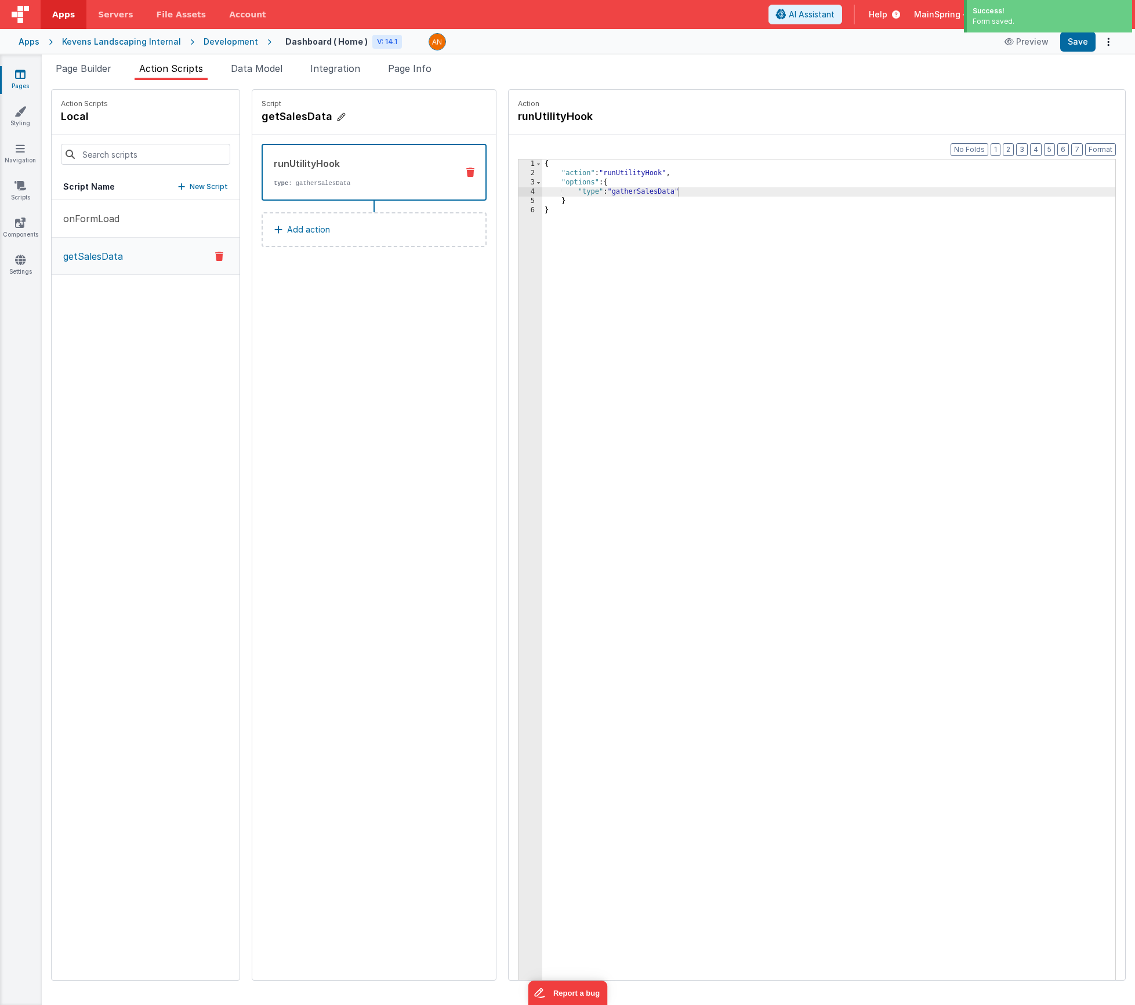
click at [262, 120] on h4 "getSalesData" at bounding box center [349, 116] width 174 height 16
click at [262, 118] on input "getSalesData" at bounding box center [320, 116] width 116 height 16
type input "gatherSalesData"
click at [385, 118] on icon at bounding box center [389, 117] width 8 height 14
click at [856, 50] on button "Save" at bounding box center [1077, 42] width 35 height 20
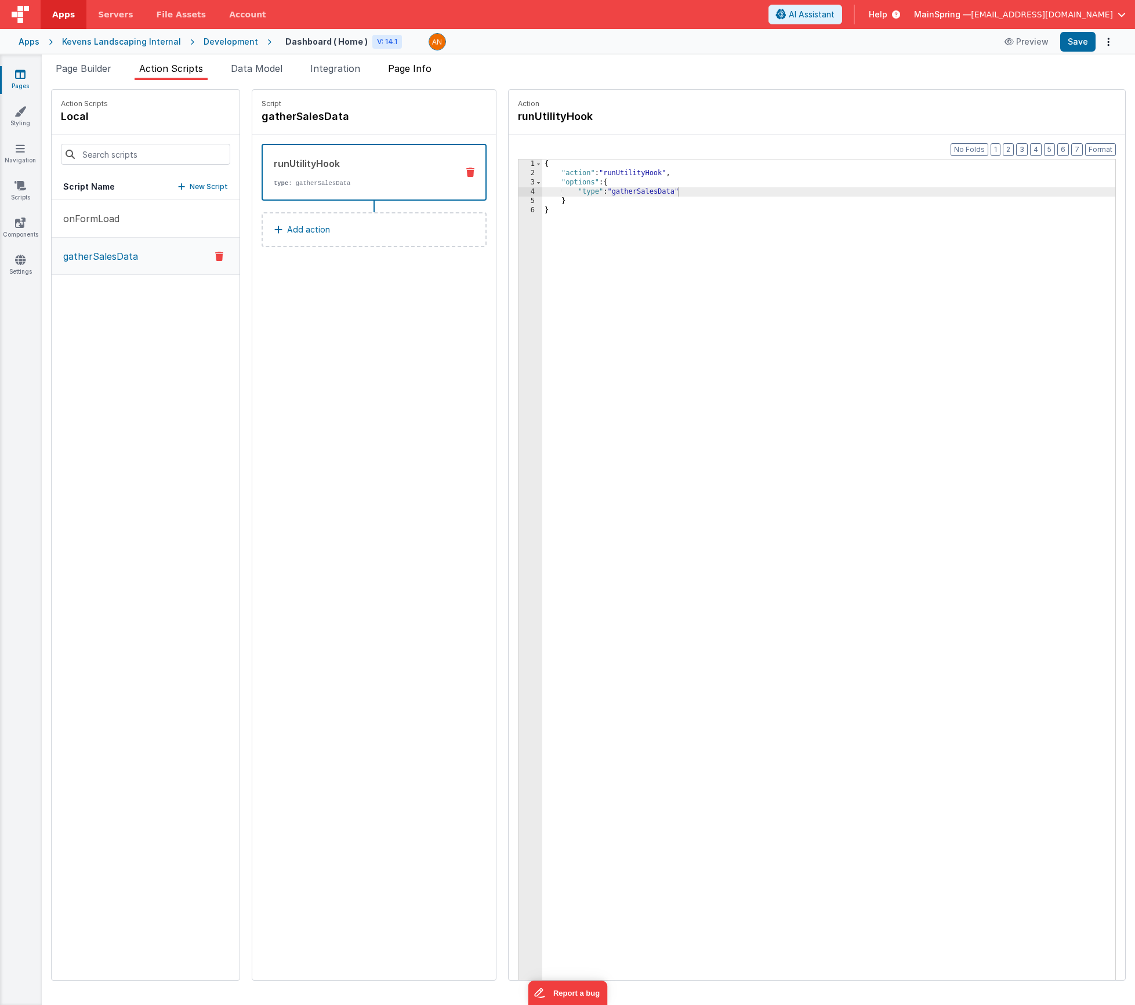
click at [423, 77] on li "Page Info" at bounding box center [409, 70] width 53 height 19
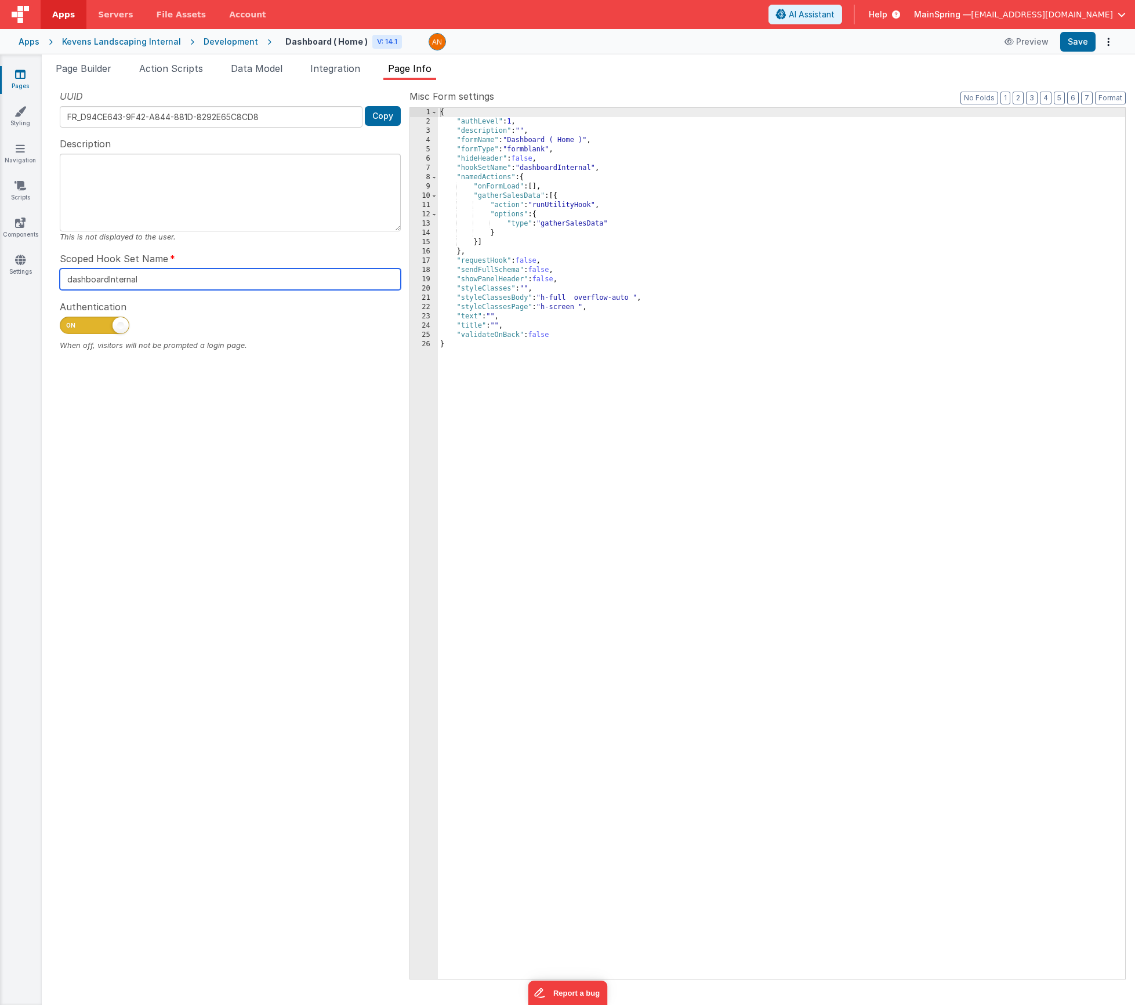
click at [154, 278] on input "dashboardInternal" at bounding box center [230, 279] width 341 height 21
type input "internal dashboard"
click at [856, 45] on button "Save" at bounding box center [1077, 42] width 35 height 20
click at [94, 64] on span "Page Builder" at bounding box center [84, 69] width 56 height 12
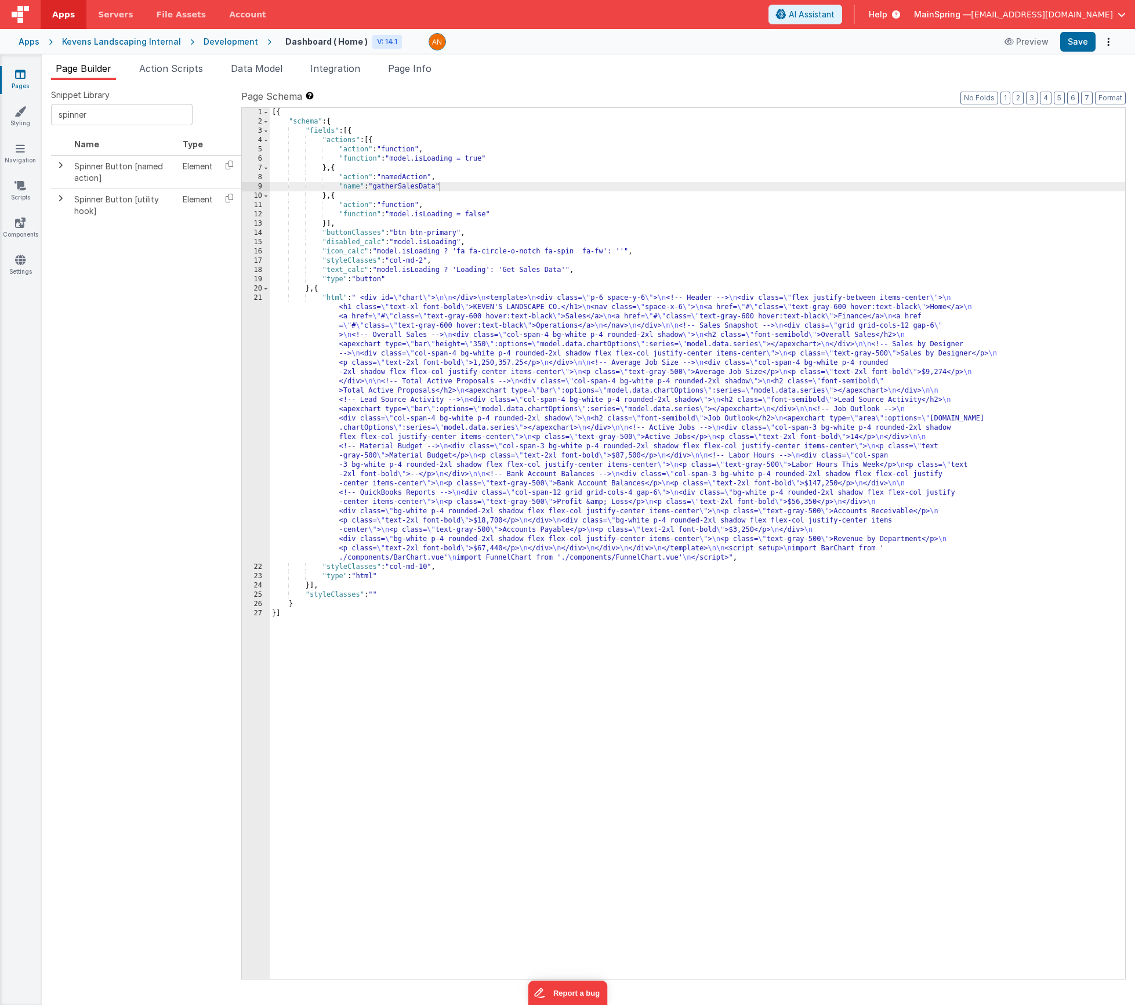
click at [435, 434] on div "[{ "schema" : { "fields" : [{ "actions" : [{ "action" : "function" , "function"…" at bounding box center [698, 553] width 856 height 890
click at [254, 419] on div "21" at bounding box center [256, 428] width 28 height 269
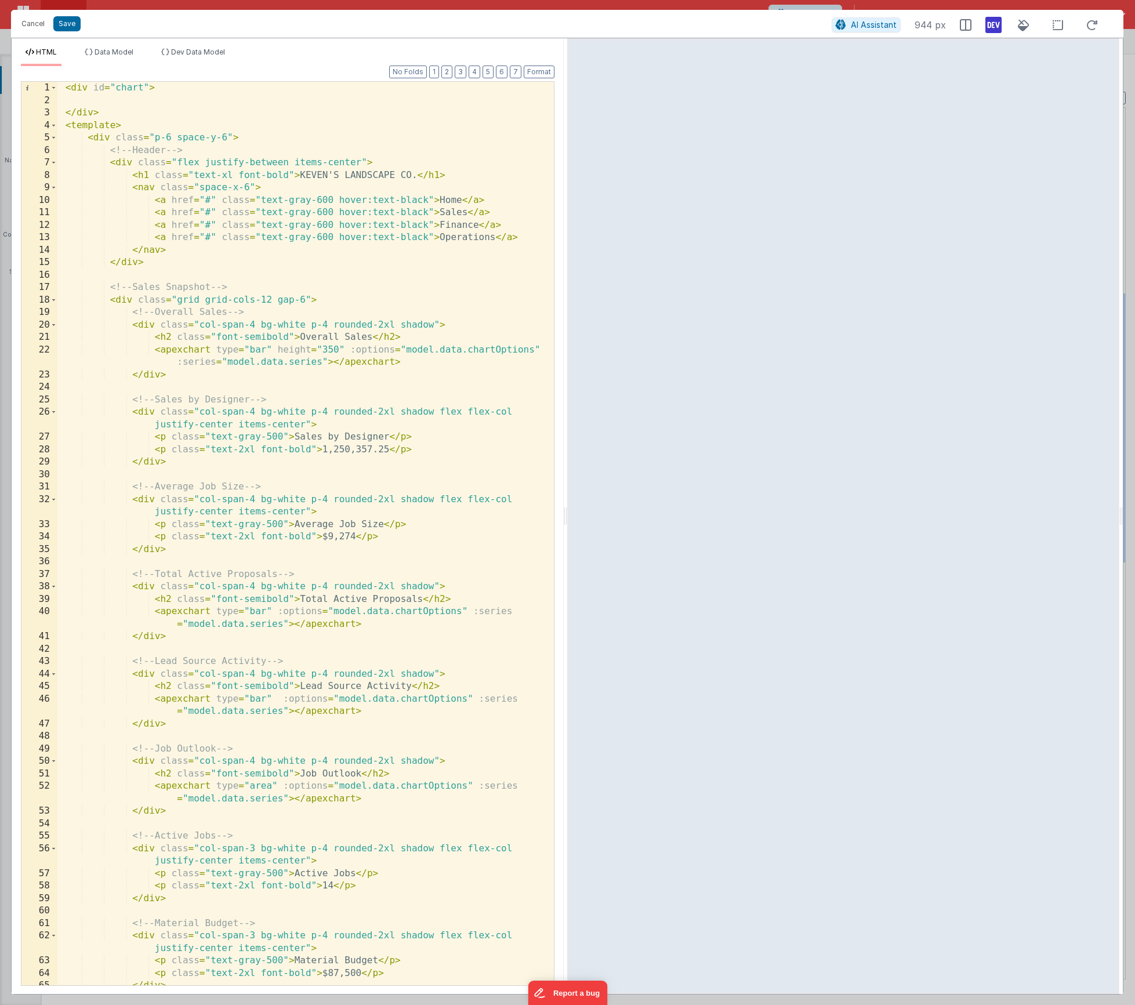
scroll to position [0, 0]
click at [23, 23] on button "Cancel" at bounding box center [33, 24] width 35 height 16
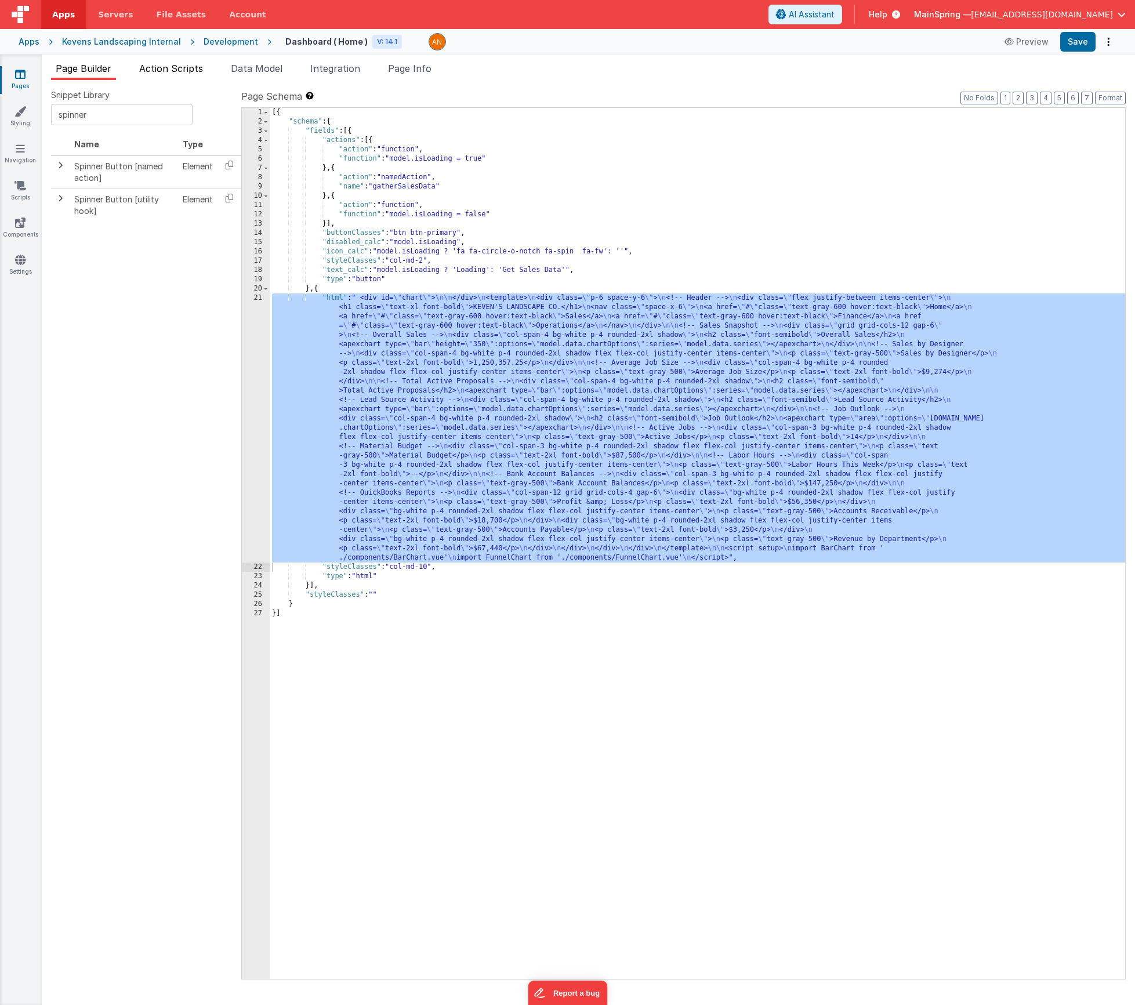
click at [187, 71] on span "Action Scripts" at bounding box center [171, 69] width 64 height 12
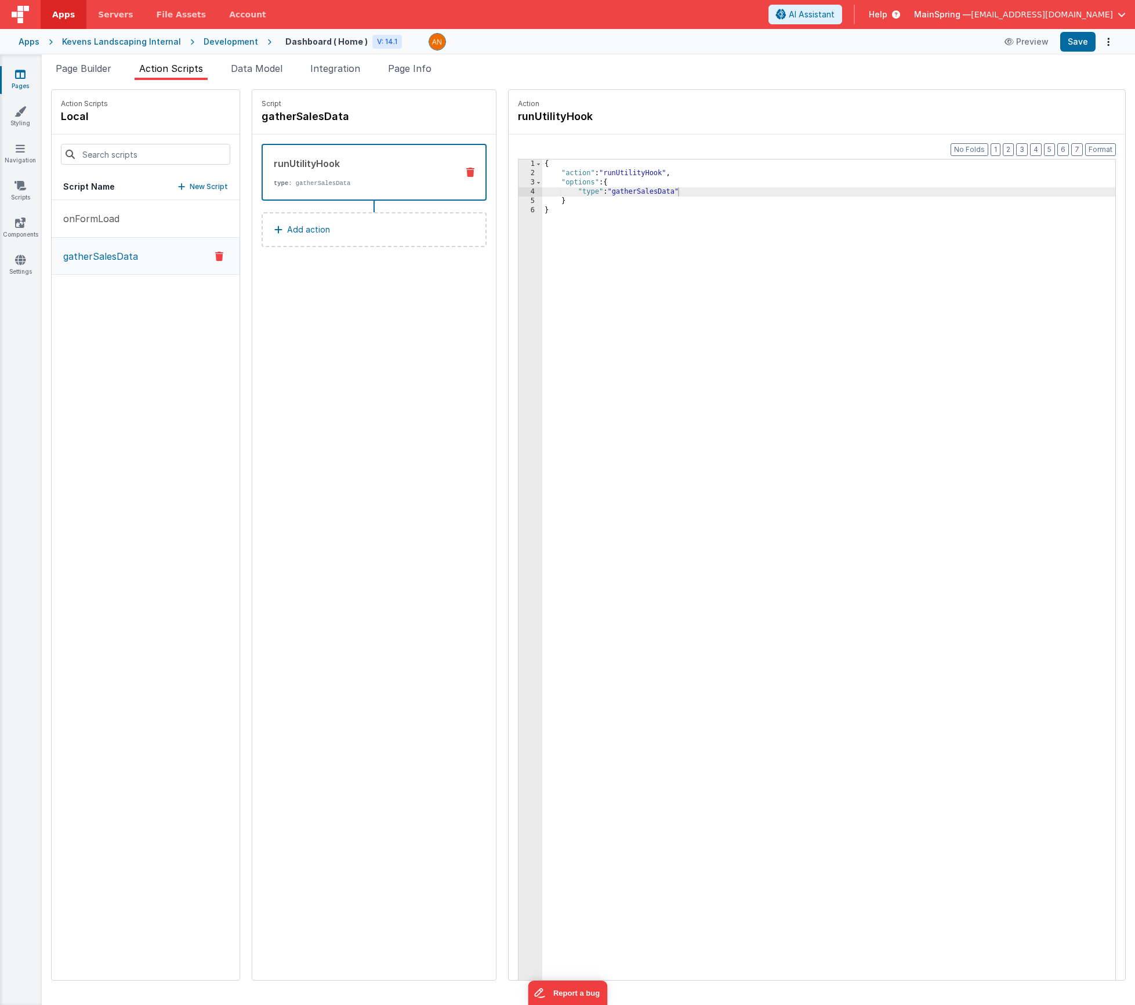
click at [856, 15] on span "Help" at bounding box center [878, 15] width 19 height 12
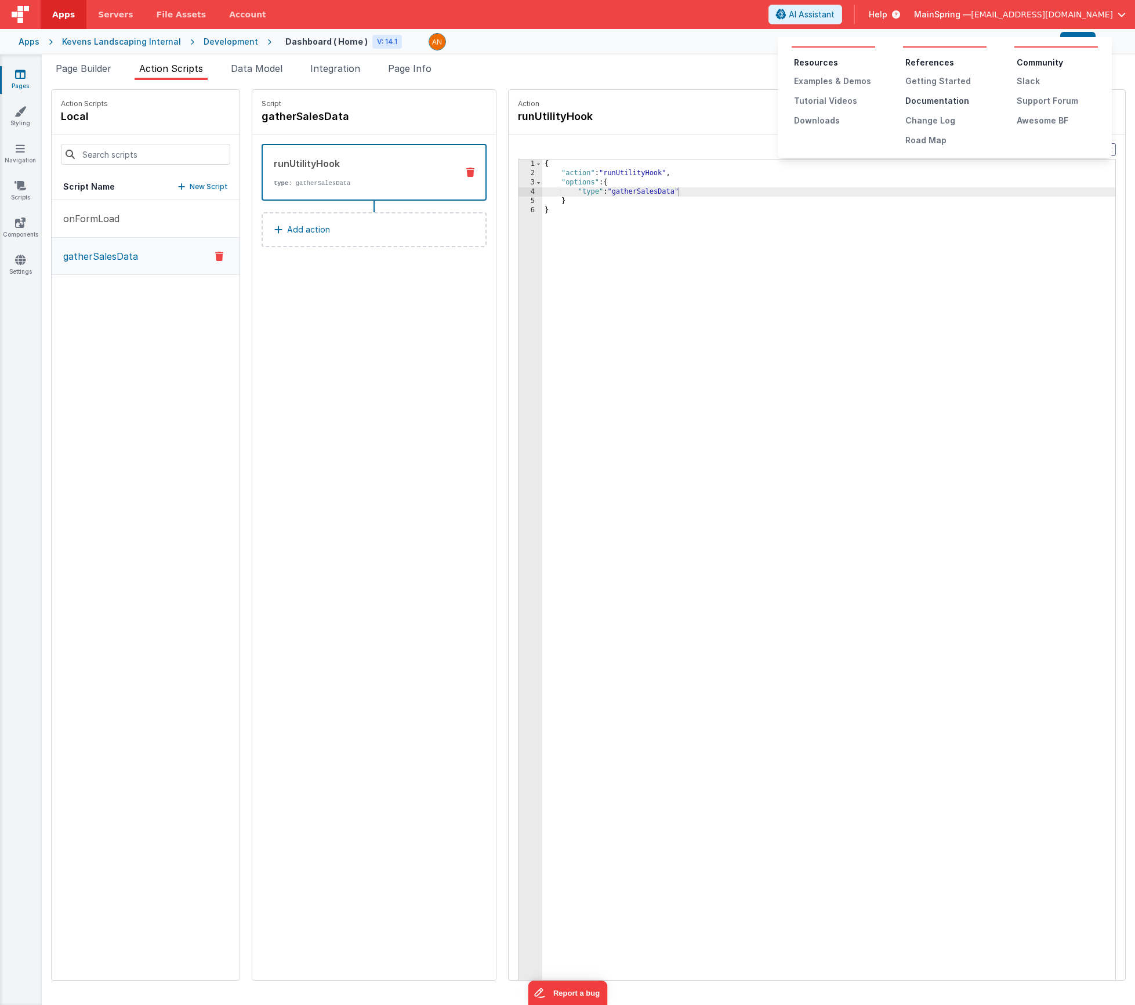
click at [856, 100] on div "Documentation" at bounding box center [945, 101] width 81 height 12
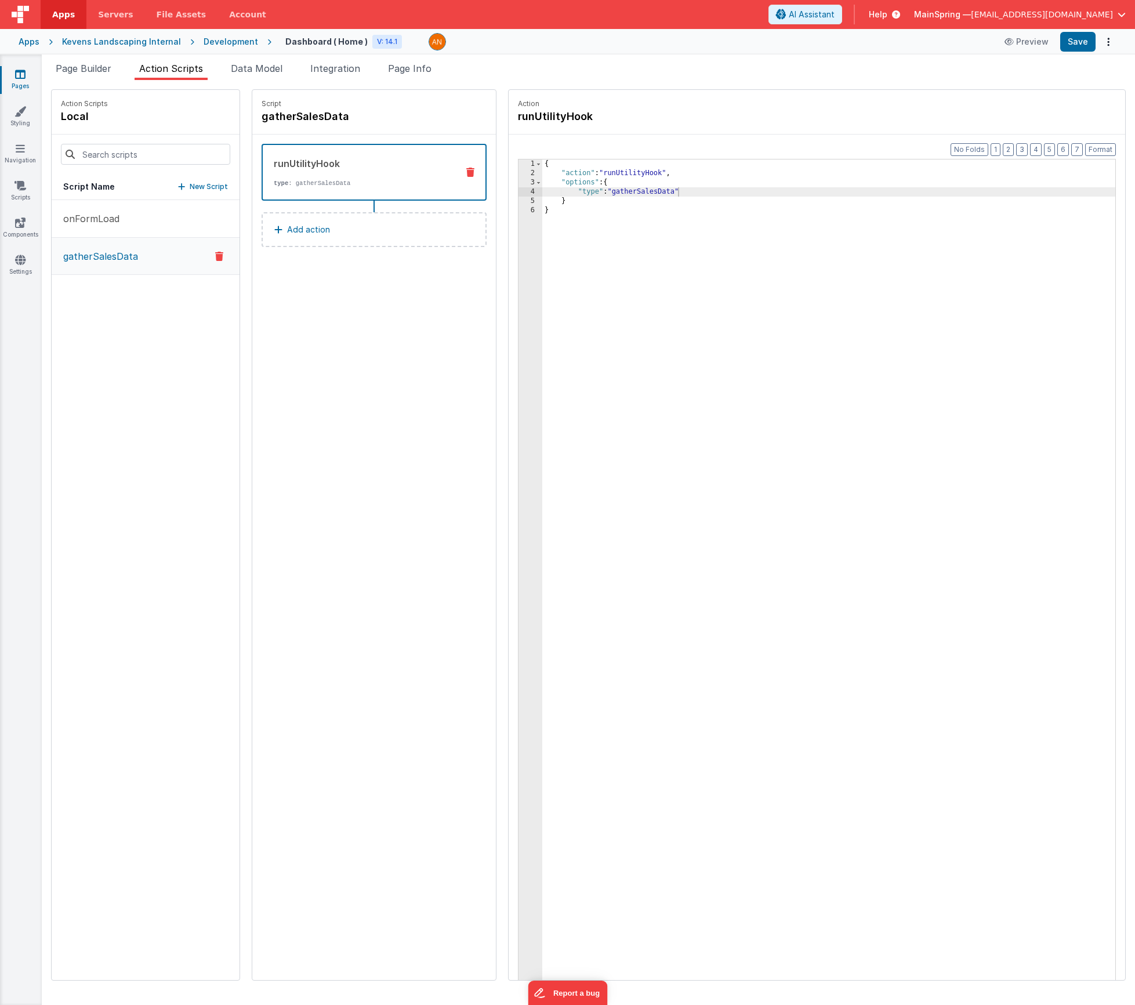
click at [655, 196] on div "{ "action" : "runUtilityHook" , "options" : { "type" : "gatherSalesData" } }" at bounding box center [845, 597] width 607 height 875
click at [658, 193] on div "{ "action" : "runUtilityHook" , "options" : { "type" : "gatherSalesData" } }" at bounding box center [845, 597] width 607 height 875
click at [856, 47] on button "Save" at bounding box center [1077, 42] width 35 height 20
click at [559, 201] on div "{ "action" : "runUtilityHook" , "options" : { "type" : "gatherSalesData" , "non…" at bounding box center [845, 597] width 607 height 875
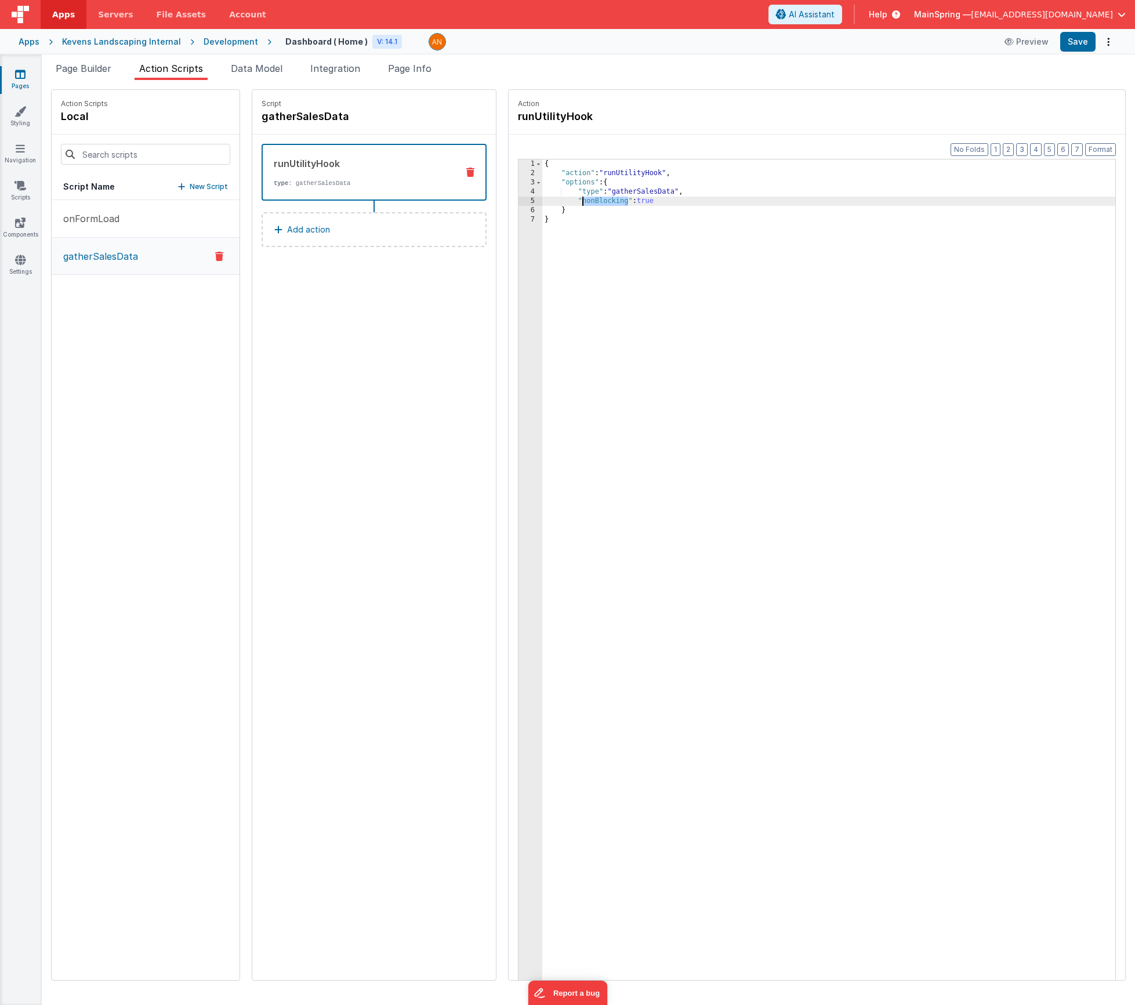
click at [559, 201] on div "{ "action" : "runUtilityHook" , "options" : { "type" : "gatherSalesData" , "non…" at bounding box center [845, 597] width 607 height 875
click at [546, 206] on div "{ "action" : "runUtilityHook" , "options" : { "type" : "gatherSalesData" , } }" at bounding box center [845, 597] width 607 height 875
click at [657, 165] on div "{ "action" : "runUtilityHook" , "options" : { "type" : "gatherSalesData" , } }" at bounding box center [845, 597] width 607 height 875
click at [661, 171] on div "{ "action" : "runUtilityHook" , "options" : { "type" : "gatherSalesData" , } }" at bounding box center [845, 597] width 607 height 875
click at [856, 151] on button "Format" at bounding box center [1100, 149] width 31 height 13
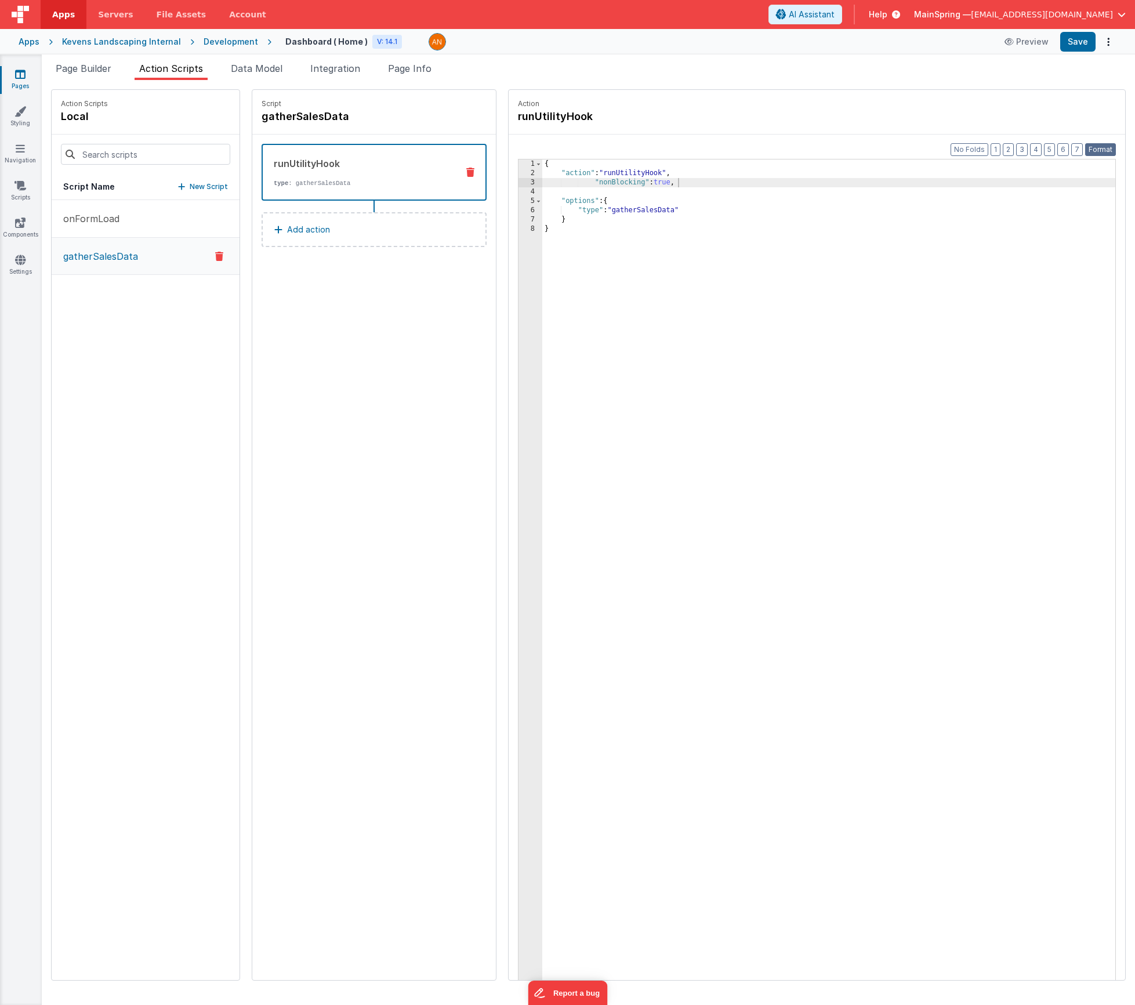
click at [856, 151] on button "Format" at bounding box center [1100, 149] width 31 height 13
click at [856, 153] on div "Format 7 6 5 4 3 2 1 No Folds 1 2 3 4 5 6 7 8 { "action" : "runUtilityHook" , "…" at bounding box center [817, 580] width 617 height 890
click at [856, 152] on button "2" at bounding box center [1008, 149] width 11 height 13
click at [856, 150] on div "Format 7 6 5 4 3 2 1 No Folds 1 2 3 4 5 8 { "action" : "runUtilityHook" , "nonB…" at bounding box center [817, 580] width 617 height 890
drag, startPoint x: 1109, startPoint y: 151, endPoint x: 1031, endPoint y: 151, distance: 77.7
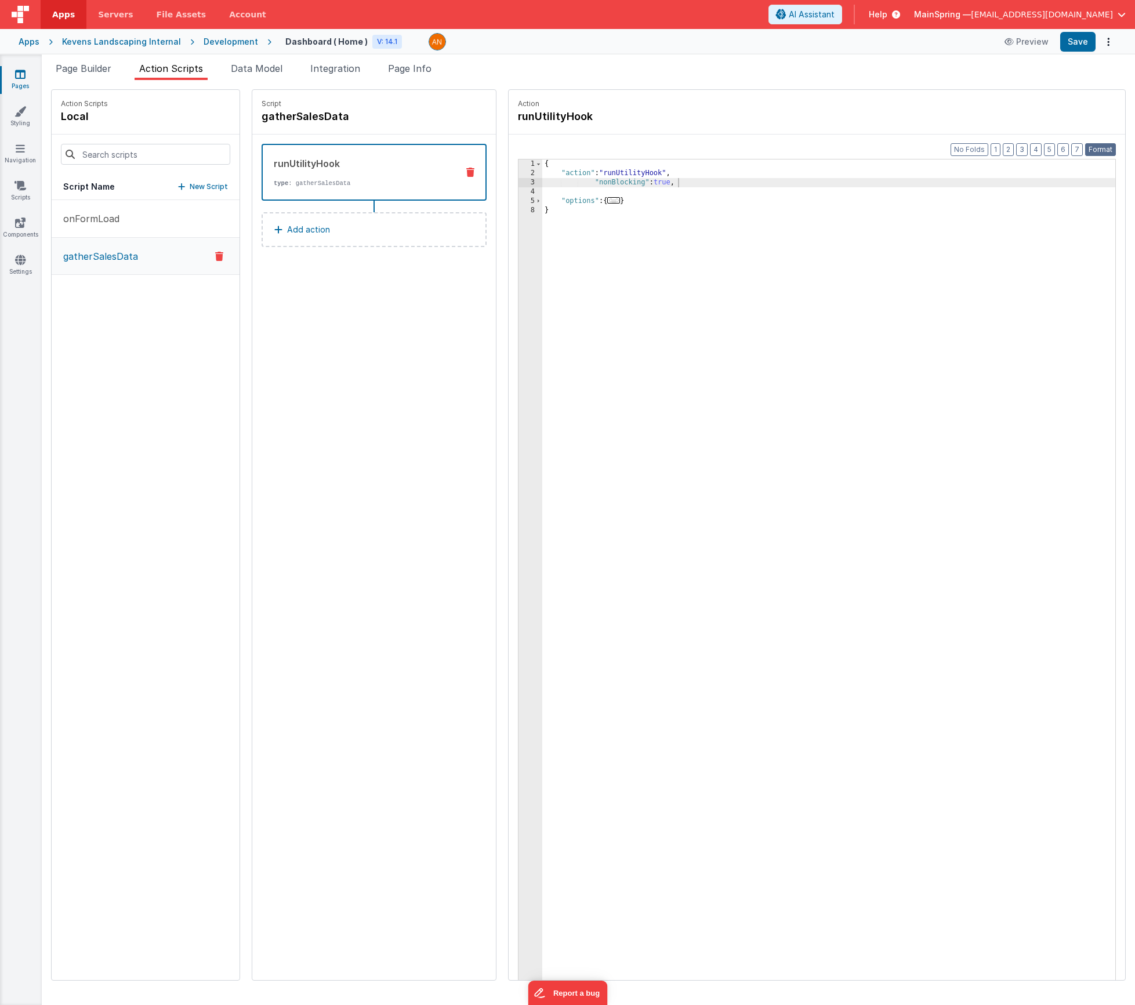
click at [856, 152] on button "Format" at bounding box center [1100, 149] width 31 height 13
click at [856, 150] on button "No Folds" at bounding box center [970, 149] width 38 height 13
click at [635, 194] on div "{ "action" : "runUtilityHook" , "nonBlocking" : true , "options" : { "type" : "…" at bounding box center [845, 597] width 607 height 875
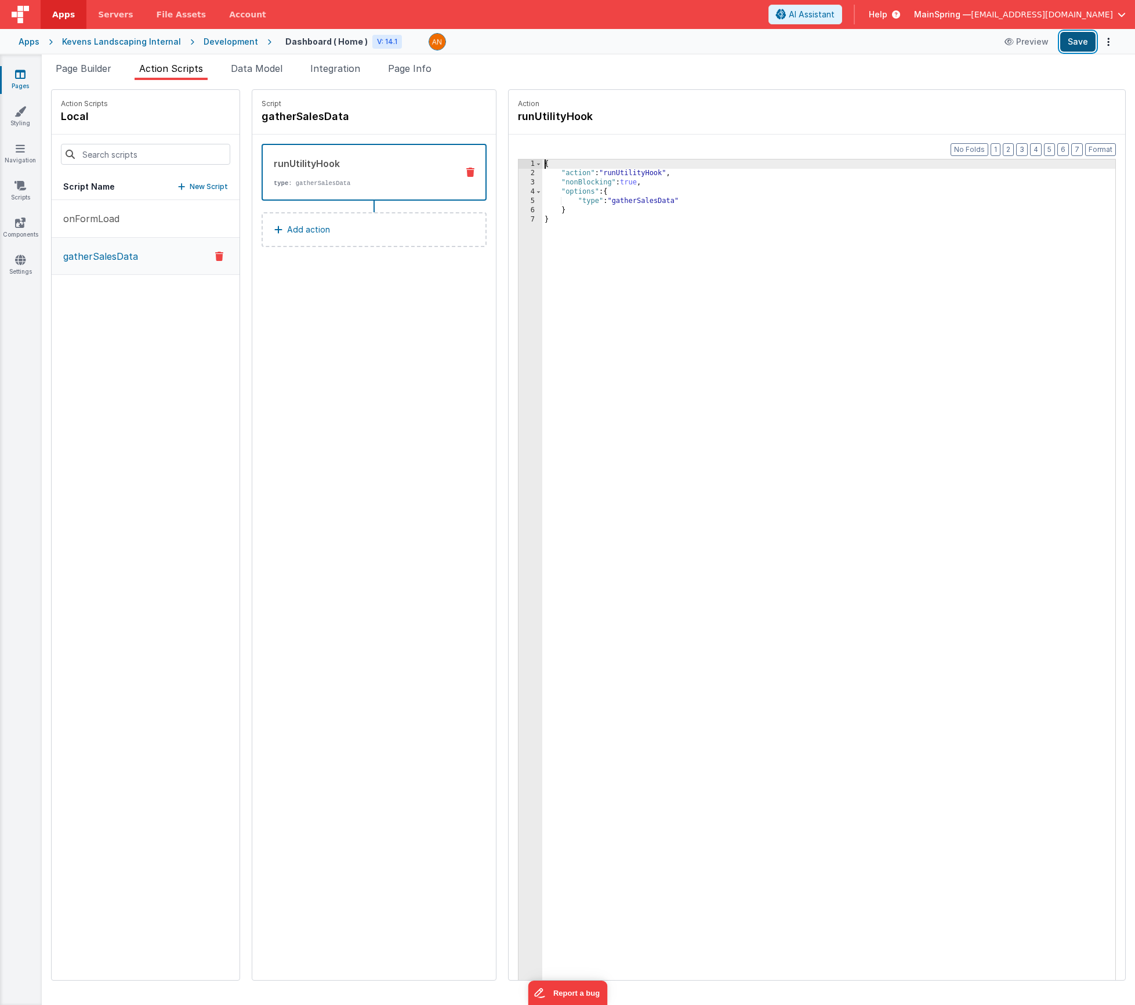
click at [856, 38] on button "Save" at bounding box center [1077, 42] width 35 height 20
click at [356, 307] on div "Script gatherSalesData runUtilityHook type : gatherSalesData Add action" at bounding box center [374, 535] width 244 height 890
click at [97, 63] on span "Page Builder" at bounding box center [84, 69] width 56 height 12
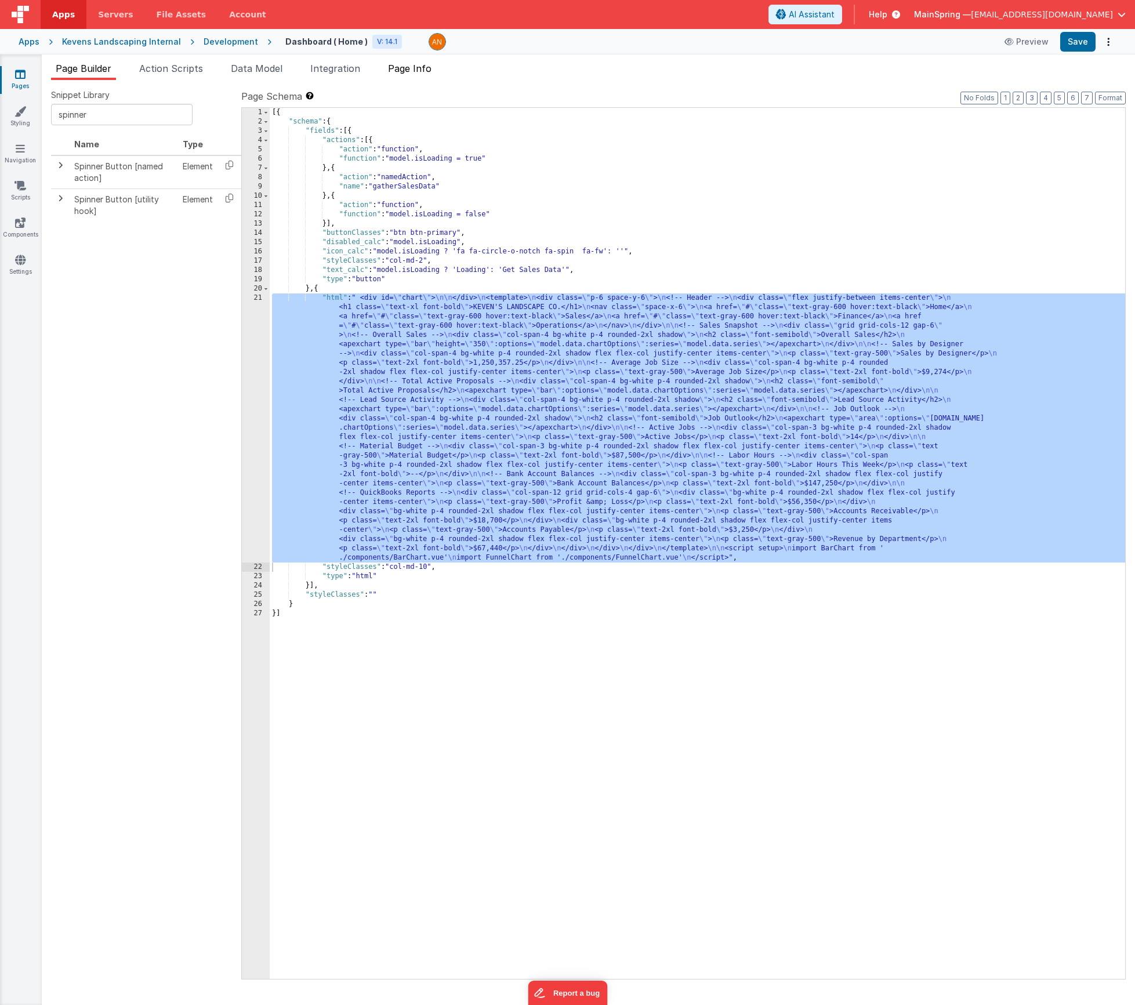
click at [411, 68] on span "Page Info" at bounding box center [410, 69] width 44 height 12
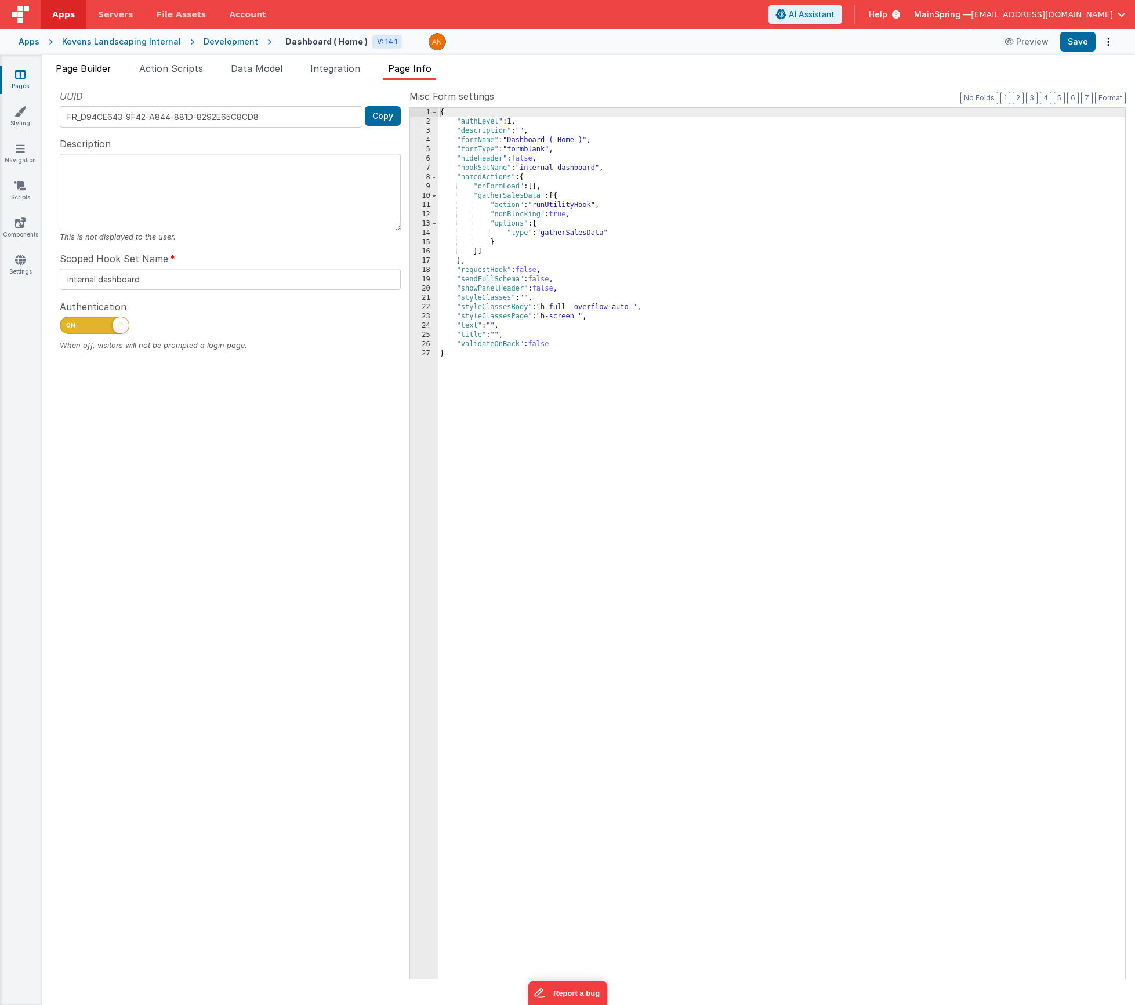
click at [105, 71] on span "Page Builder" at bounding box center [84, 69] width 56 height 12
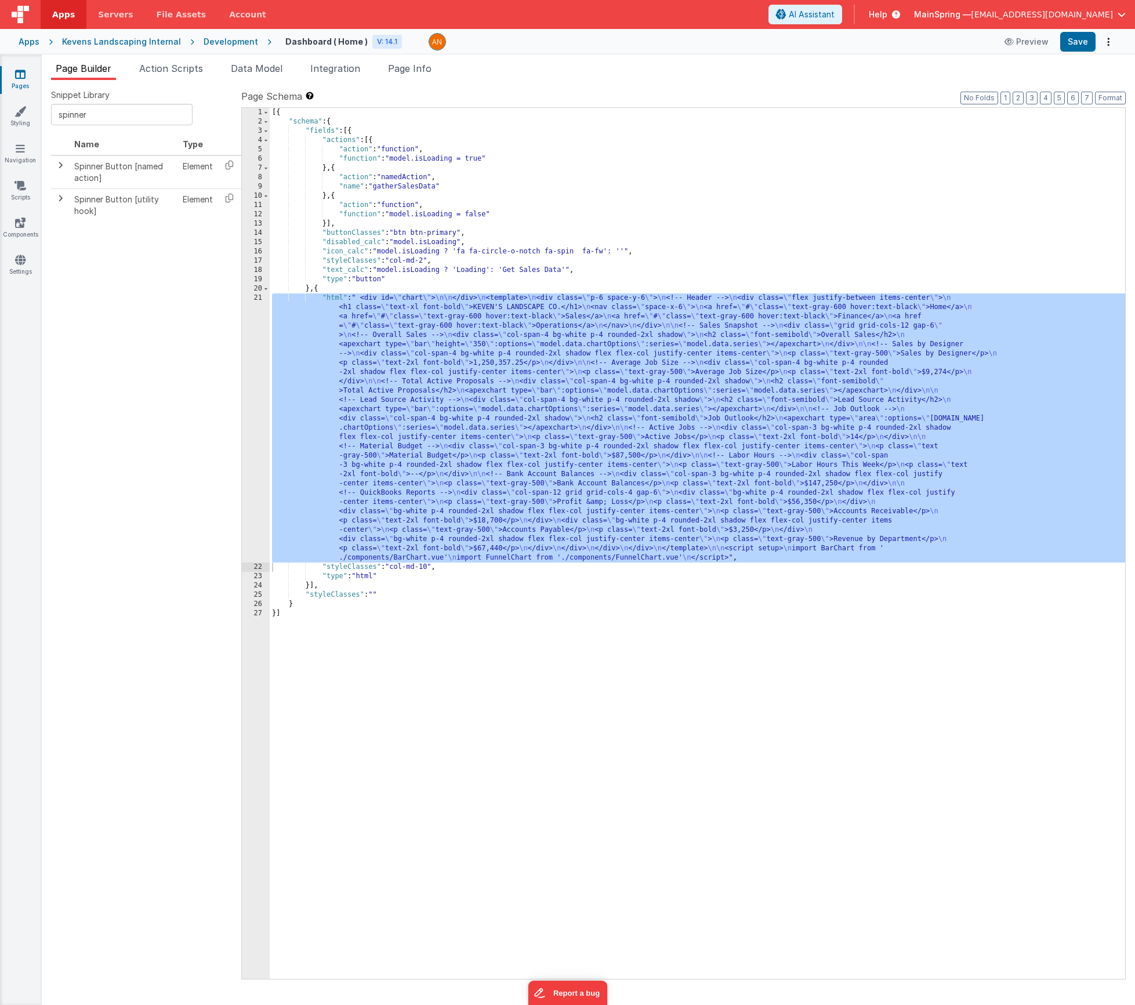
click at [113, 297] on div "Snippet Library spinner Name Type Spinner Button [named action] Element Spinner…" at bounding box center [146, 542] width 190 height 907
click at [96, 112] on input "spinner" at bounding box center [122, 114] width 142 height 21
type input "table"
click at [61, 163] on span at bounding box center [60, 165] width 9 height 9
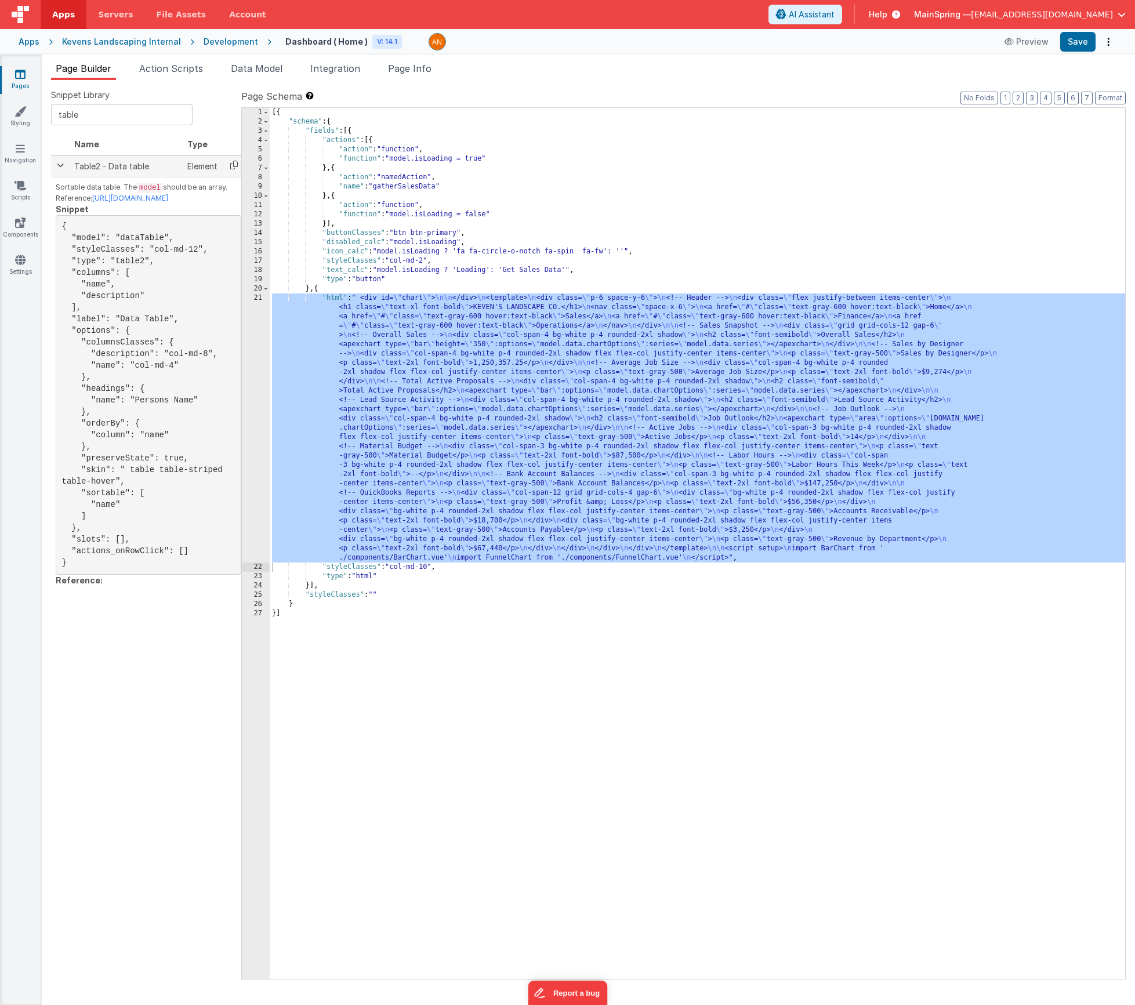
click at [240, 168] on icon at bounding box center [234, 165] width 24 height 18
click at [311, 585] on div "[{ "schema" : { "fields" : [{ "actions" : [{ "action" : "function" , "function"…" at bounding box center [698, 553] width 856 height 890
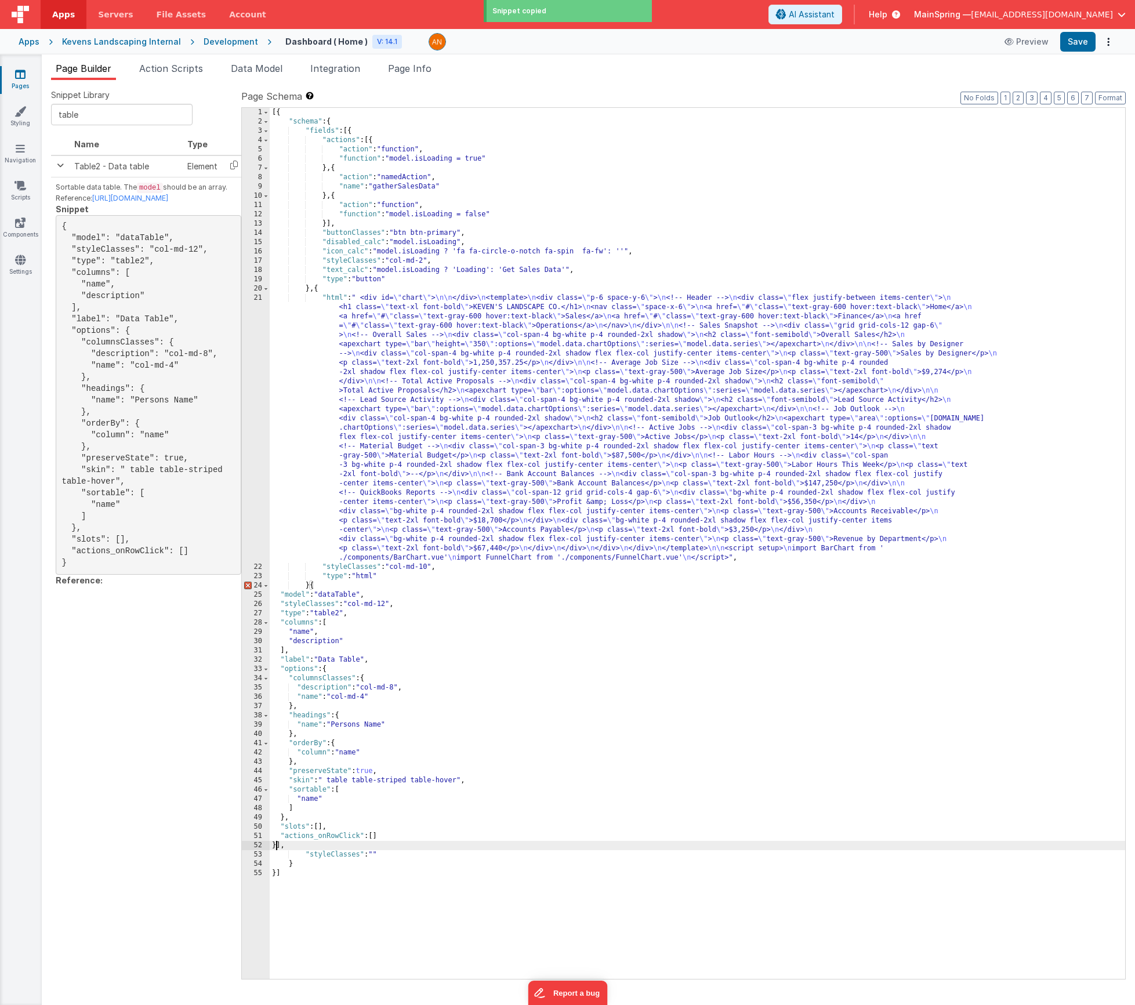
click at [308, 588] on div "[{ "schema" : { "fields" : [{ "actions" : [{ "action" : "function" , "function"…" at bounding box center [698, 553] width 856 height 890
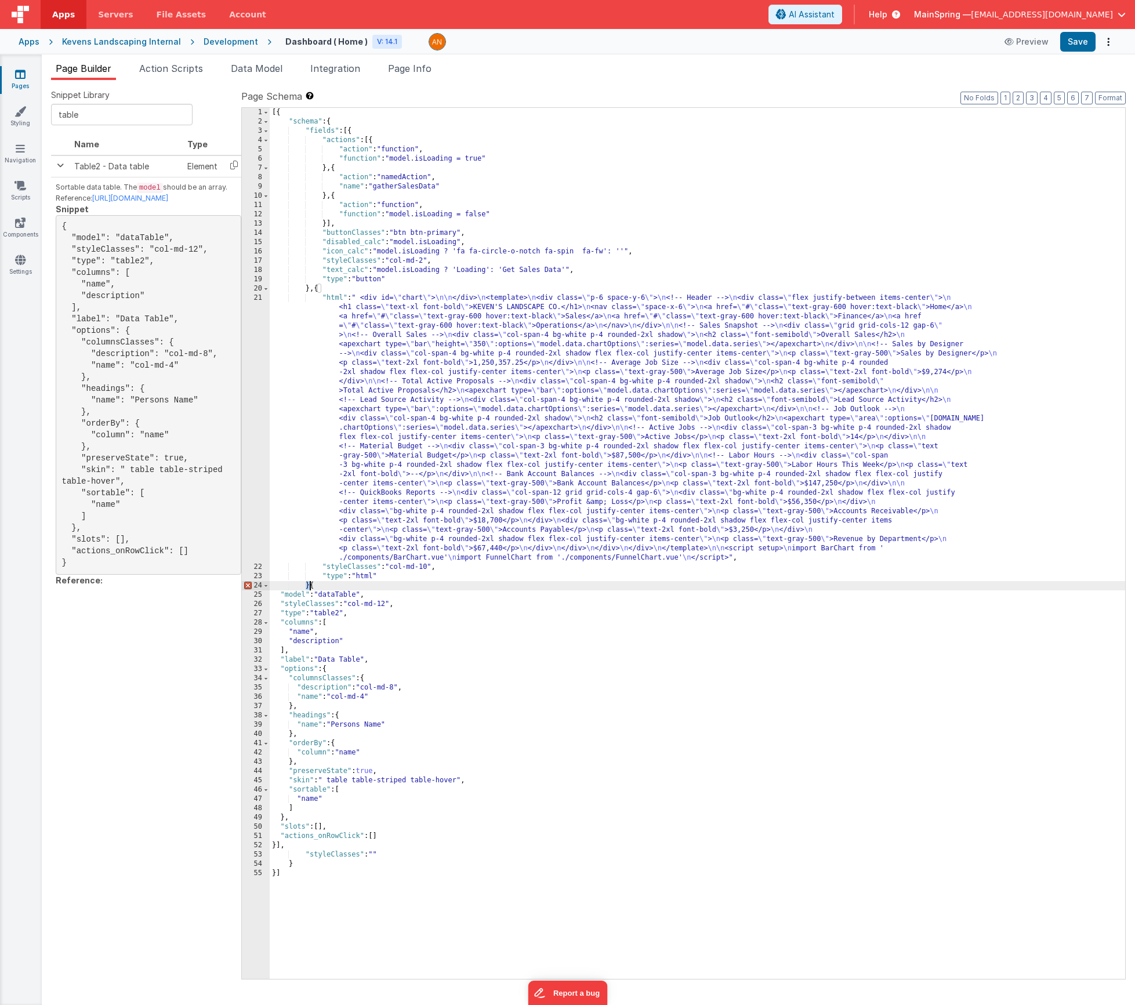
click at [310, 586] on div "[{ "schema" : { "fields" : [{ "actions" : [{ "action" : "function" , "function"…" at bounding box center [698, 553] width 856 height 890
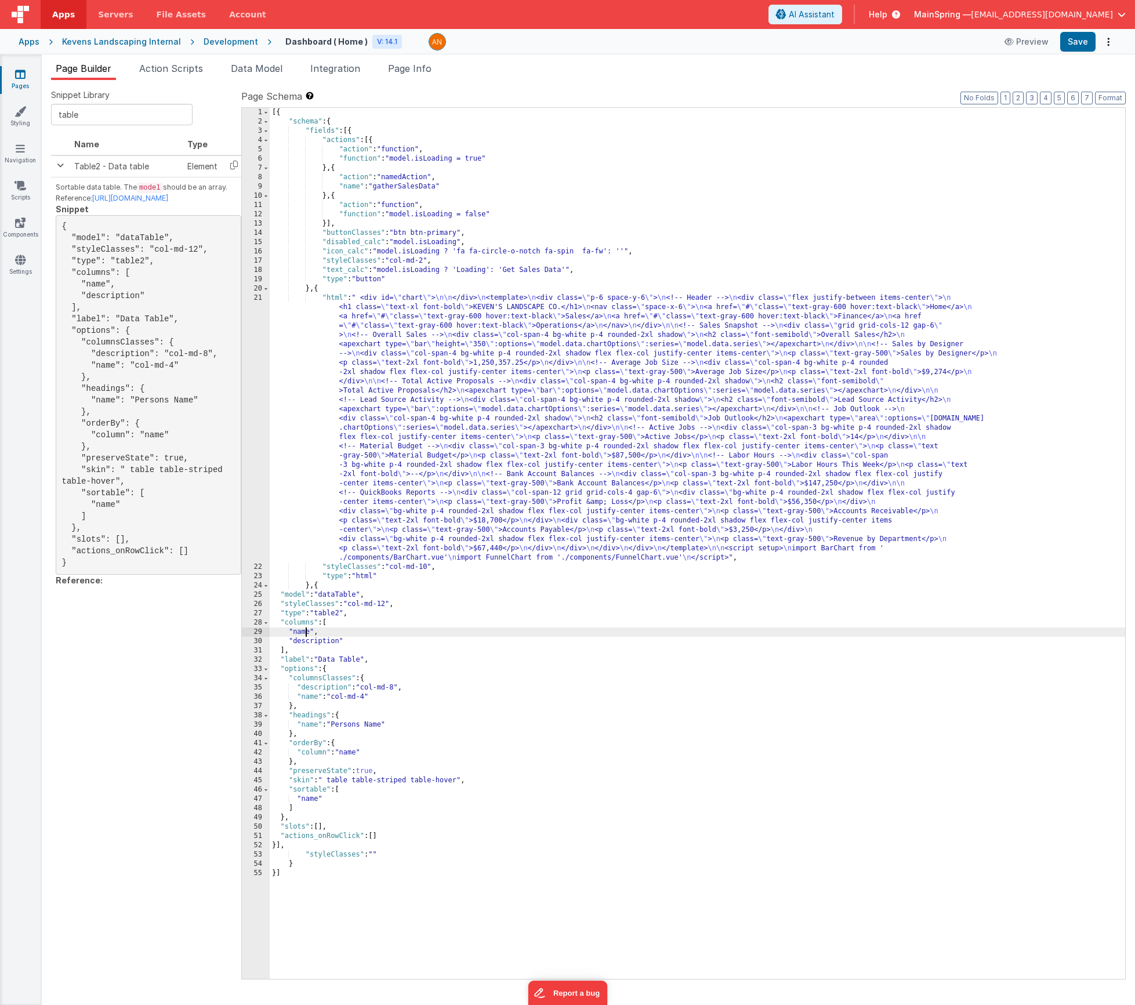
click at [305, 633] on div "[{ "schema" : { "fields" : [{ "actions" : [{ "action" : "function" , "function"…" at bounding box center [698, 553] width 856 height 890
click at [325, 643] on div "[{ "schema" : { "fields" : [{ "actions" : [{ "action" : "function" , "function"…" at bounding box center [698, 553] width 856 height 890
click at [302, 640] on div "[{ "schema" : { "fields" : [{ "actions" : [{ "action" : "function" , "function"…" at bounding box center [698, 553] width 856 height 890
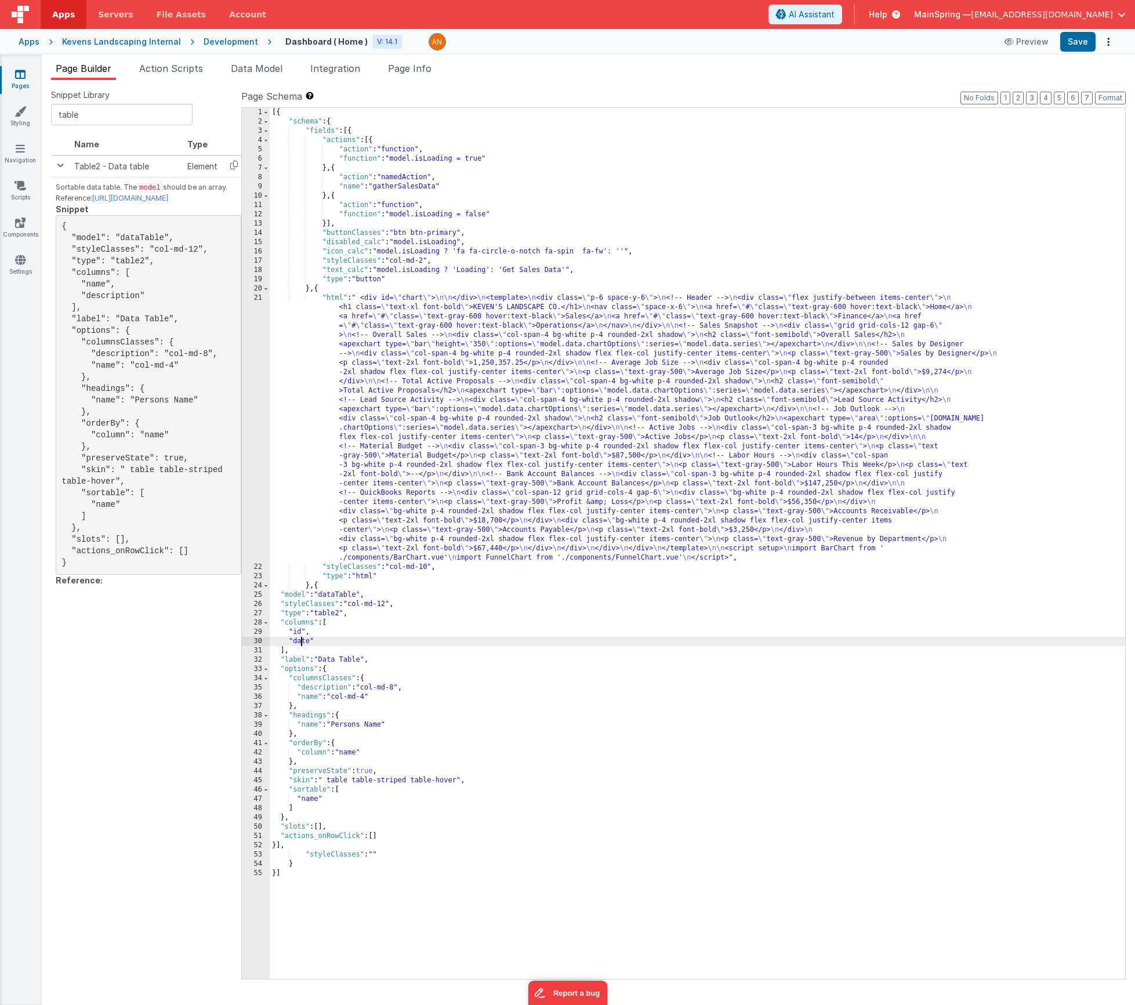
click at [302, 640] on div "[{ "schema" : { "fields" : [{ "actions" : [{ "action" : "function" , "function"…" at bounding box center [698, 553] width 856 height 890
drag, startPoint x: 352, startPoint y: 606, endPoint x: 390, endPoint y: 607, distance: 38.9
click at [390, 607] on div "[{ "schema" : { "fields" : [{ "actions" : [{ "action" : "function" , "function"…" at bounding box center [698, 553] width 856 height 890
click at [856, 96] on button "Format" at bounding box center [1110, 98] width 31 height 13
click at [459, 658] on div "[{ "schema" : { "fields" : [{ "actions" : [{ "action" : "function" , "function"…" at bounding box center [698, 553] width 856 height 890
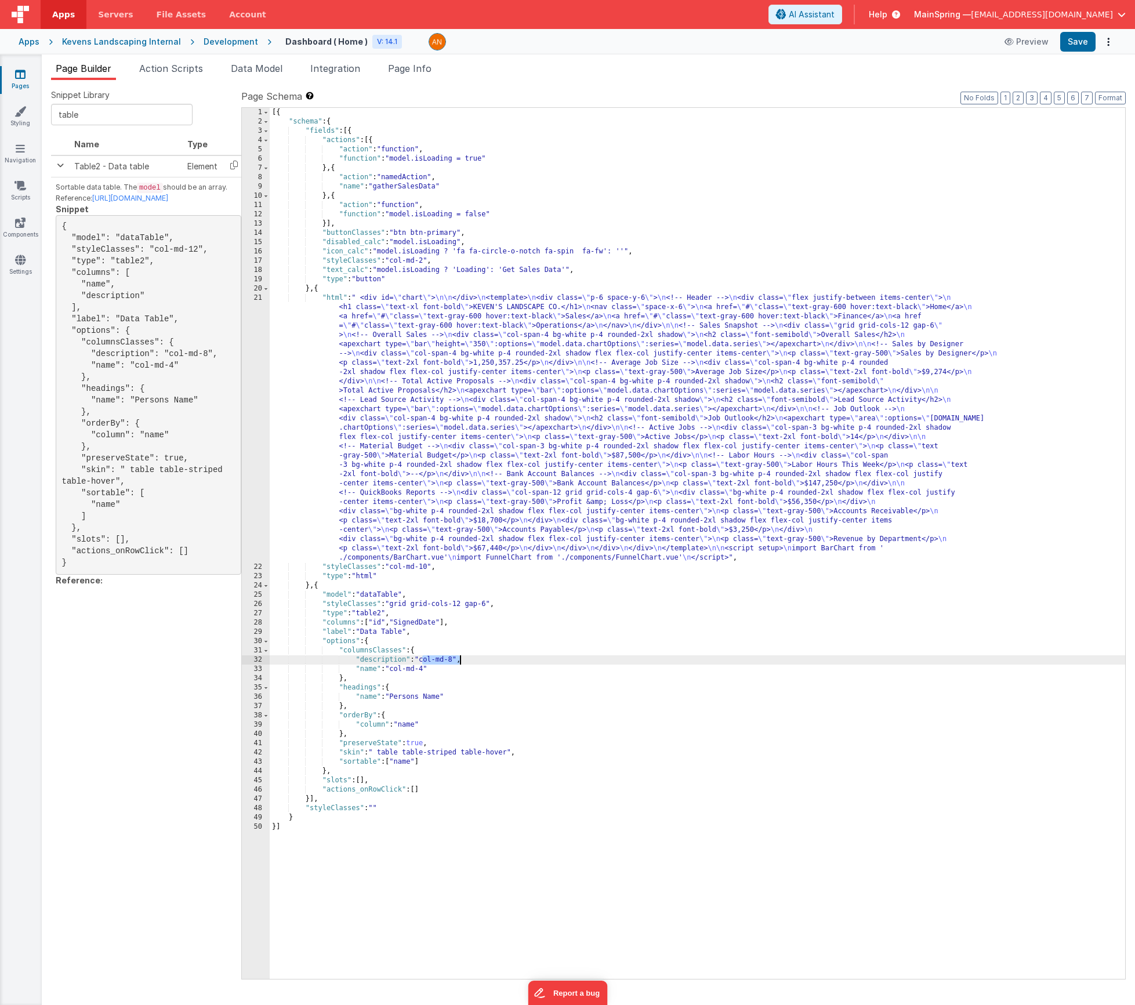
drag, startPoint x: 423, startPoint y: 660, endPoint x: 459, endPoint y: 660, distance: 35.4
click at [459, 660] on div "[{ "schema" : { "fields" : [{ "actions" : [{ "action" : "function" , "function"…" at bounding box center [698, 553] width 856 height 890
click at [458, 660] on div "[{ "schema" : { "fields" : [{ "actions" : [{ "action" : "function" , "function"…" at bounding box center [698, 553] width 856 height 890
drag, startPoint x: 457, startPoint y: 660, endPoint x: 425, endPoint y: 661, distance: 31.9
click at [425, 661] on div "[{ "schema" : { "fields" : [{ "actions" : [{ "action" : "function" , "function"…" at bounding box center [698, 553] width 856 height 890
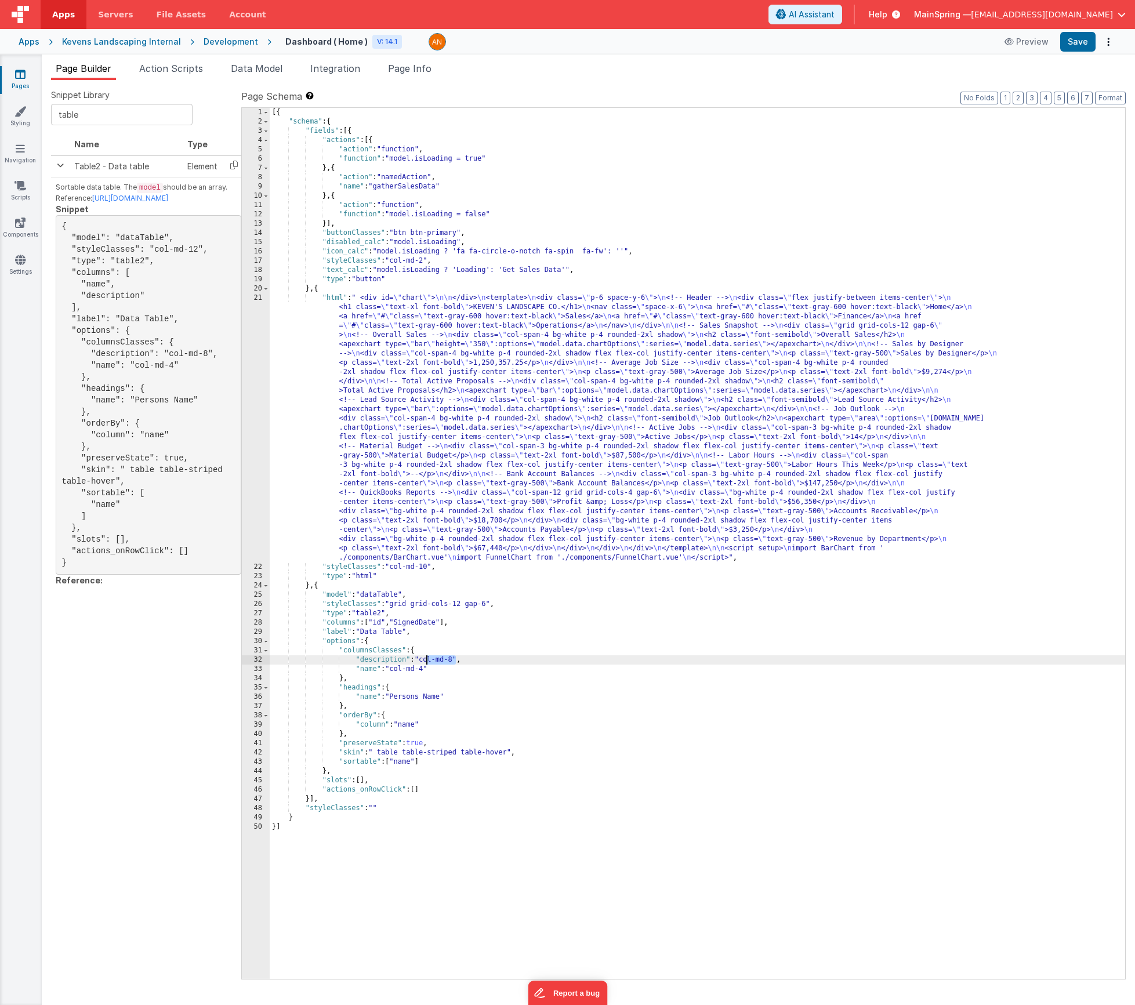
click at [379, 664] on div "[{ "schema" : { "fields" : [{ "actions" : [{ "action" : "function" , "function"…" at bounding box center [698, 553] width 856 height 890
click at [375, 700] on div "[{ "schema" : { "fields" : [{ "actions" : [{ "action" : "function" , "function"…" at bounding box center [698, 553] width 856 height 890
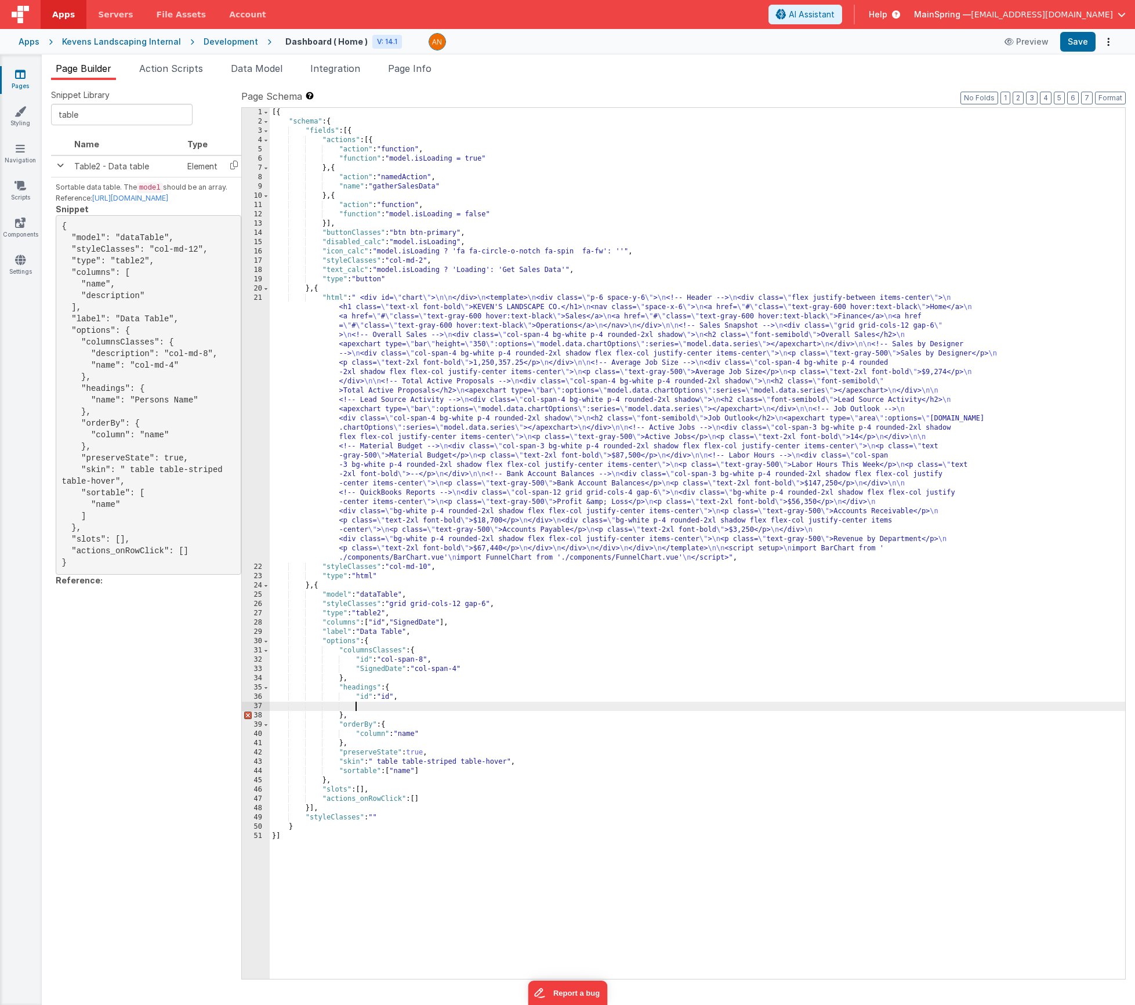
paste textarea
click at [411, 737] on div "[{ "schema" : { "fields" : [{ "actions" : [{ "action" : "function" , "function"…" at bounding box center [698, 553] width 856 height 890
click at [856, 45] on button "Save" at bounding box center [1077, 42] width 35 height 20
click at [383, 597] on div "[{ "schema" : { "fields" : [{ "actions" : [{ "action" : "function" , "function"…" at bounding box center [698, 553] width 856 height 890
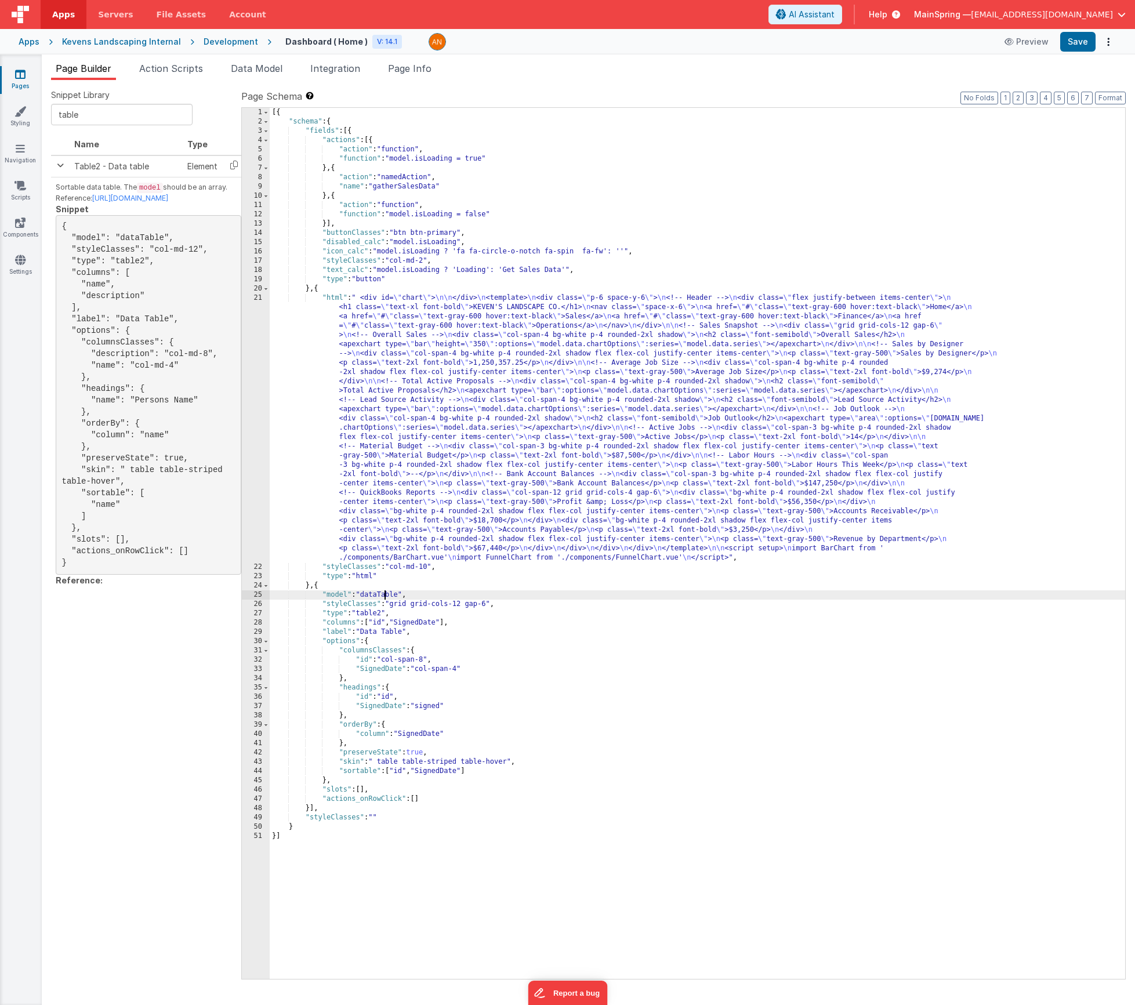
click at [383, 597] on div "[{ "schema" : { "fields" : [{ "actions" : [{ "action" : "function" , "function"…" at bounding box center [698, 553] width 856 height 890
click at [856, 46] on button "Save" at bounding box center [1077, 42] width 35 height 20
click at [428, 624] on div "[{ "schema" : { "fields" : [{ "actions" : [{ "action" : "function" , "function"…" at bounding box center [698, 553] width 856 height 890
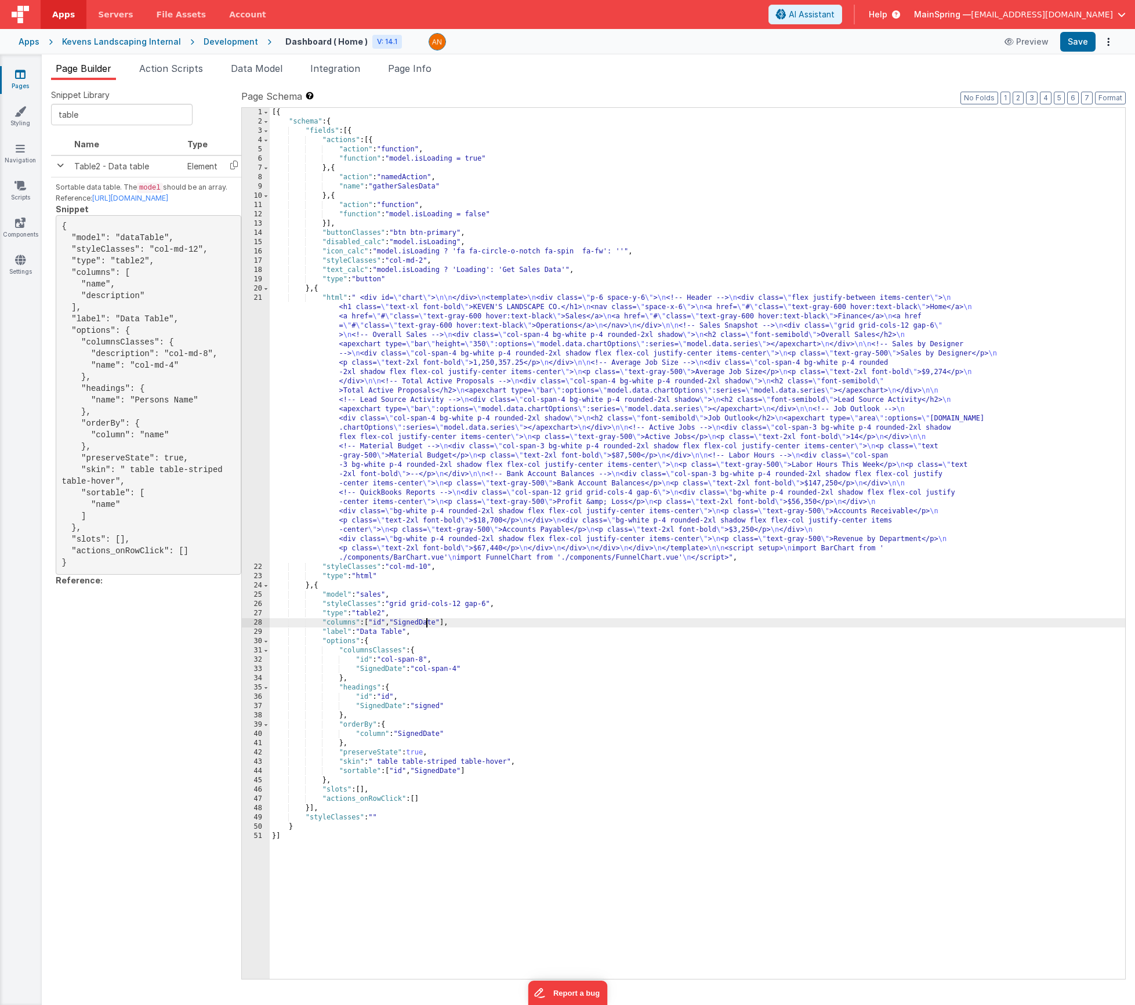
click at [428, 624] on div "[{ "schema" : { "fields" : [{ "actions" : [{ "action" : "function" , "function"…" at bounding box center [698, 553] width 856 height 890
drag, startPoint x: 388, startPoint y: 622, endPoint x: 447, endPoint y: 618, distance: 59.3
click at [447, 618] on div "[{ "schema" : { "fields" : [{ "actions" : [{ "action" : "function" , "function"…" at bounding box center [698, 553] width 856 height 890
click at [191, 650] on div "Snippet Library table Name Type Table2 - Data table Element Sortable data table…" at bounding box center [146, 542] width 190 height 907
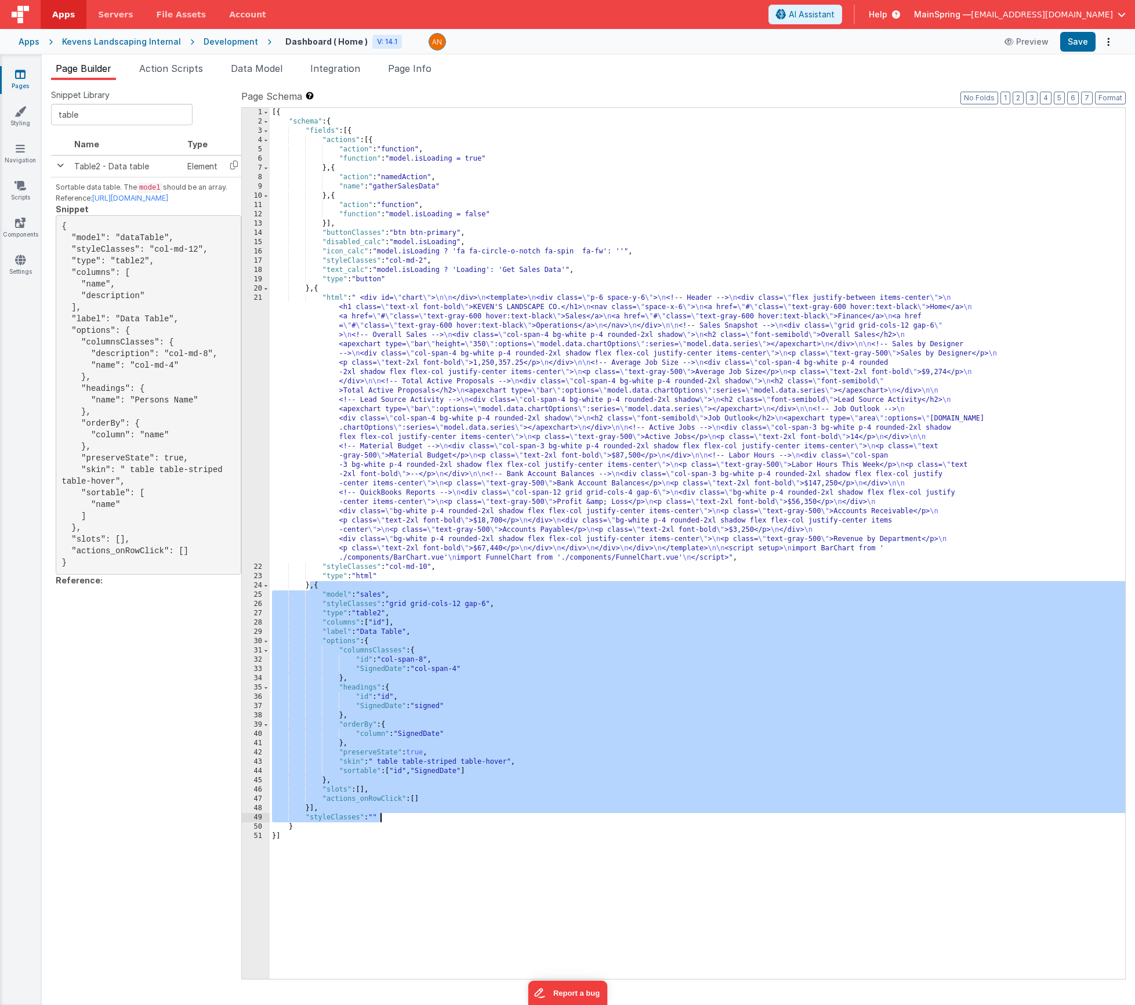
drag, startPoint x: 310, startPoint y: 586, endPoint x: 381, endPoint y: 821, distance: 245.0
click at [381, 821] on div "[{ "schema" : { "fields" : [{ "actions" : [{ "action" : "function" , "function"…" at bounding box center [698, 553] width 856 height 890
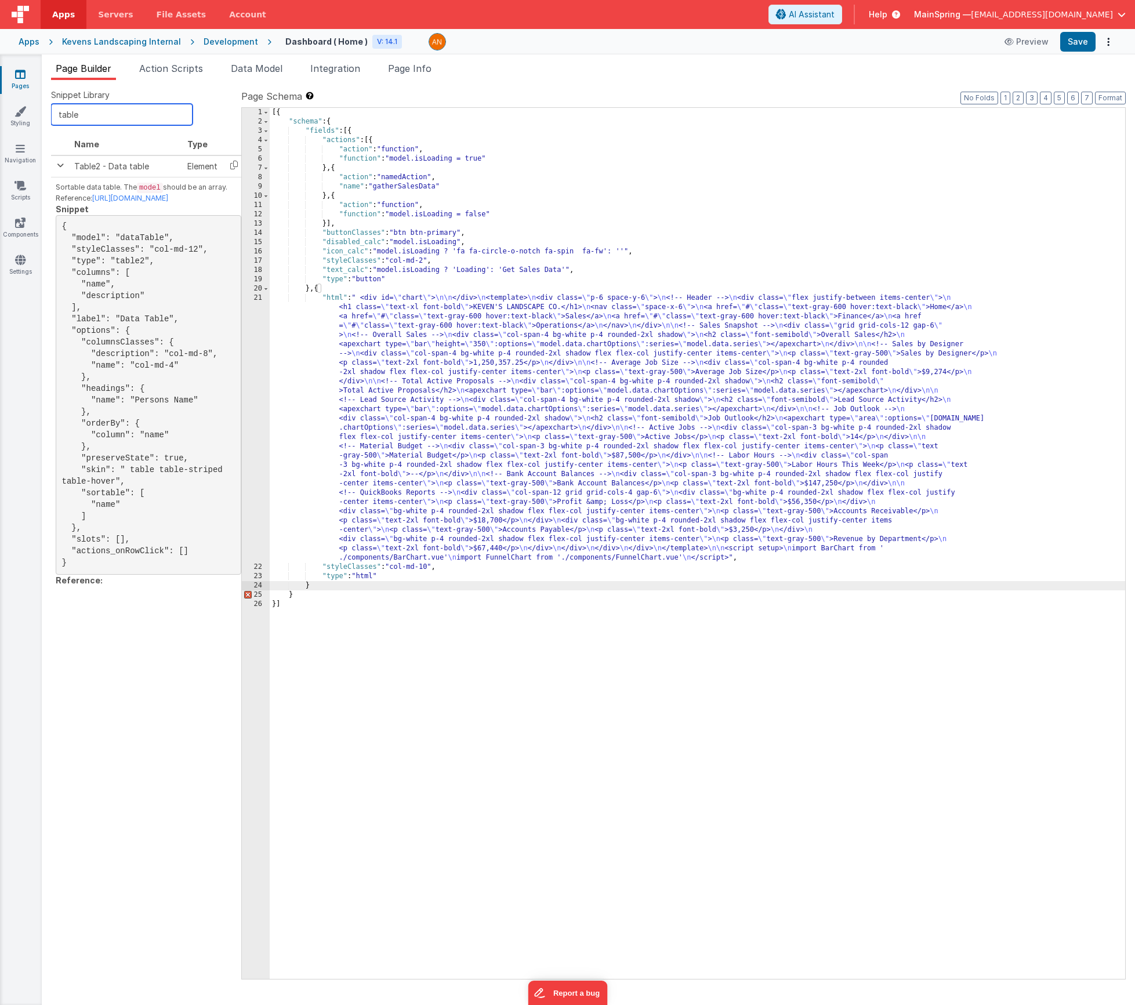
click at [99, 120] on input "table" at bounding box center [122, 114] width 142 height 21
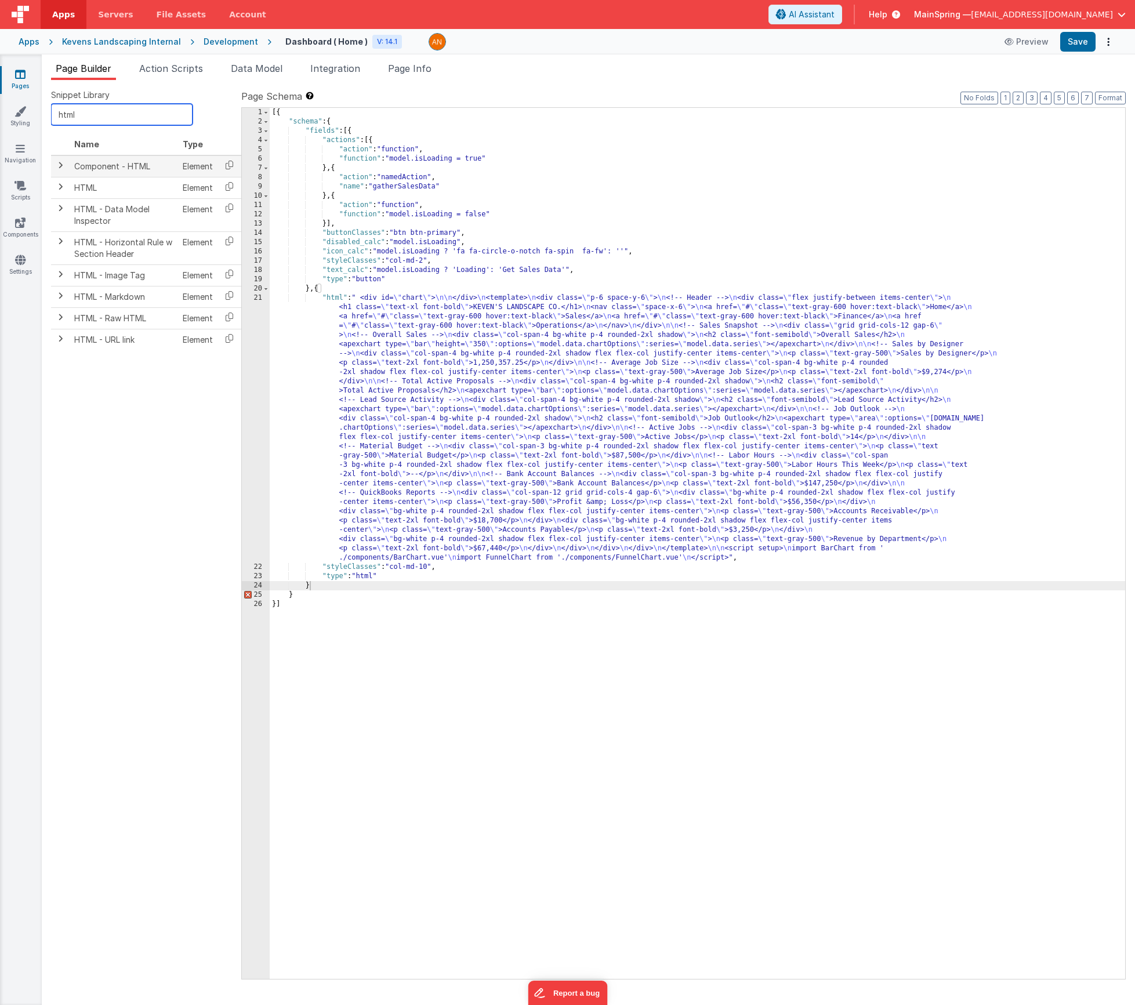
type input "html"
click at [59, 168] on span at bounding box center [60, 165] width 9 height 9
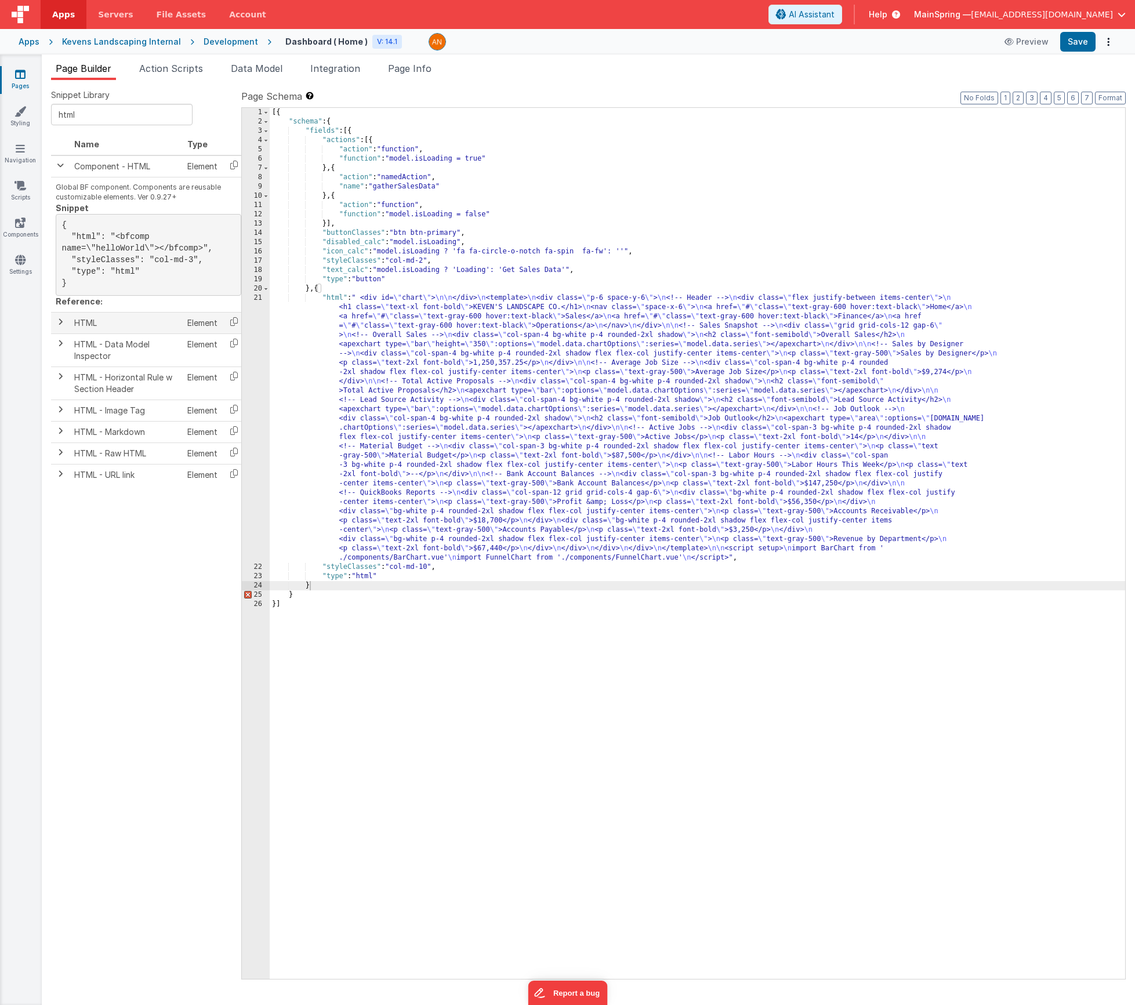
click at [57, 327] on span at bounding box center [60, 321] width 9 height 9
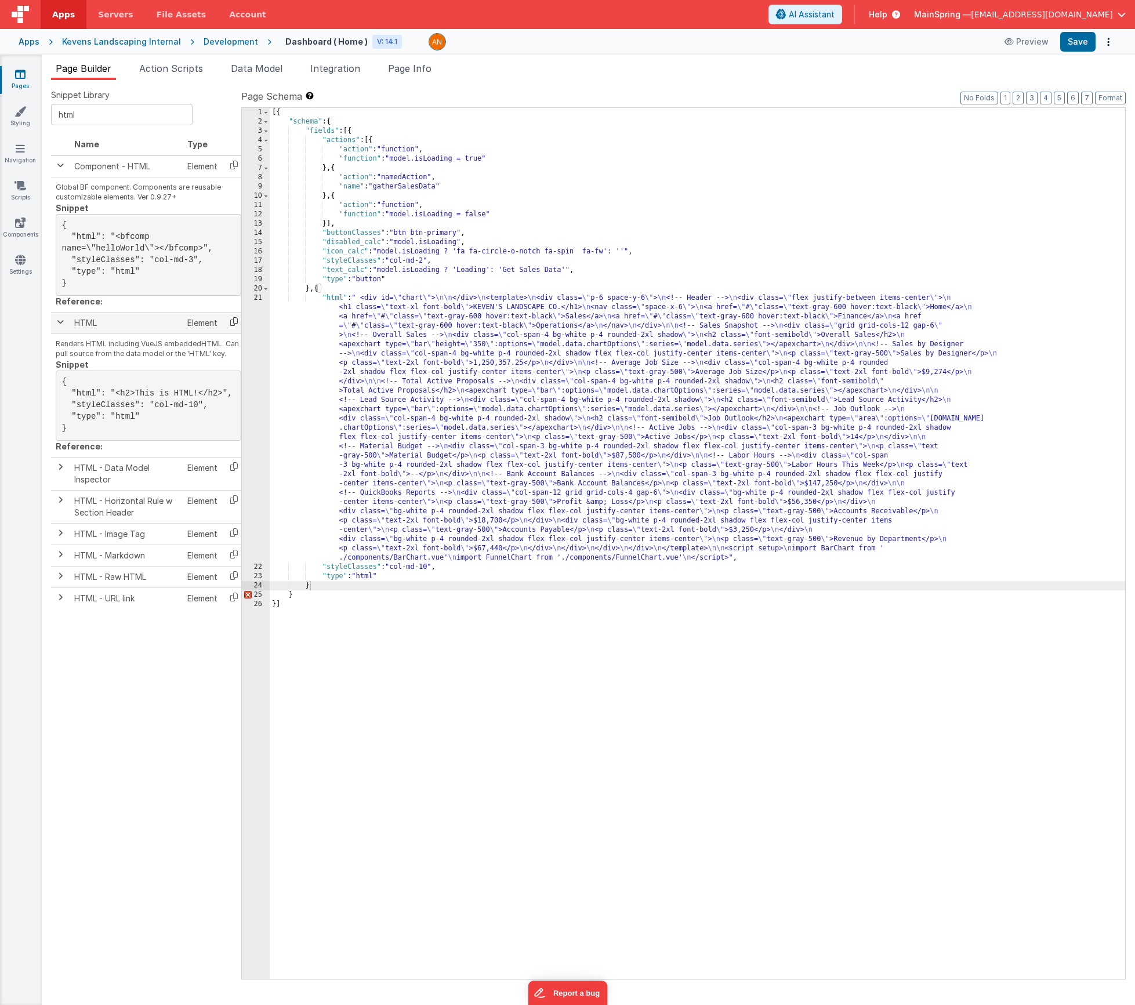
click at [233, 331] on icon at bounding box center [234, 322] width 24 height 18
click at [294, 594] on div "[{ "schema" : { "fields" : [{ "actions" : [{ "action" : "function" , "function"…" at bounding box center [698, 553] width 856 height 890
click at [309, 590] on div "[{ "schema" : { "fields" : [{ "actions" : [{ "action" : "function" , "function"…" at bounding box center [698, 553] width 856 height 890
paste textarea
click at [310, 588] on div "[{ "schema" : { "fields" : [{ "actions" : [{ "action" : "function" , "function"…" at bounding box center [698, 553] width 856 height 890
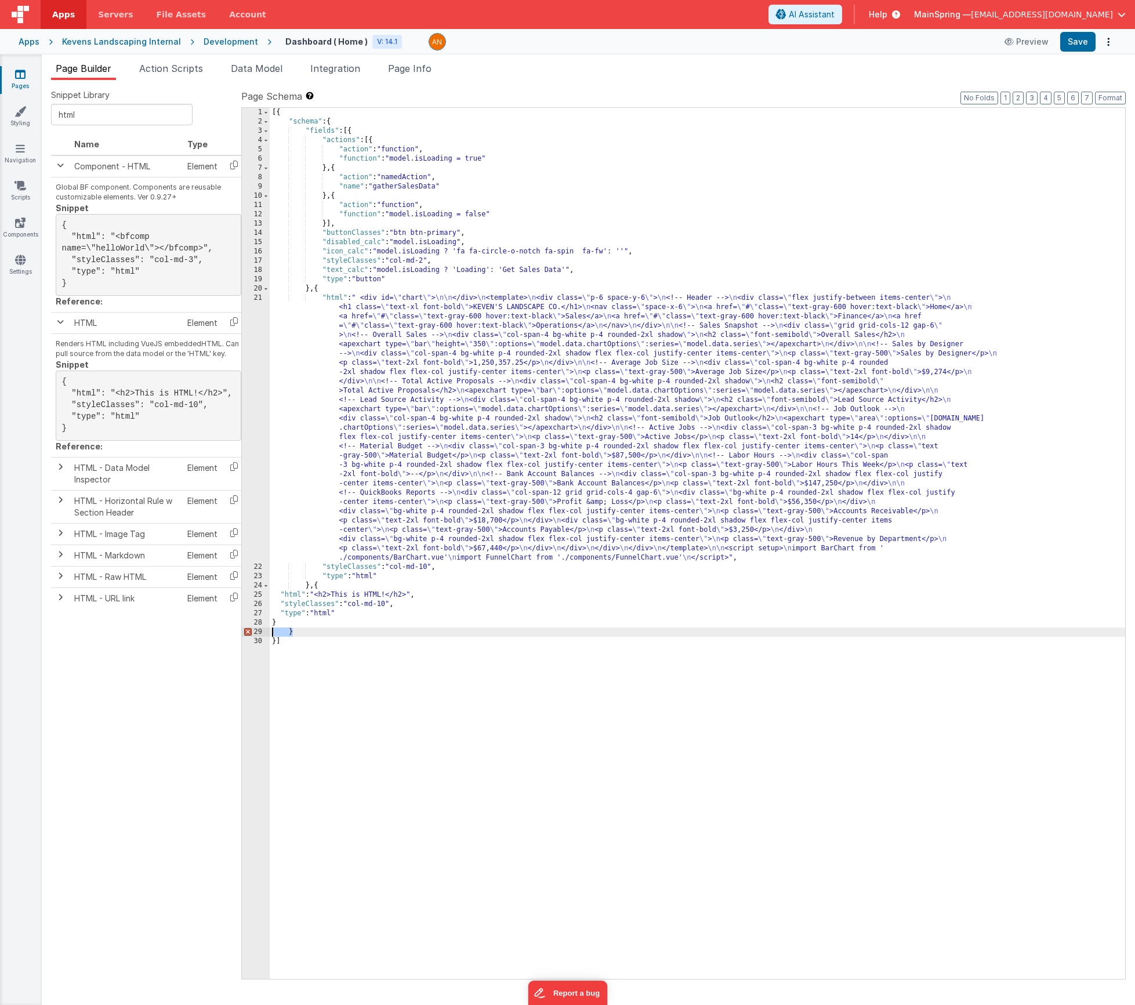
drag, startPoint x: 303, startPoint y: 633, endPoint x: 266, endPoint y: 633, distance: 37.1
click at [266, 633] on div "1 2 3 4 5 6 7 8 9 10 11 12 13 14 15 16 17 18 19 20 21 22 23 24 25 26 27 28 29 3…" at bounding box center [683, 543] width 885 height 872
click at [856, 97] on button "Format" at bounding box center [1110, 98] width 31 height 13
click at [344, 642] on div "[{ "schema" : { "fields" : [{ "actions" : [{ "action" : "function" , "function"…" at bounding box center [698, 553] width 856 height 890
click at [281, 620] on div "[{ "schema" : { "fields" : [{ "actions" : [{ "action" : "function" , "function"…" at bounding box center [698, 553] width 856 height 890
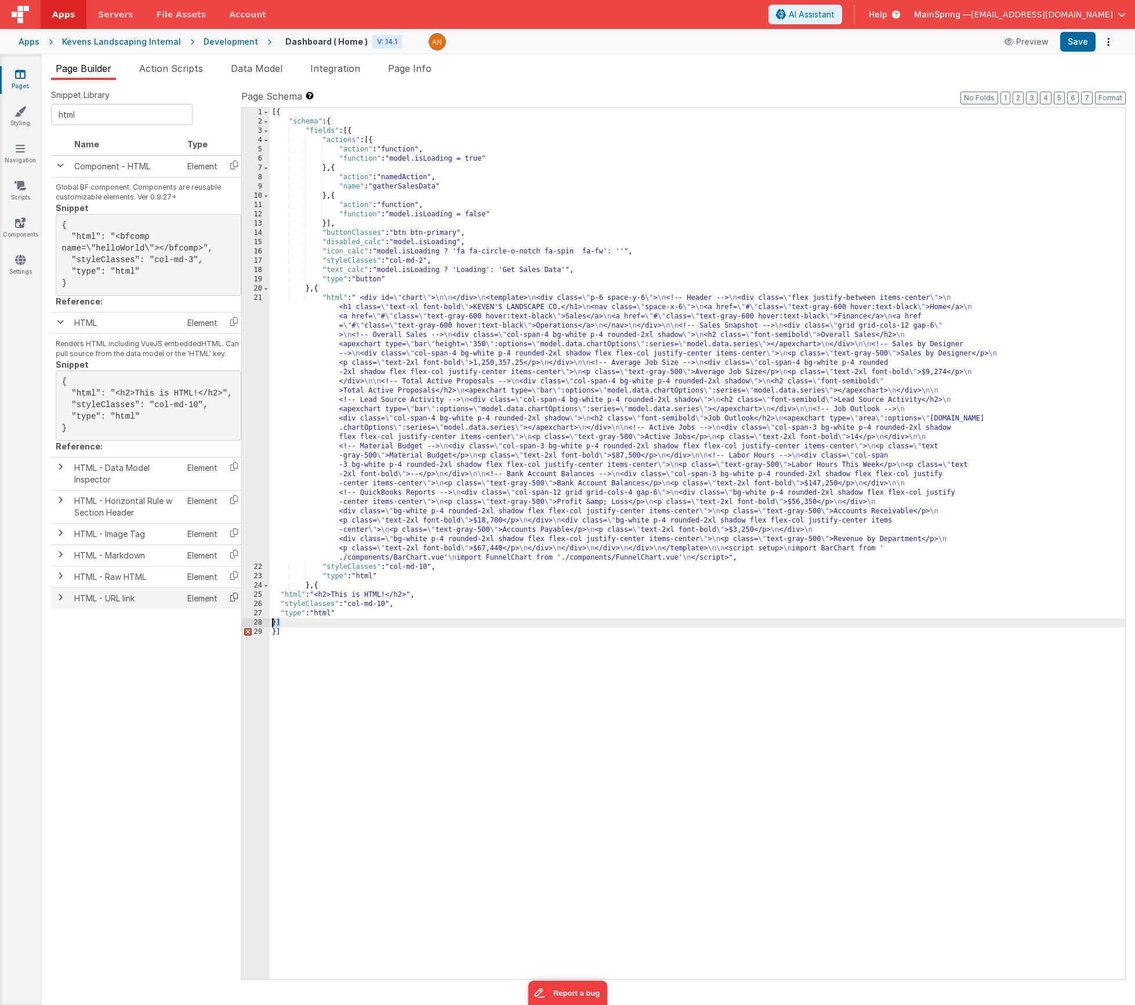
drag, startPoint x: 287, startPoint y: 622, endPoint x: 238, endPoint y: 621, distance: 48.8
click at [238, 621] on div "Snippet Library html Name Type Component - HTML Element Global BF component. Co…" at bounding box center [588, 542] width 1075 height 907
click at [276, 622] on div "[{ "schema" : { "fields" : [{ "actions" : [{ "action" : "function" , "function"…" at bounding box center [698, 553] width 856 height 890
click at [856, 100] on button "Format" at bounding box center [1110, 98] width 31 height 13
click at [352, 626] on div "[{ "schema" : { "fields" : [{ "actions" : [{ "action" : "function" , "function"…" at bounding box center [698, 553] width 856 height 890
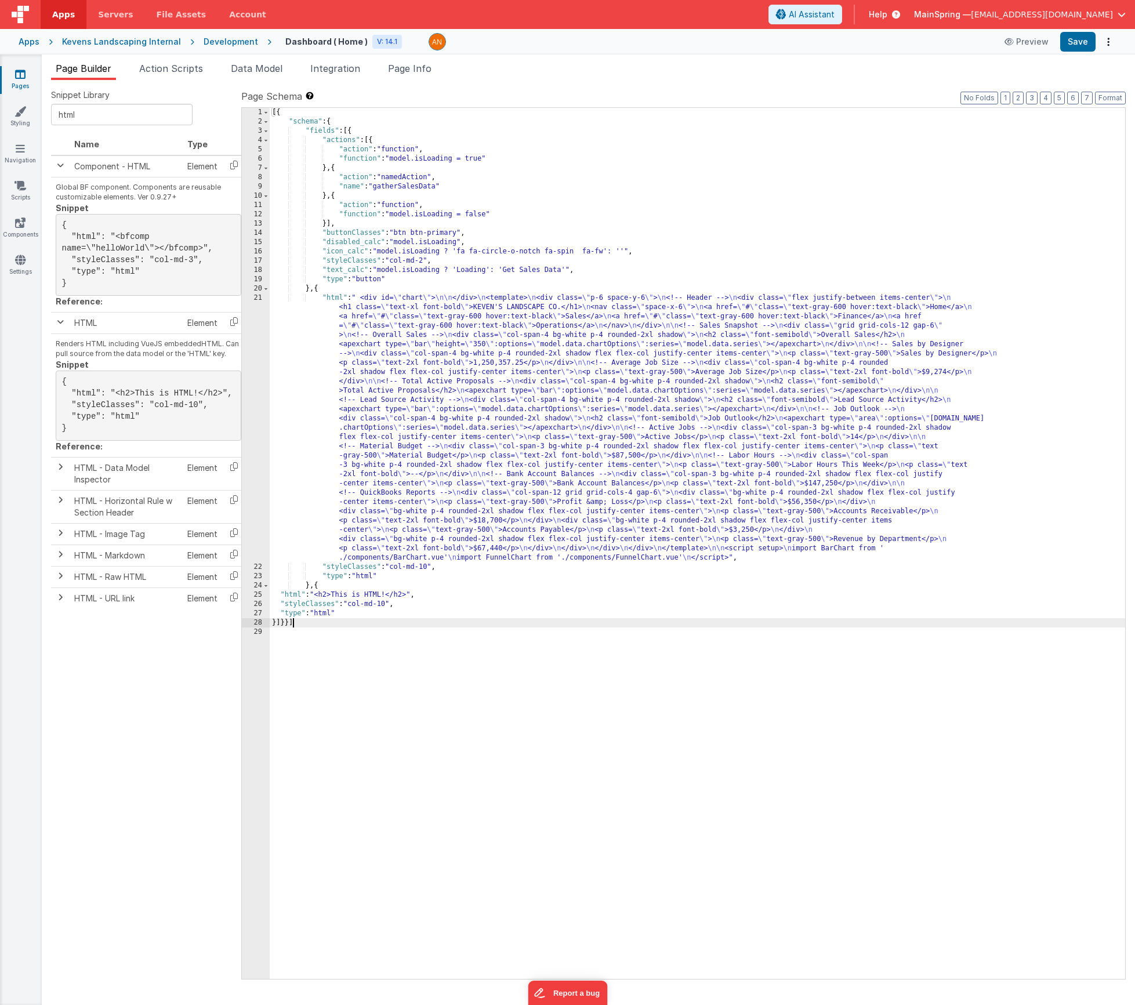
click at [346, 603] on div "[{ "schema" : { "fields" : [{ "actions" : [{ "action" : "function" , "function"…" at bounding box center [698, 553] width 856 height 890
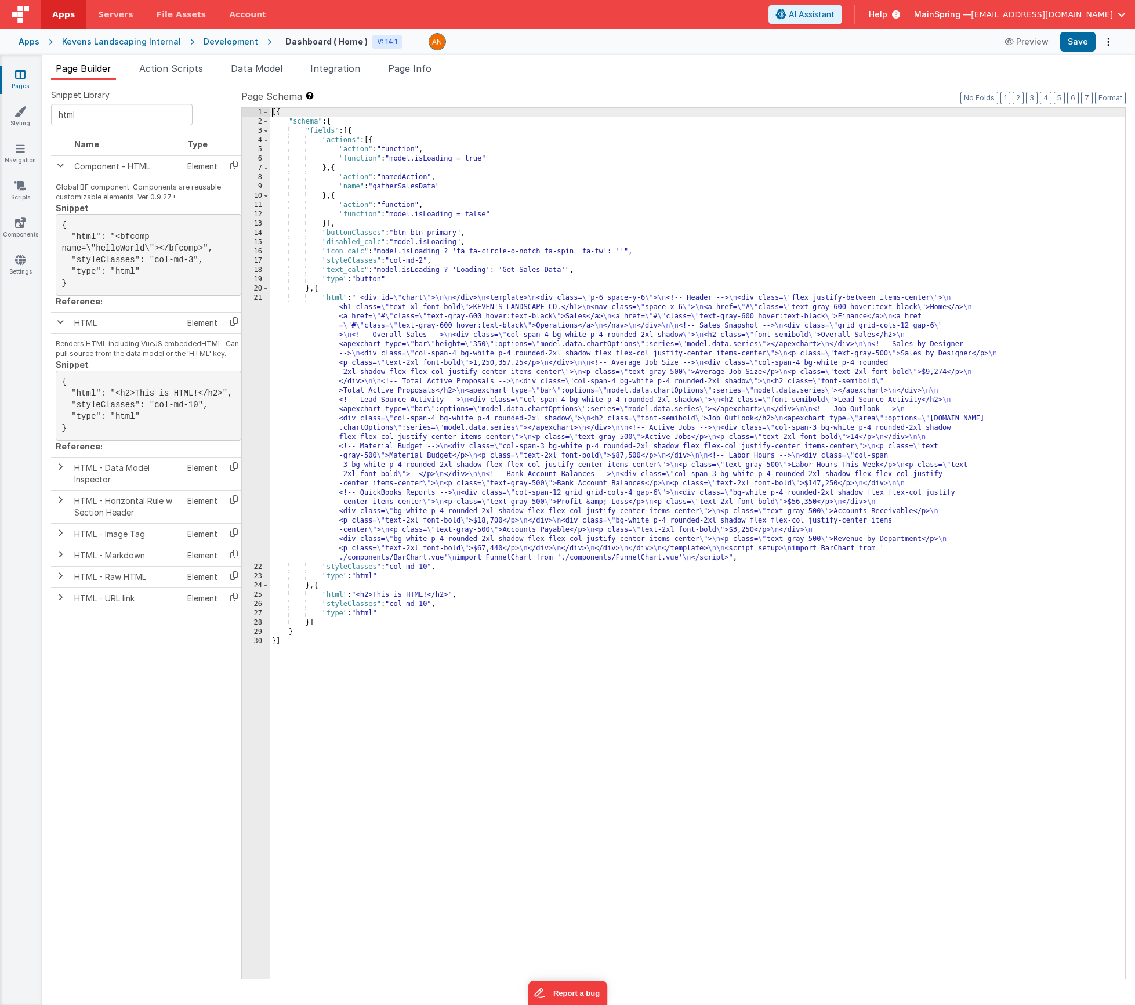
click at [371, 595] on div "[{ "schema" : { "fields" : [{ "actions" : [{ "action" : "function" , "function"…" at bounding box center [698, 553] width 856 height 890
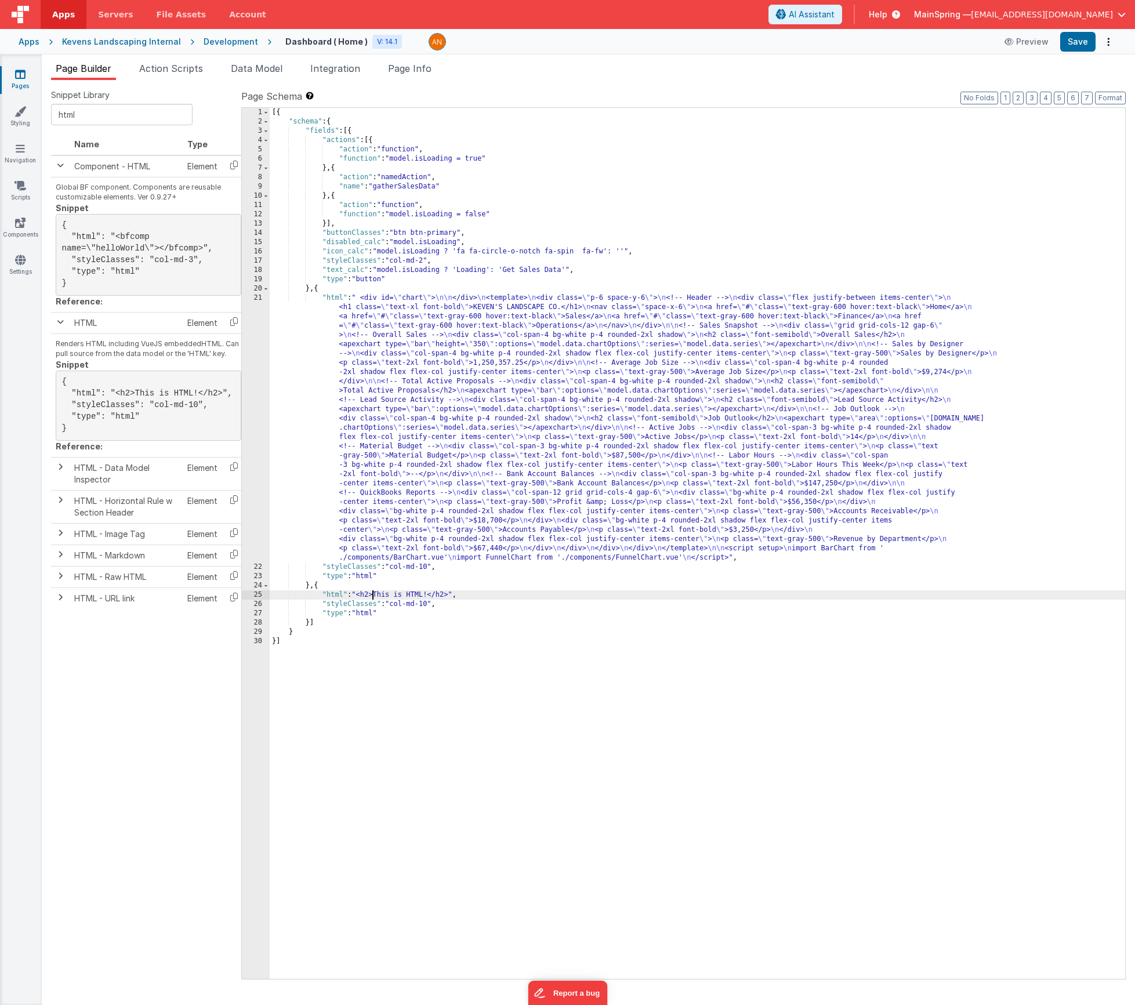
click at [382, 597] on div "[{ "schema" : { "fields" : [{ "actions" : [{ "action" : "function" , "function"…" at bounding box center [698, 553] width 856 height 890
drag, startPoint x: 360, startPoint y: 595, endPoint x: 451, endPoint y: 595, distance: 90.5
click at [451, 595] on div "[{ "schema" : { "fields" : [{ "actions" : [{ "action" : "function" , "function"…" at bounding box center [698, 553] width 856 height 890
click at [250, 596] on div "25" at bounding box center [256, 595] width 28 height 9
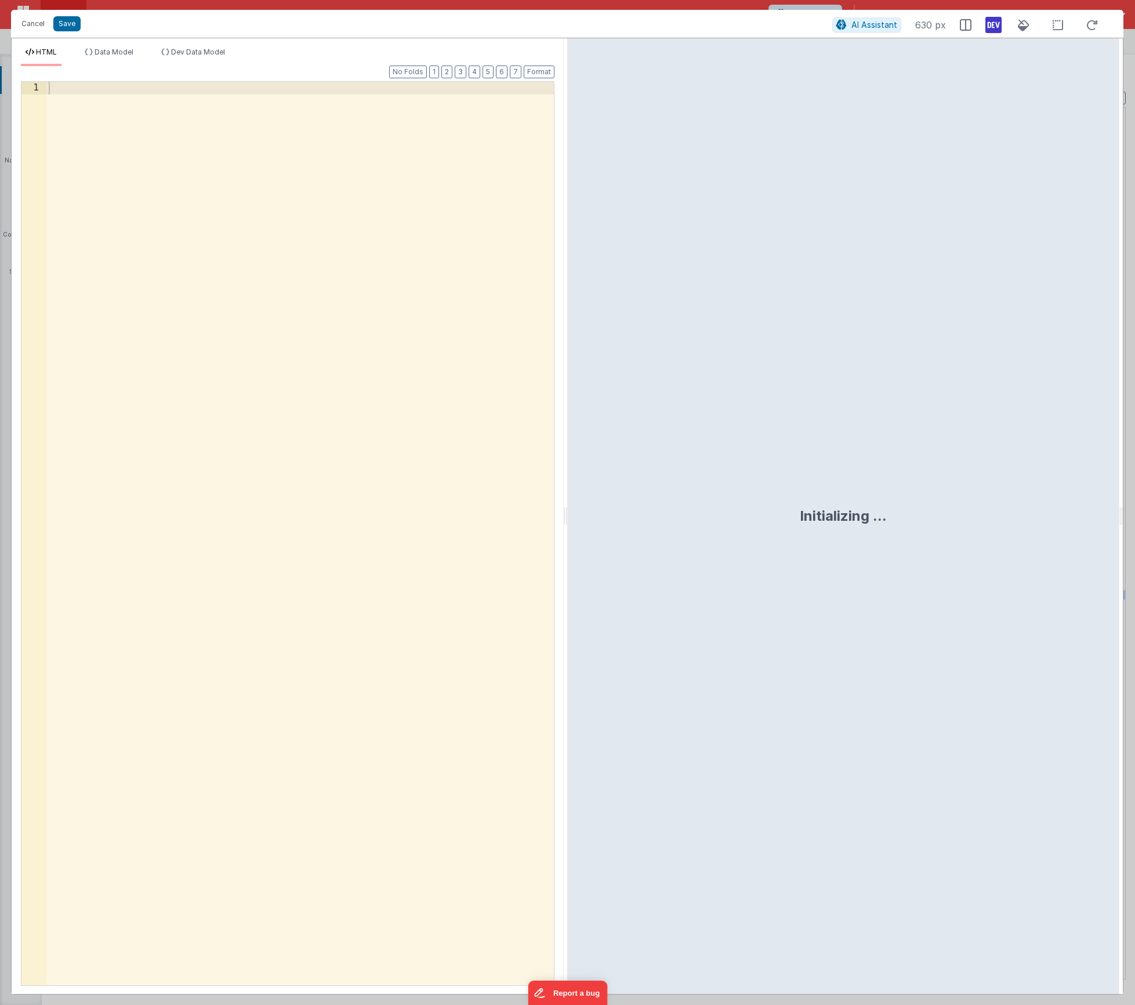
click at [269, 427] on div at bounding box center [300, 546] width 508 height 929
click at [309, 114] on div "" < template > < div > Sales Table </ div > < table > < thead > < tr > < th > i…" at bounding box center [300, 546] width 508 height 929
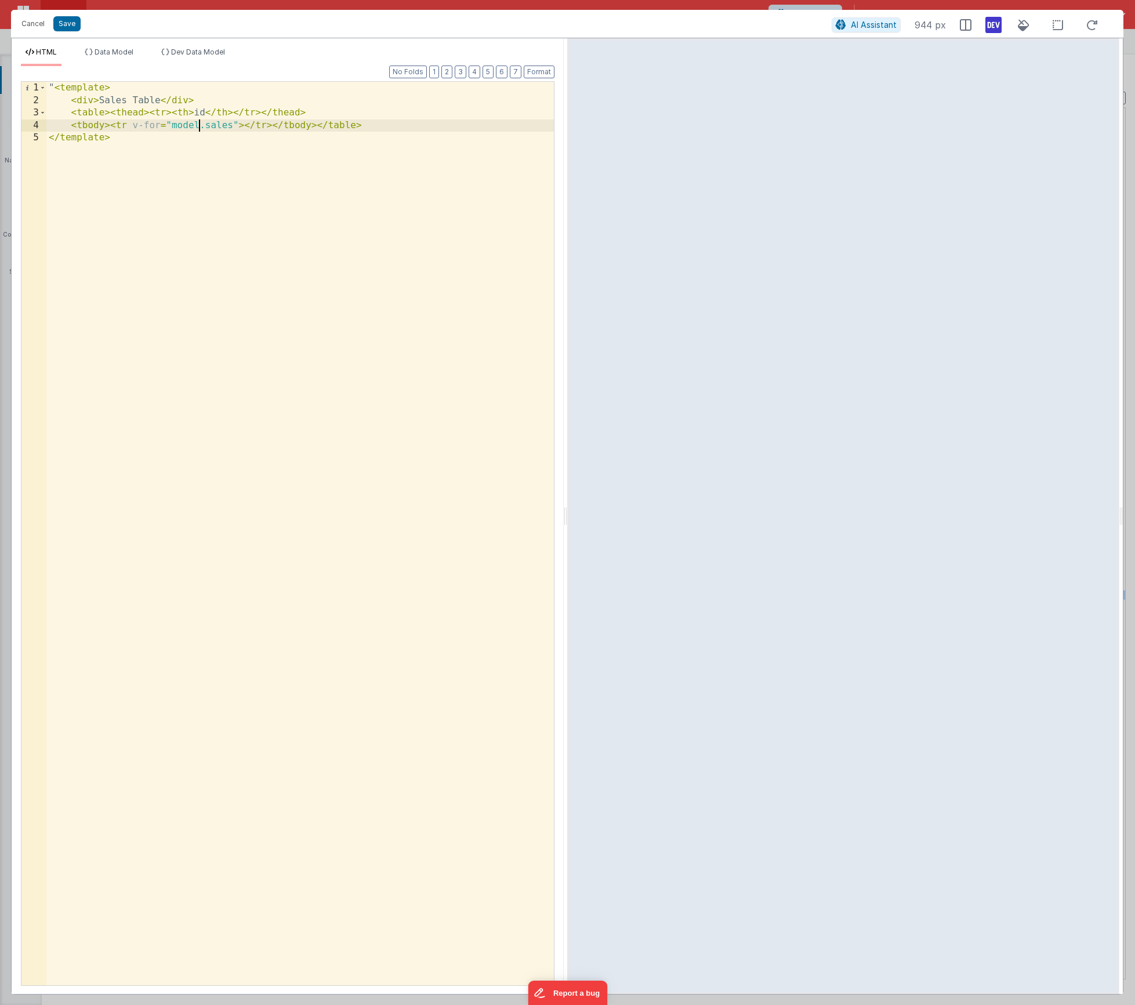
drag, startPoint x: 201, startPoint y: 126, endPoint x: 220, endPoint y: 155, distance: 34.4
click at [201, 126] on div "" < template > < div > Sales Table </ div > < table > < thead > < tr > < th > i…" at bounding box center [300, 546] width 508 height 929
click at [234, 123] on div "" < template > < div > Sales Table </ div > < table > < thead > < tr > < th > i…" at bounding box center [300, 546] width 508 height 929
click at [537, 68] on button "Format" at bounding box center [539, 72] width 31 height 13
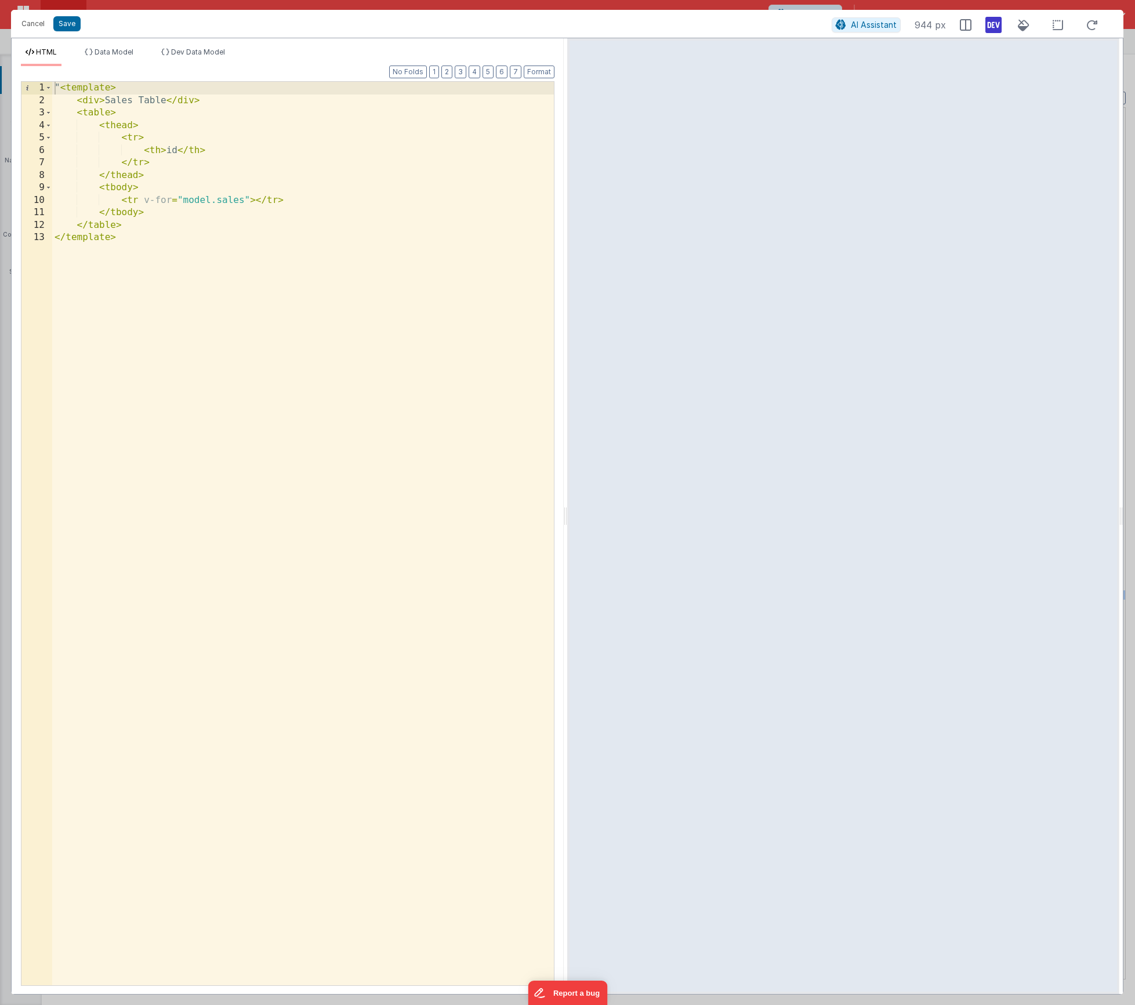
click at [255, 200] on div "" < template > < div > Sales Table </ div > < table > < thead > < tr > < th > i…" at bounding box center [303, 546] width 502 height 929
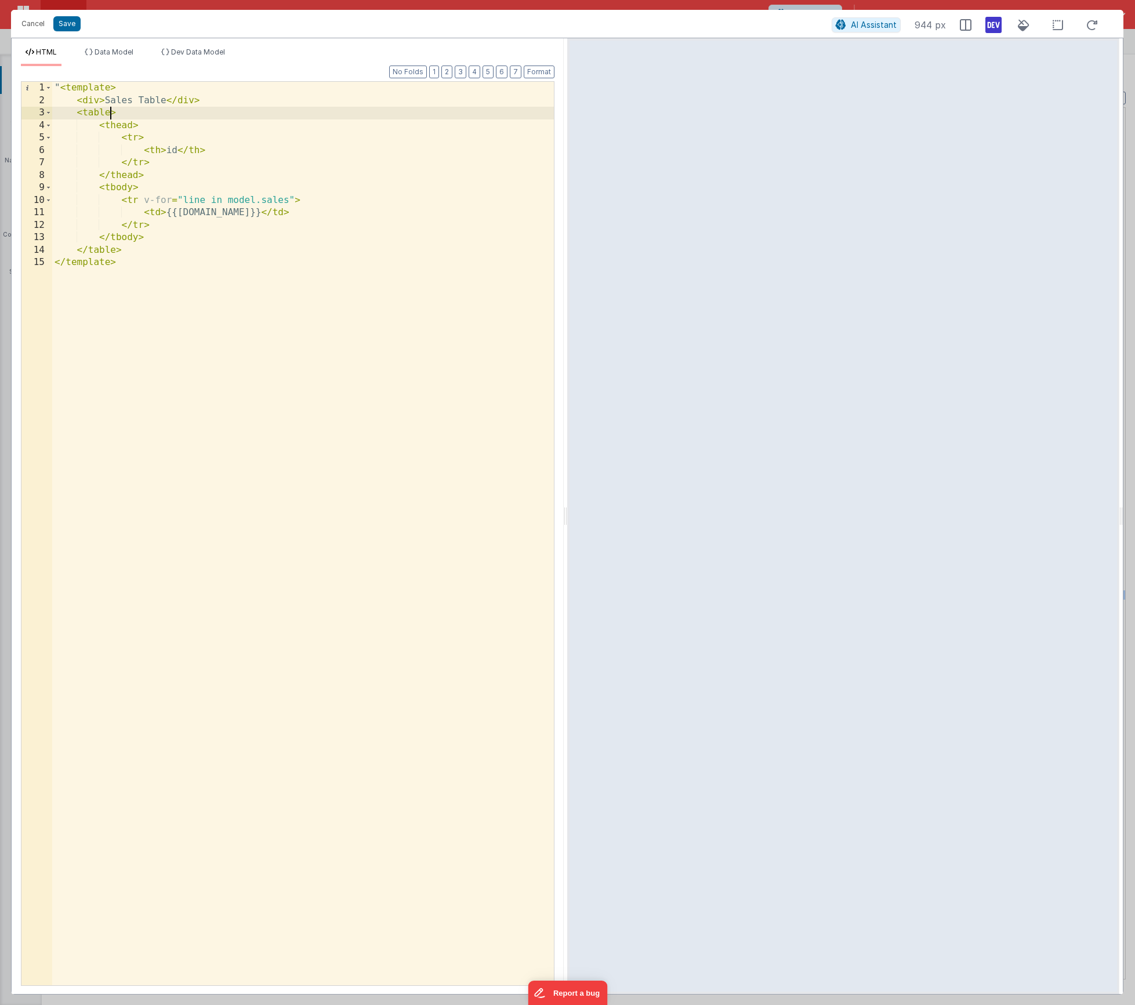
click at [112, 110] on div "" < template > < div > Sales Table </ div > < table > < thead > < tr > < th > i…" at bounding box center [303, 546] width 502 height 929
click at [180, 113] on div "" < template > < div > Sales Table </ div > < table v-if = "model.sales" > < th…" at bounding box center [303, 546] width 502 height 929
drag, startPoint x: 64, startPoint y: 27, endPoint x: 232, endPoint y: 49, distance: 169.1
click at [65, 27] on button "Save" at bounding box center [66, 23] width 27 height 15
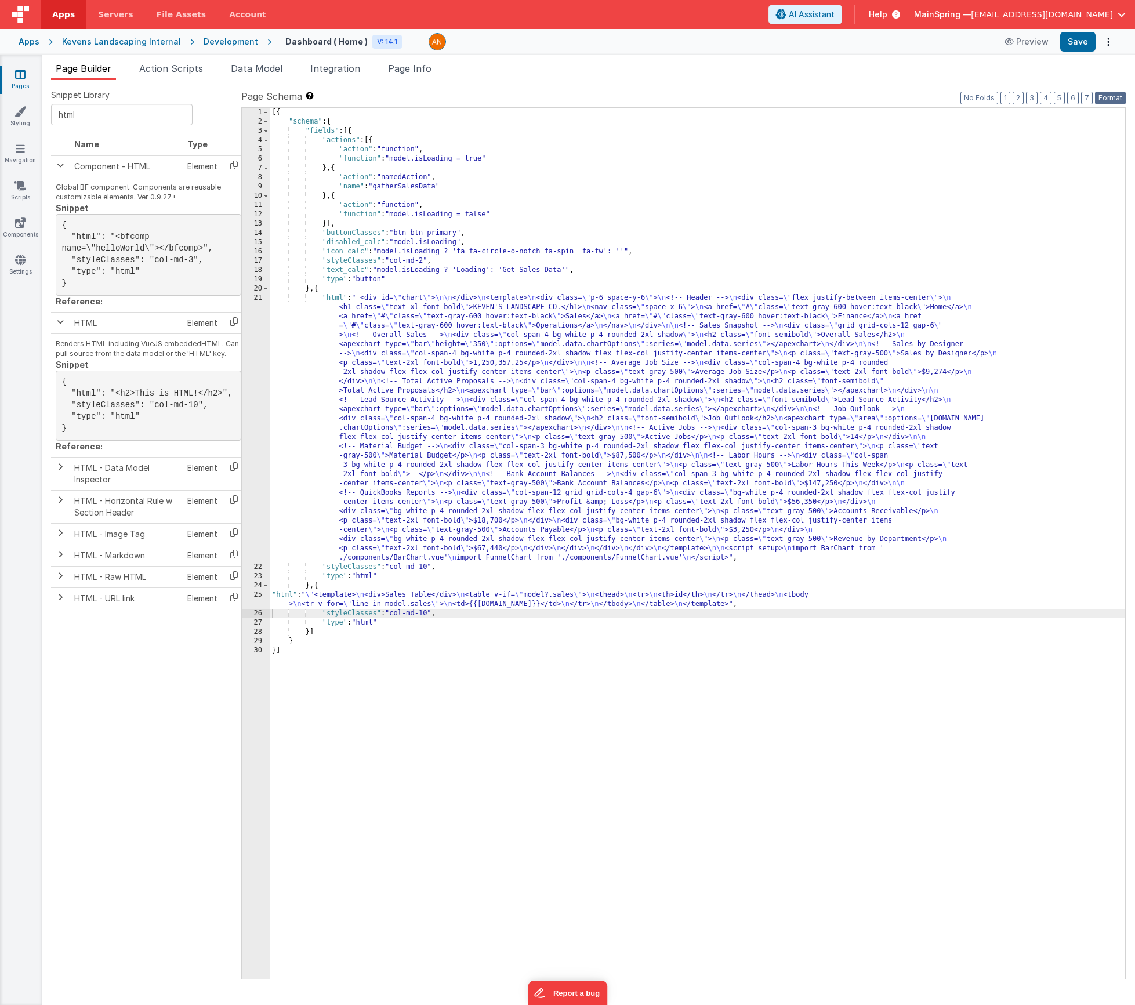
click at [856, 96] on button "Format" at bounding box center [1110, 98] width 31 height 13
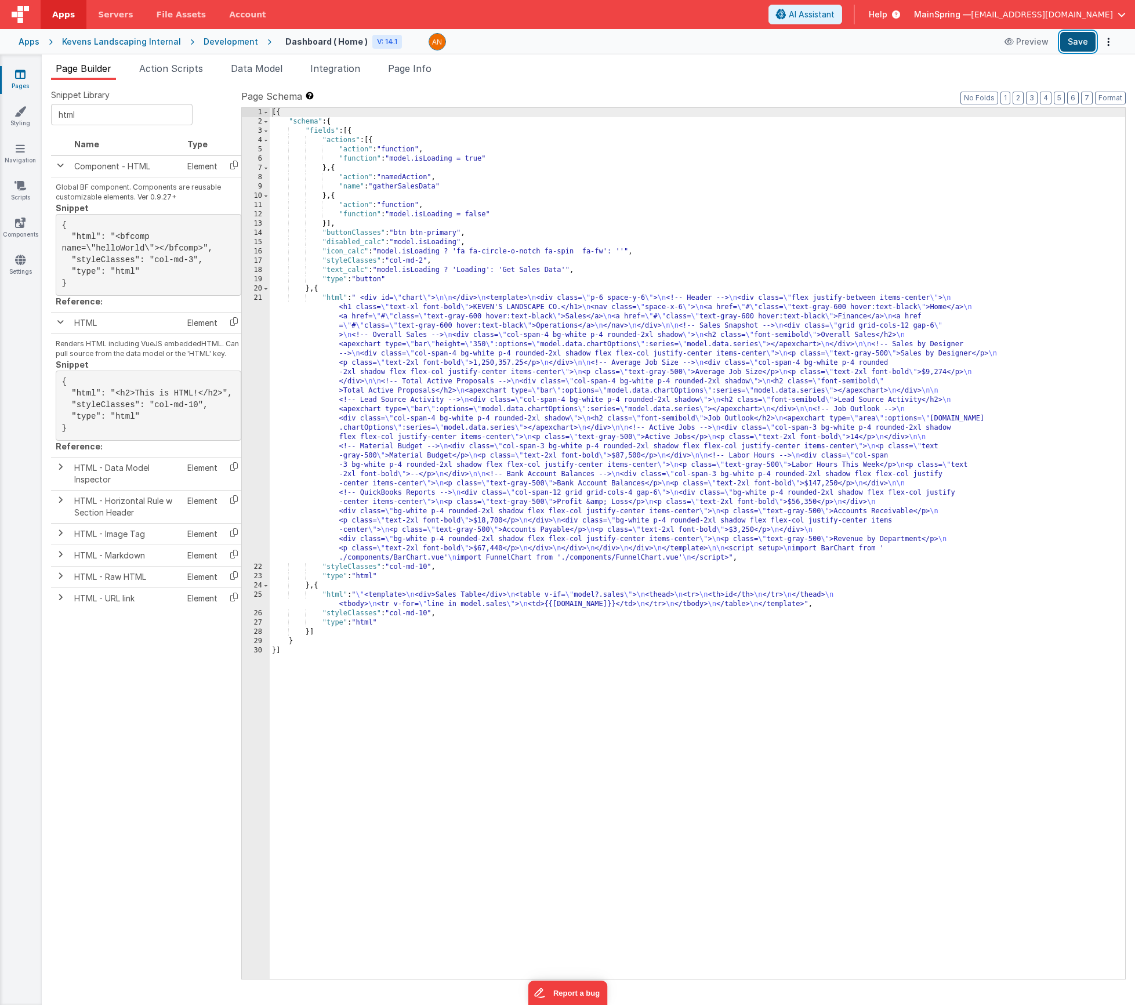
click at [856, 49] on button "Save" at bounding box center [1077, 42] width 35 height 20
click at [472, 601] on div "[{ "schema" : { "fields" : [{ "actions" : [{ "action" : "function" , "function"…" at bounding box center [698, 553] width 856 height 890
click at [247, 597] on div "25" at bounding box center [256, 600] width 28 height 19
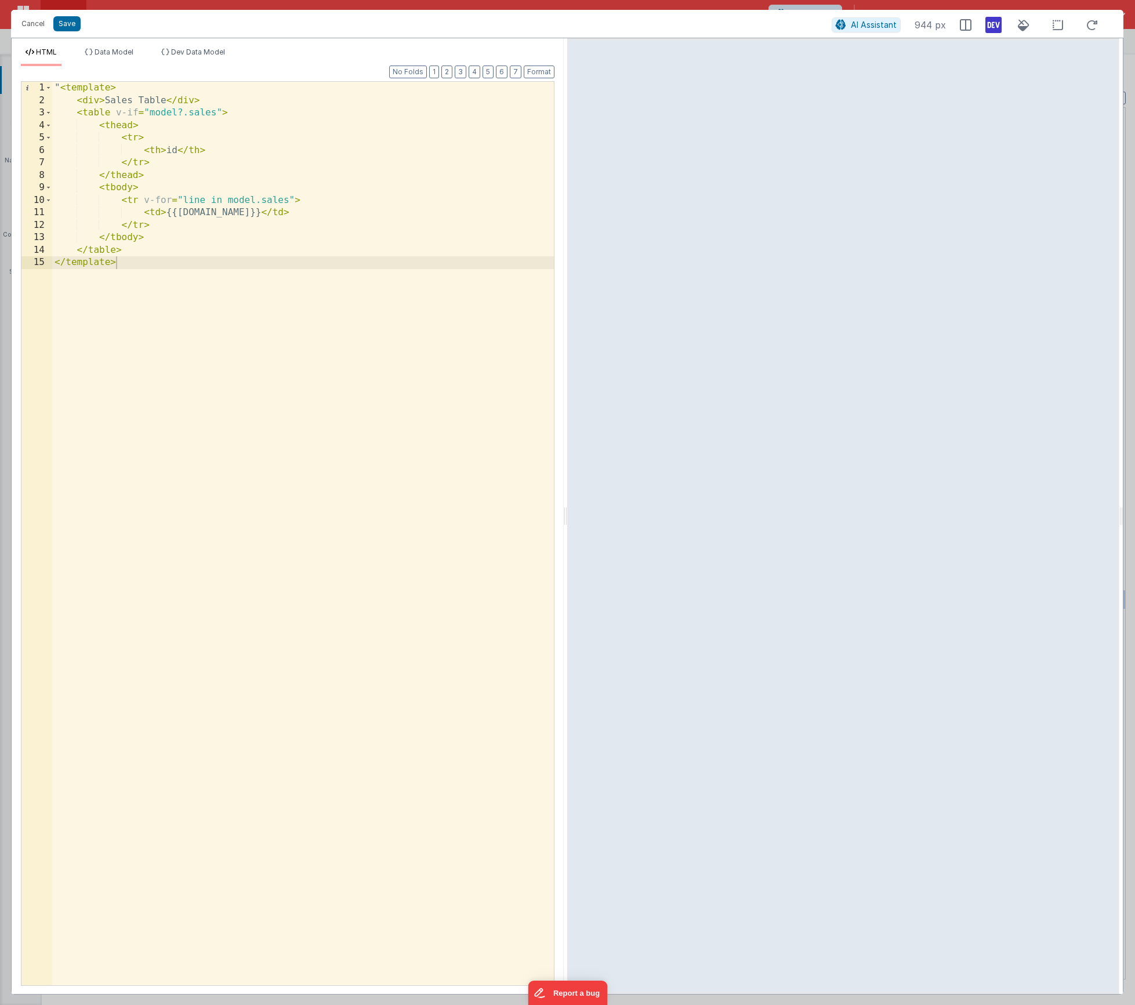
click at [59, 86] on div "" < template > < div > Sales Table </ div > < table v-if = "model?.sales" > < t…" at bounding box center [303, 546] width 502 height 929
click at [60, 24] on button "Save" at bounding box center [66, 23] width 27 height 15
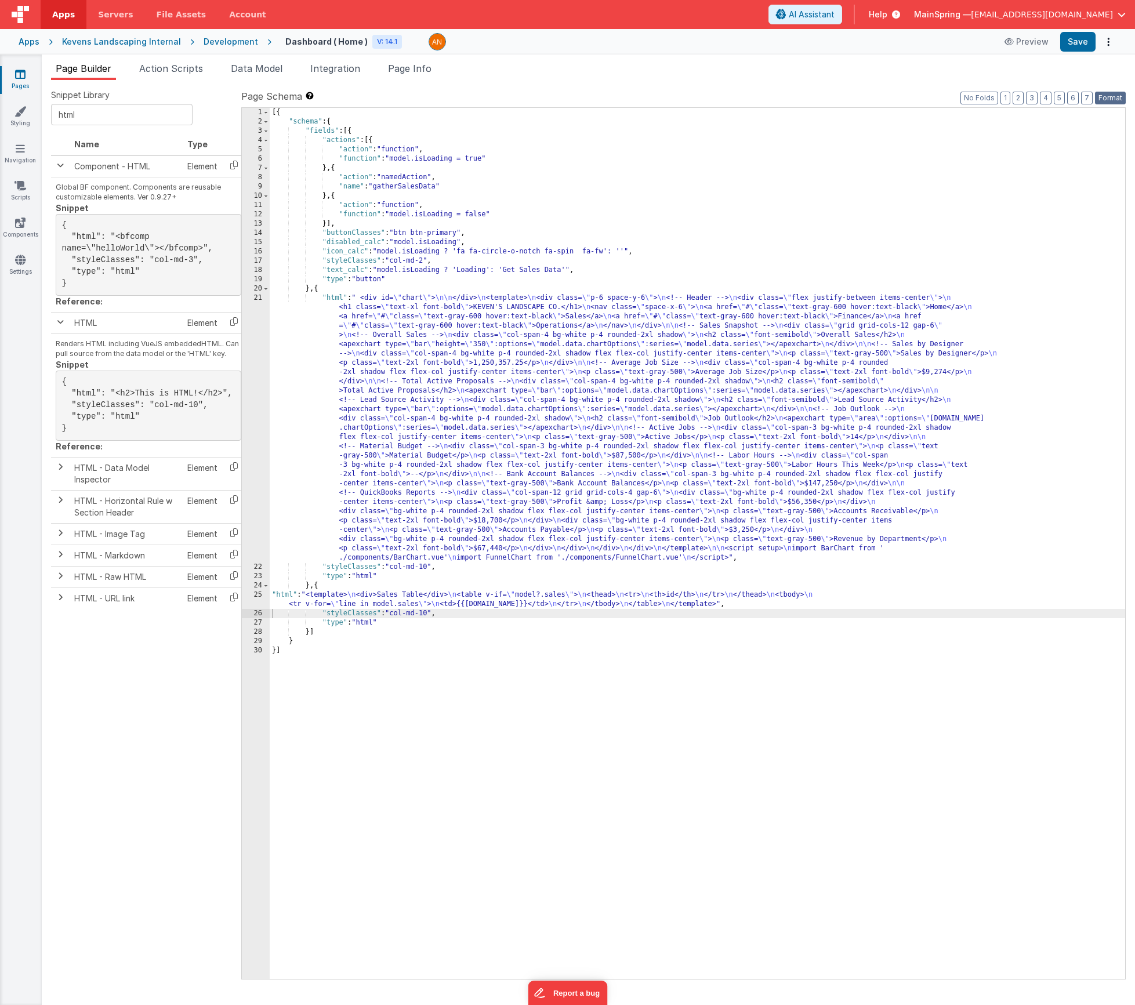
click at [856, 95] on button "Format" at bounding box center [1110, 98] width 31 height 13
click at [856, 30] on div "Apps Kevens Landscaping Internal Development Dashboard ( Home ) V: 14.1 Preview…" at bounding box center [567, 42] width 1135 height 26
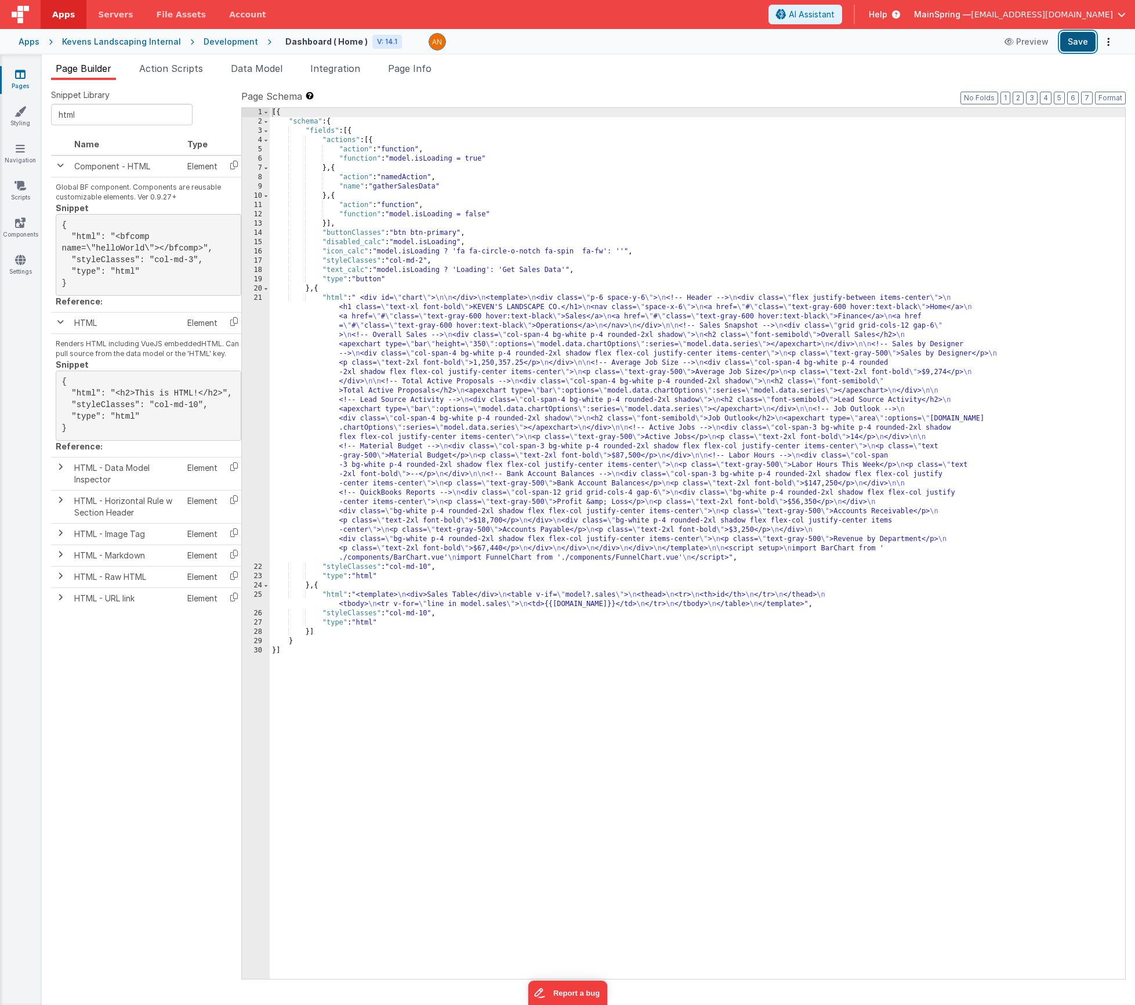
drag, startPoint x: 1078, startPoint y: 41, endPoint x: 1063, endPoint y: 42, distance: 15.7
click at [856, 42] on button "Save" at bounding box center [1077, 42] width 35 height 20
click at [183, 69] on span "Action Scripts" at bounding box center [171, 69] width 64 height 12
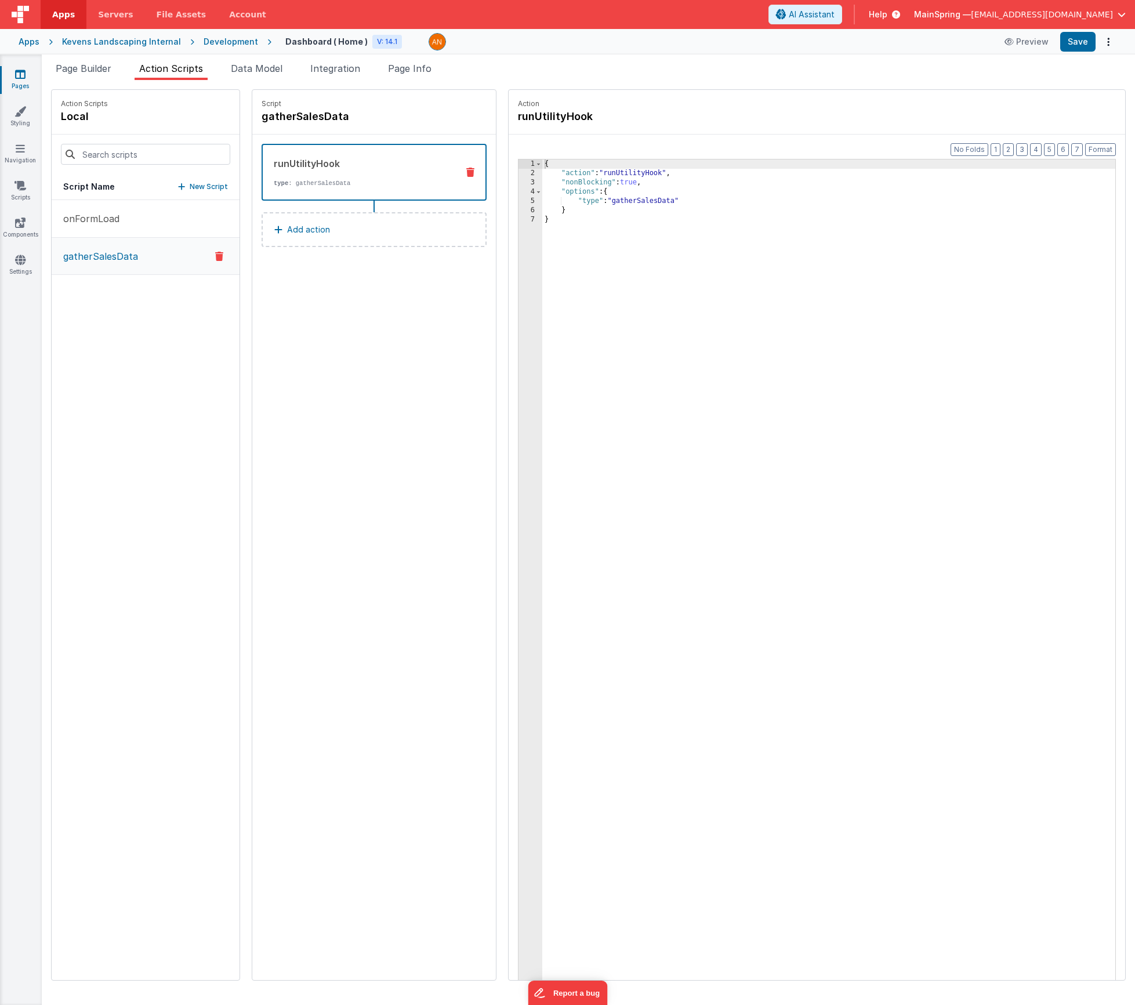
click at [146, 328] on div "onFormLoad gatherSalesData" at bounding box center [146, 590] width 188 height 780
click at [389, 303] on div "Script gatherSalesData runUtilityHook type : gatherSalesData Add action" at bounding box center [374, 535] width 244 height 890
click at [126, 376] on div "onFormLoad gatherSalesData" at bounding box center [146, 590] width 188 height 780
click at [190, 186] on p "New Script" at bounding box center [209, 187] width 38 height 12
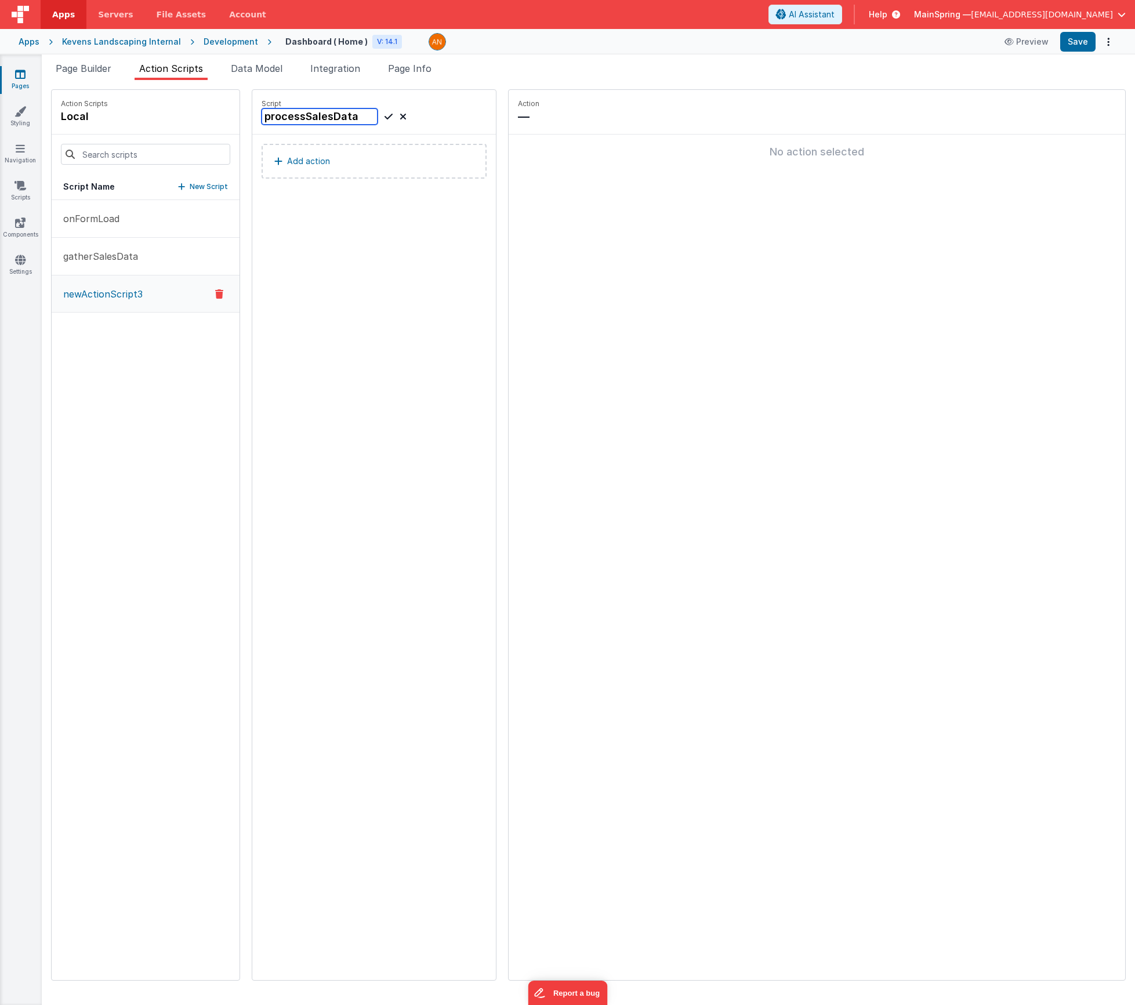
type input "processSalesData"
click at [385, 118] on icon at bounding box center [389, 117] width 8 height 14
click at [287, 171] on button "Add action" at bounding box center [374, 161] width 225 height 35
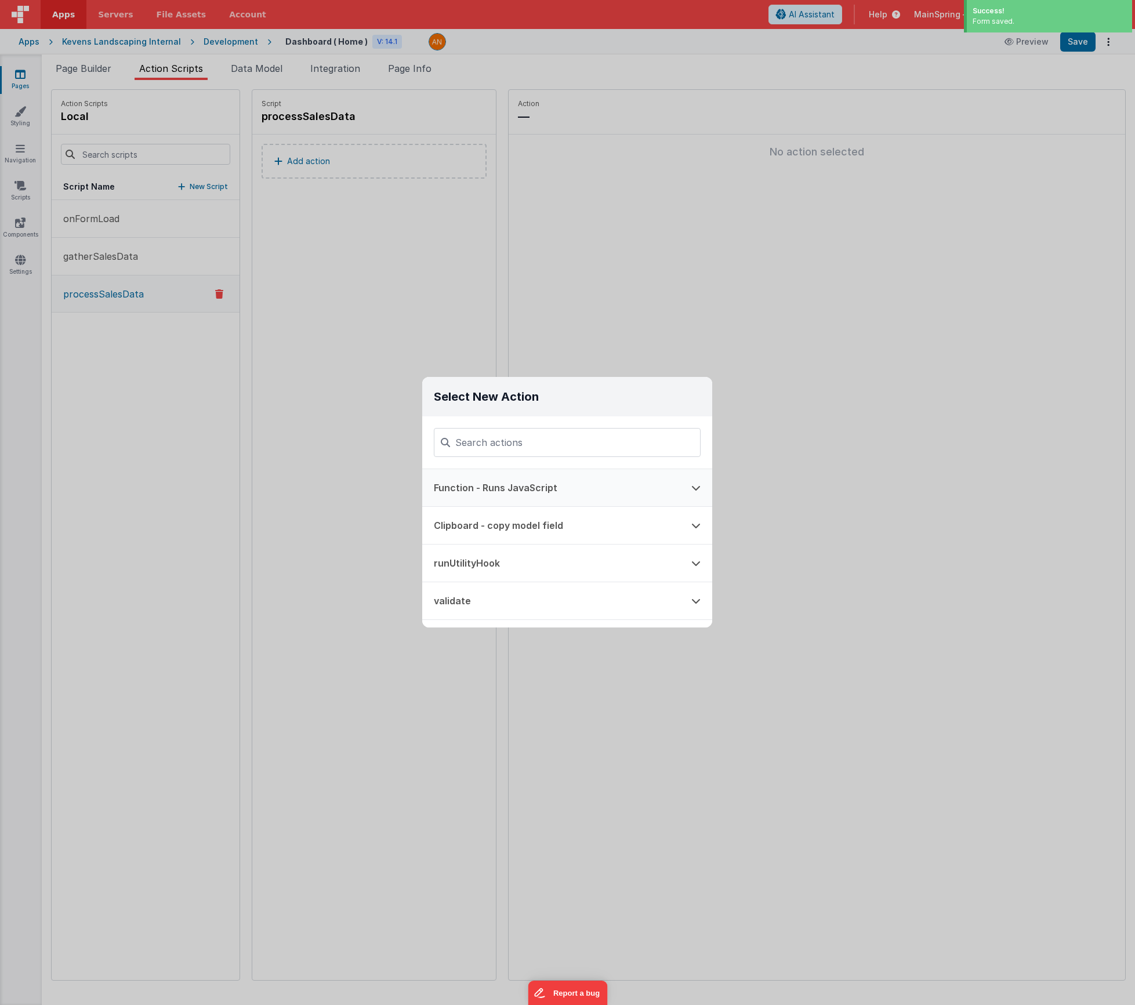
click at [532, 481] on button "Function - Runs JavaScript" at bounding box center [551, 487] width 258 height 37
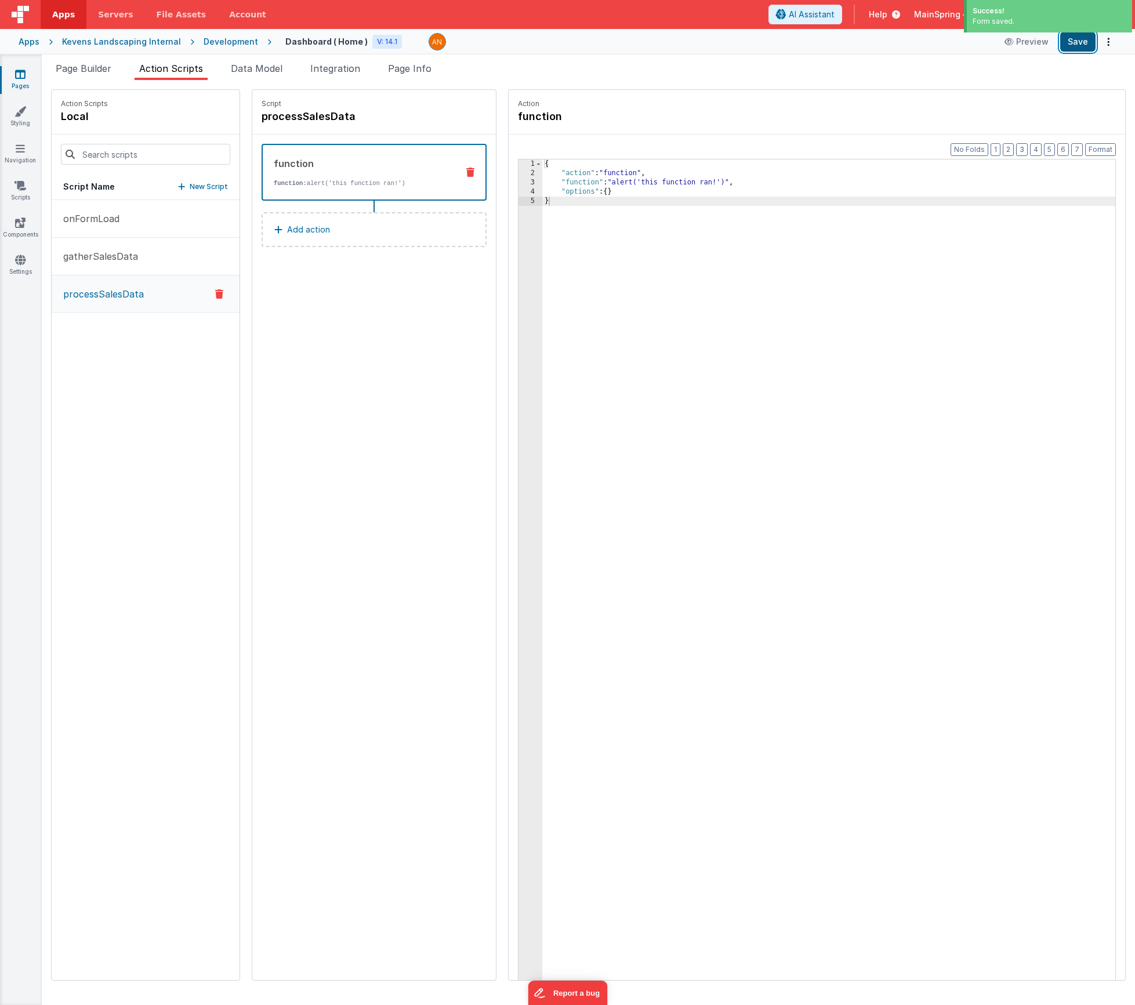
drag, startPoint x: 1087, startPoint y: 41, endPoint x: 1080, endPoint y: 49, distance: 11.5
click at [856, 42] on button "Save" at bounding box center [1077, 42] width 35 height 20
click at [329, 368] on div "Script processSalesData function function: alert('this function ran!') Add acti…" at bounding box center [374, 535] width 244 height 890
click at [332, 370] on div "Script processSalesData function function: alert('this function ran!') Add acti…" at bounding box center [374, 535] width 244 height 890
click at [327, 356] on div "Script processSalesData function function: alert('this function ran!') Add acti…" at bounding box center [374, 535] width 244 height 890
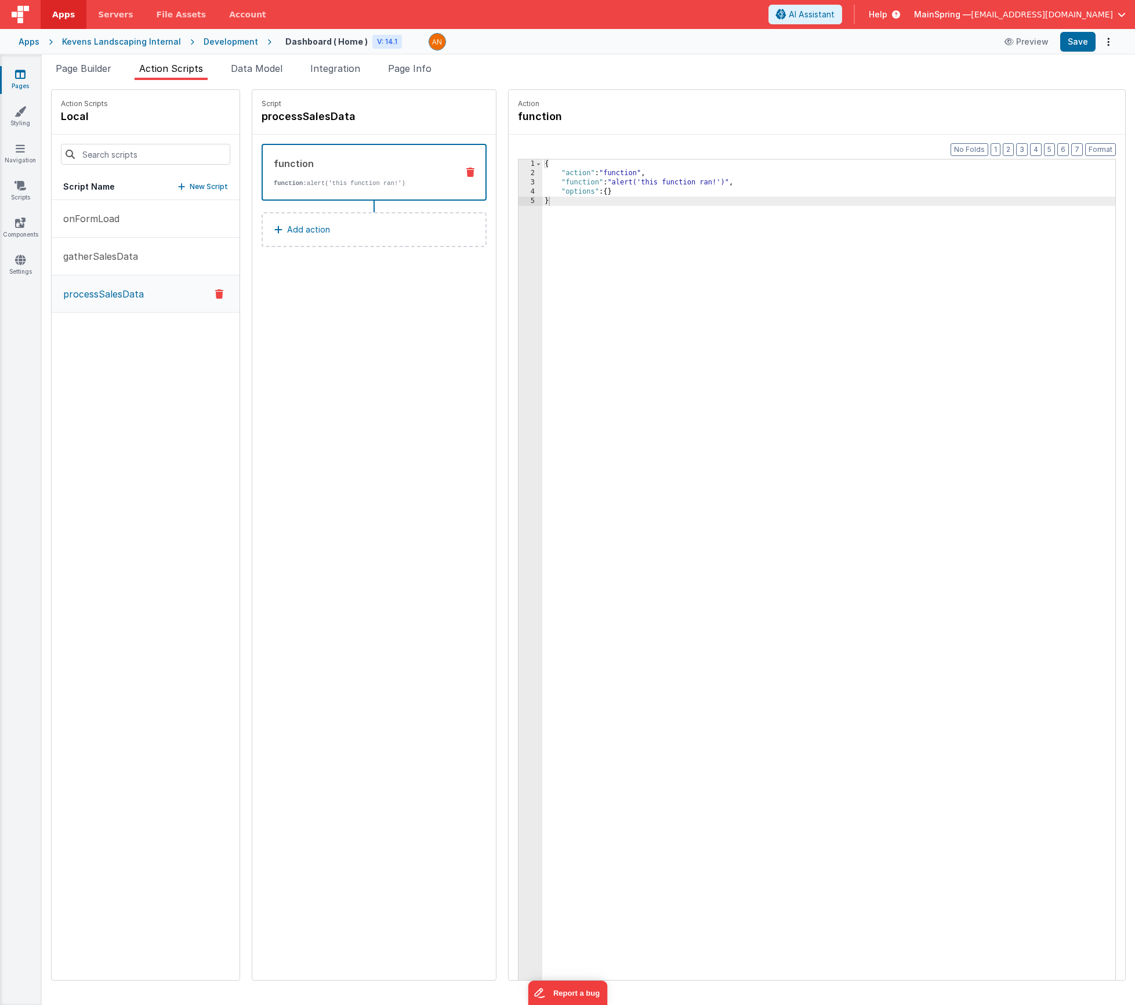
click at [23, 69] on icon at bounding box center [20, 74] width 10 height 12
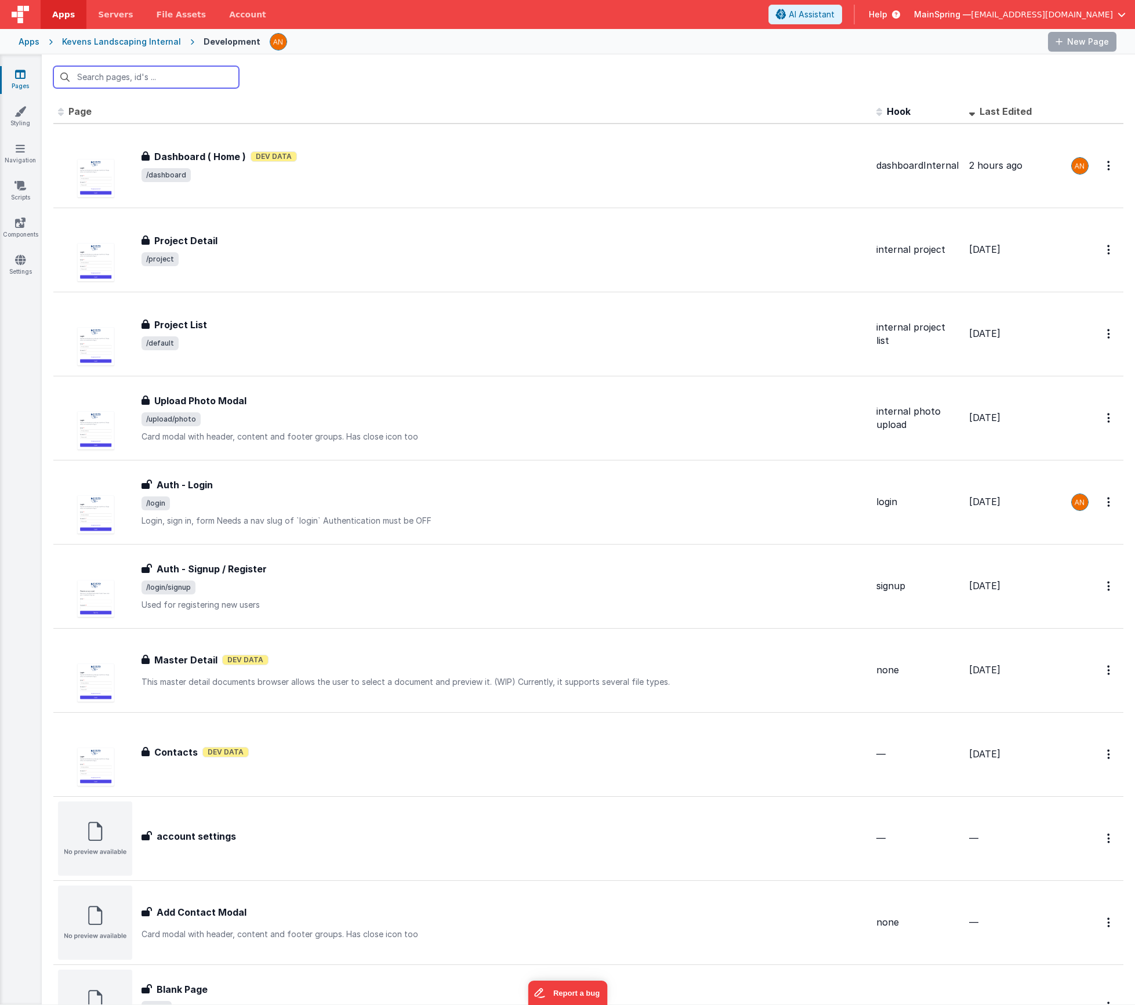
click at [88, 70] on input "text" at bounding box center [146, 77] width 186 height 22
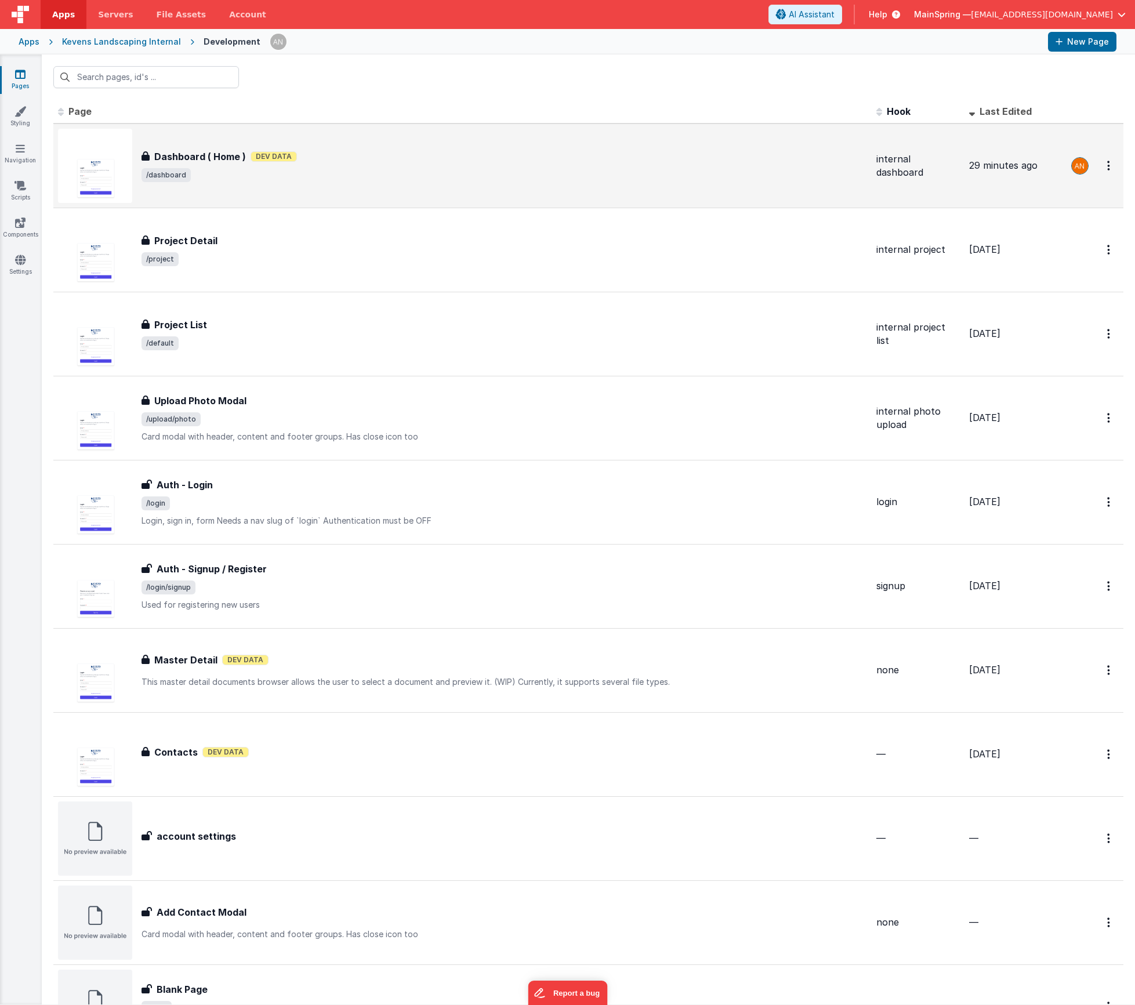
drag, startPoint x: 368, startPoint y: 140, endPoint x: 373, endPoint y: 136, distance: 6.2
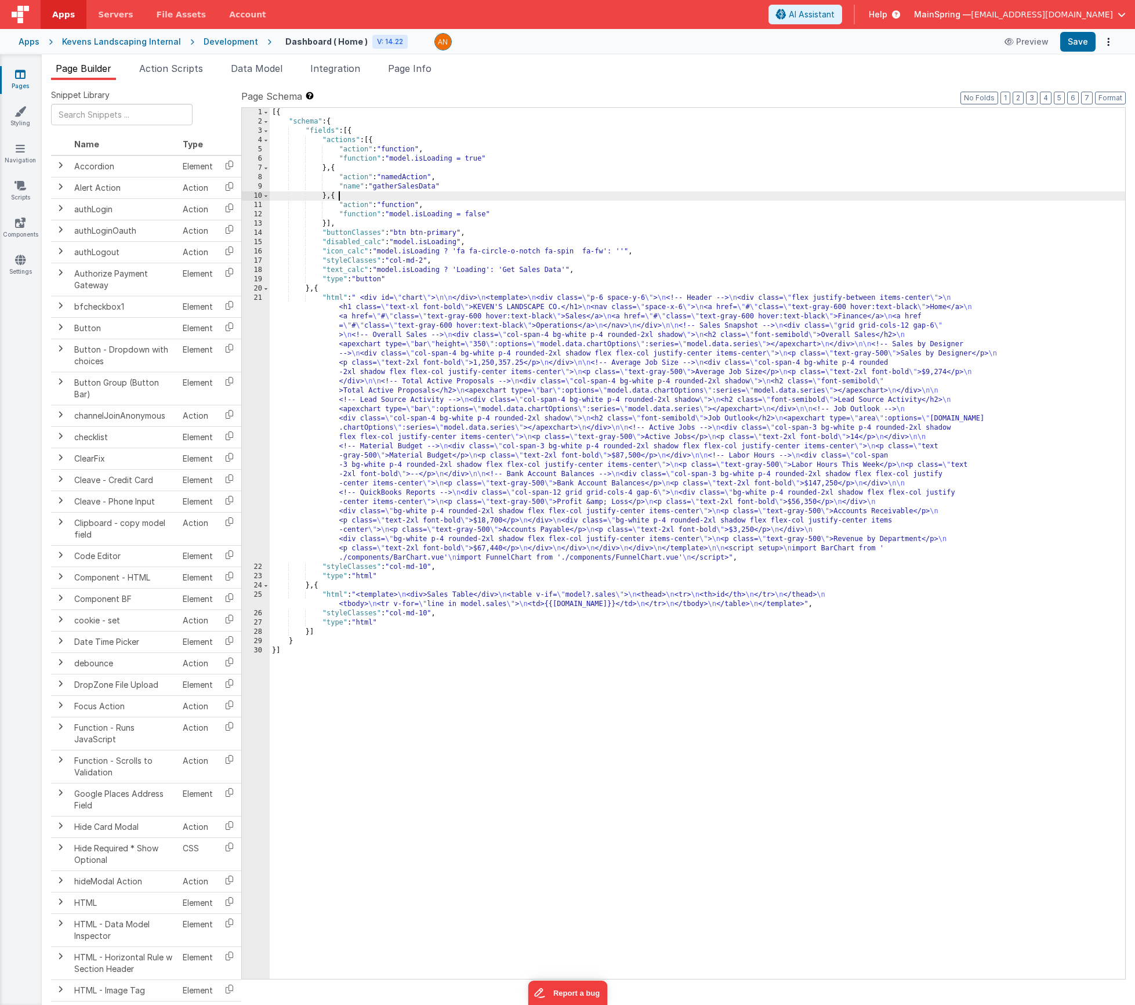
click at [408, 200] on div "[{ "schema" : { "fields" : [{ "actions" : [{ "action" : "function" , "function"…" at bounding box center [698, 553] width 856 height 890
click at [419, 260] on div "[{ "schema" : { "fields" : [{ "actions" : [{ "action" : "function" , "function"…" at bounding box center [698, 553] width 856 height 890
click at [186, 71] on span "Action Scripts" at bounding box center [171, 69] width 64 height 12
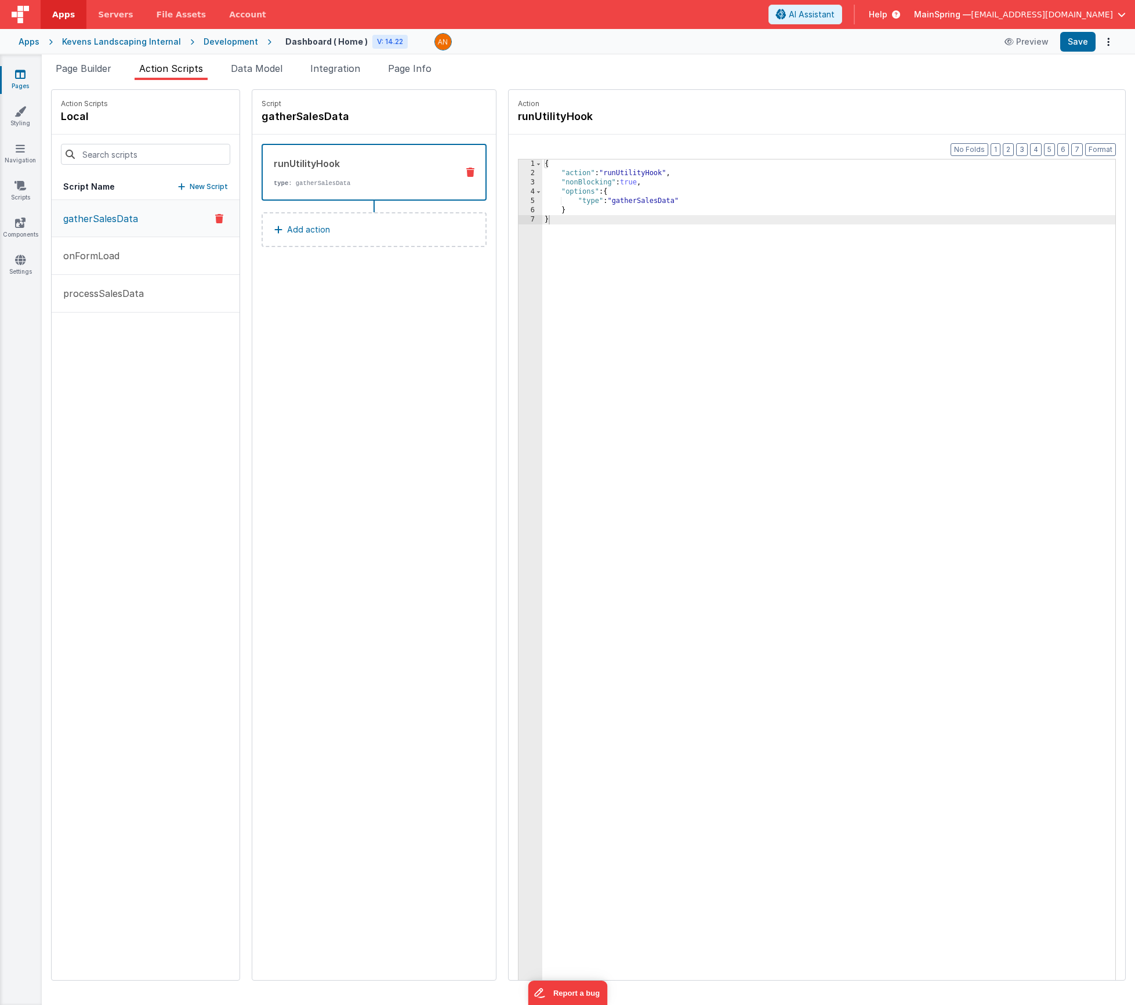
click at [90, 59] on div "Page Builder Action Scripts Data Model Integration Page Info Snippet Library Na…" at bounding box center [588, 530] width 1093 height 951
click at [93, 67] on span "Page Builder" at bounding box center [84, 69] width 56 height 12
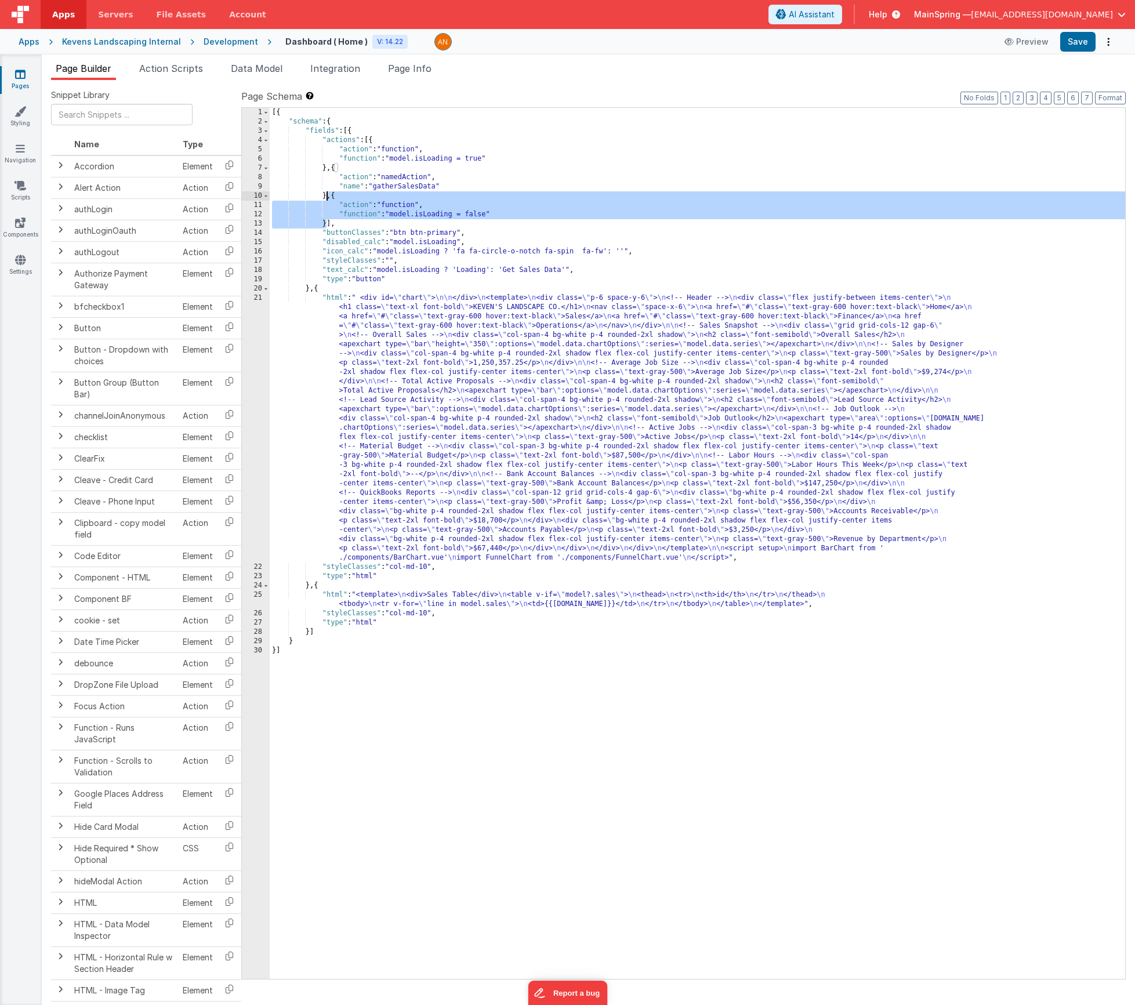
drag, startPoint x: 327, startPoint y: 223, endPoint x: 326, endPoint y: 197, distance: 26.1
click at [326, 197] on div "[{ "schema" : { "fields" : [{ "actions" : [{ "action" : "function" , "function"…" at bounding box center [698, 553] width 856 height 890
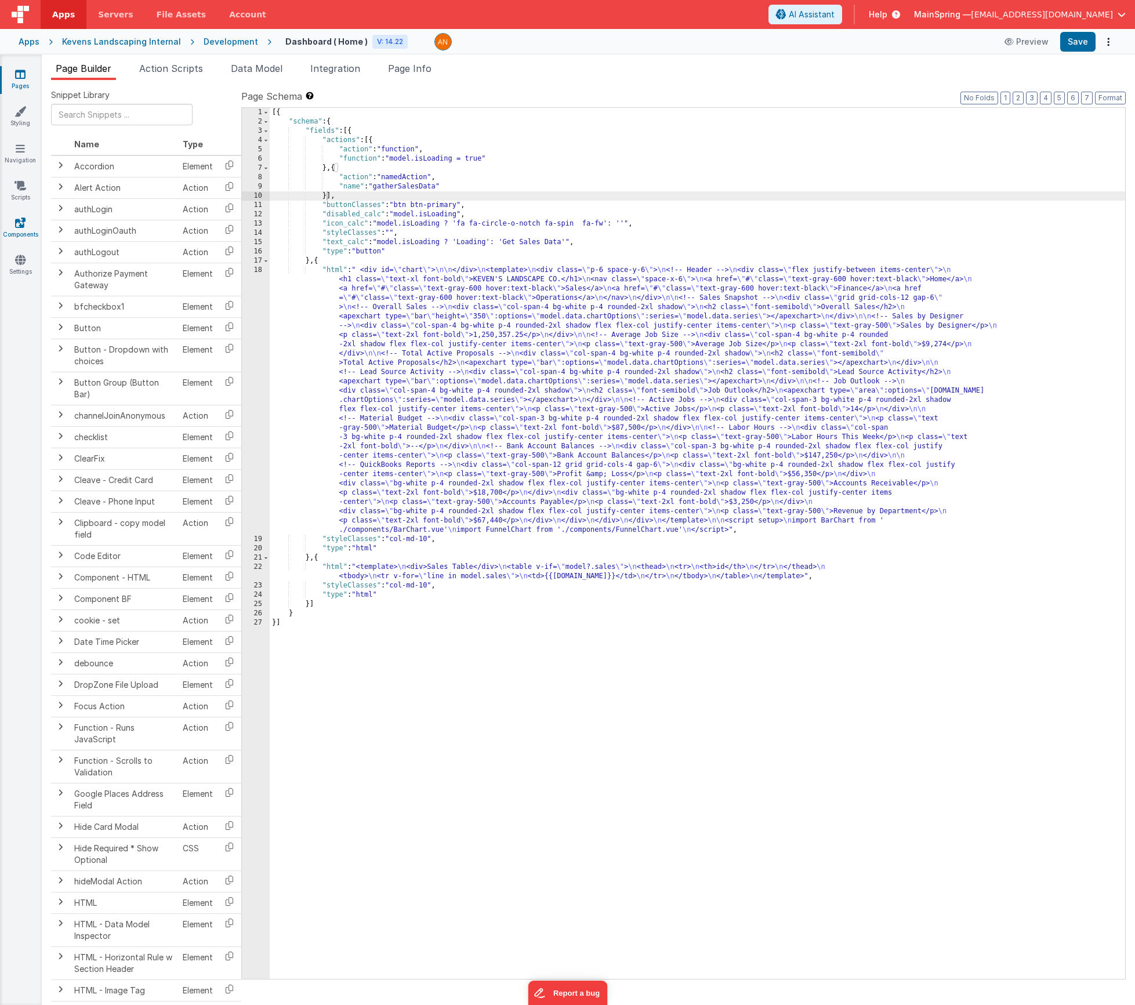
click at [13, 223] on link "Components" at bounding box center [20, 228] width 42 height 23
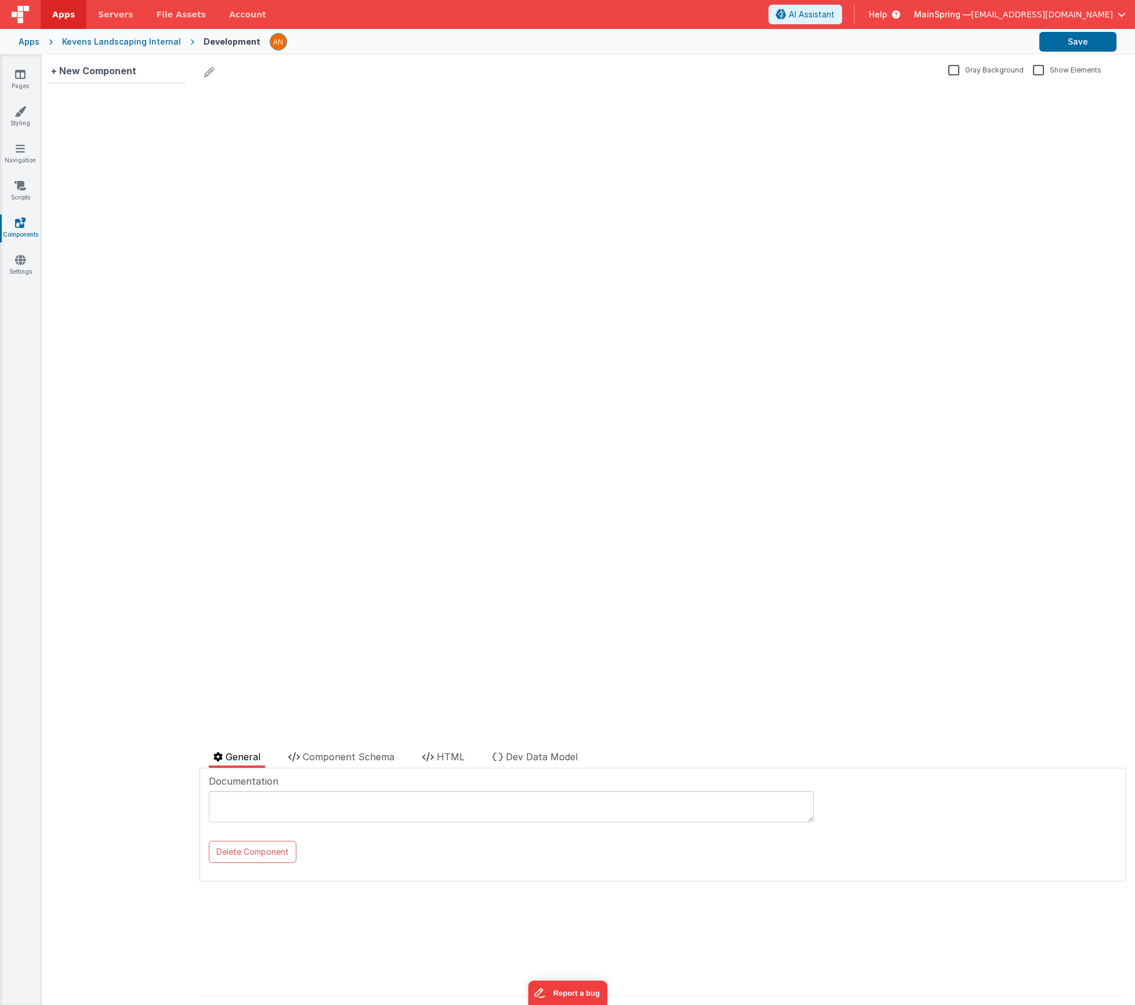
click at [317, 800] on textarea at bounding box center [511, 806] width 605 height 31
click at [123, 70] on div "+ New Component" at bounding box center [93, 70] width 95 height 23
click at [321, 73] on div "New_Component_1" at bounding box center [572, 72] width 744 height 16
click at [314, 71] on icon at bounding box center [316, 72] width 10 height 16
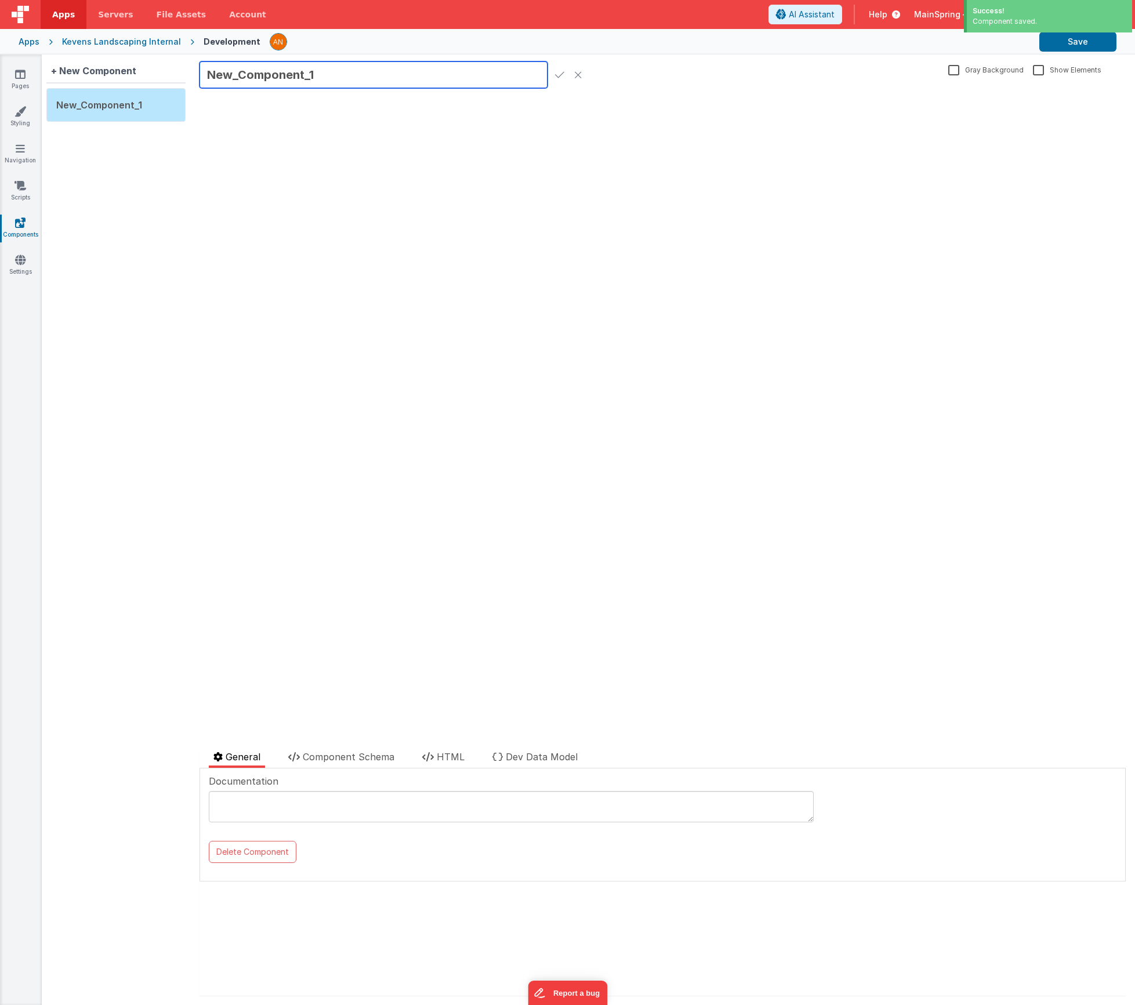
drag, startPoint x: 353, startPoint y: 75, endPoint x: 165, endPoint y: 52, distance: 189.4
click at [165, 52] on div "Apps Servers File Assets Account Some FUTURE Slot AI Assistant Help MainSpring …" at bounding box center [567, 502] width 1135 height 1005
type input "WidgetPlaceholder"
click at [555, 74] on icon at bounding box center [559, 75] width 9 height 16
click at [347, 755] on span "Component Schema" at bounding box center [349, 757] width 92 height 12
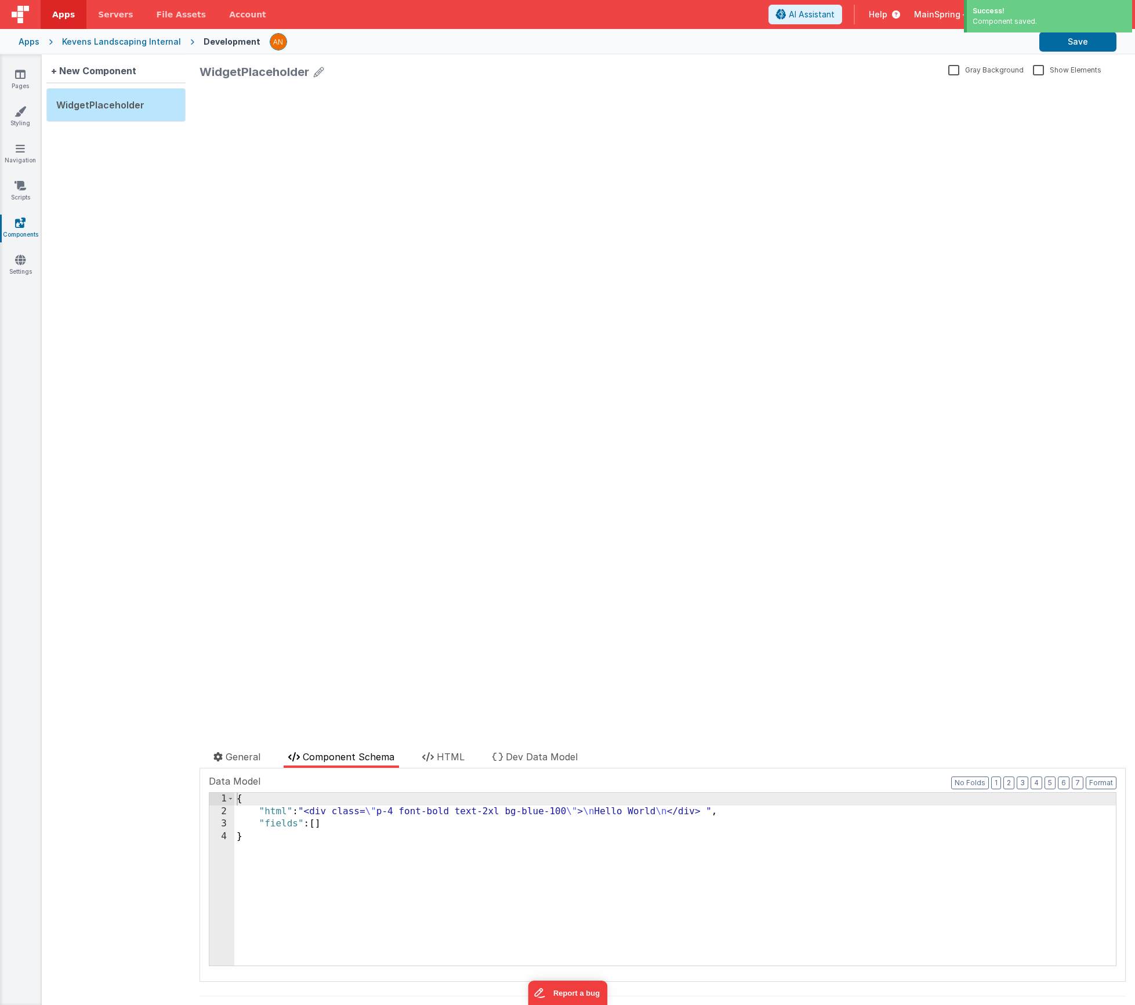
click at [343, 806] on div "{ "html" : "<div class= \" p-4 font-bold text-2xl bg-blue-100 \" > \n Hello Wor…" at bounding box center [675, 892] width 882 height 198
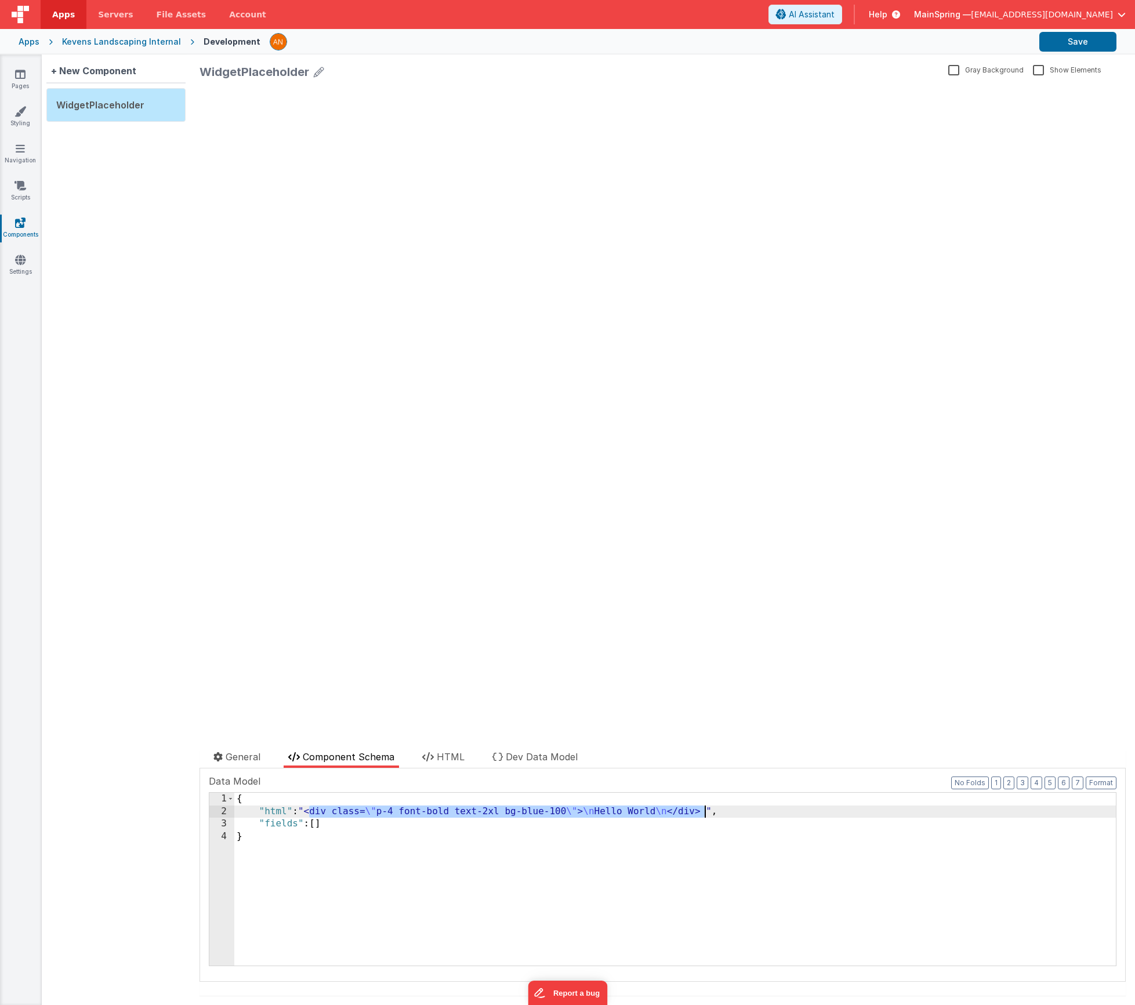
drag, startPoint x: 311, startPoint y: 811, endPoint x: 707, endPoint y: 808, distance: 395.6
click at [707, 808] on div "{ "html" : "<div class= \" p-4 font-bold text-2xl bg-blue-100 \" > \n Hello Wor…" at bounding box center [675, 892] width 882 height 198
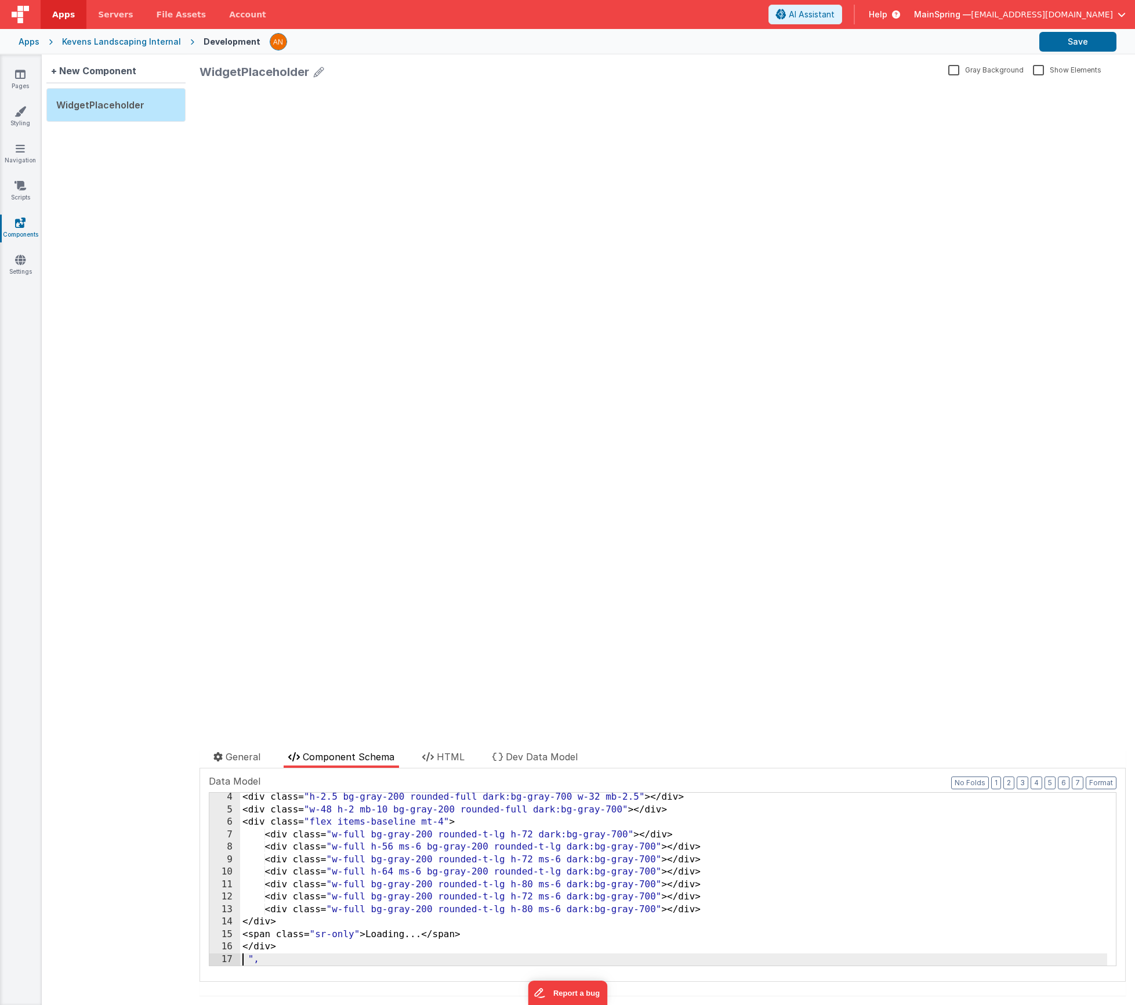
scroll to position [39, 0]
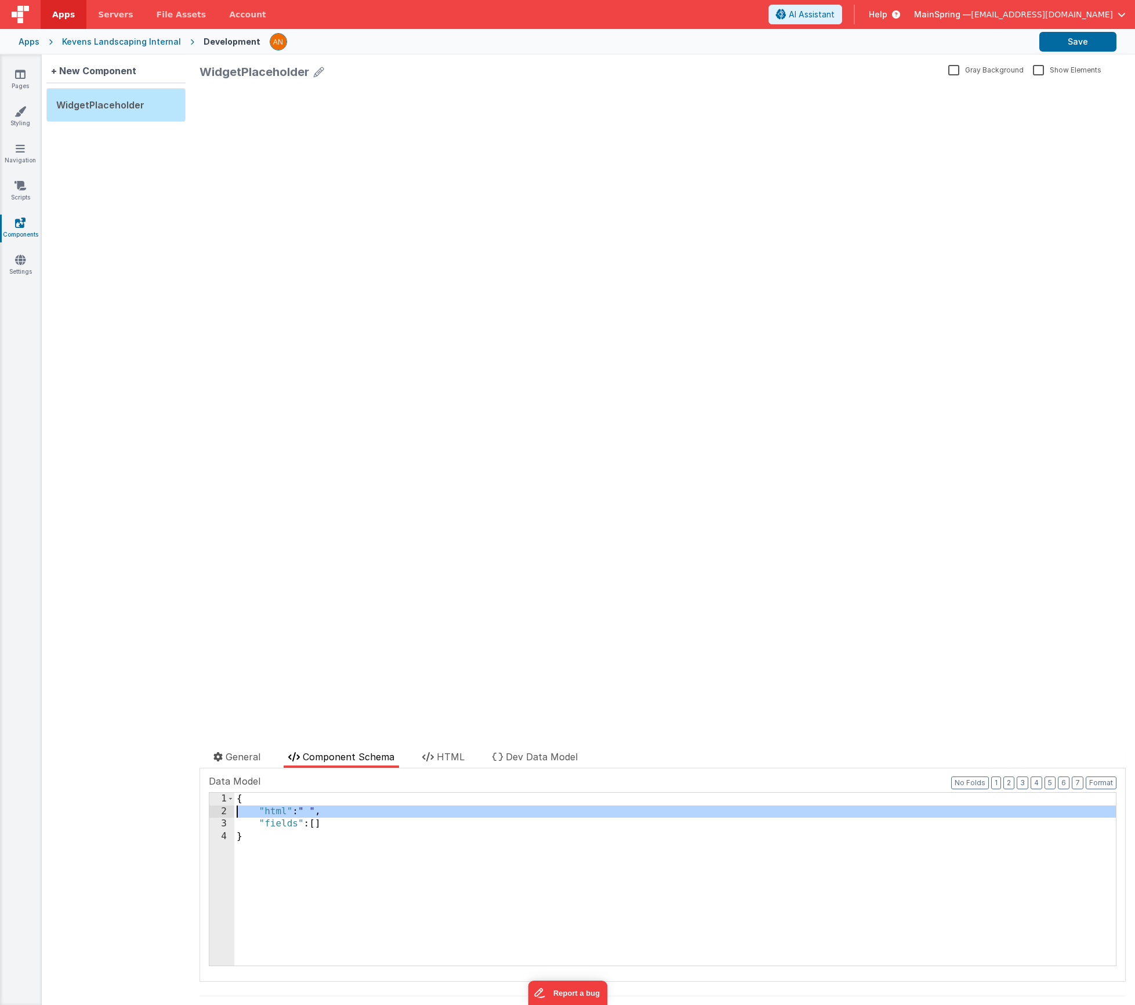
click at [214, 812] on div "2" at bounding box center [221, 812] width 25 height 13
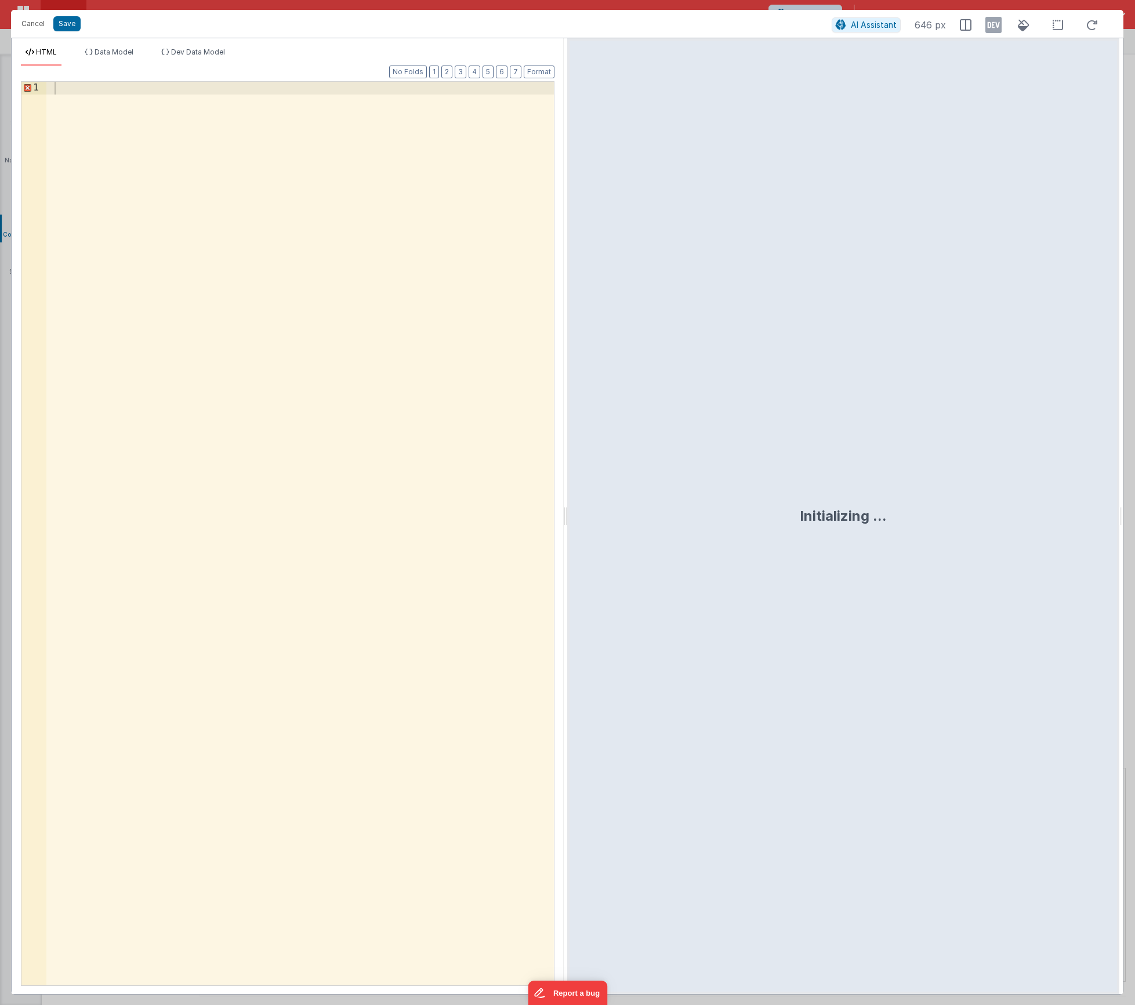
click at [183, 401] on div at bounding box center [300, 546] width 508 height 929
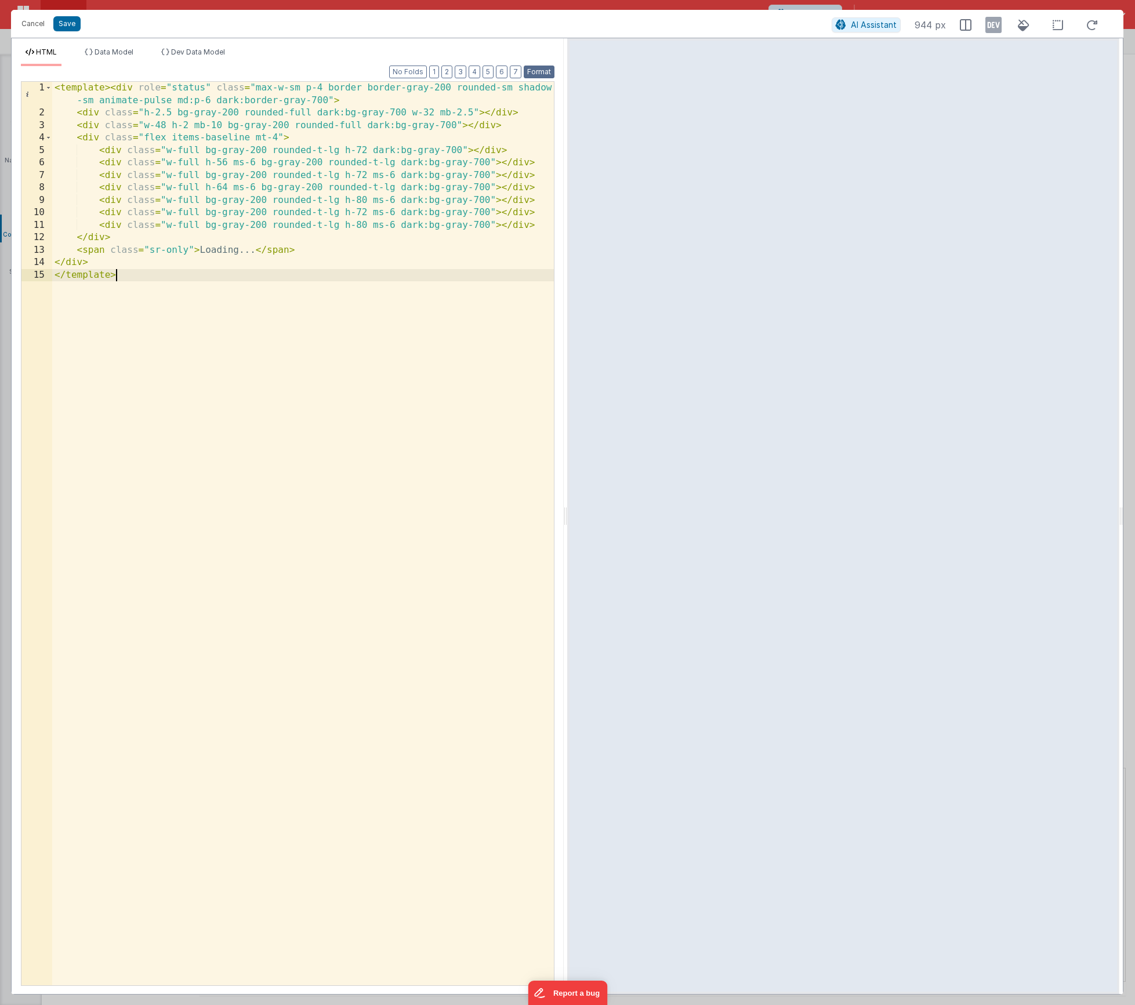
click at [547, 68] on button "Format" at bounding box center [539, 72] width 31 height 13
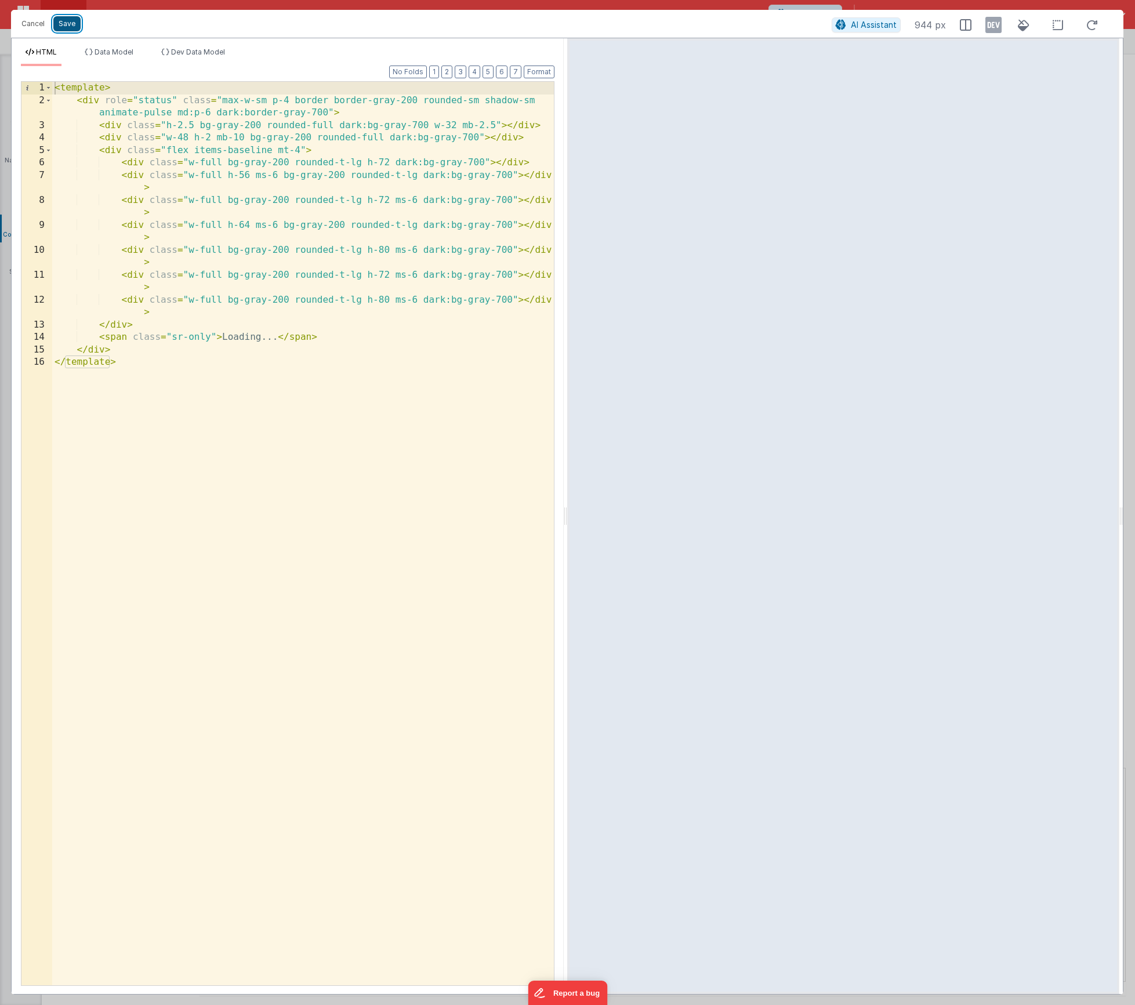
click at [75, 22] on button "Save" at bounding box center [66, 23] width 27 height 15
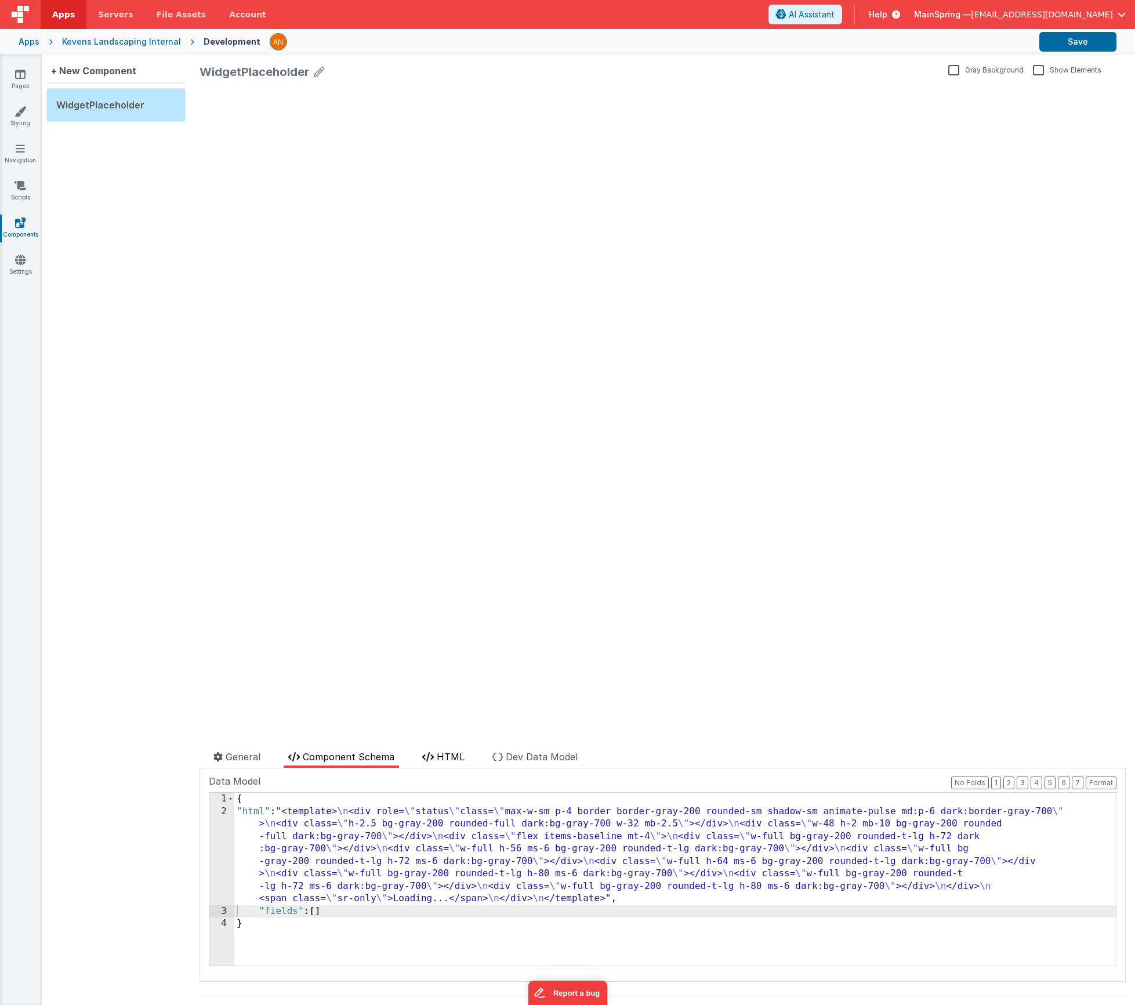
click at [451, 751] on span "HTML" at bounding box center [451, 757] width 28 height 12
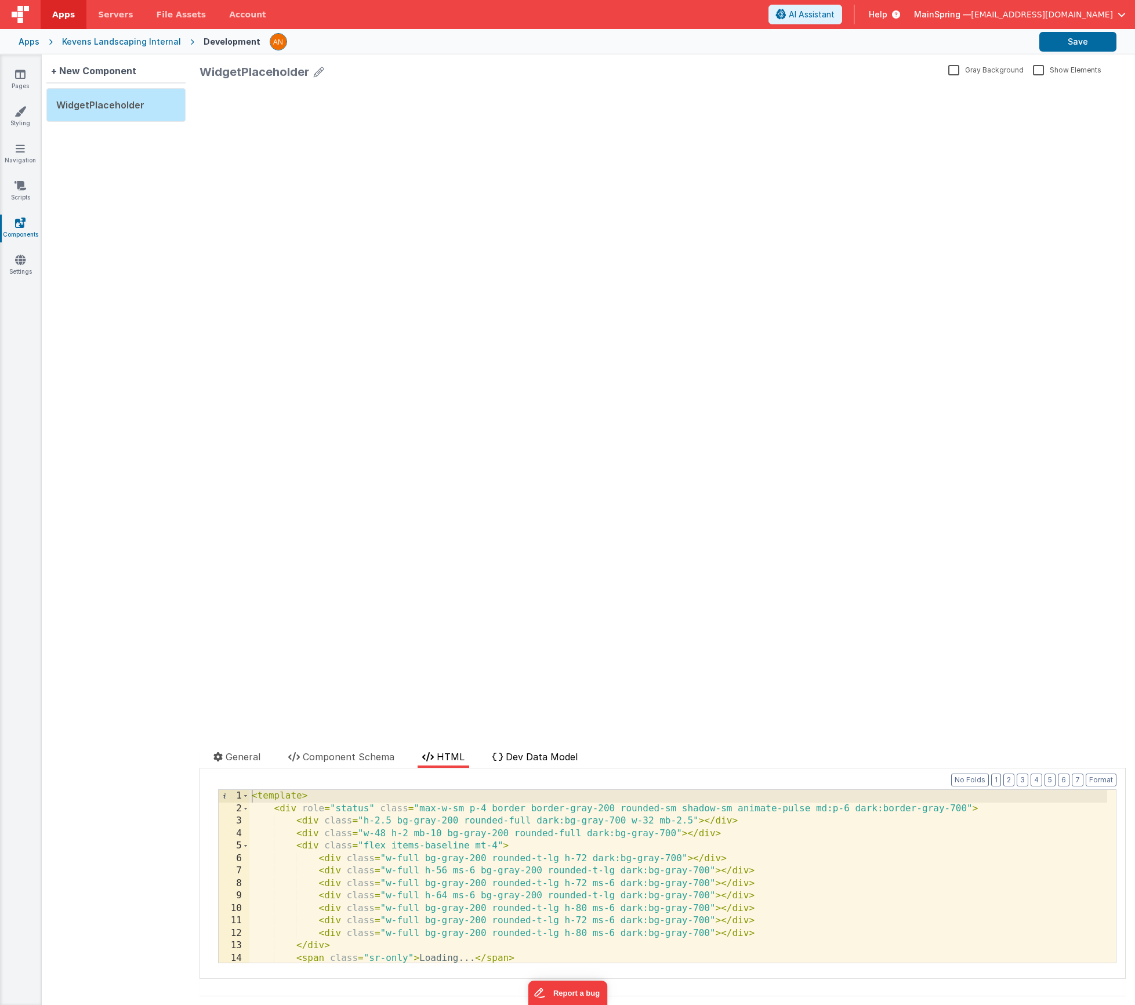
click at [534, 760] on span "Dev Data Model" at bounding box center [542, 757] width 72 height 12
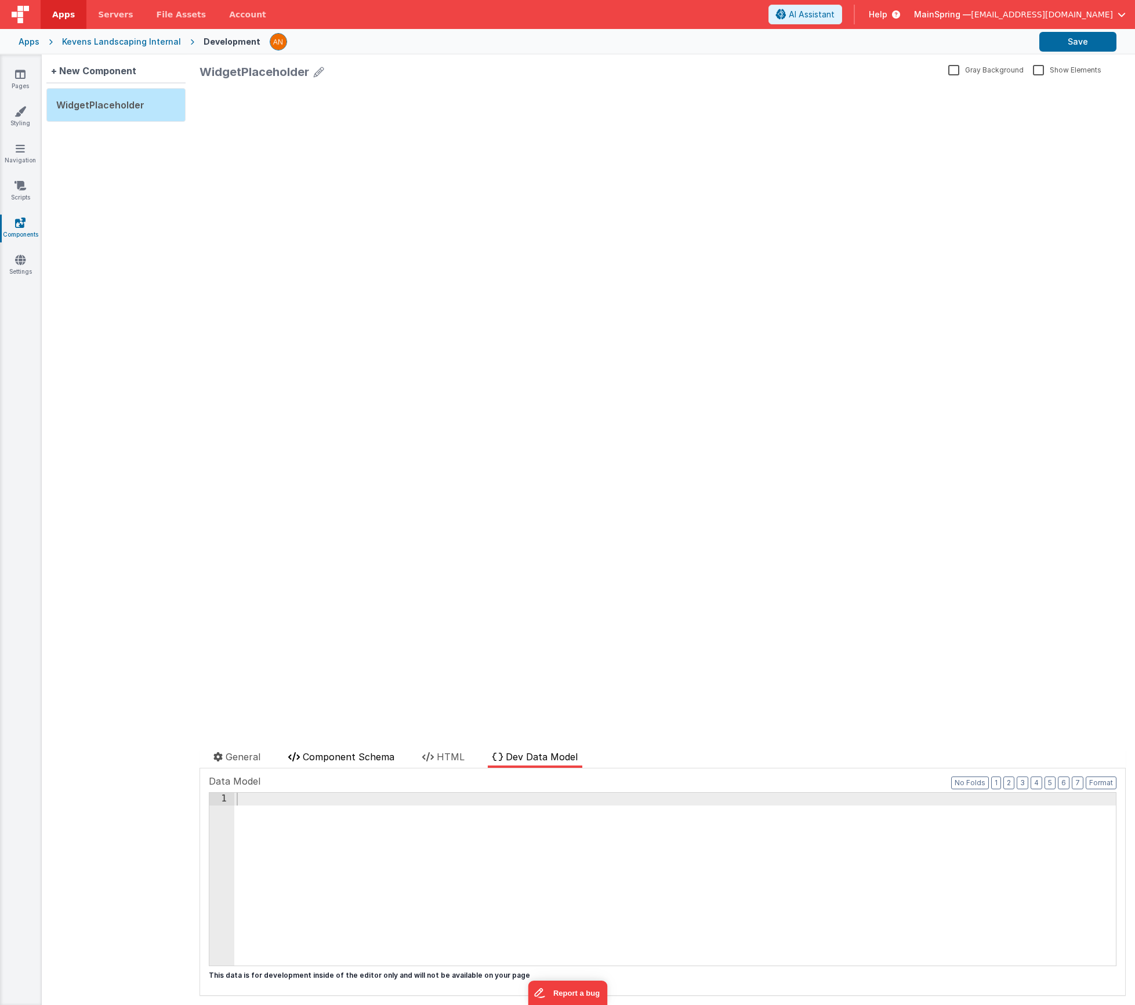
click at [356, 754] on span "Component Schema" at bounding box center [349, 757] width 92 height 12
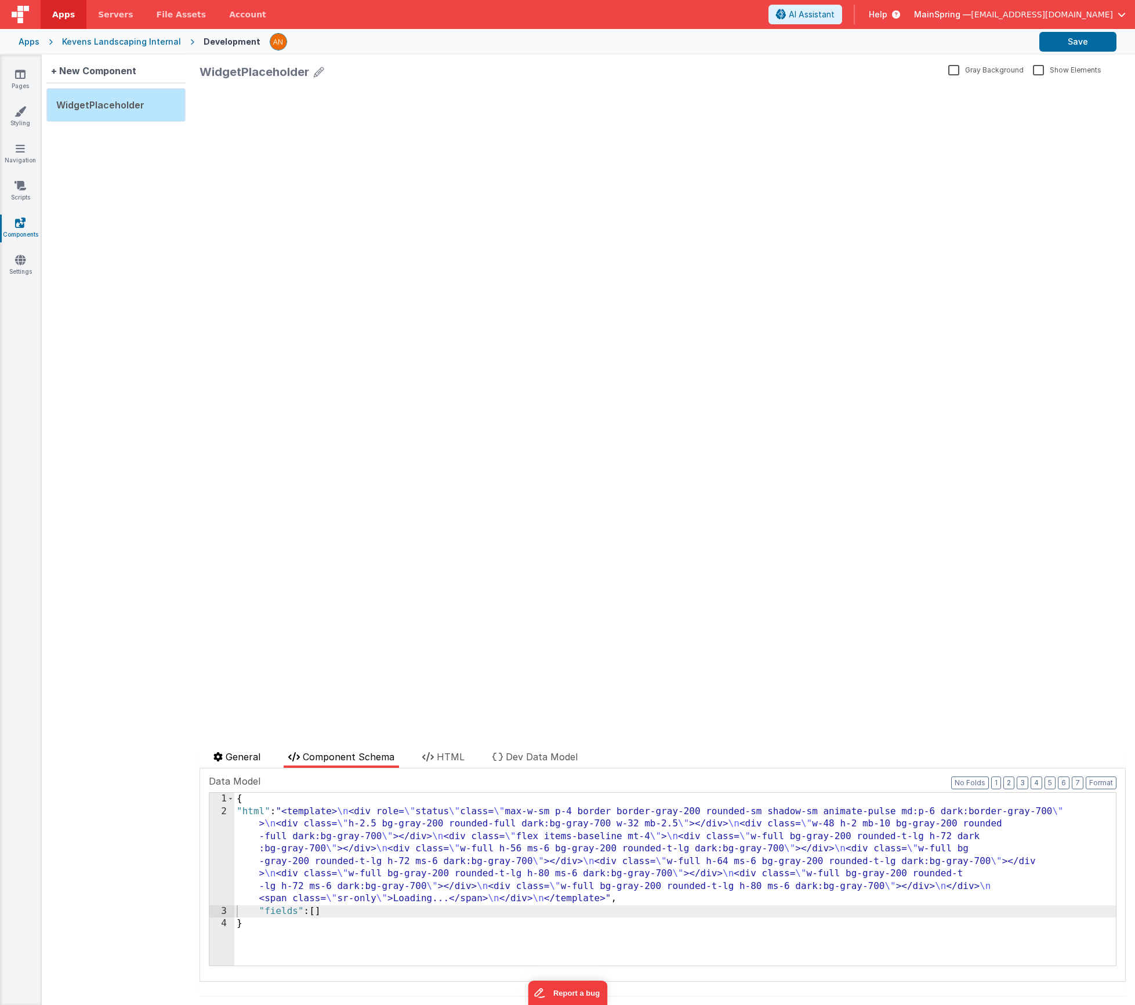
click at [252, 759] on span "General" at bounding box center [243, 757] width 35 height 12
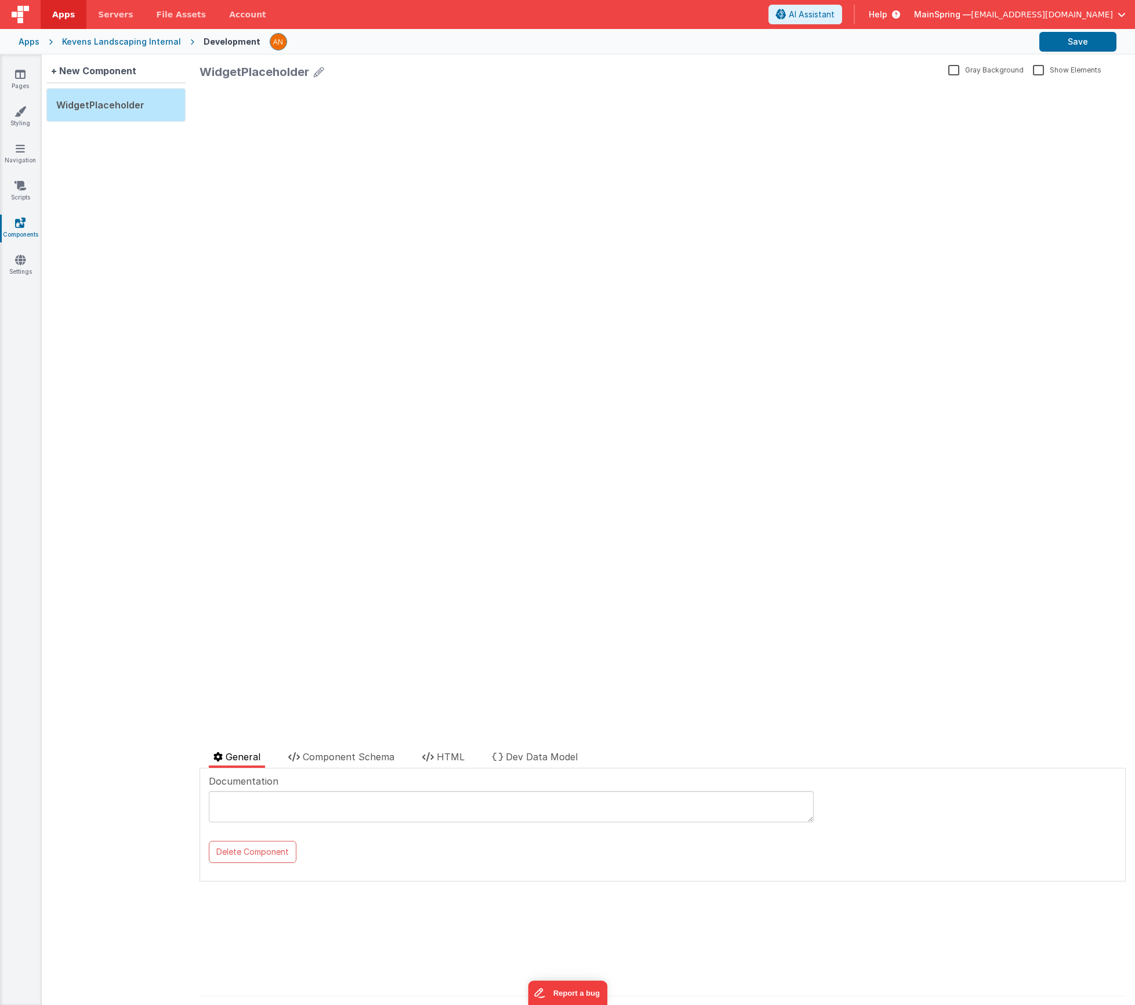
click at [856, 71] on label "Gray Background" at bounding box center [985, 69] width 75 height 11
click at [0, 0] on input "Gray Background" at bounding box center [0, 0] width 0 height 0
click at [856, 71] on label "Gray Background" at bounding box center [987, 69] width 73 height 11
click at [0, 0] on input "Gray Background" at bounding box center [0, 0] width 0 height 0
click at [856, 71] on label "Show Elements" at bounding box center [1067, 69] width 68 height 11
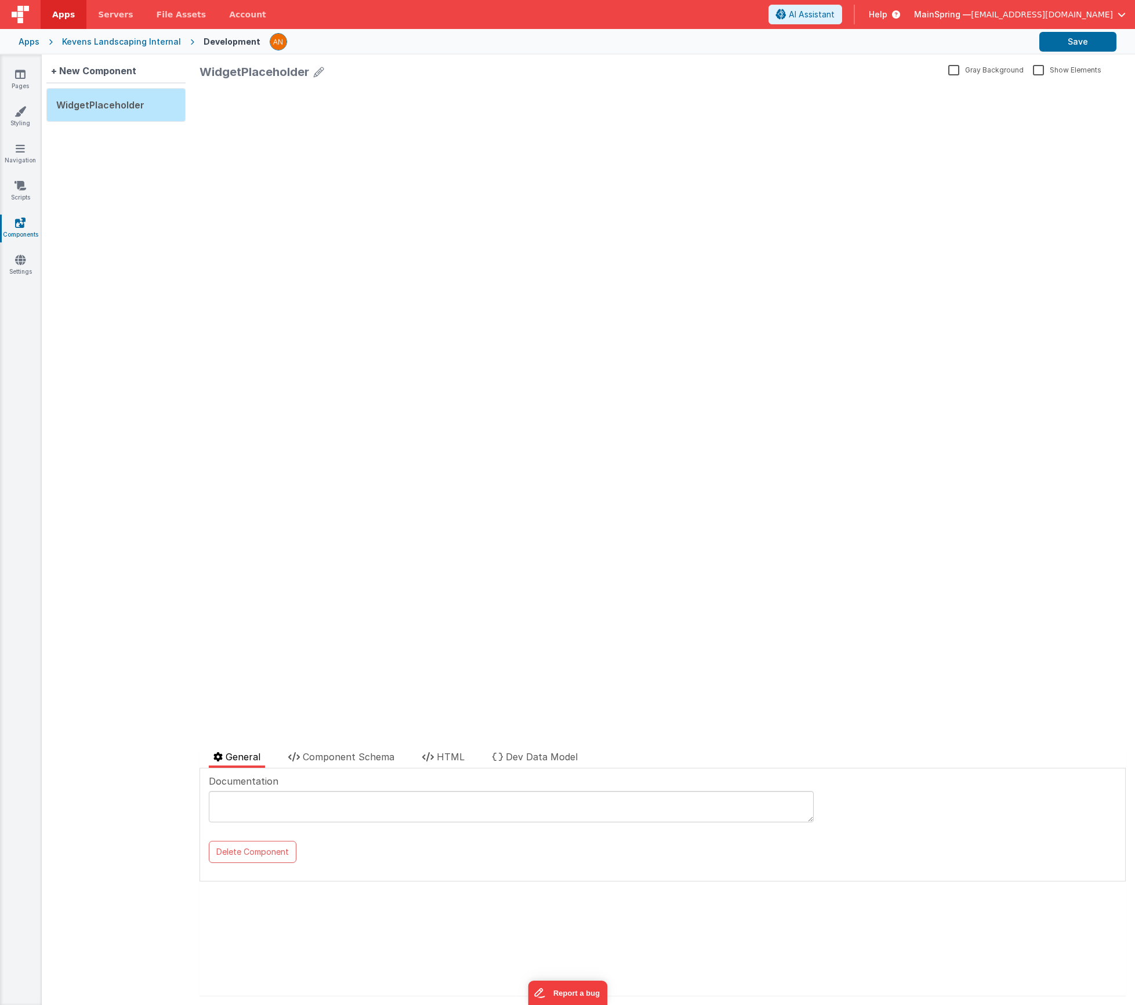
click at [0, 0] on input "Show Elements" at bounding box center [0, 0] width 0 height 0
click at [856, 72] on label "Show Elements" at bounding box center [1066, 69] width 66 height 11
click at [0, 0] on input "Show Elements" at bounding box center [0, 0] width 0 height 0
click at [125, 201] on div "+ New Component WidgetPlaceholder" at bounding box center [116, 530] width 148 height 951
click at [266, 806] on textarea at bounding box center [511, 806] width 605 height 31
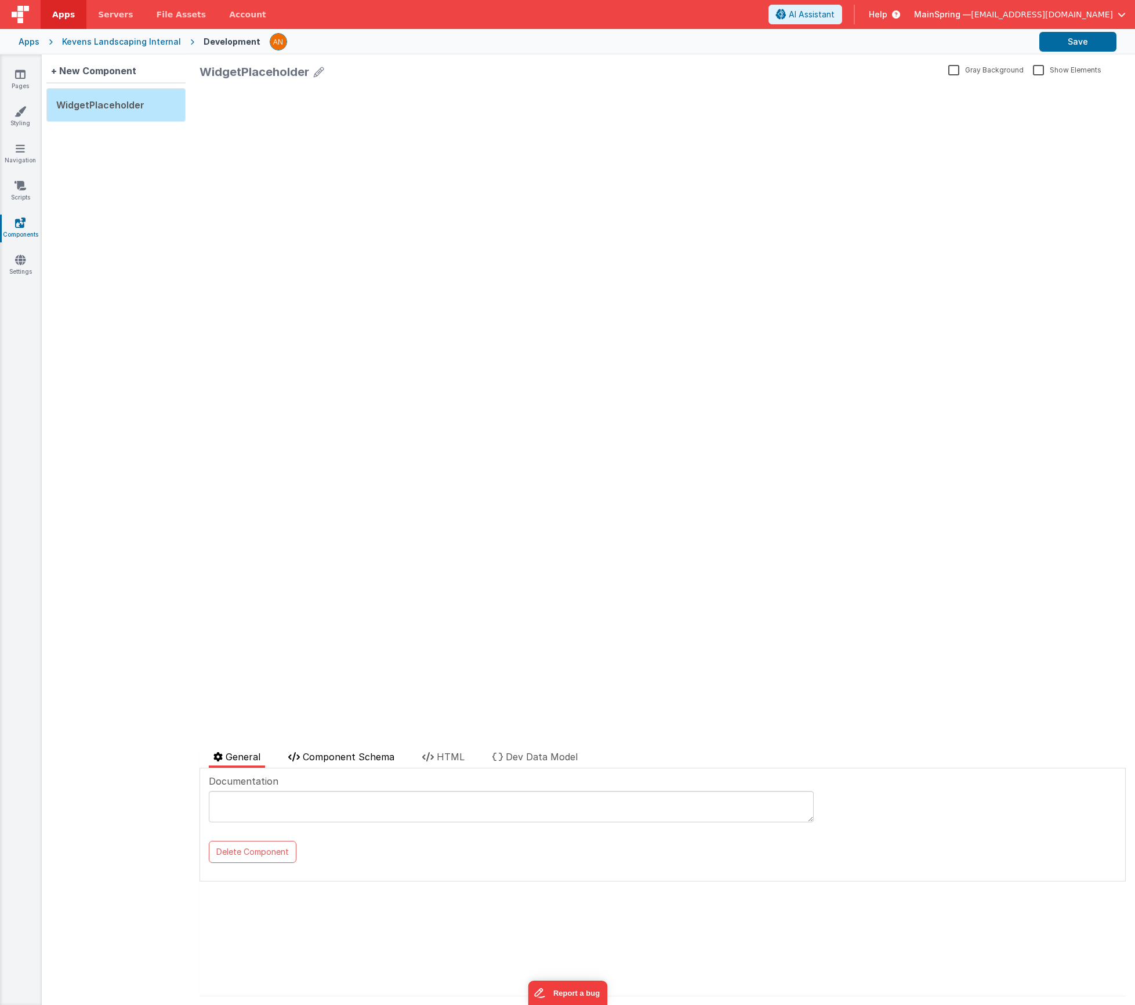
click at [330, 757] on span "Component Schema" at bounding box center [349, 757] width 92 height 12
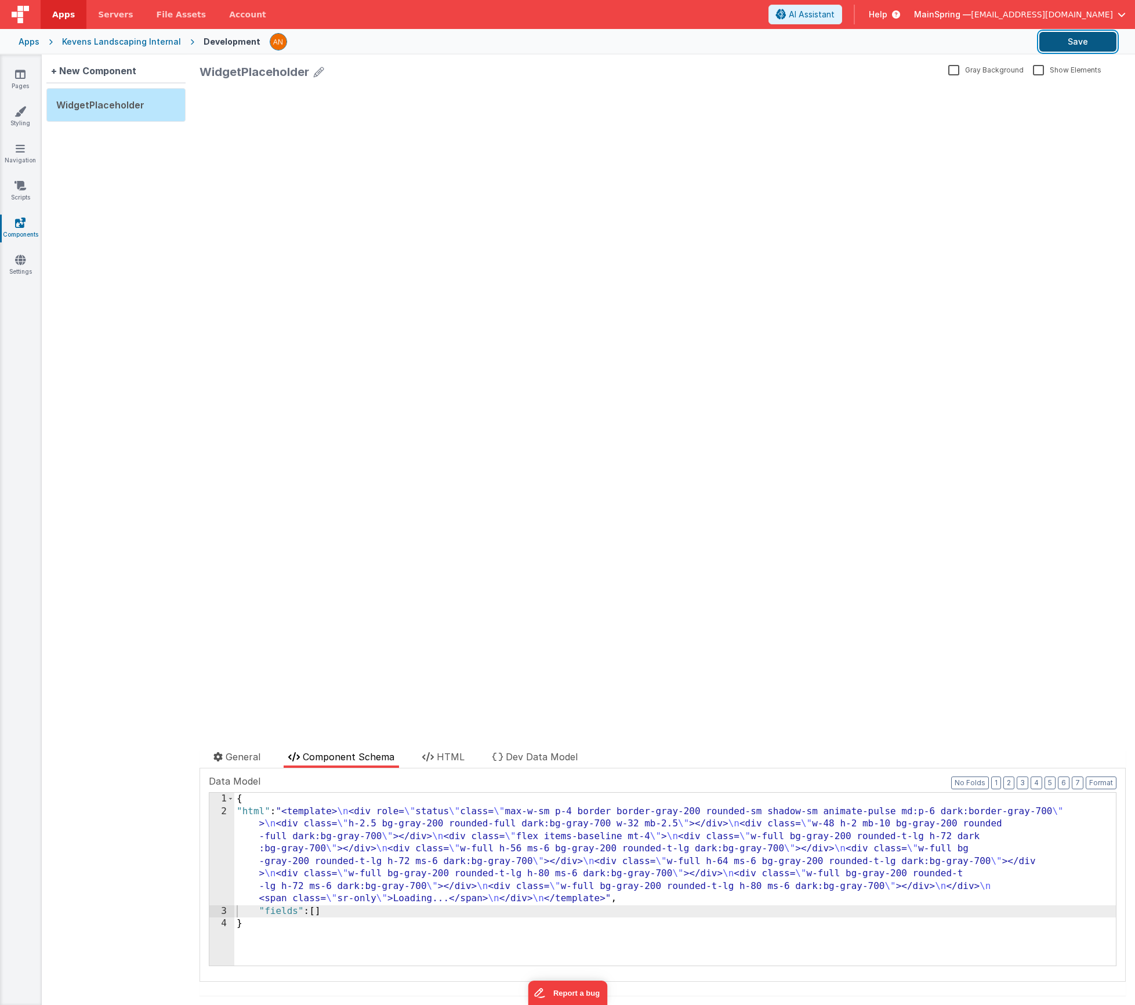
click at [856, 42] on button "Save" at bounding box center [1077, 42] width 77 height 20
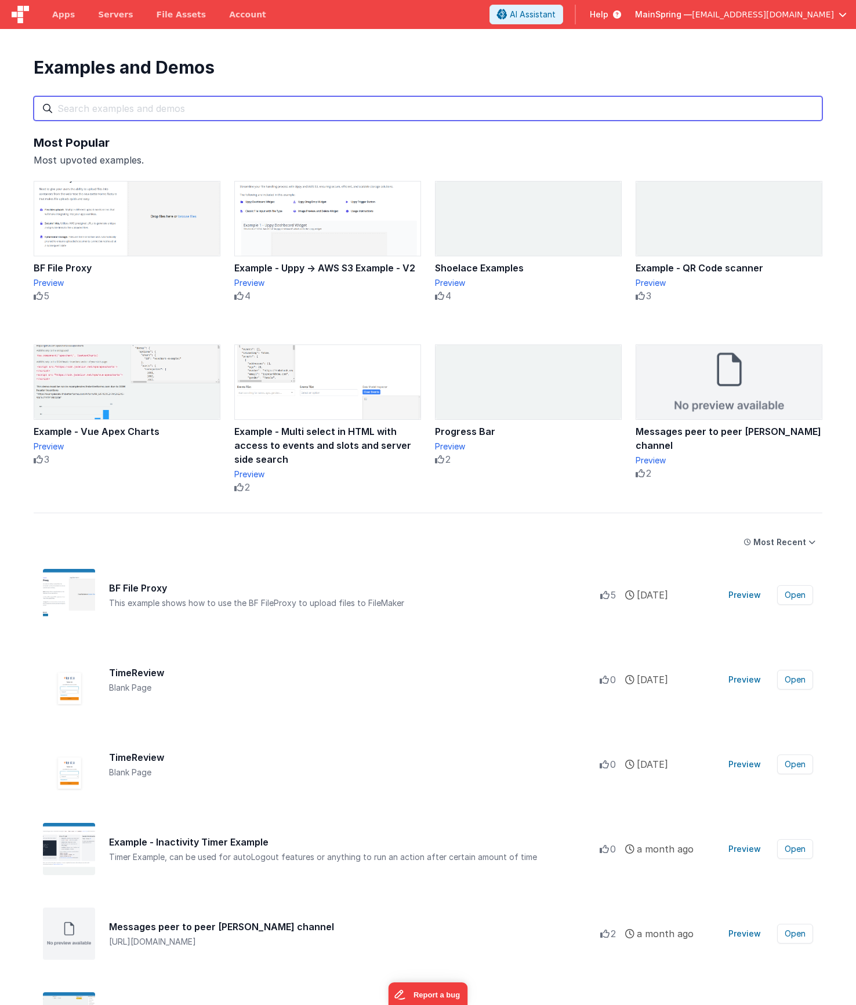
click at [247, 103] on input "text" at bounding box center [428, 108] width 789 height 24
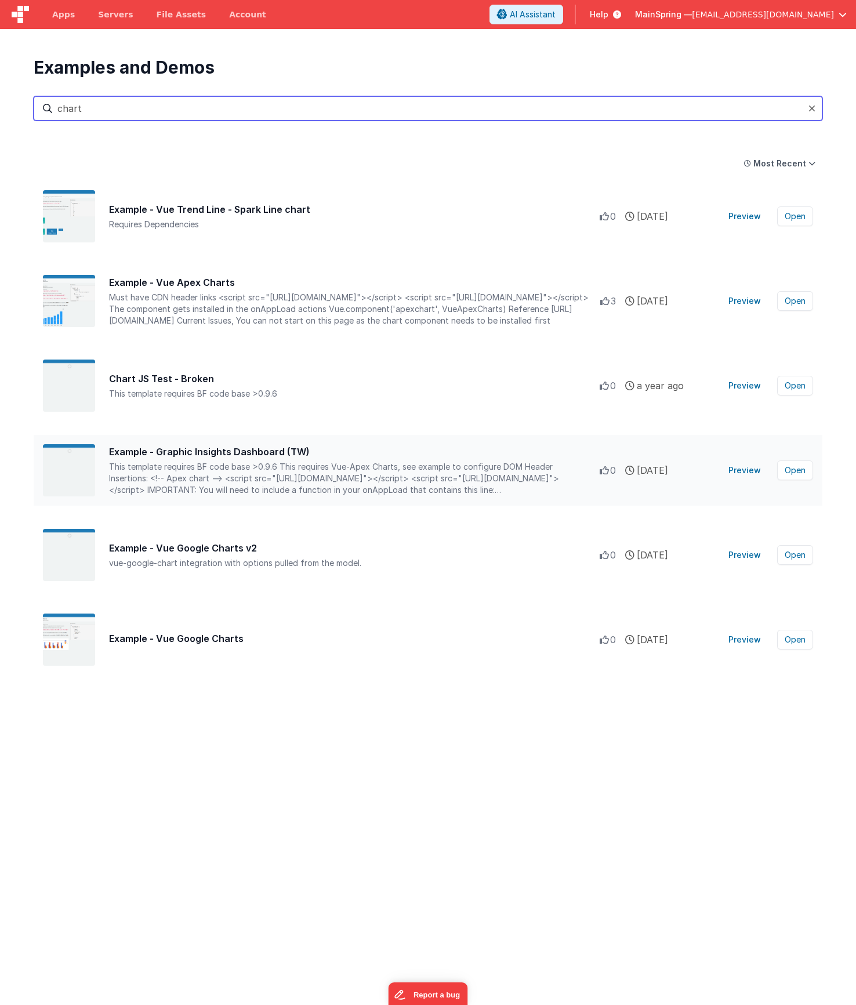
type input "chart"
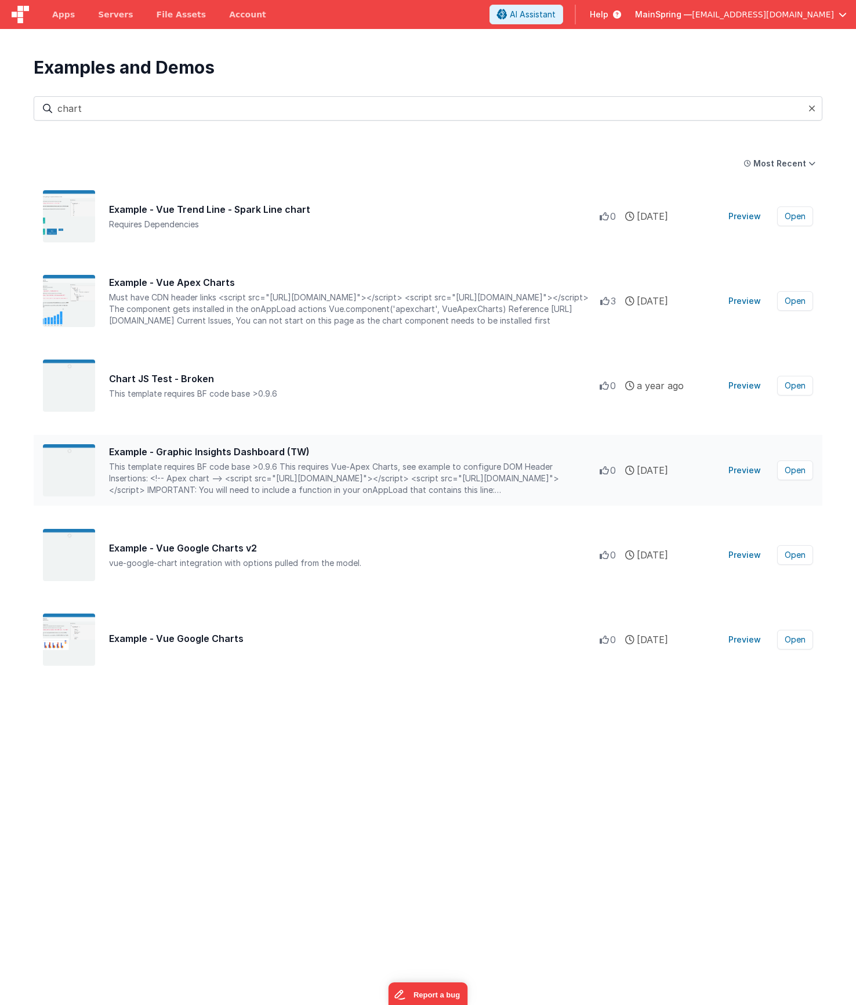
click at [176, 450] on div "Example - Graphic Insights Dashboard (TW)" at bounding box center [354, 452] width 491 height 14
click at [520, 475] on button "Preview" at bounding box center [745, 470] width 46 height 19
click at [173, 287] on div "Example - Vue Apex Charts" at bounding box center [354, 283] width 491 height 14
click at [520, 303] on button "Open" at bounding box center [795, 301] width 36 height 20
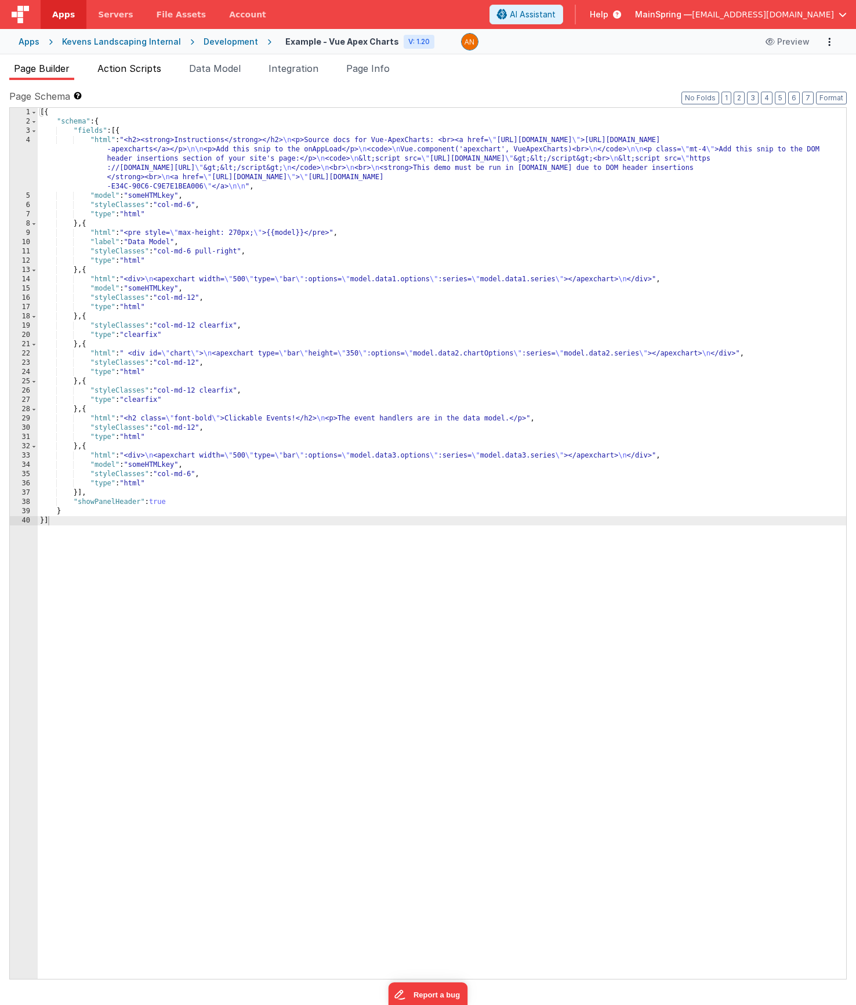
click at [134, 69] on span "Action Scripts" at bounding box center [129, 69] width 64 height 12
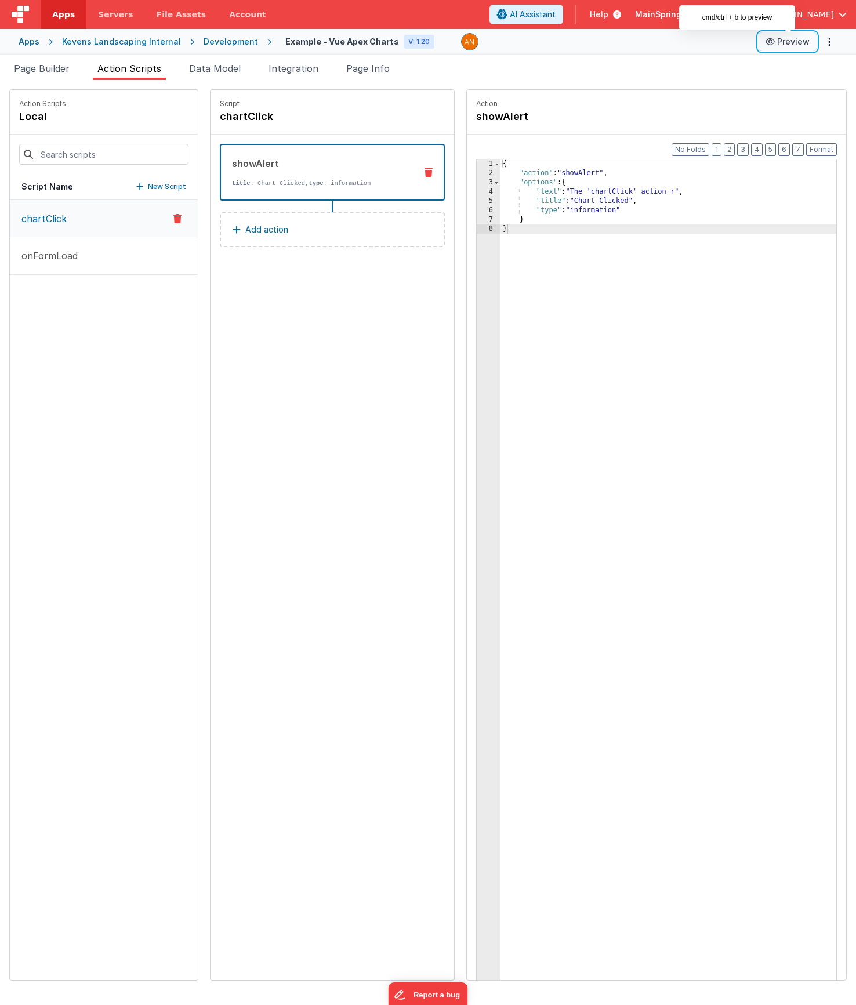
click at [520, 46] on button "Preview" at bounding box center [788, 41] width 58 height 19
